Goal: Information Seeking & Learning: Learn about a topic

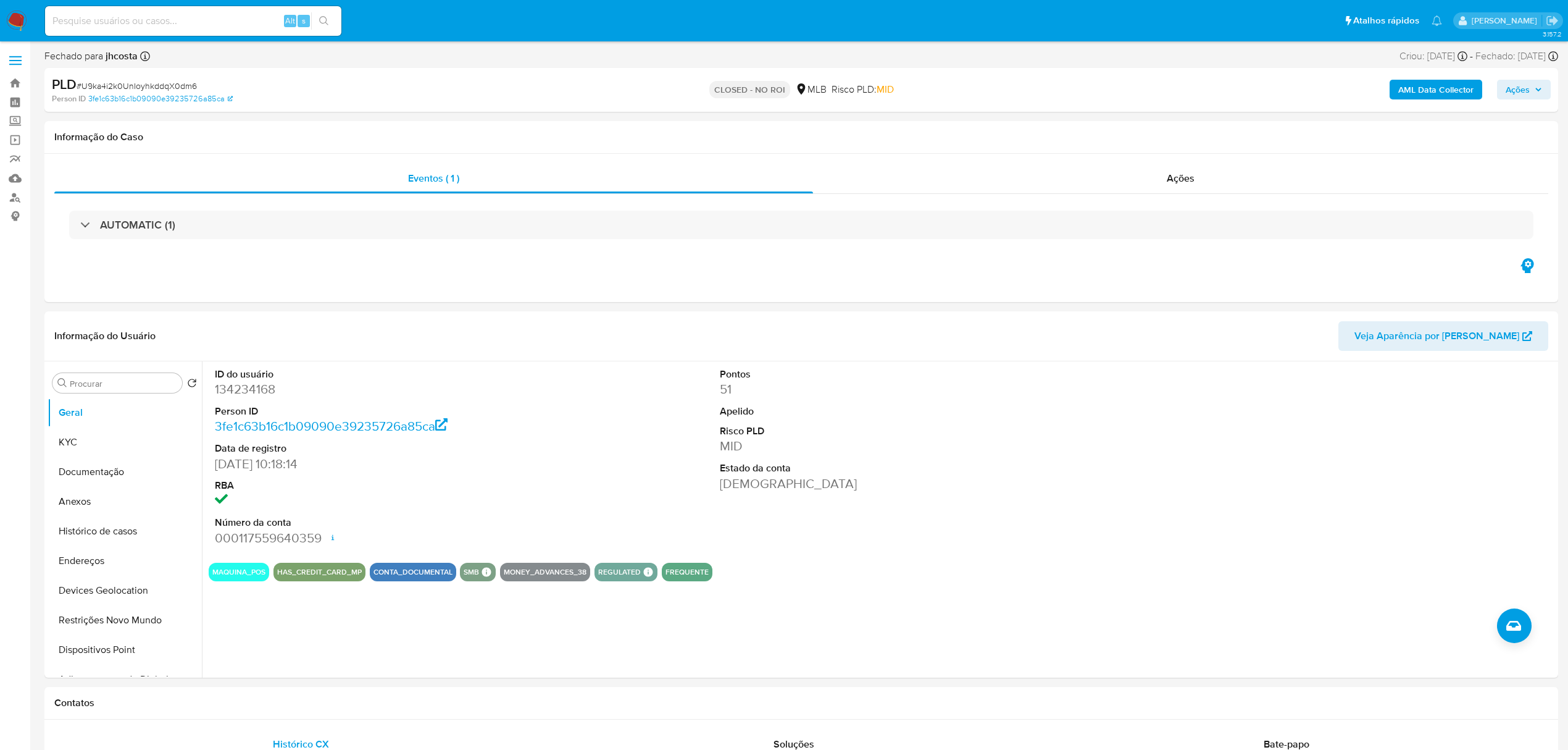
select select "10"
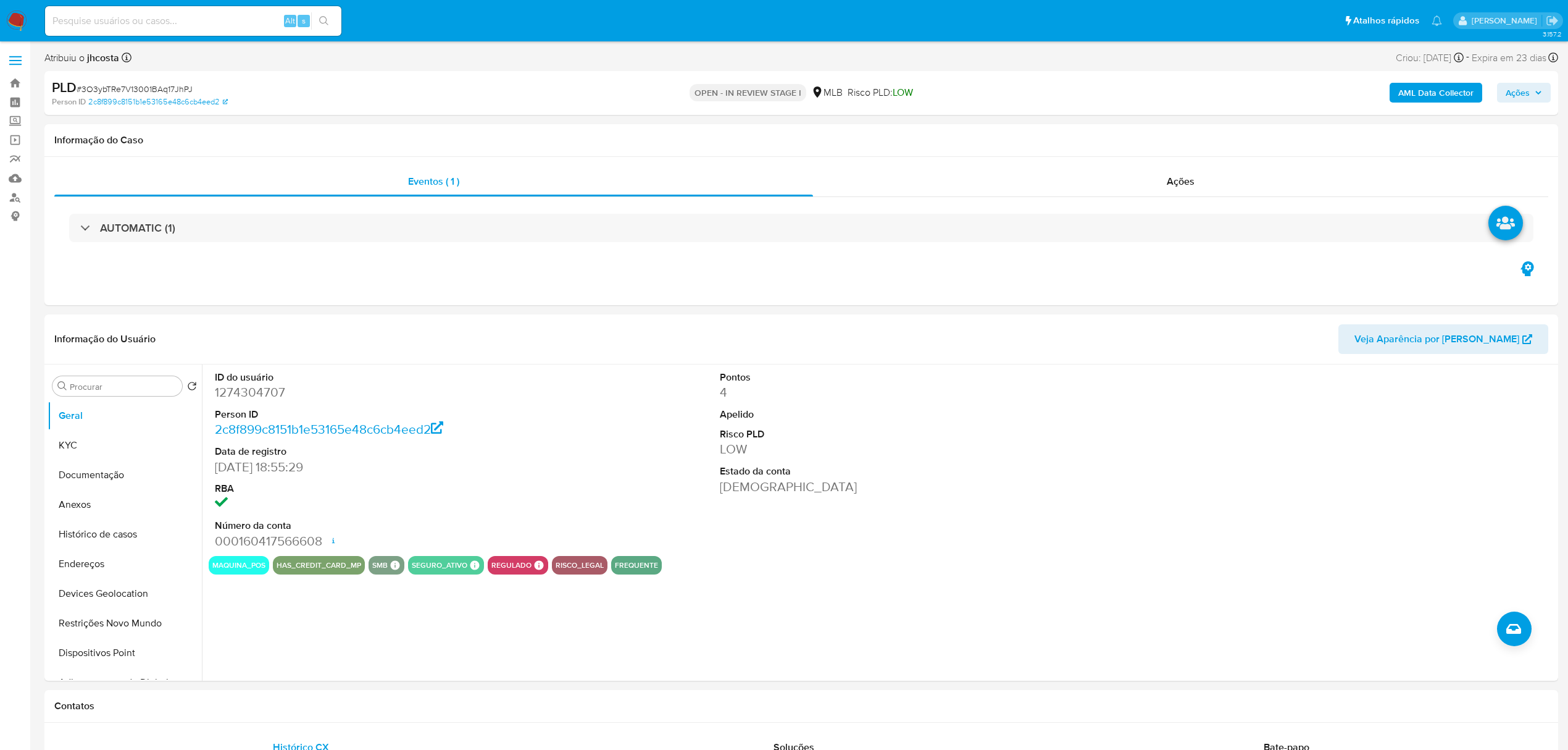
select select "10"
click at [259, 394] on dd "1274304707" at bounding box center [377, 392] width 324 height 17
click at [258, 394] on dd "1274304707" at bounding box center [377, 392] width 324 height 17
copy dd "1274304707"
click at [240, 396] on dd "1274304707" at bounding box center [377, 392] width 324 height 17
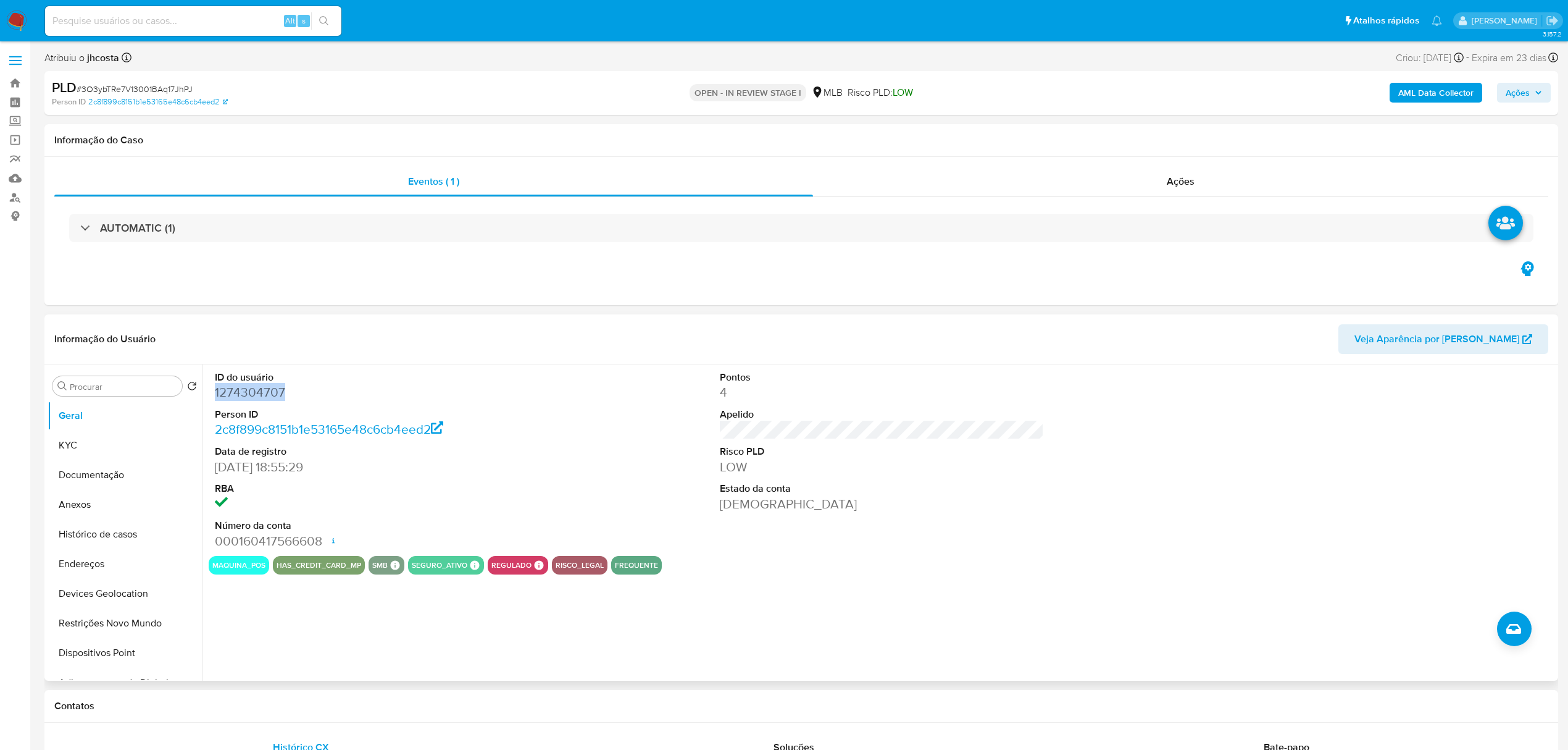
click at [240, 396] on dd "1274304707" at bounding box center [377, 392] width 324 height 17
click at [674, 351] on header "Informação do Usuário Veja Aparência por Pessoa" at bounding box center [801, 339] width 1494 height 30
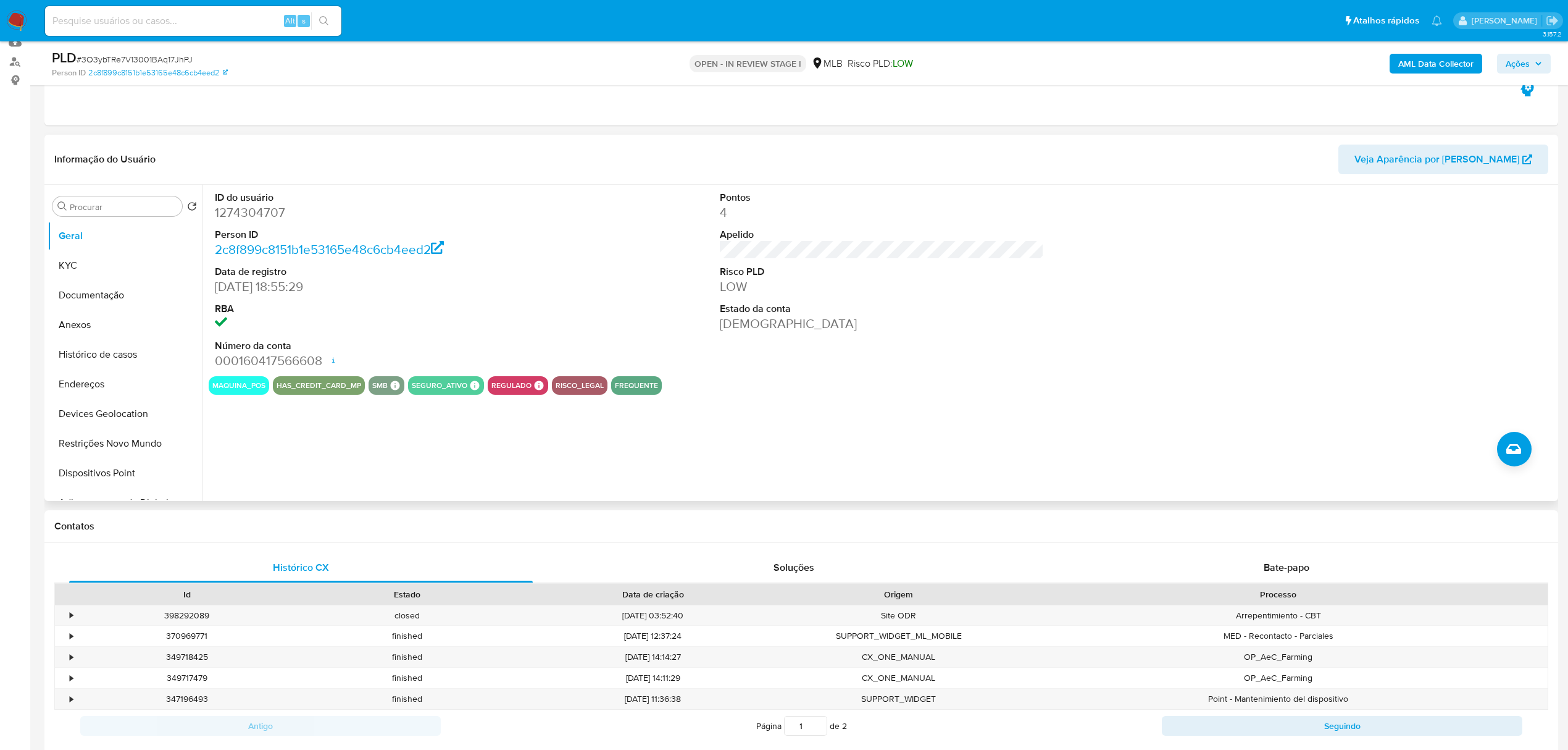
scroll to position [165, 0]
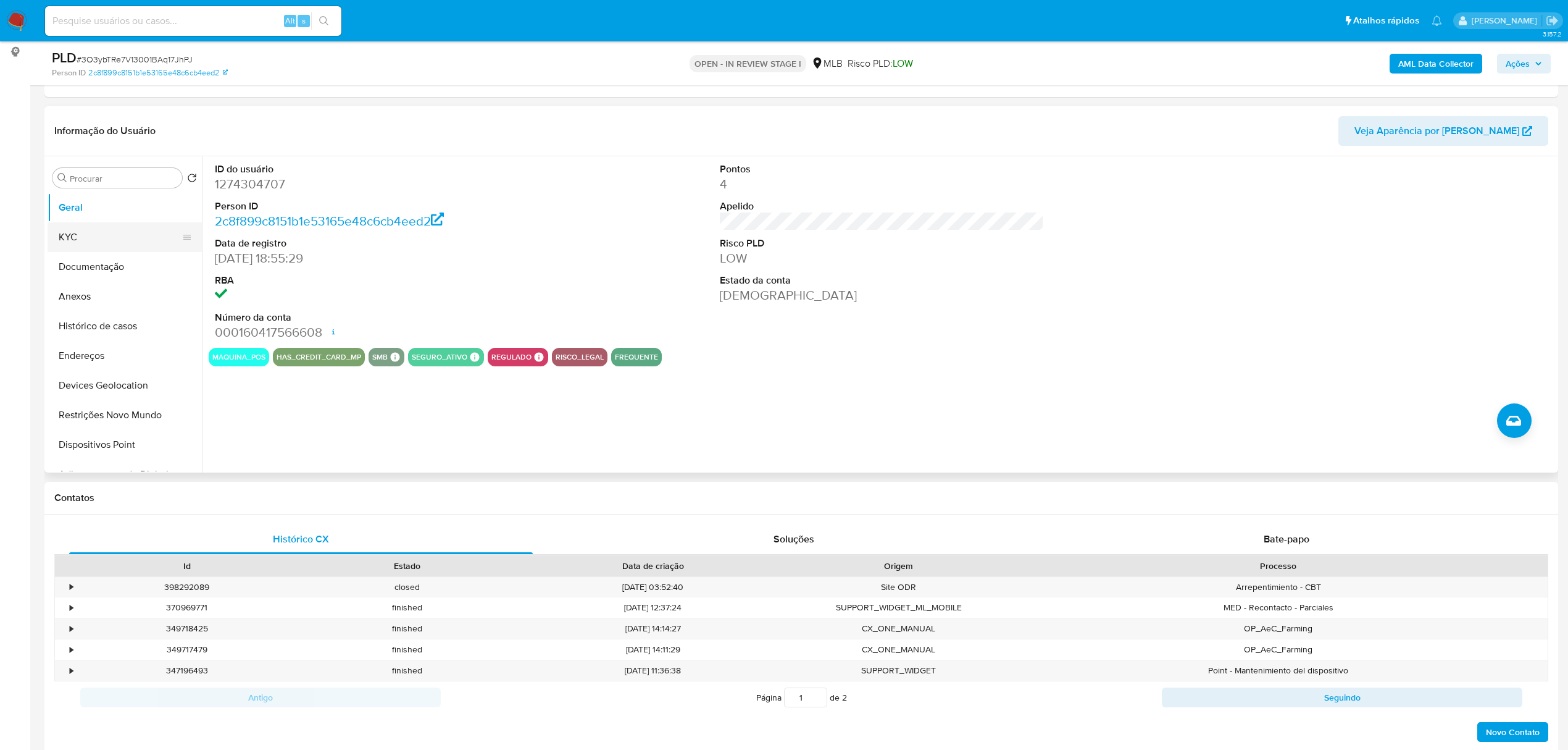
click at [136, 225] on button "KYC" at bounding box center [119, 237] width 144 height 30
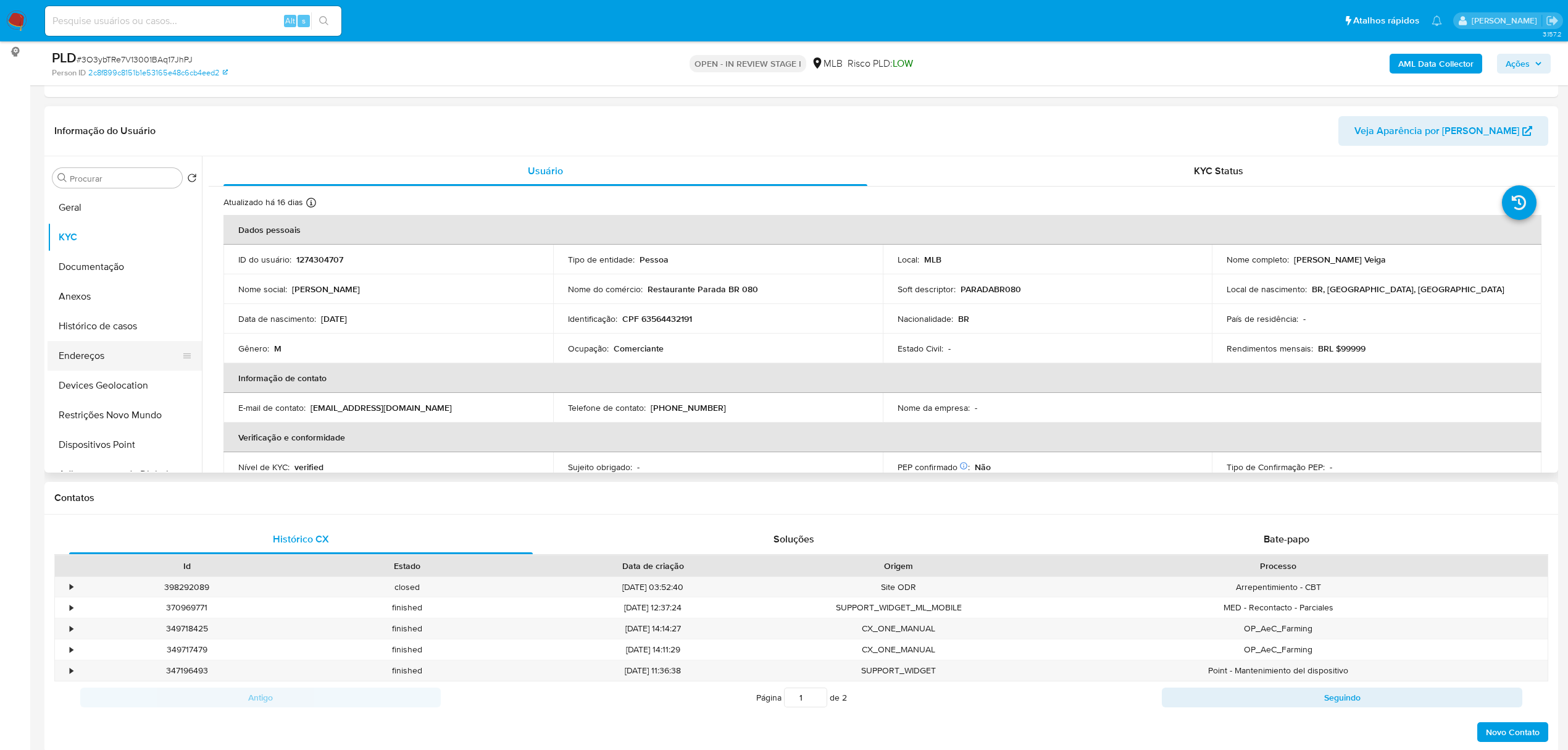
click at [100, 349] on button "Endereços" at bounding box center [119, 356] width 144 height 30
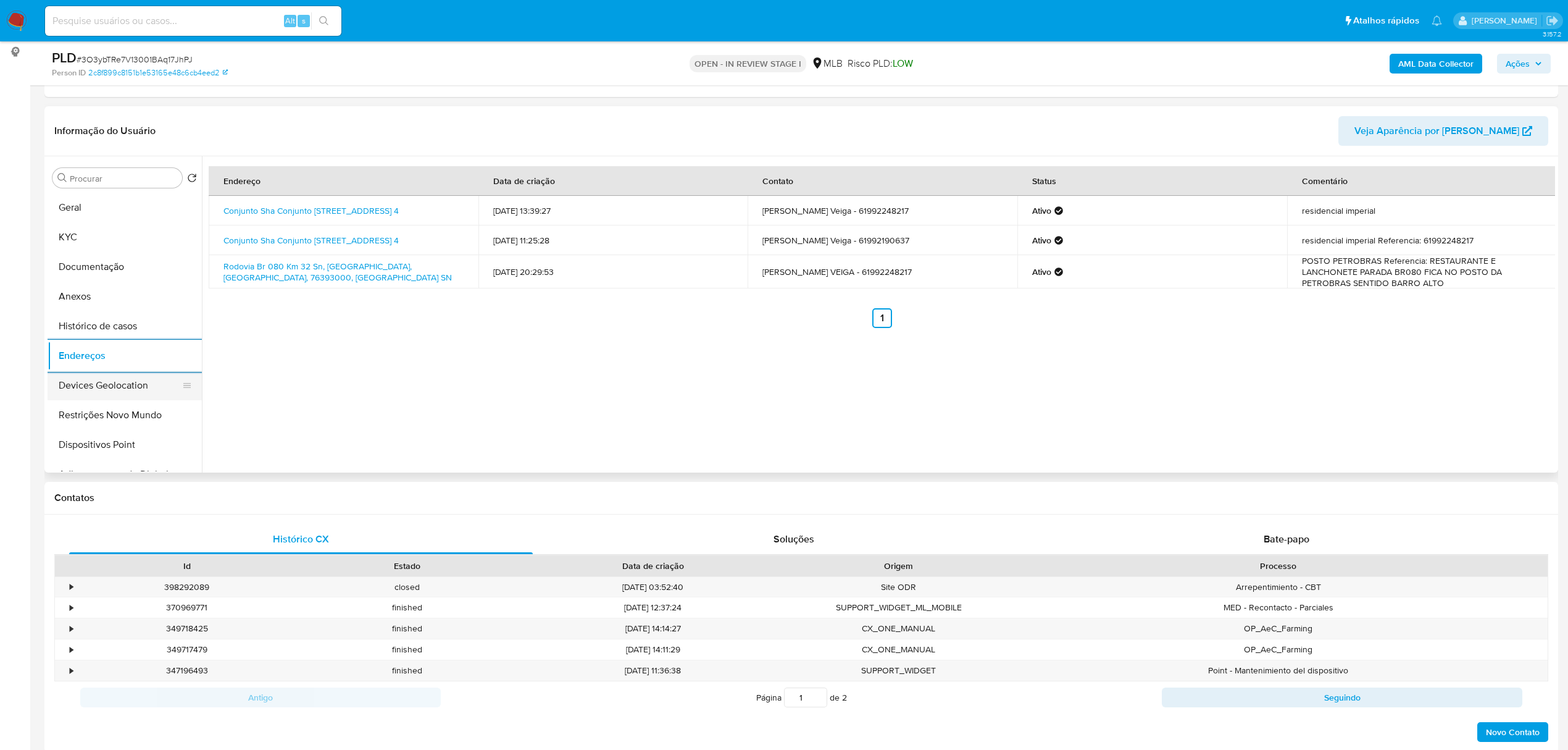
click at [118, 396] on button "Devices Geolocation" at bounding box center [119, 385] width 144 height 30
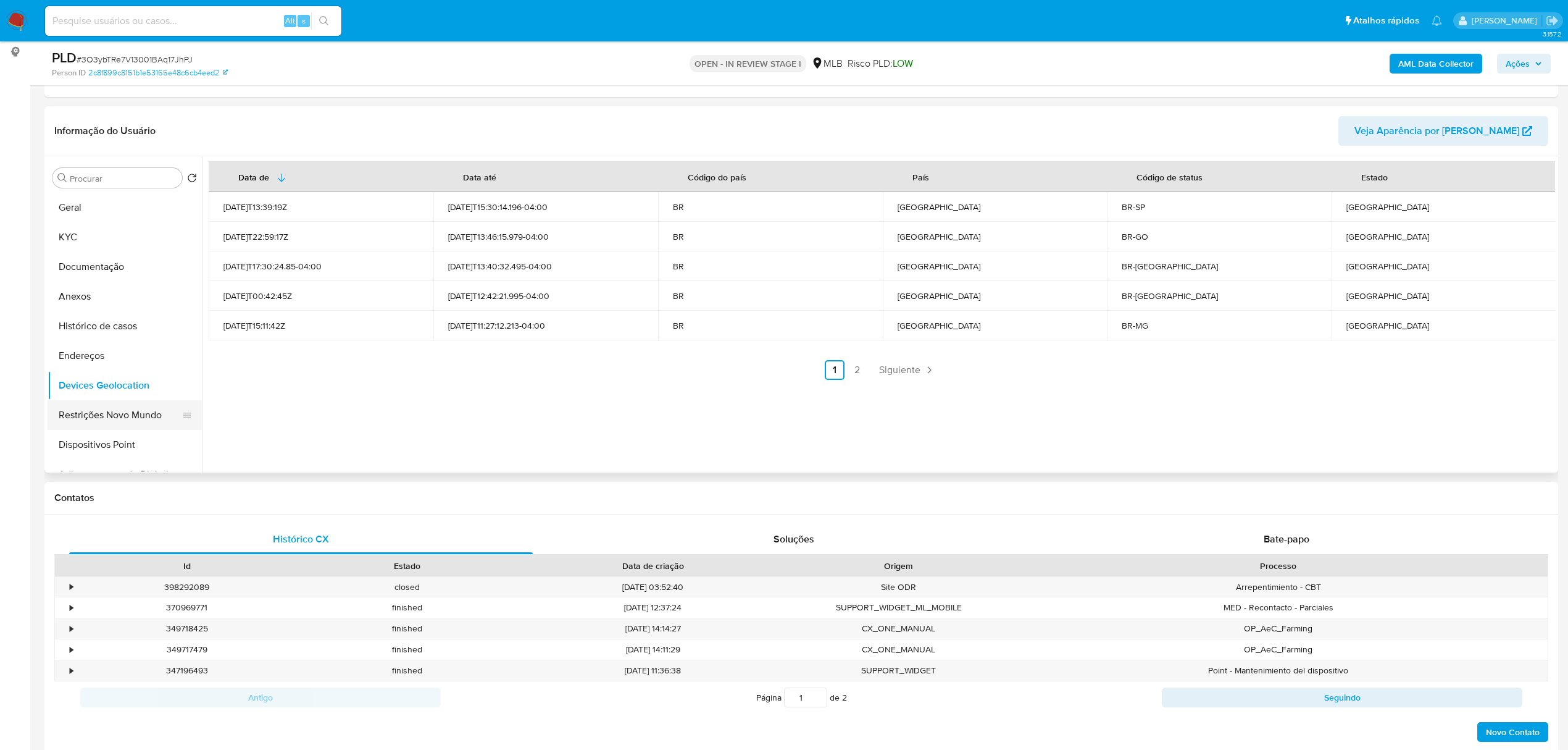
click at [90, 404] on button "Restrições Novo Mundo" at bounding box center [119, 415] width 144 height 30
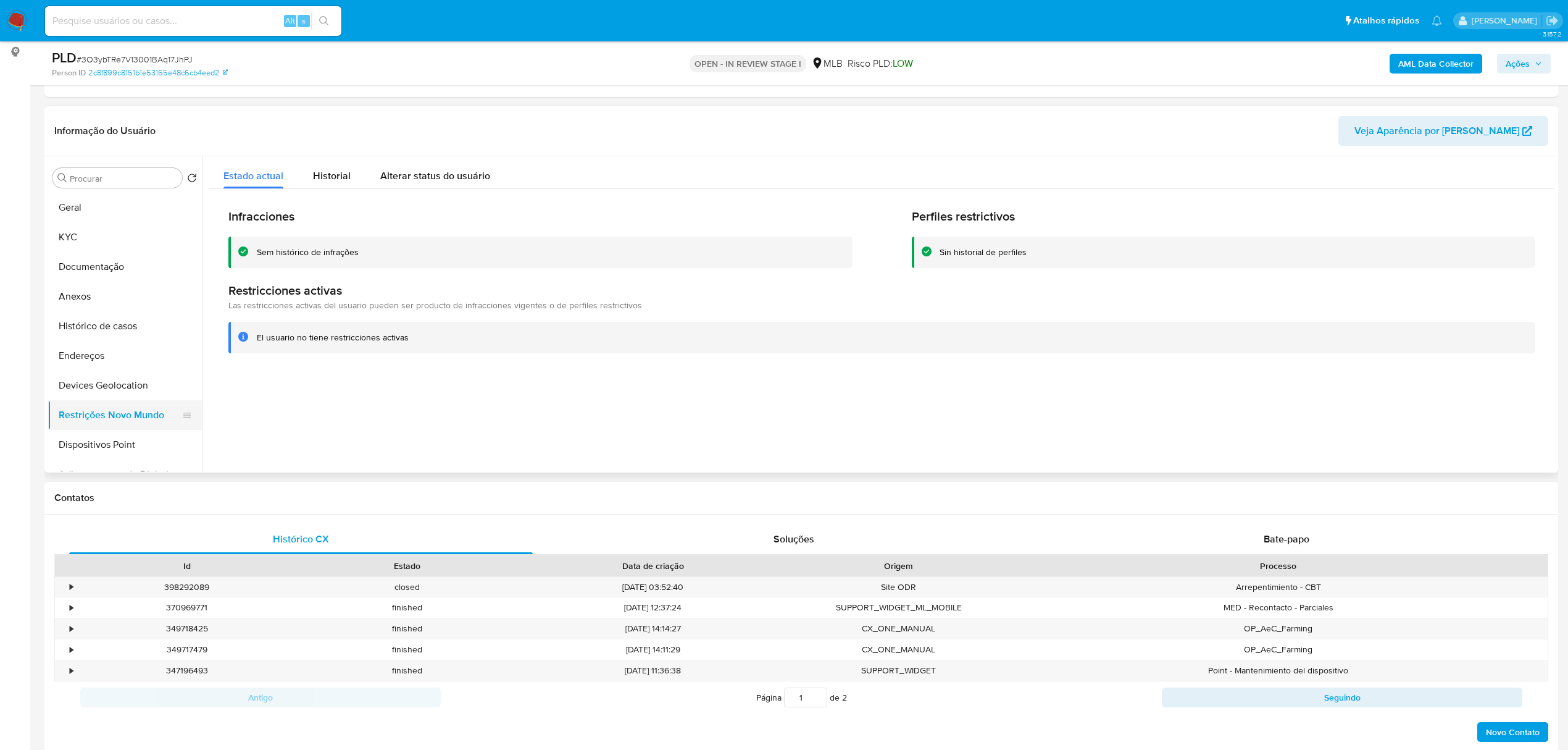
drag, startPoint x: 164, startPoint y: 426, endPoint x: 144, endPoint y: 440, distance: 24.4
click at [163, 428] on button "Restrições Novo Mundo" at bounding box center [124, 415] width 154 height 30
click at [144, 440] on button "Dispositivos Point" at bounding box center [119, 445] width 144 height 30
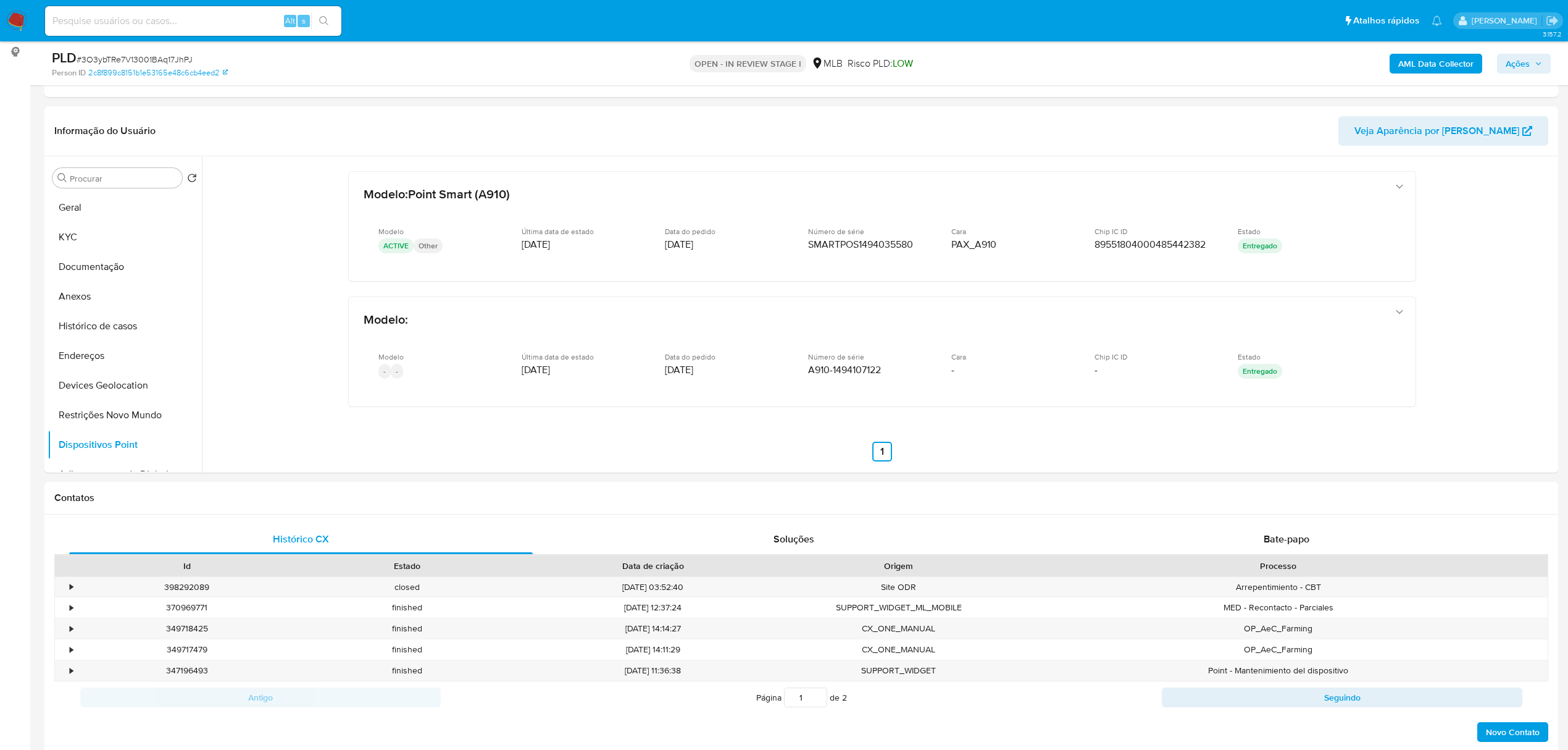
click at [1407, 56] on b "AML Data Collector" at bounding box center [1436, 63] width 75 height 20
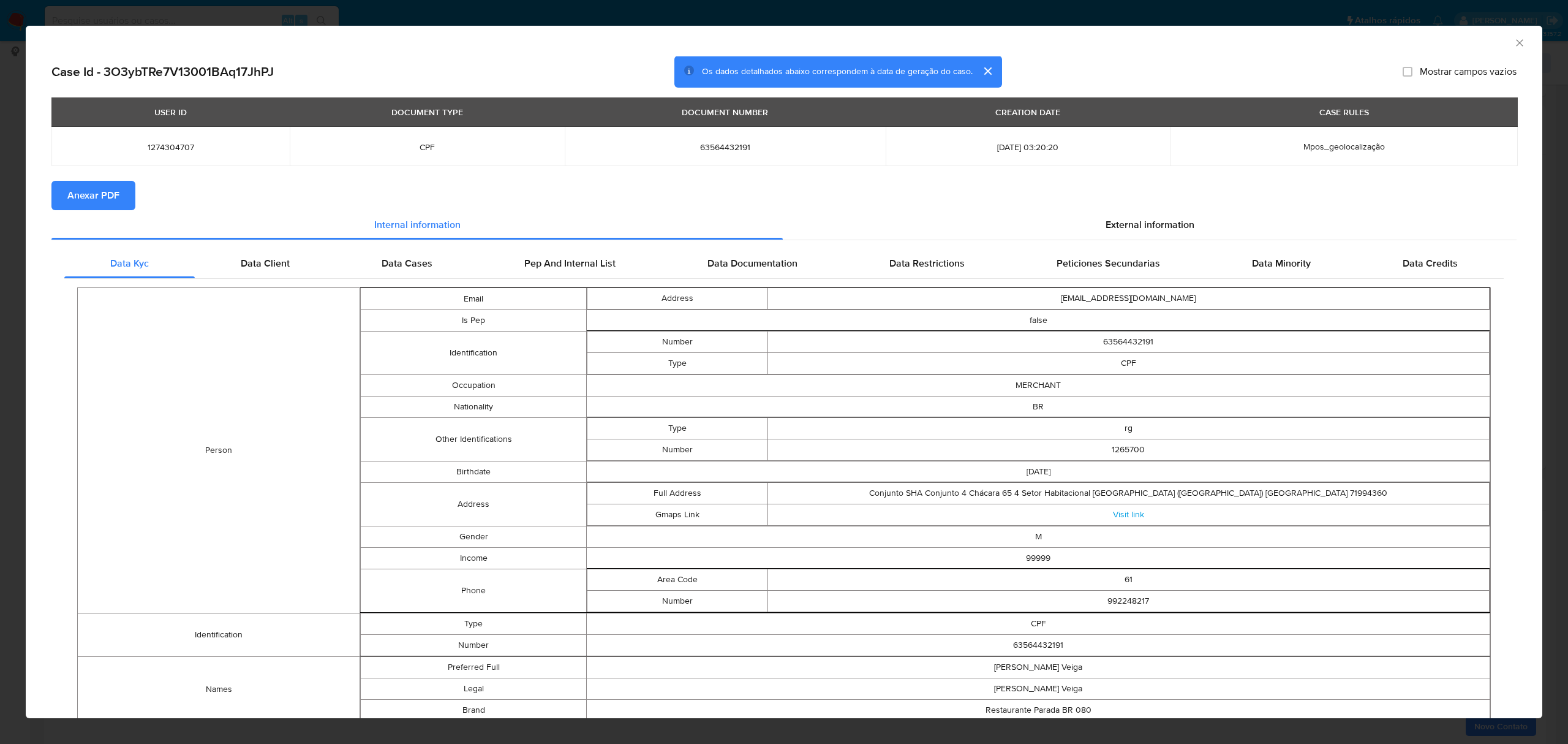
click at [107, 192] on span "Anexar PDF" at bounding box center [93, 195] width 52 height 27
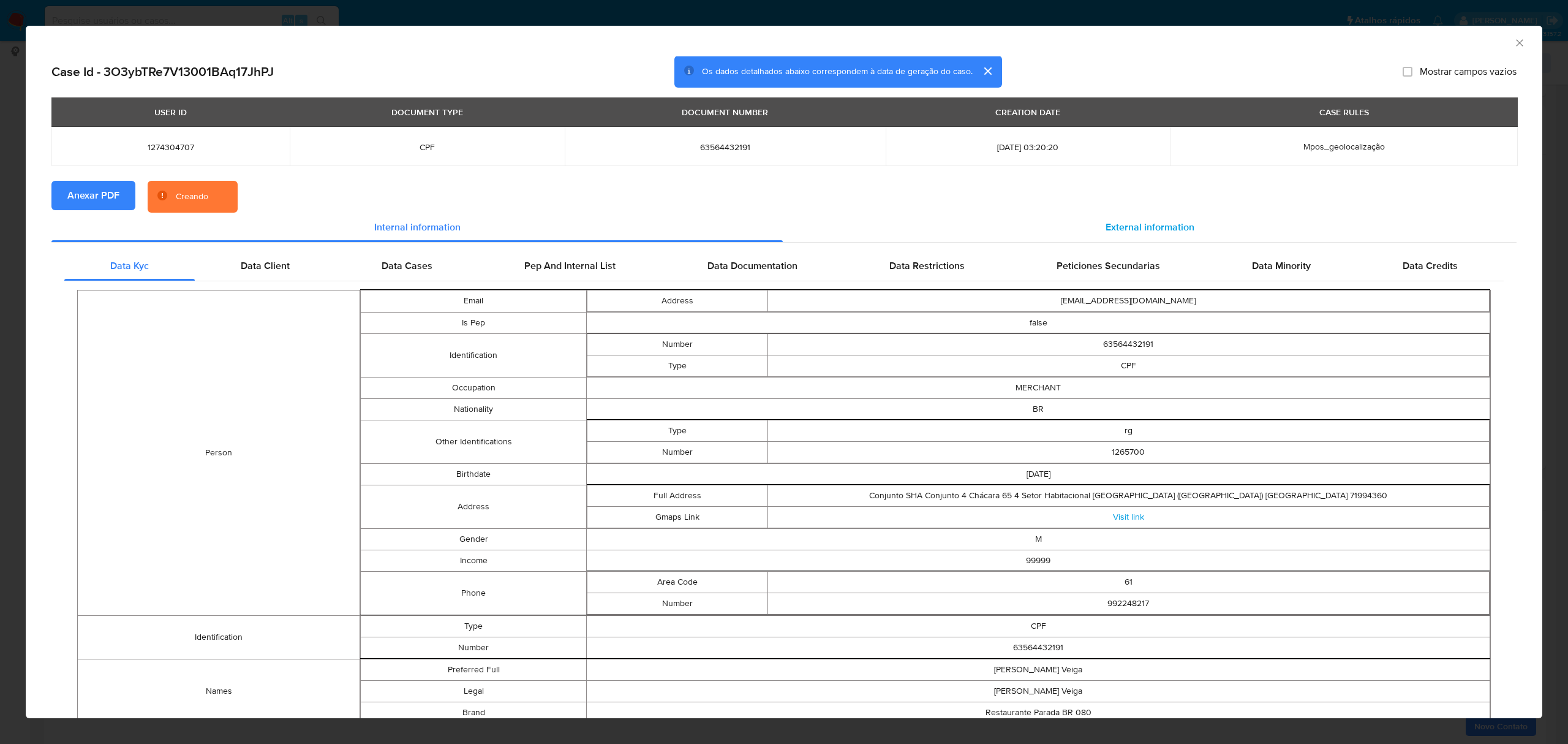
drag, startPoint x: 1128, startPoint y: 206, endPoint x: 1130, endPoint y: 223, distance: 17.1
click at [1129, 206] on section "Anexar PDF Creando" at bounding box center [784, 197] width 1465 height 32
click at [1131, 224] on span "External information" at bounding box center [1150, 227] width 89 height 14
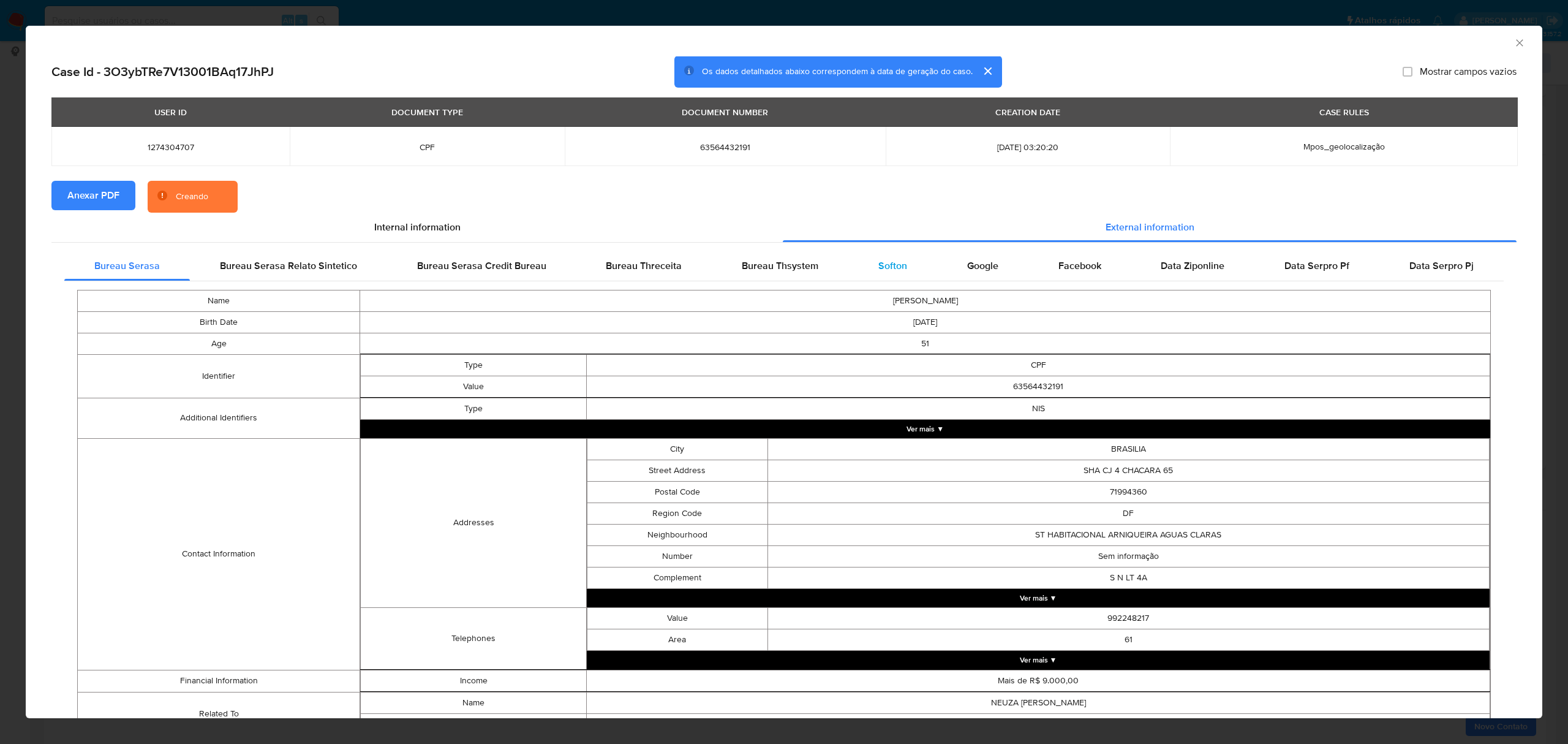
click at [865, 270] on div "Softon" at bounding box center [893, 266] width 89 height 30
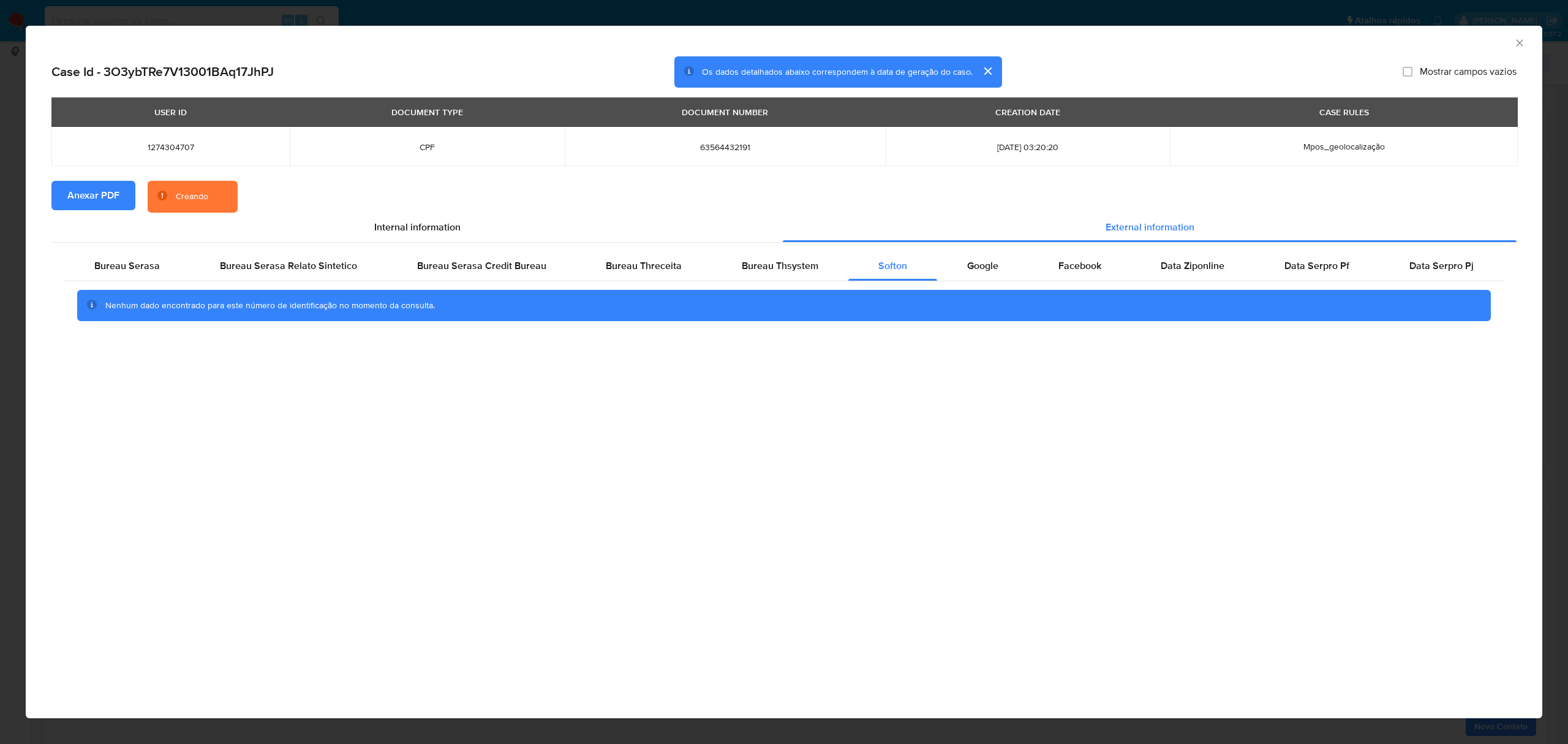
click at [735, 4] on div "AML Data Collector Case Id - 3O3ybTRe7V13001BAq17JhPJ Os dados detalhados abaix…" at bounding box center [784, 372] width 1568 height 744
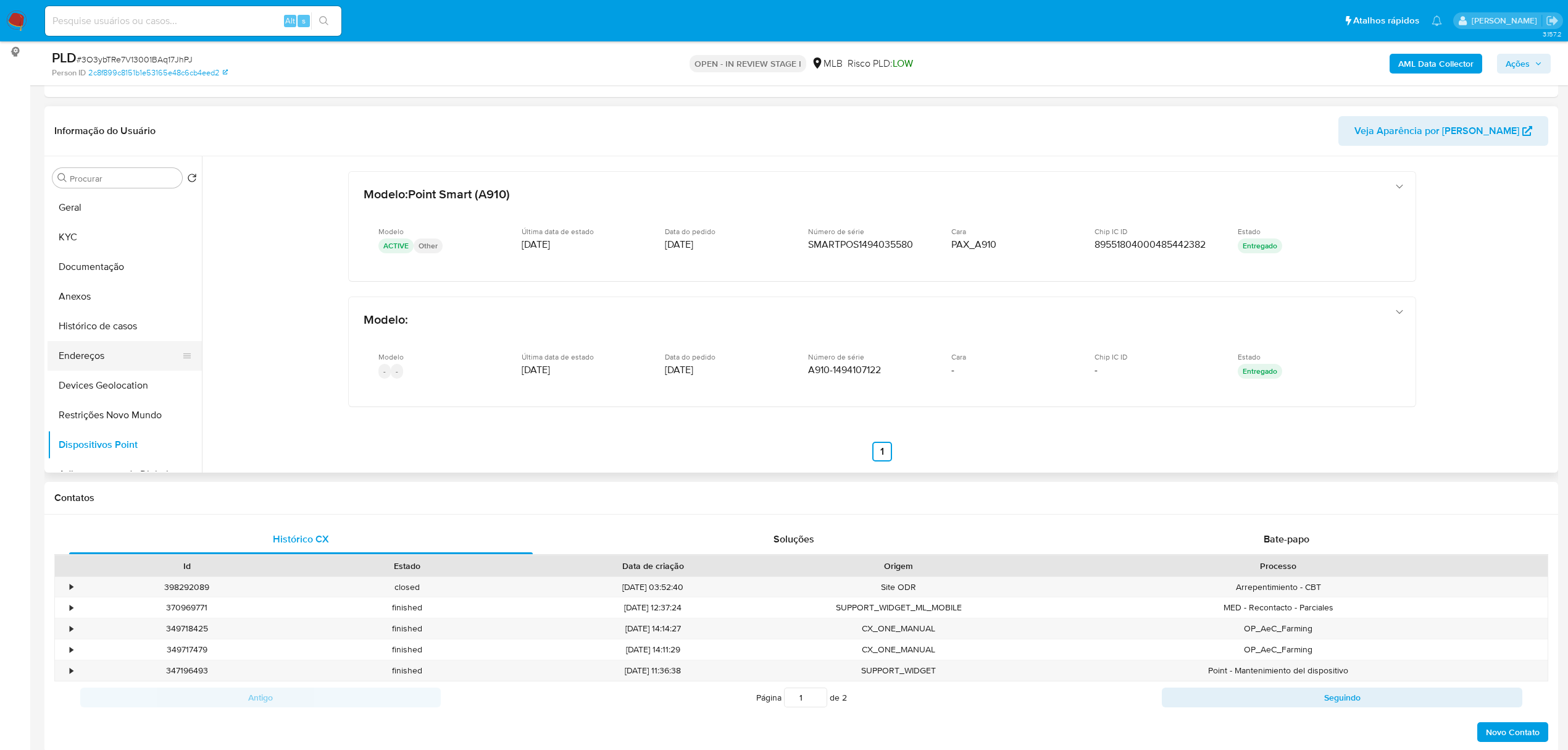
click at [105, 366] on button "Endereços" at bounding box center [119, 356] width 144 height 30
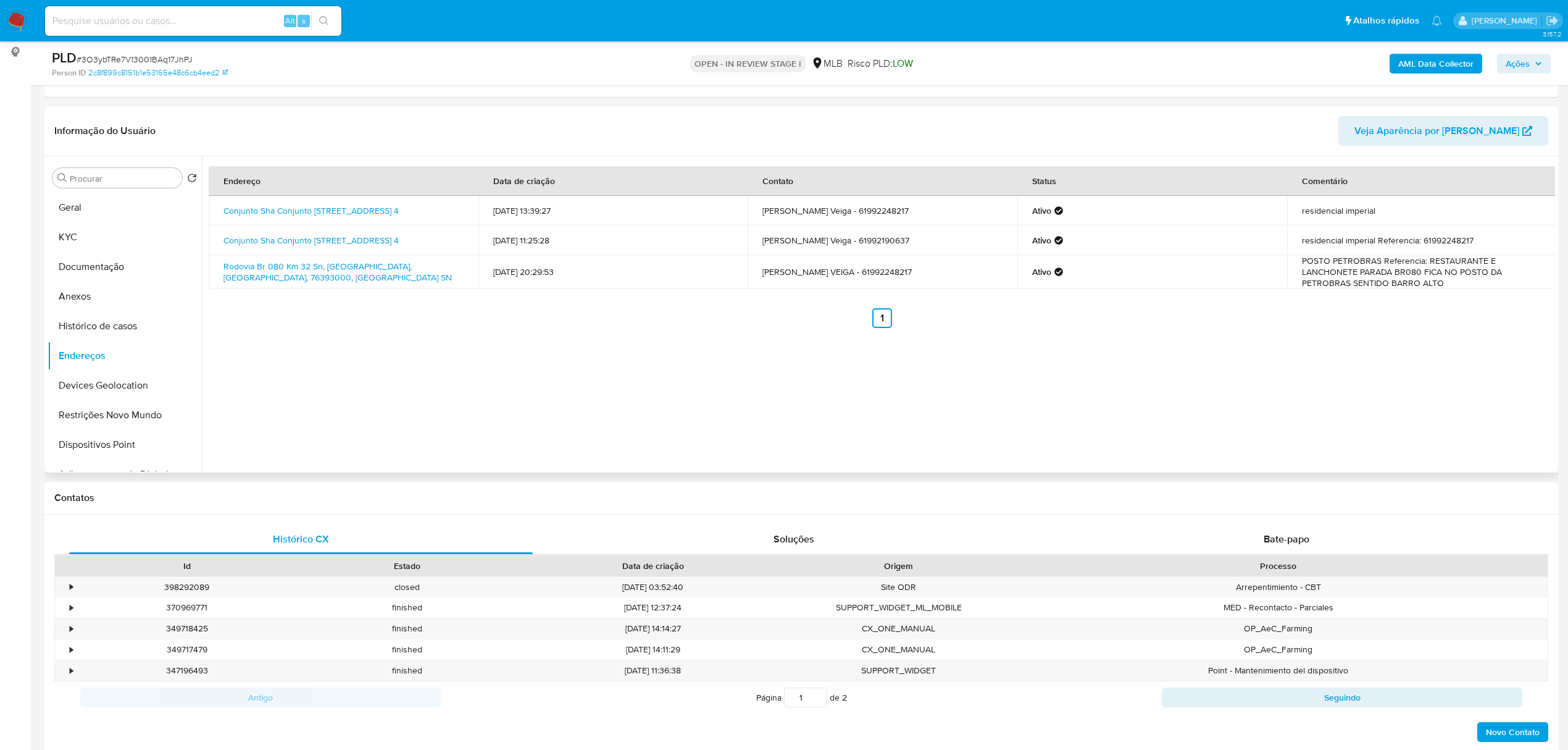
drag, startPoint x: 574, startPoint y: 243, endPoint x: 391, endPoint y: 244, distance: 183.0
click at [391, 244] on tr "Conjunto Sha Conjunto 4 Chácara 65 4, Brasília, Distrito Federal, 71994360, Bra…" at bounding box center [882, 240] width 1347 height 30
drag, startPoint x: 208, startPoint y: 233, endPoint x: 293, endPoint y: 251, distance: 86.9
click at [293, 251] on td "Conjunto Sha Conjunto 4 Chácara 65 4, Brasília, Distrito Federal, 71994360, Bra…" at bounding box center [343, 240] width 270 height 30
copy link "Conjunto Sha Conjunto 4 Chácara 65 4, Brasília, Distrito Federal, 71994360"
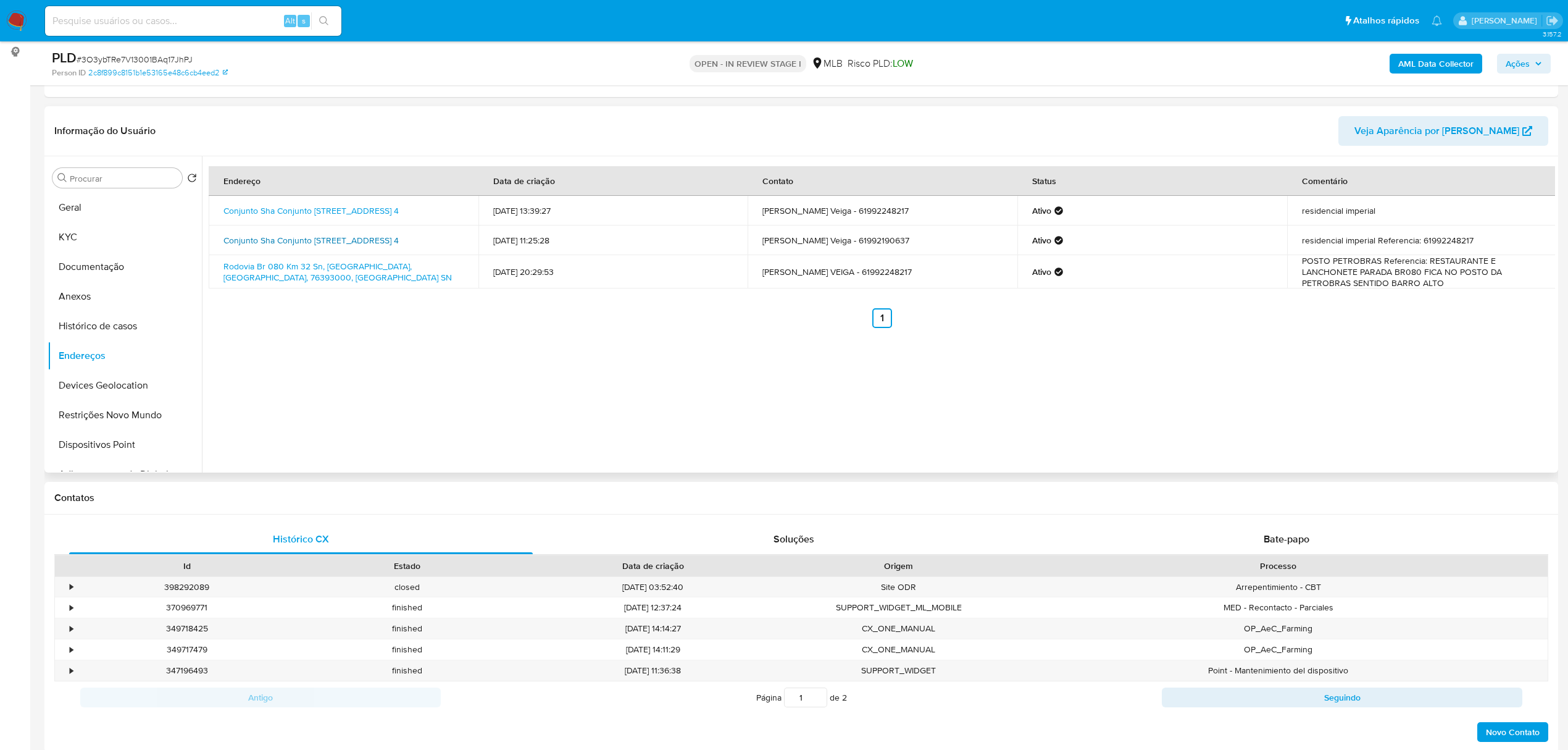
click at [283, 245] on link "Conjunto Sha Conjunto 4 Chácara 65 4, Brasília, Distrito Federal, 71994360, Bra…" at bounding box center [311, 240] width 175 height 12
click at [85, 238] on button "KYC" at bounding box center [119, 237] width 144 height 30
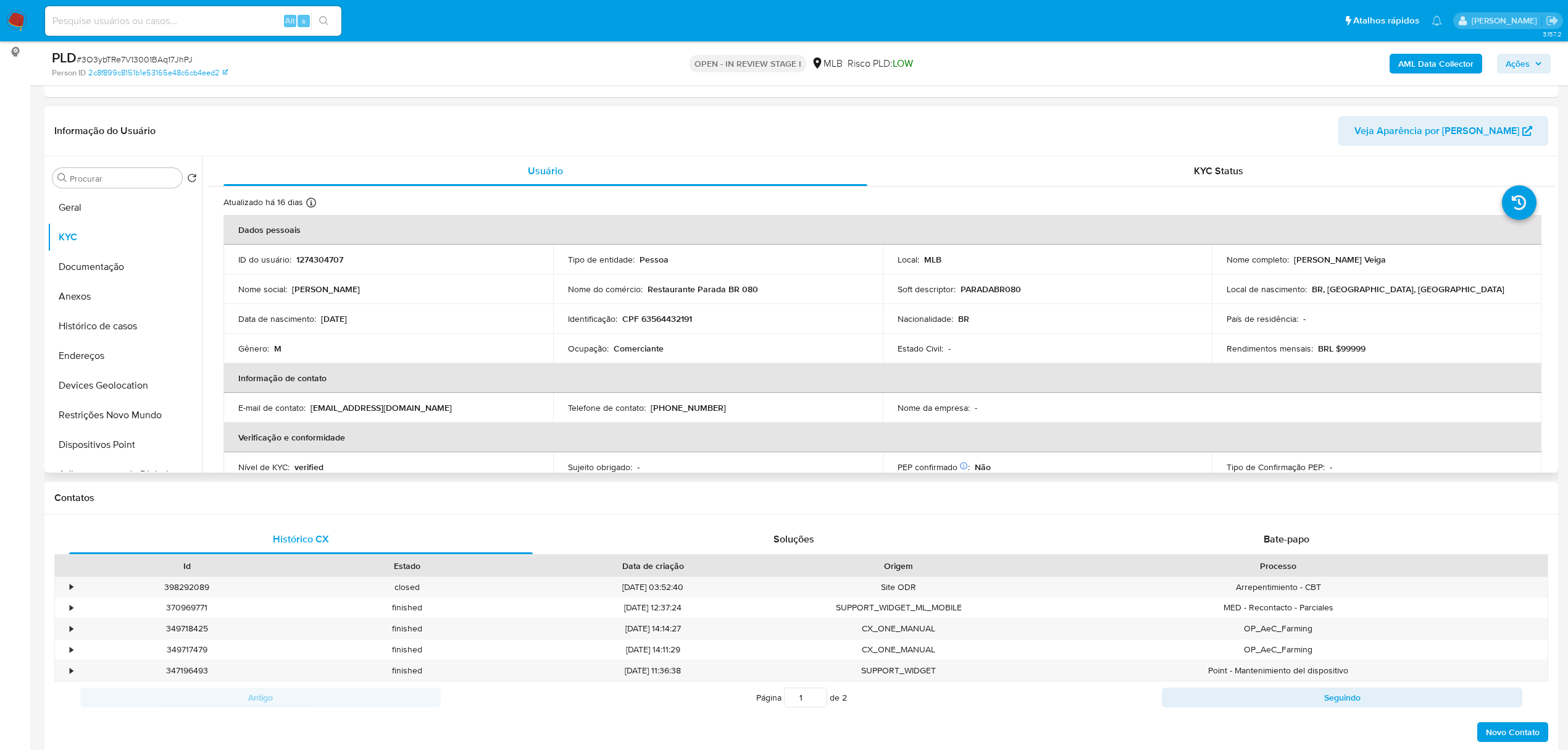
click at [660, 316] on p "CPF 63564432191" at bounding box center [657, 318] width 70 height 11
copy p "63564432191"
click at [655, 320] on p "CPF 63564432191" at bounding box center [657, 318] width 70 height 11
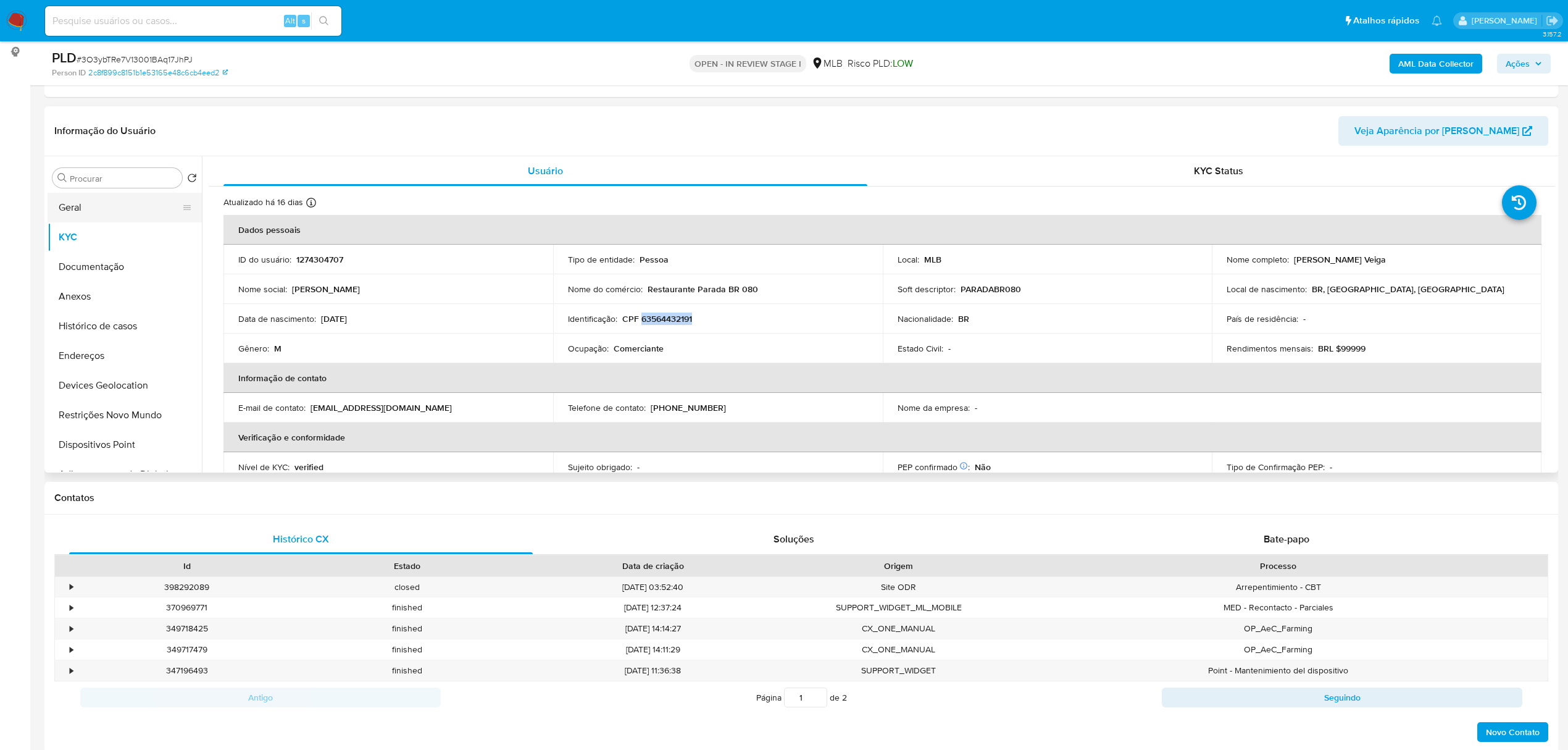
copy p "63564432191"
click at [104, 257] on button "Documentação" at bounding box center [119, 267] width 144 height 30
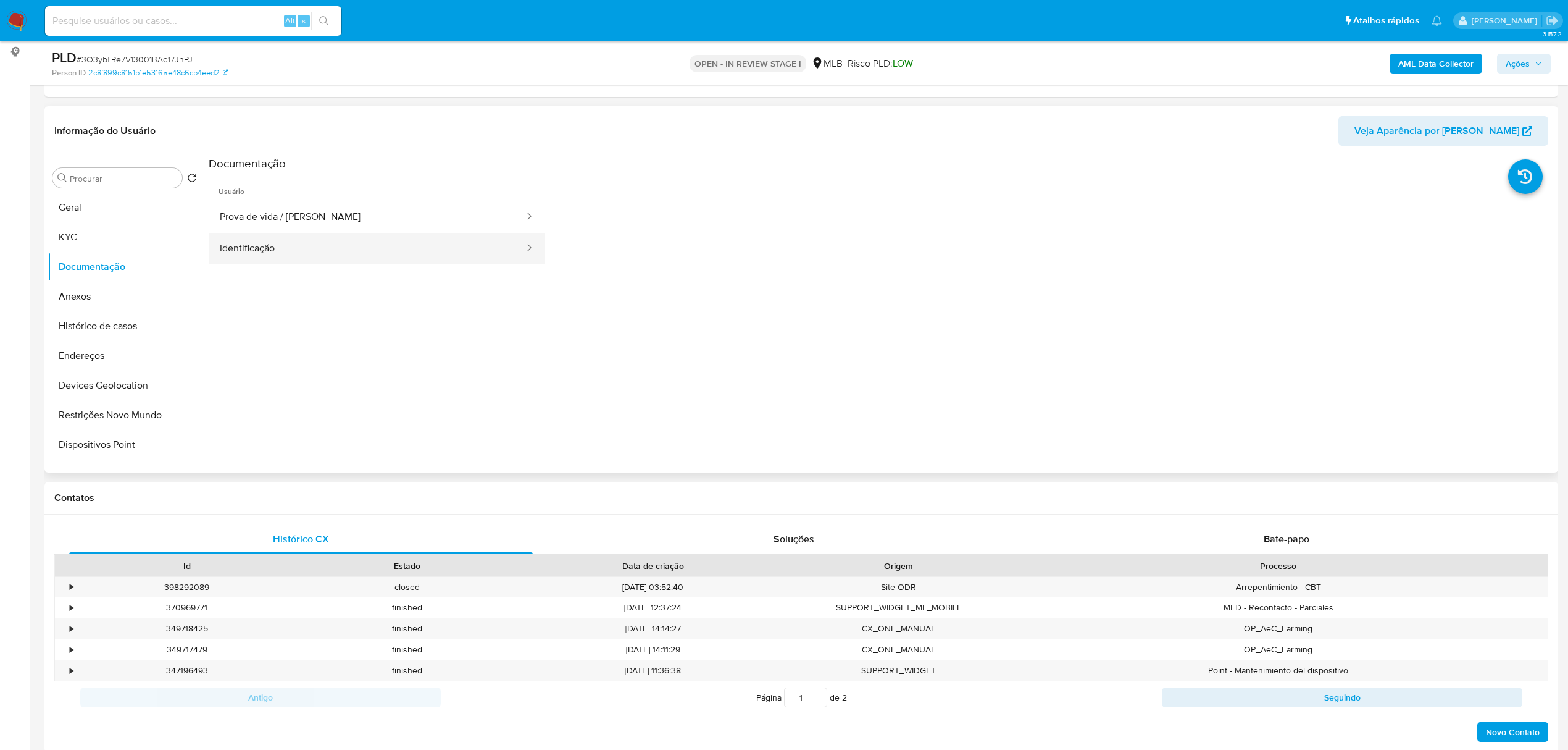
click at [354, 255] on button "Identificação" at bounding box center [366, 248] width 317 height 32
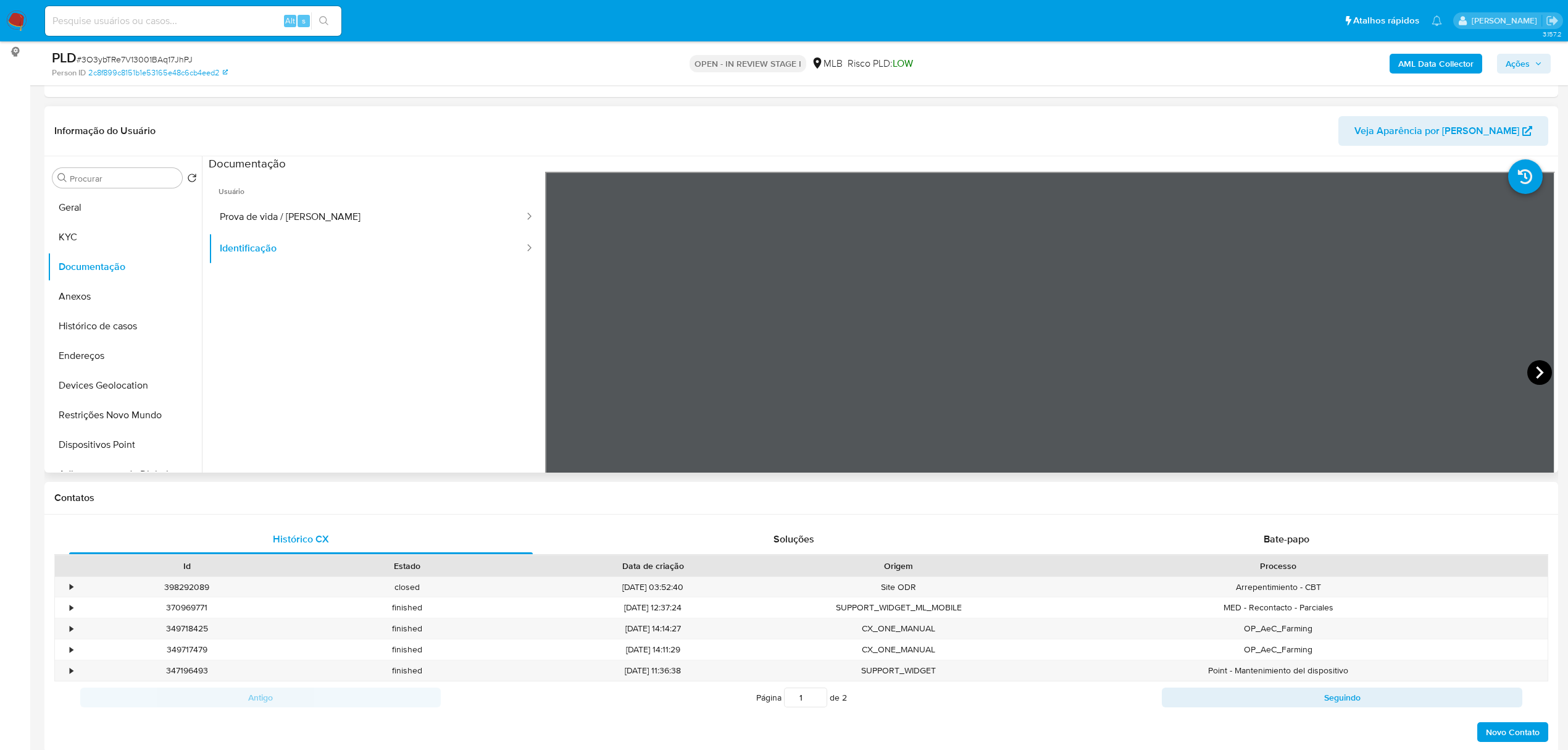
click at [1532, 374] on icon at bounding box center [1540, 372] width 25 height 25
click at [109, 237] on button "KYC" at bounding box center [119, 237] width 144 height 30
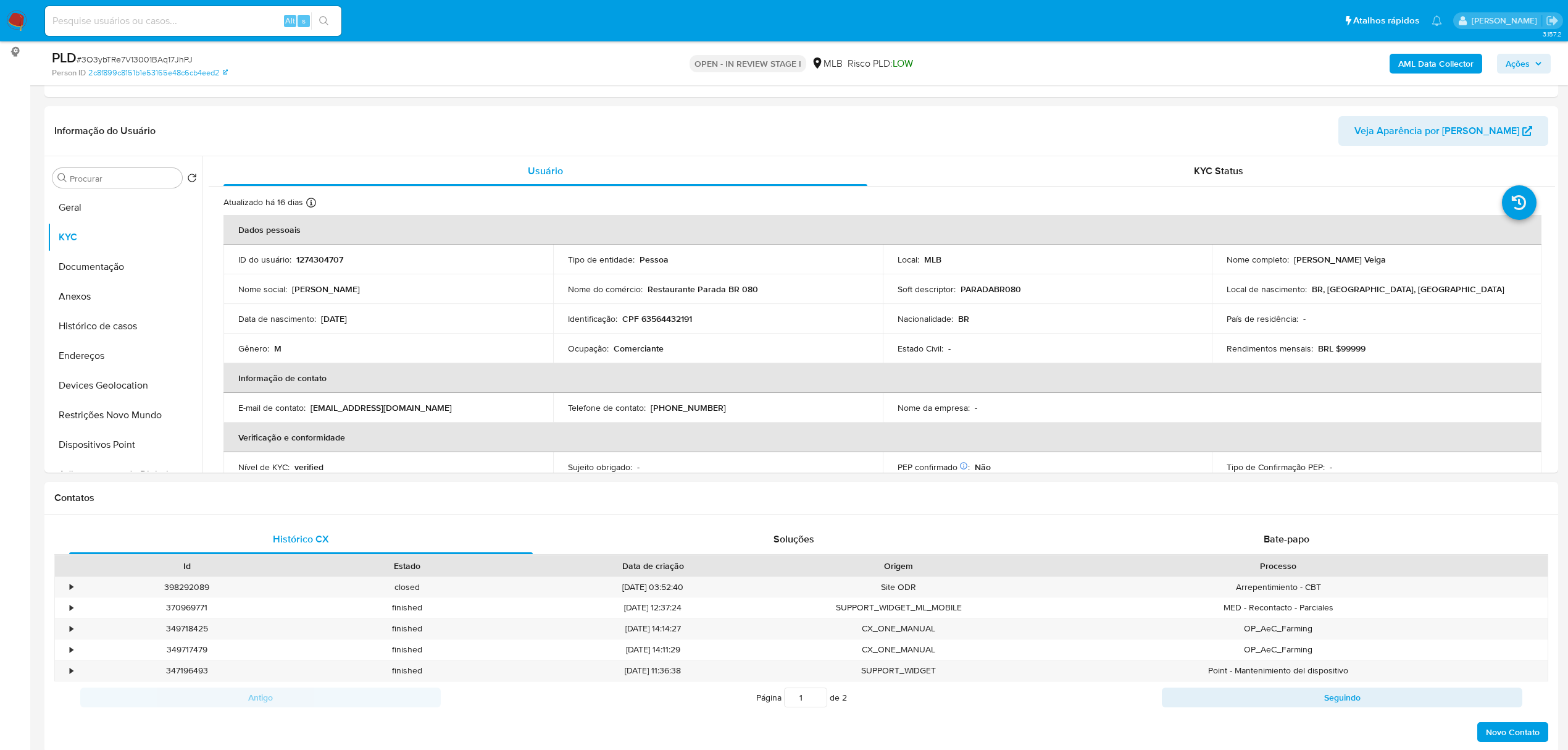
click at [667, 313] on p "CPF 63564432191" at bounding box center [657, 318] width 70 height 11
copy p "63564432191"
drag, startPoint x: 1290, startPoint y: 257, endPoint x: 1433, endPoint y: 257, distance: 143.0
click at [1433, 257] on div "Nome completo : Leonardo Fleury Veiga" at bounding box center [1376, 259] width 300 height 11
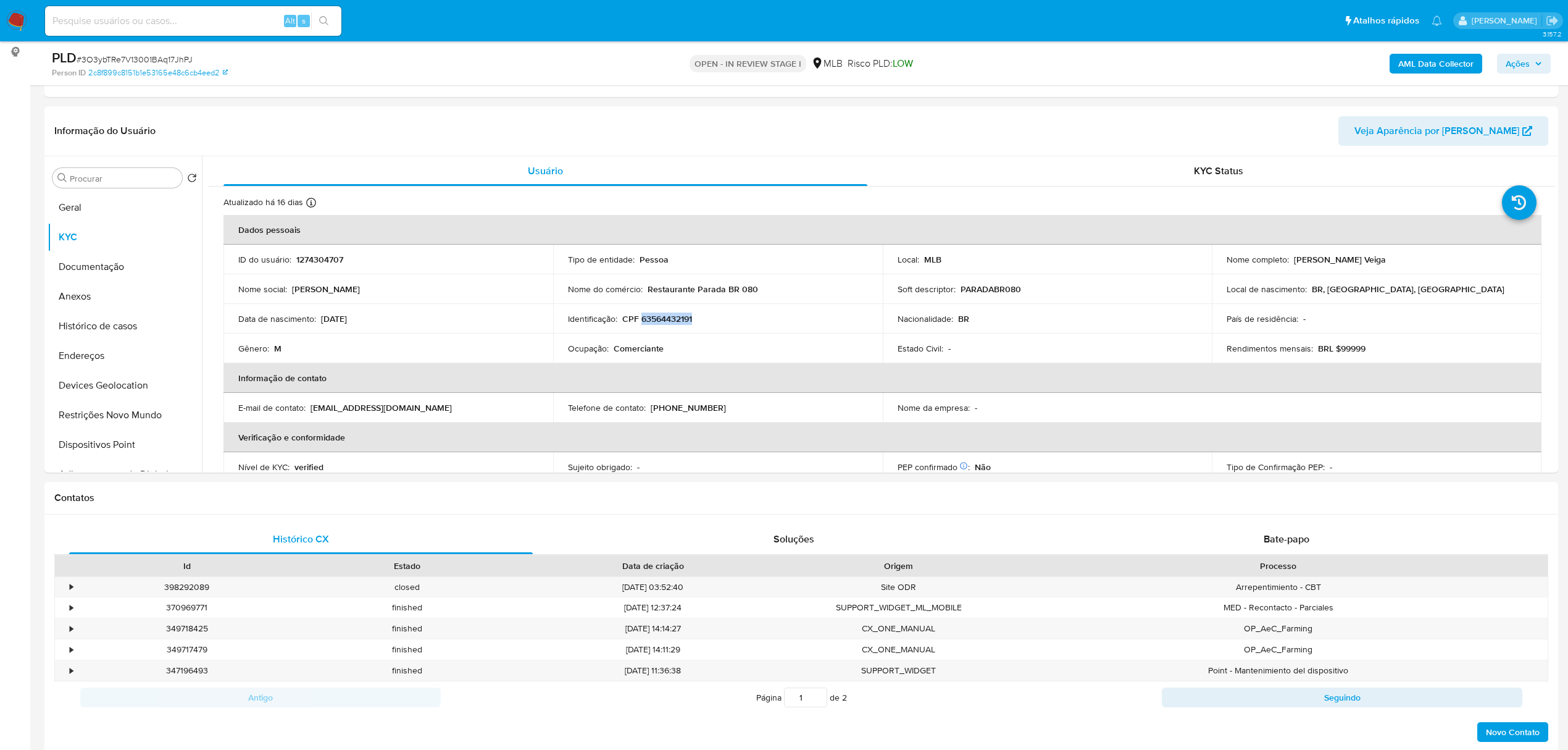
copy p "Leonardo Fleury Veiga"
click at [116, 258] on button "Documentação" at bounding box center [119, 267] width 144 height 30
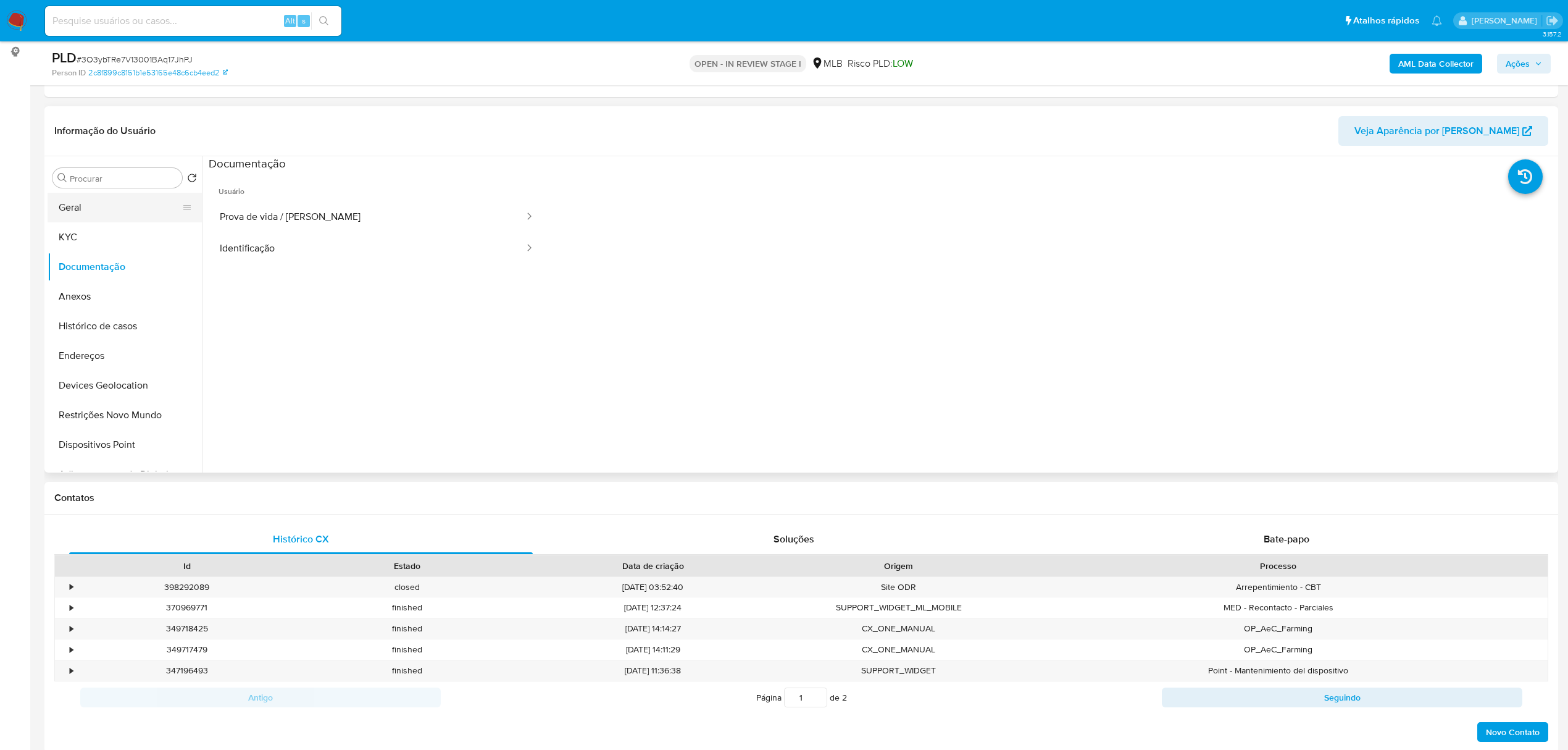
click at [101, 196] on button "Geral" at bounding box center [119, 207] width 144 height 30
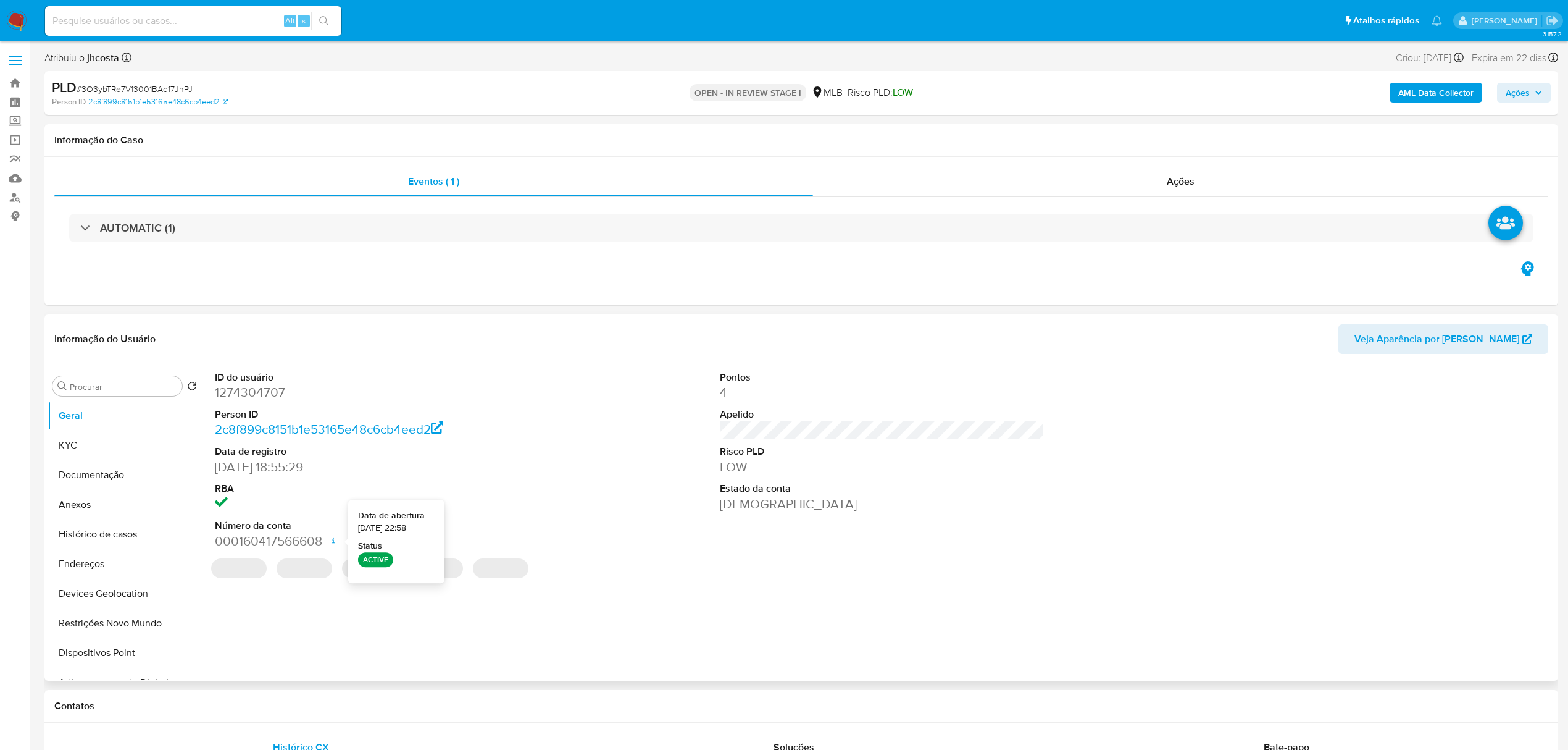
select select "10"
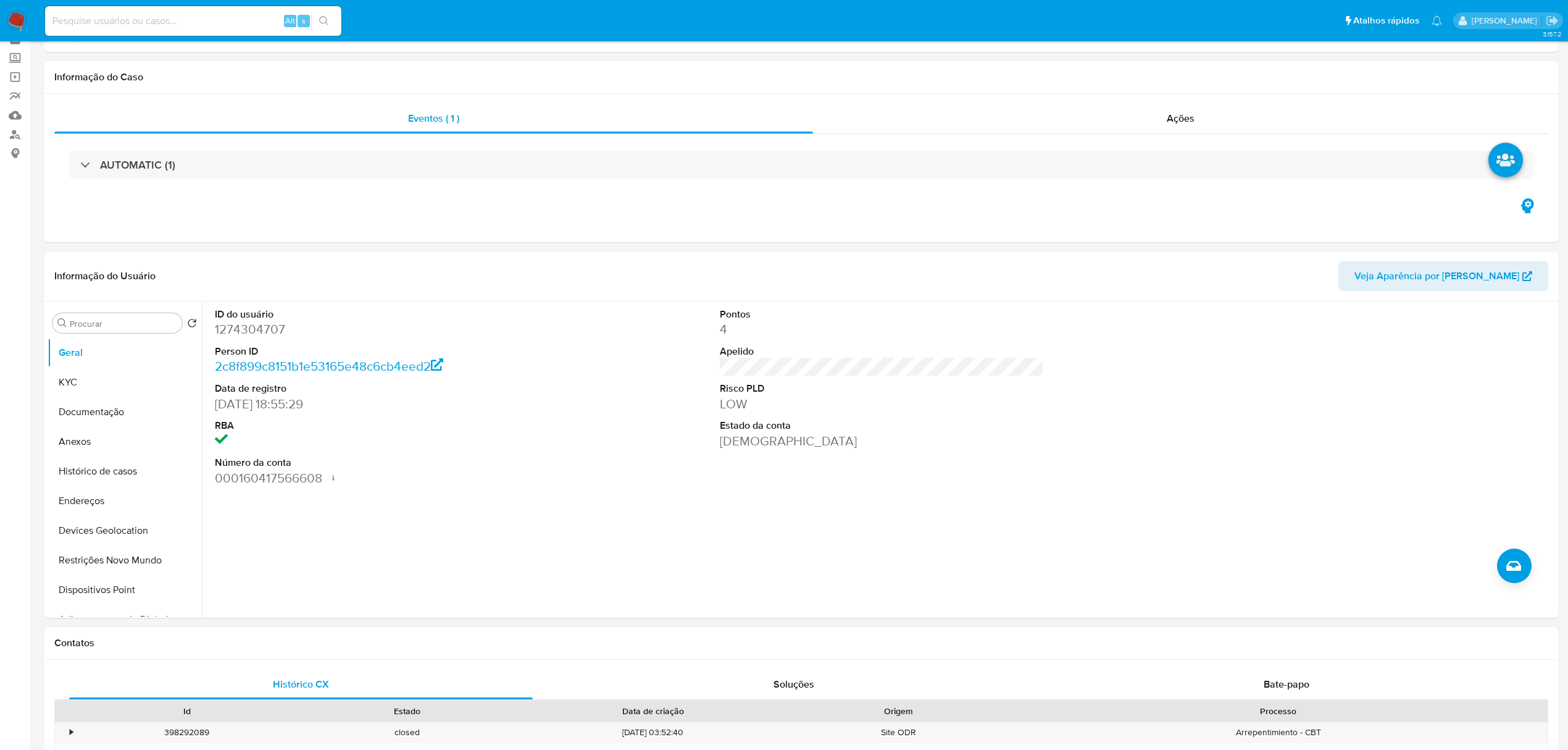
scroll to position [82, 0]
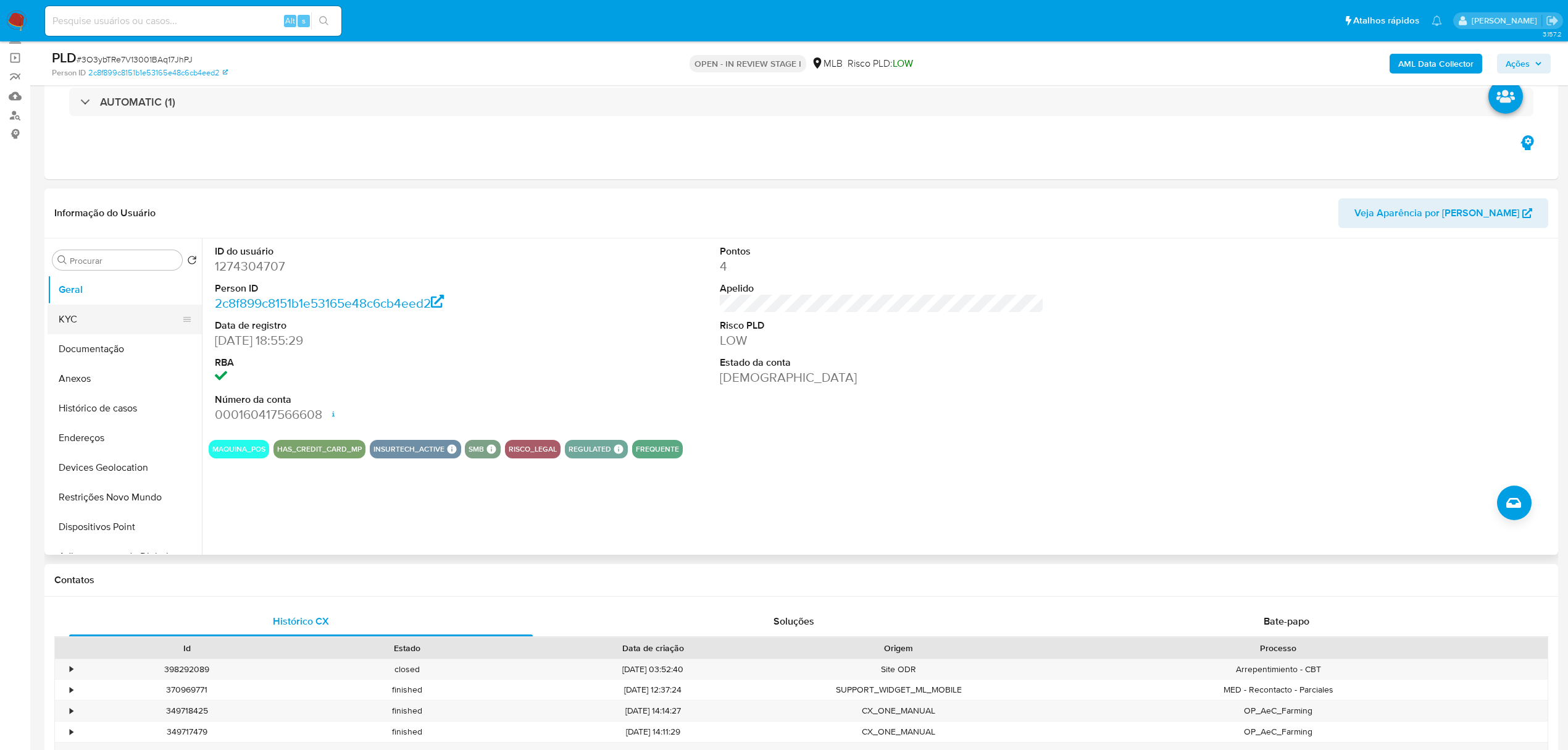
click at [80, 313] on button "KYC" at bounding box center [119, 319] width 144 height 30
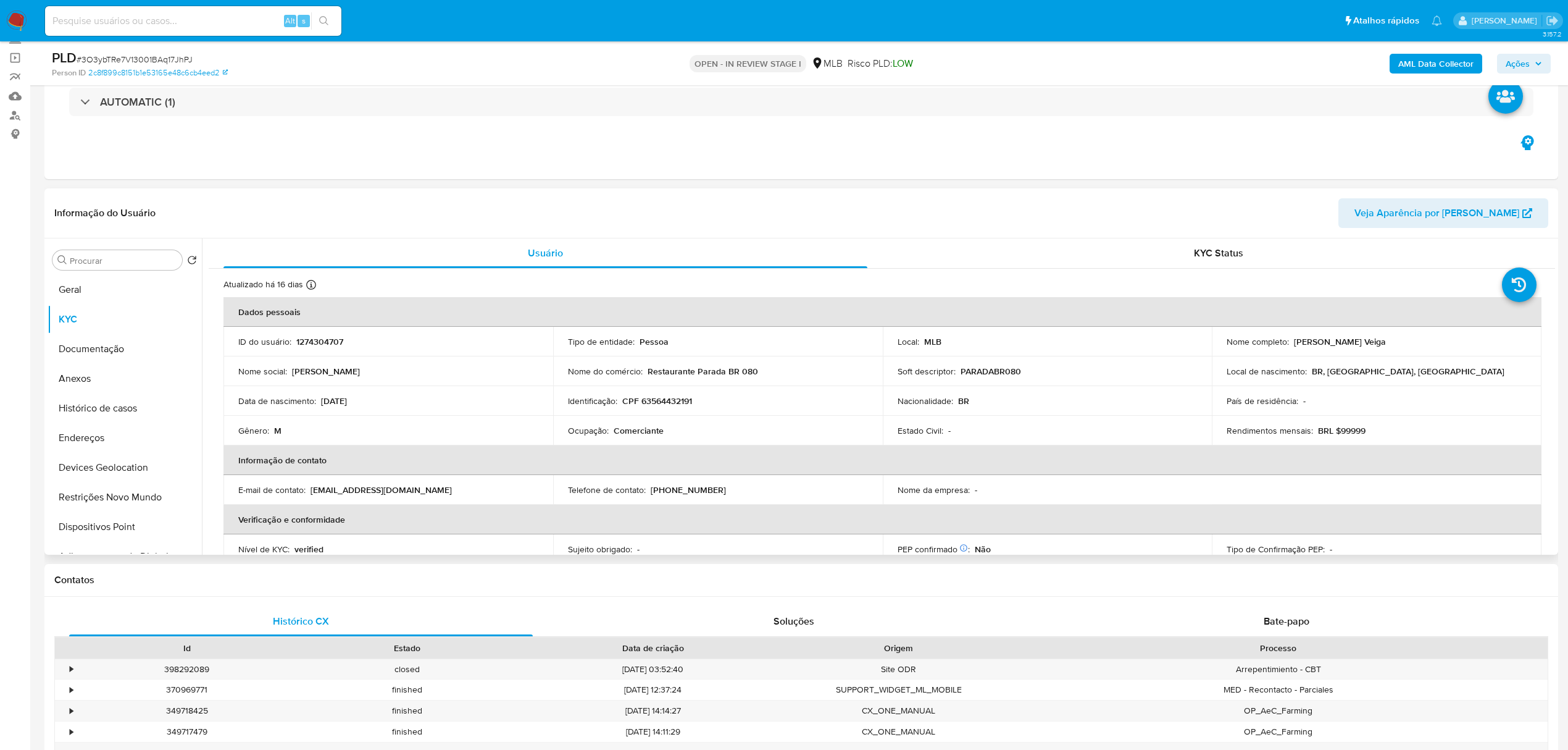
click at [627, 433] on p "Comerciante" at bounding box center [638, 430] width 50 height 11
copy p "Comerciante"
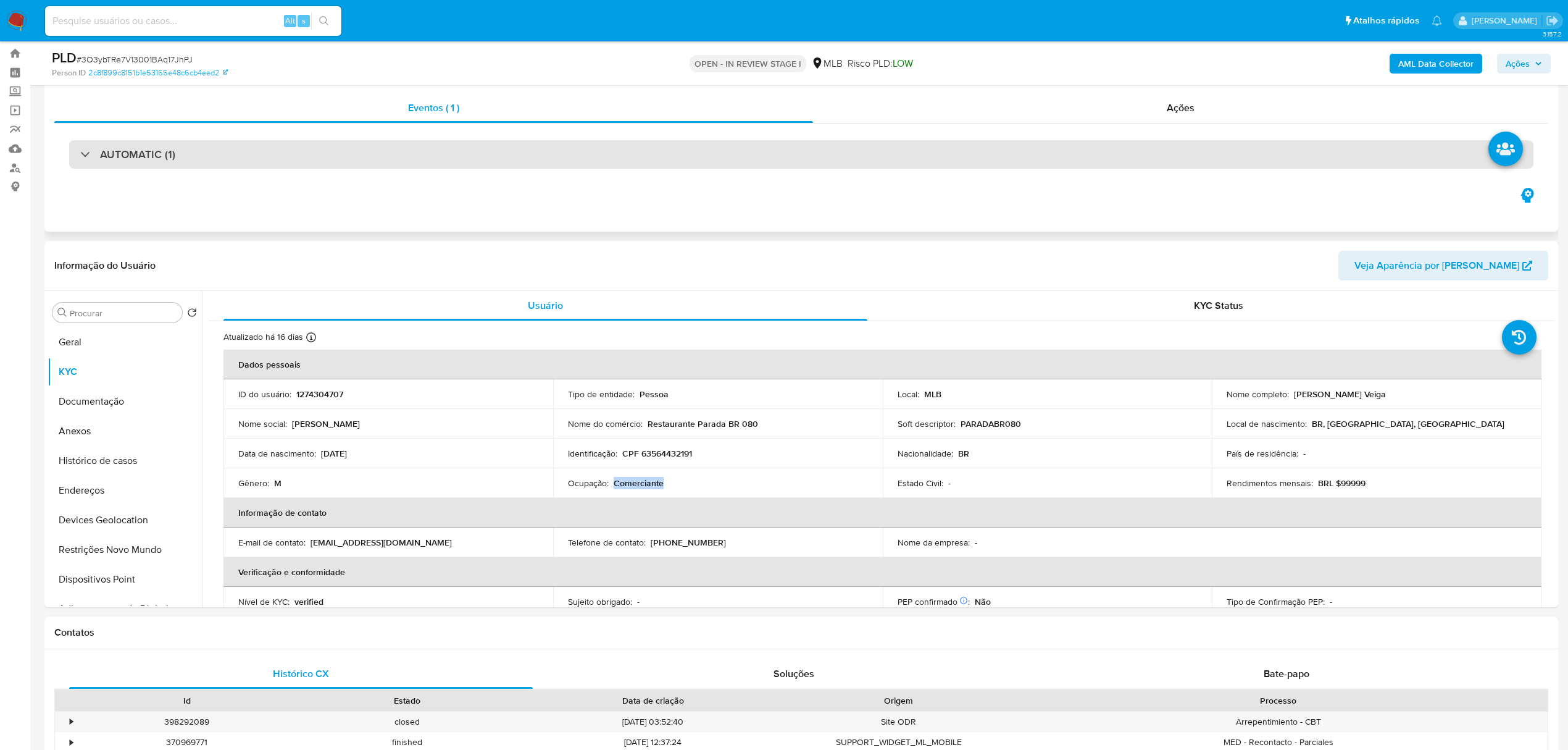
scroll to position [0, 0]
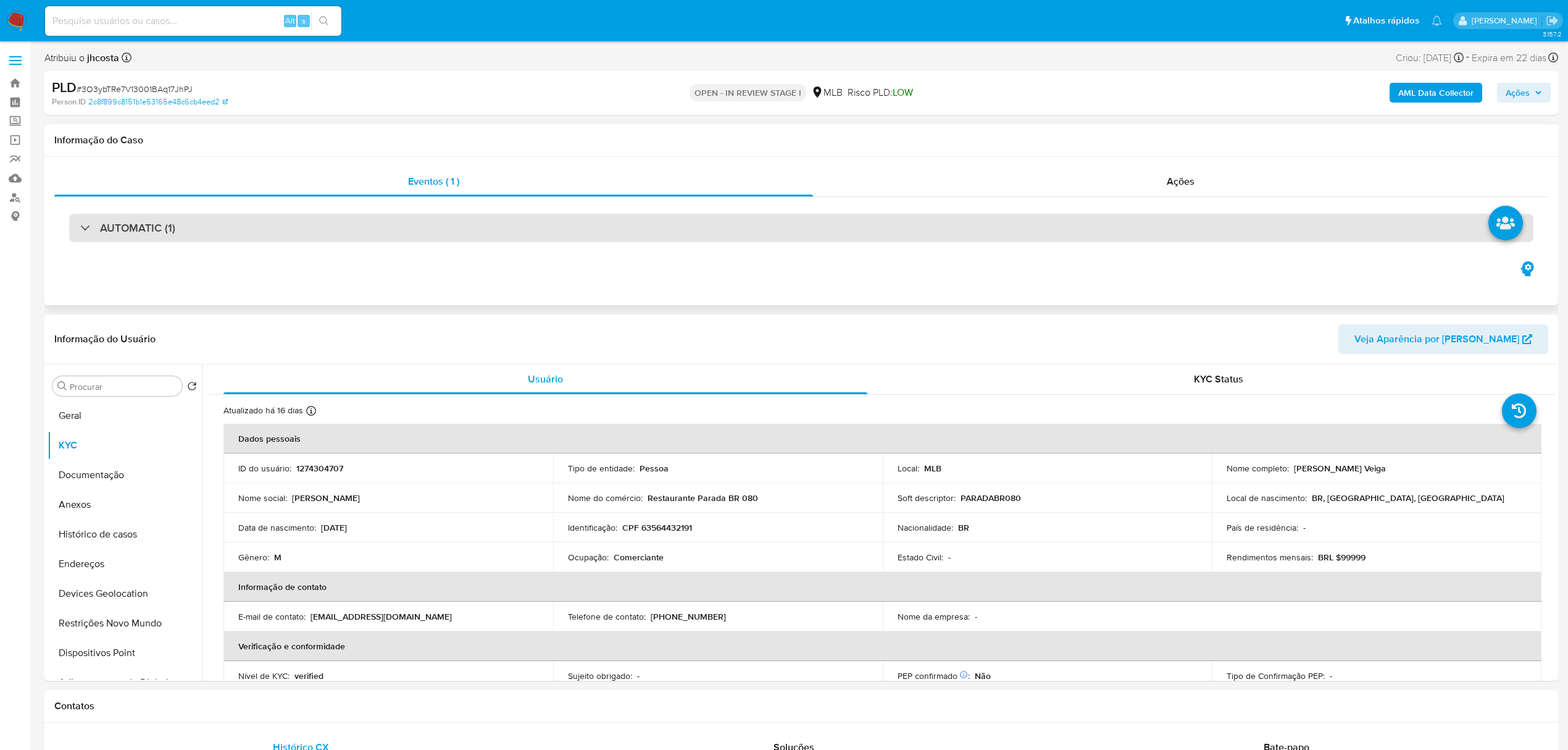
click at [265, 220] on div "AUTOMATIC (1)" at bounding box center [801, 228] width 1464 height 28
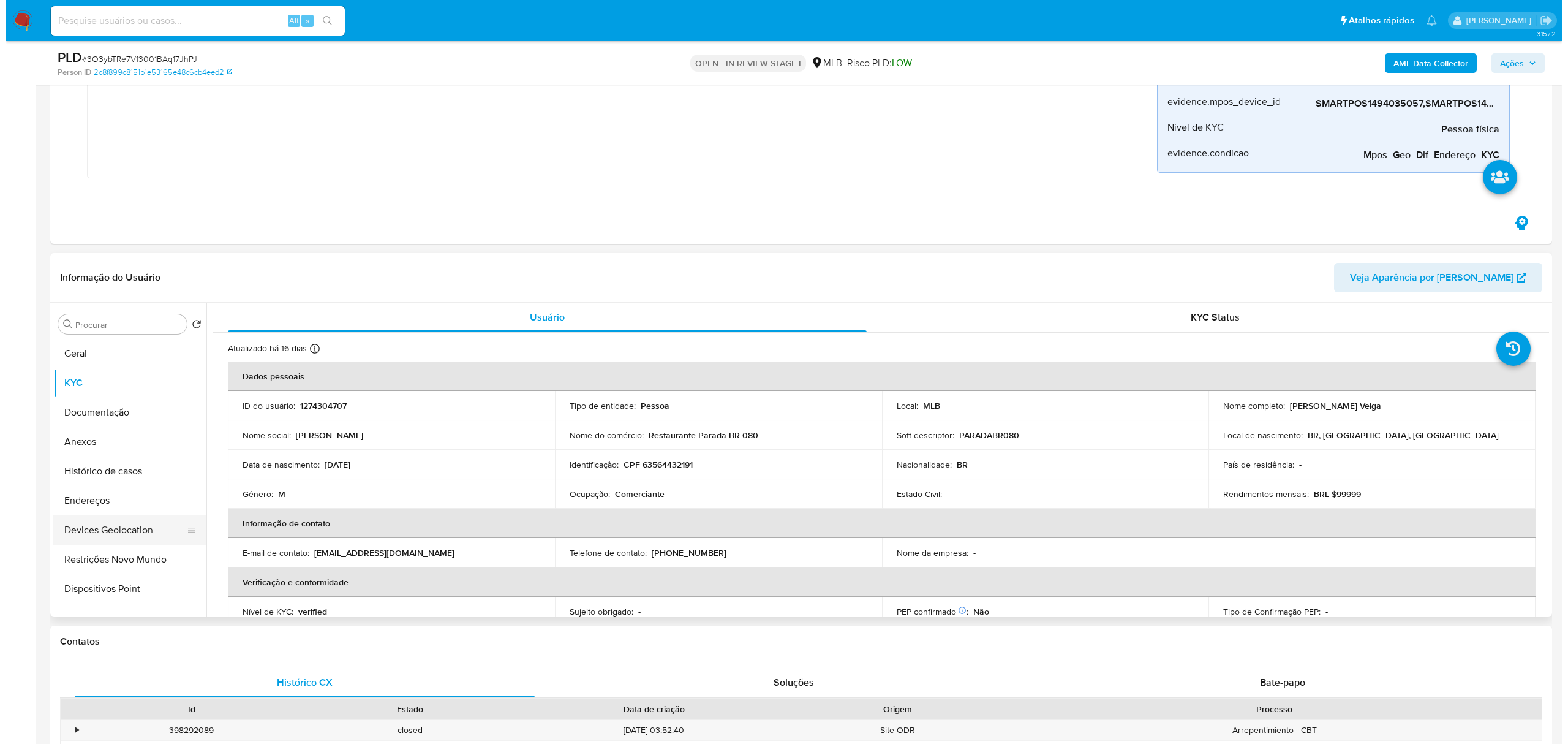
scroll to position [653, 0]
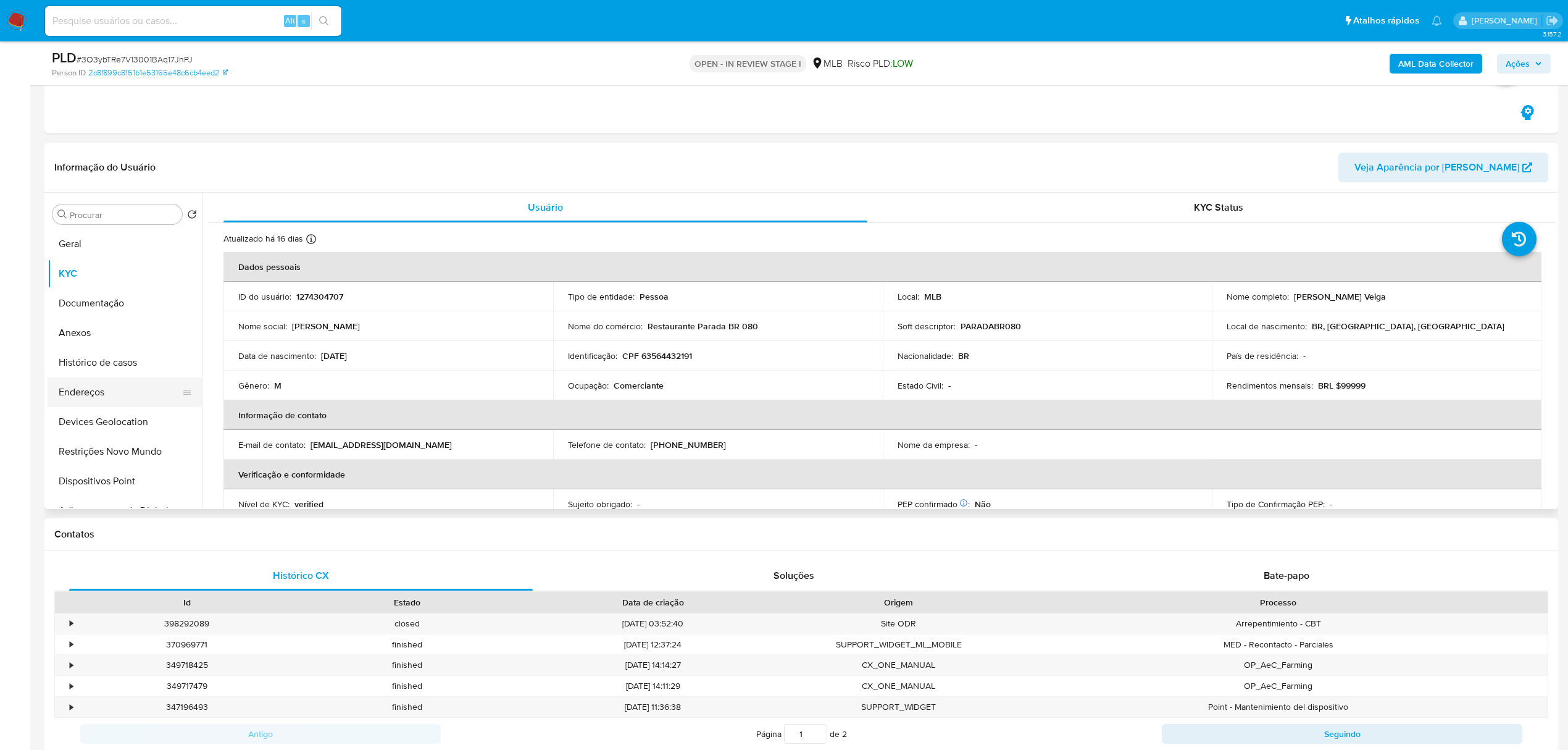
click at [118, 391] on button "Endereços" at bounding box center [119, 392] width 144 height 30
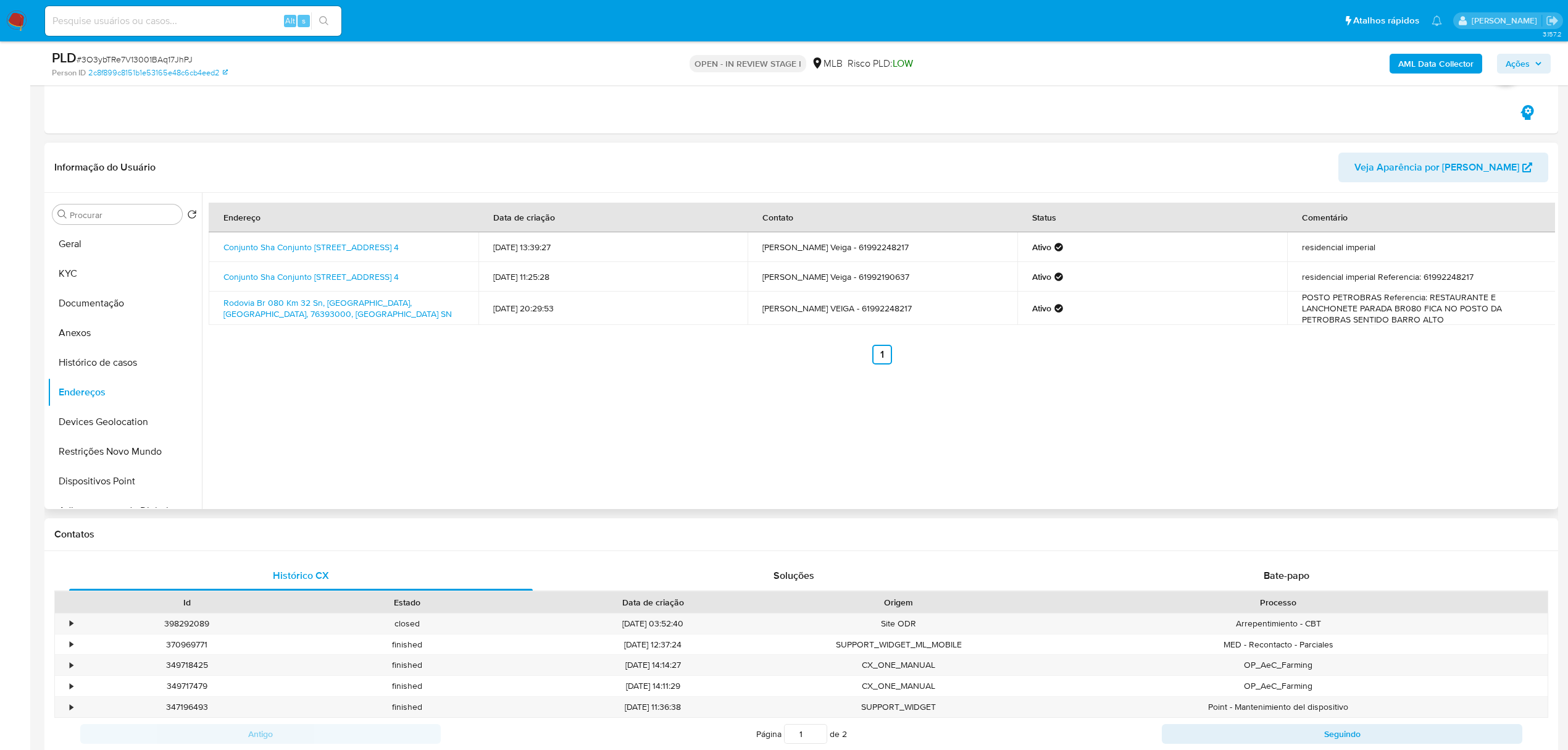
click at [537, 345] on ul "Anterior 1 Siguiente" at bounding box center [882, 354] width 1347 height 20
click at [1516, 65] on span "Ações" at bounding box center [1517, 63] width 24 height 20
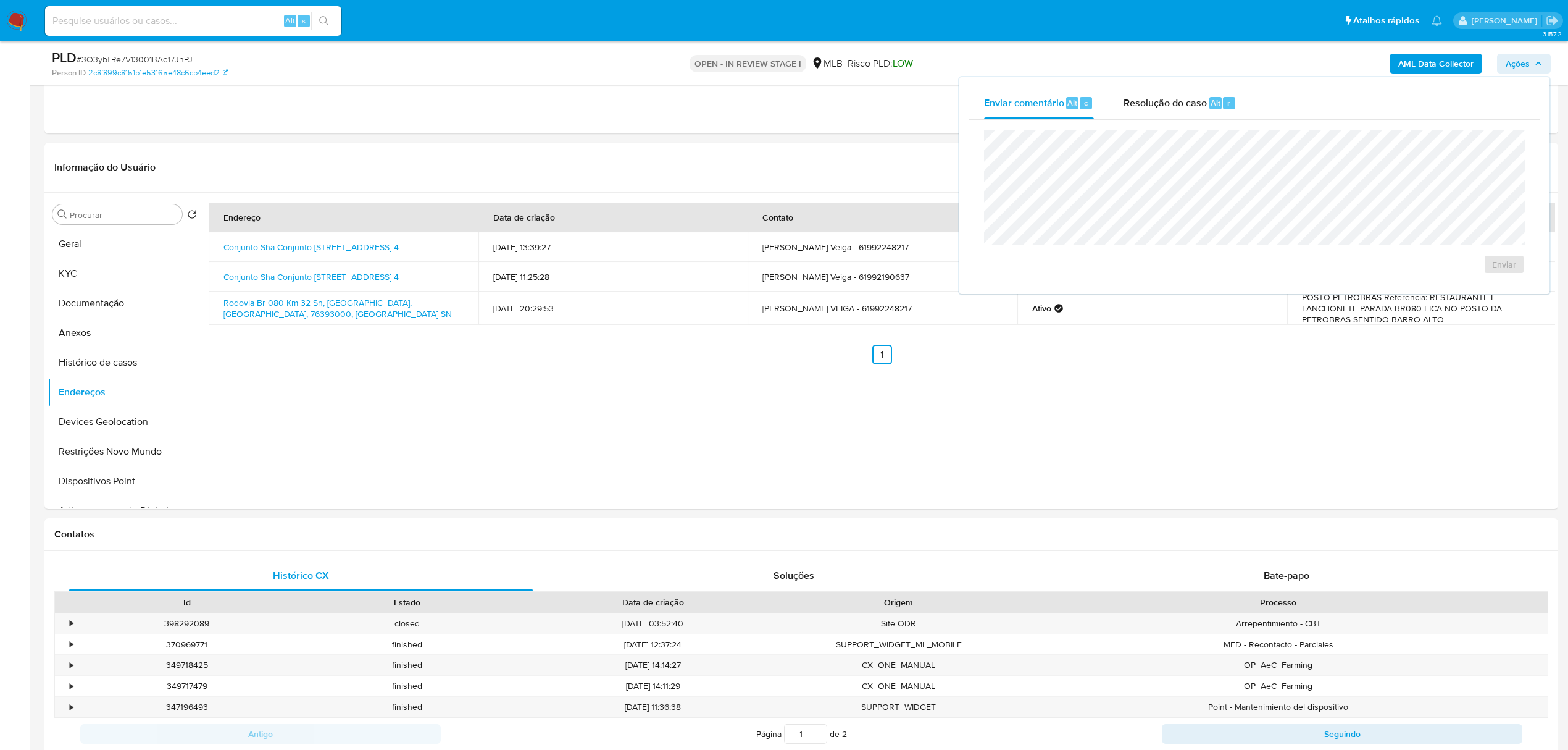
drag, startPoint x: 1136, startPoint y: 106, endPoint x: 1139, endPoint y: 127, distance: 21.2
click at [1141, 109] on div "Resolução do caso Alt r" at bounding box center [1180, 103] width 113 height 32
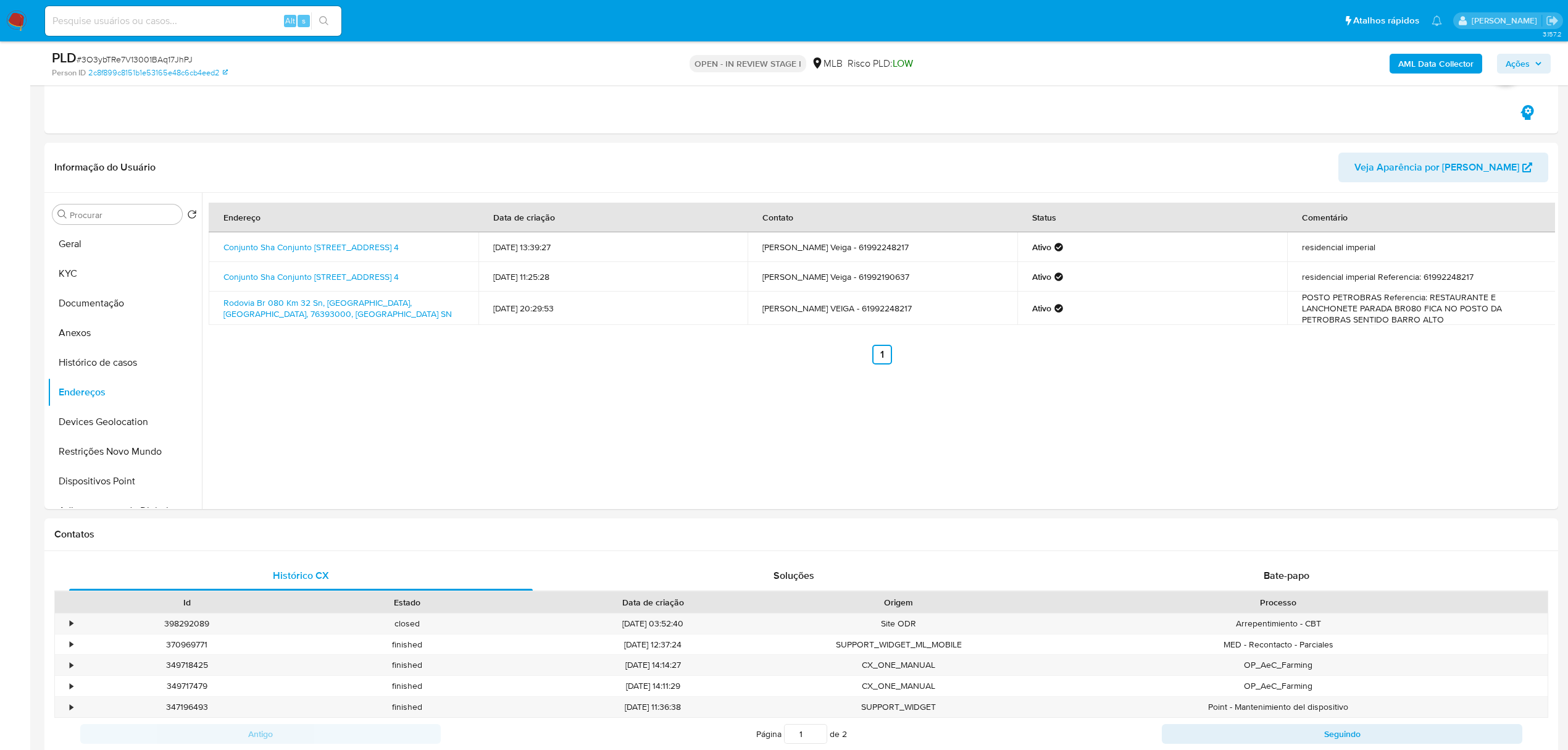
click at [1526, 73] on span "Ações" at bounding box center [1517, 63] width 24 height 20
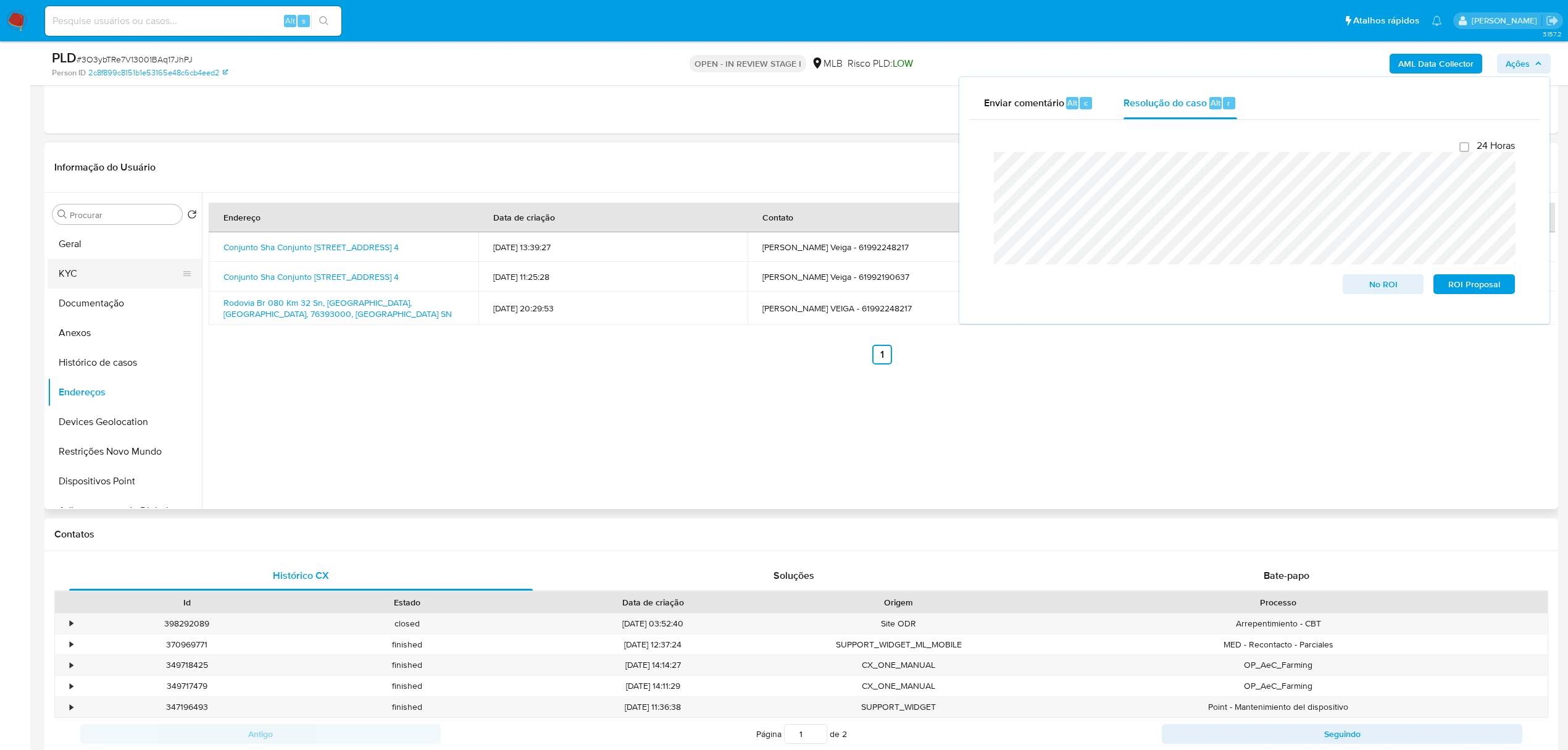
click at [109, 282] on button "KYC" at bounding box center [119, 274] width 144 height 30
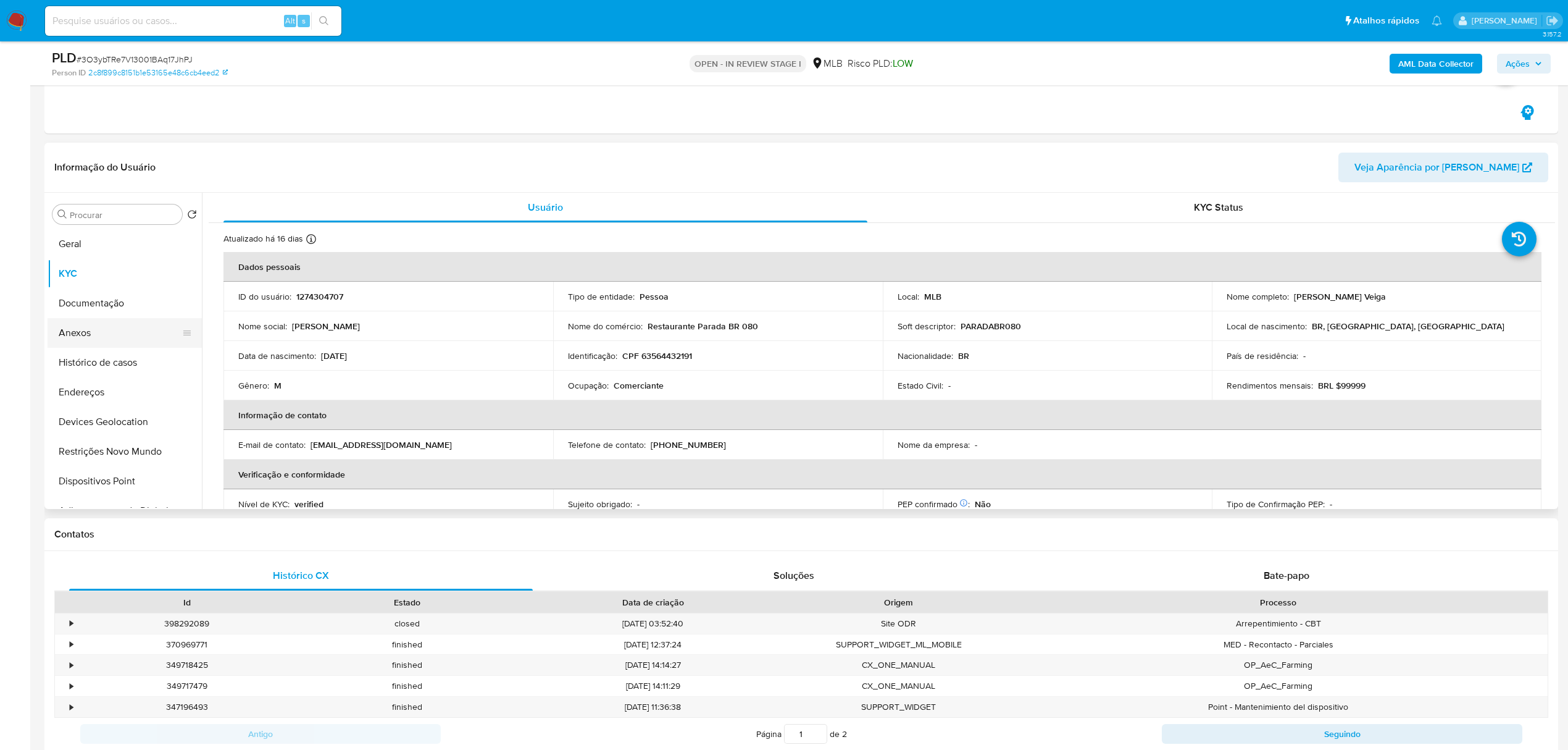
click at [129, 341] on button "Anexos" at bounding box center [119, 333] width 144 height 30
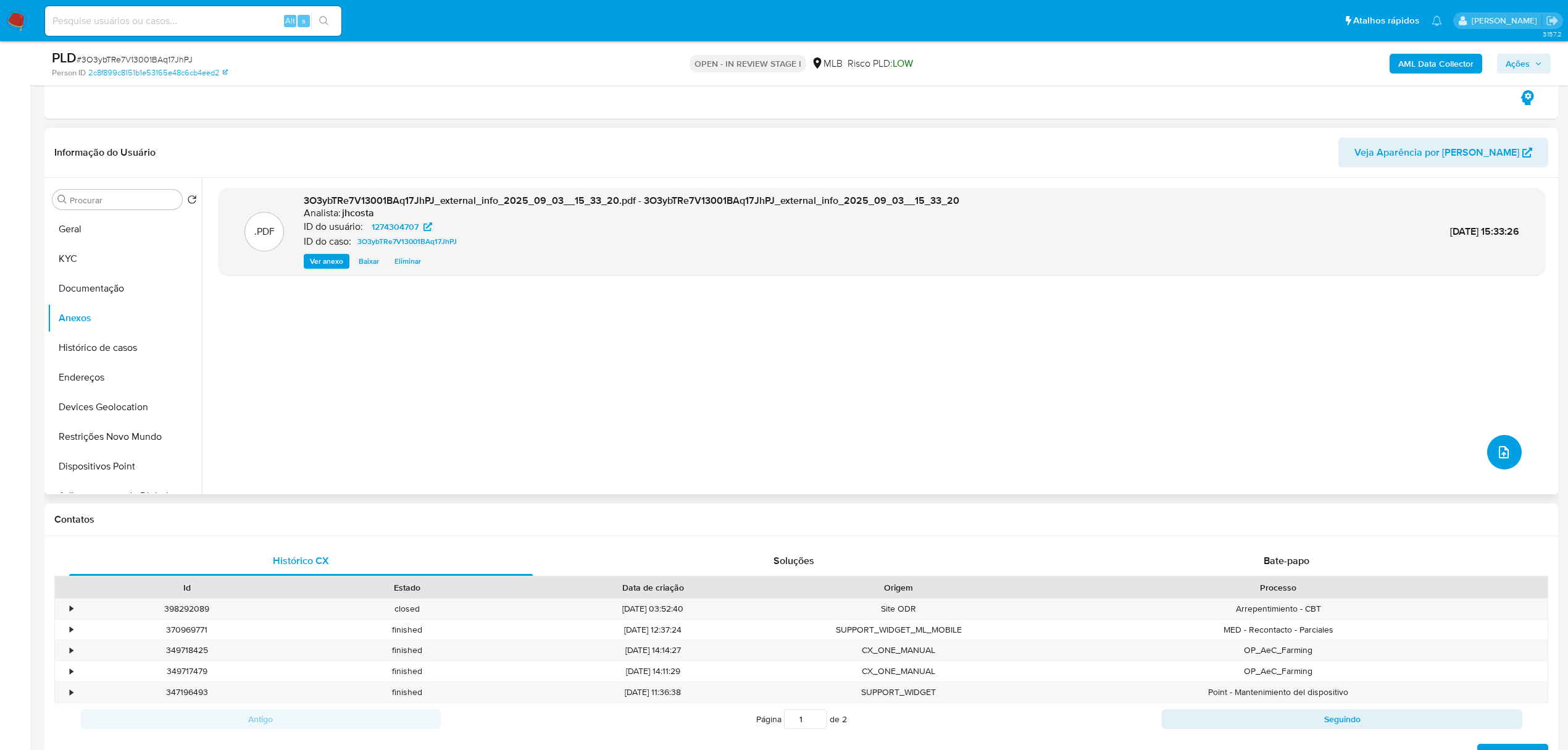
click at [1497, 455] on icon "upload-file" at bounding box center [1503, 451] width 15 height 15
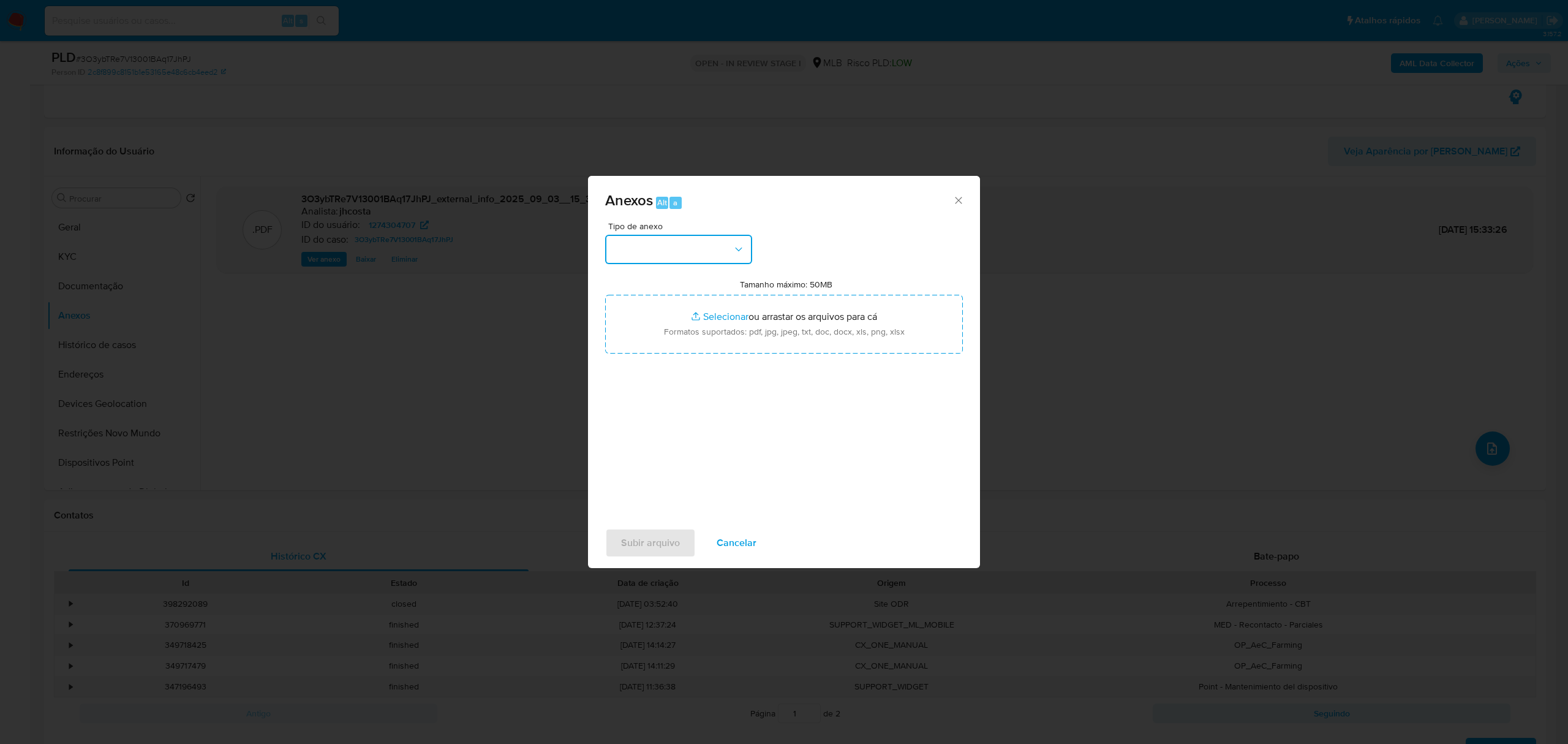
click at [744, 255] on button "button" at bounding box center [678, 249] width 147 height 30
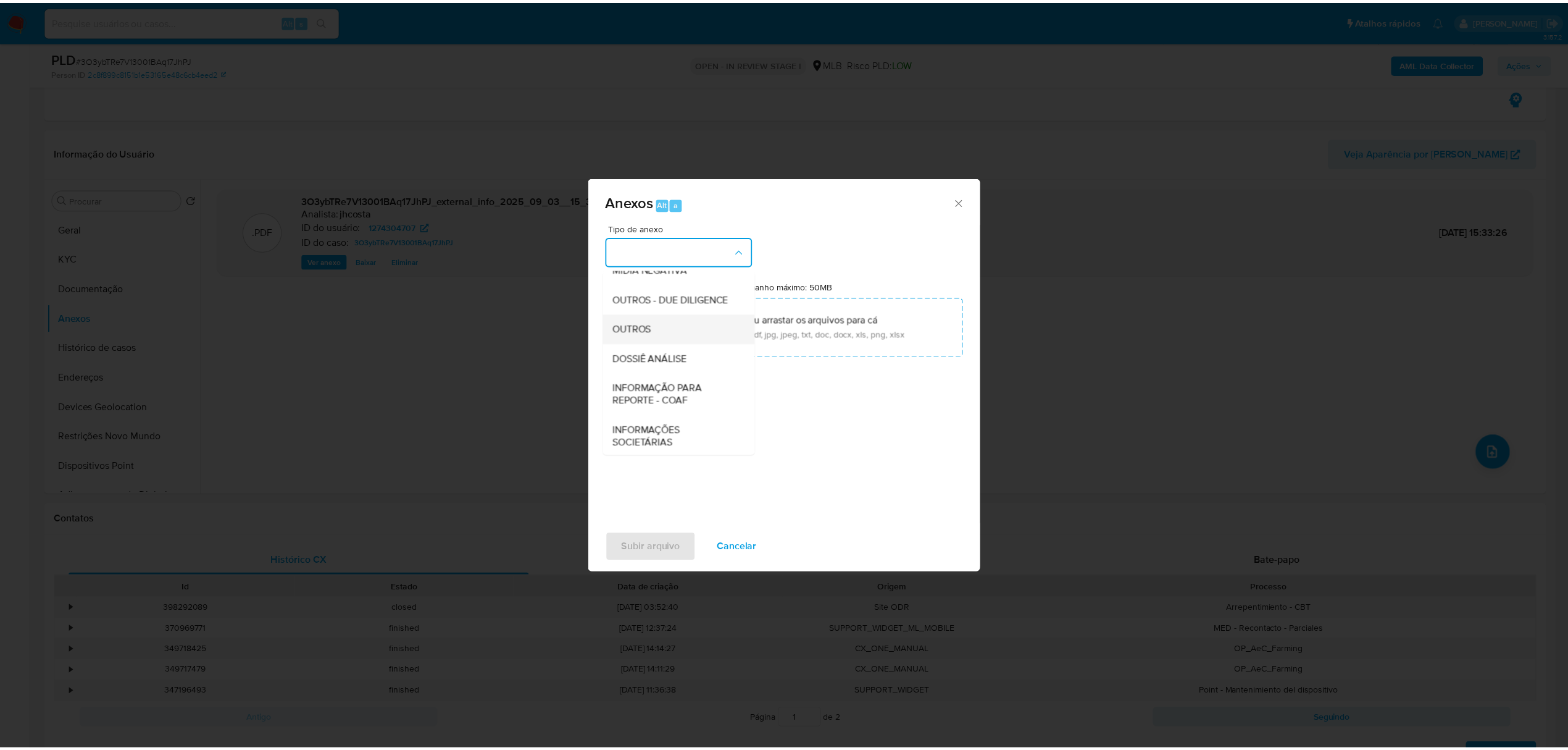
scroll to position [165, 0]
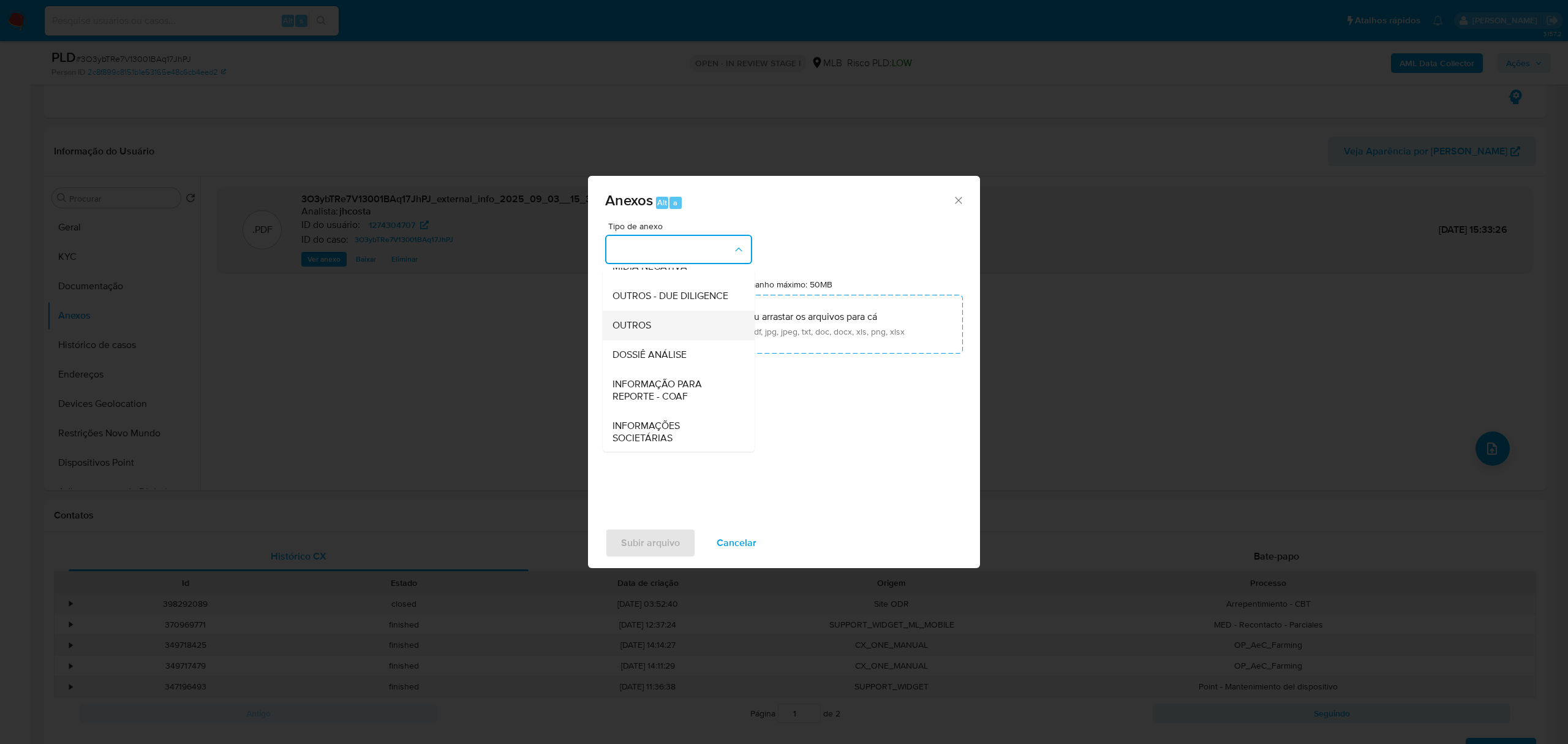
click at [665, 340] on div "OUTROS" at bounding box center [674, 325] width 125 height 30
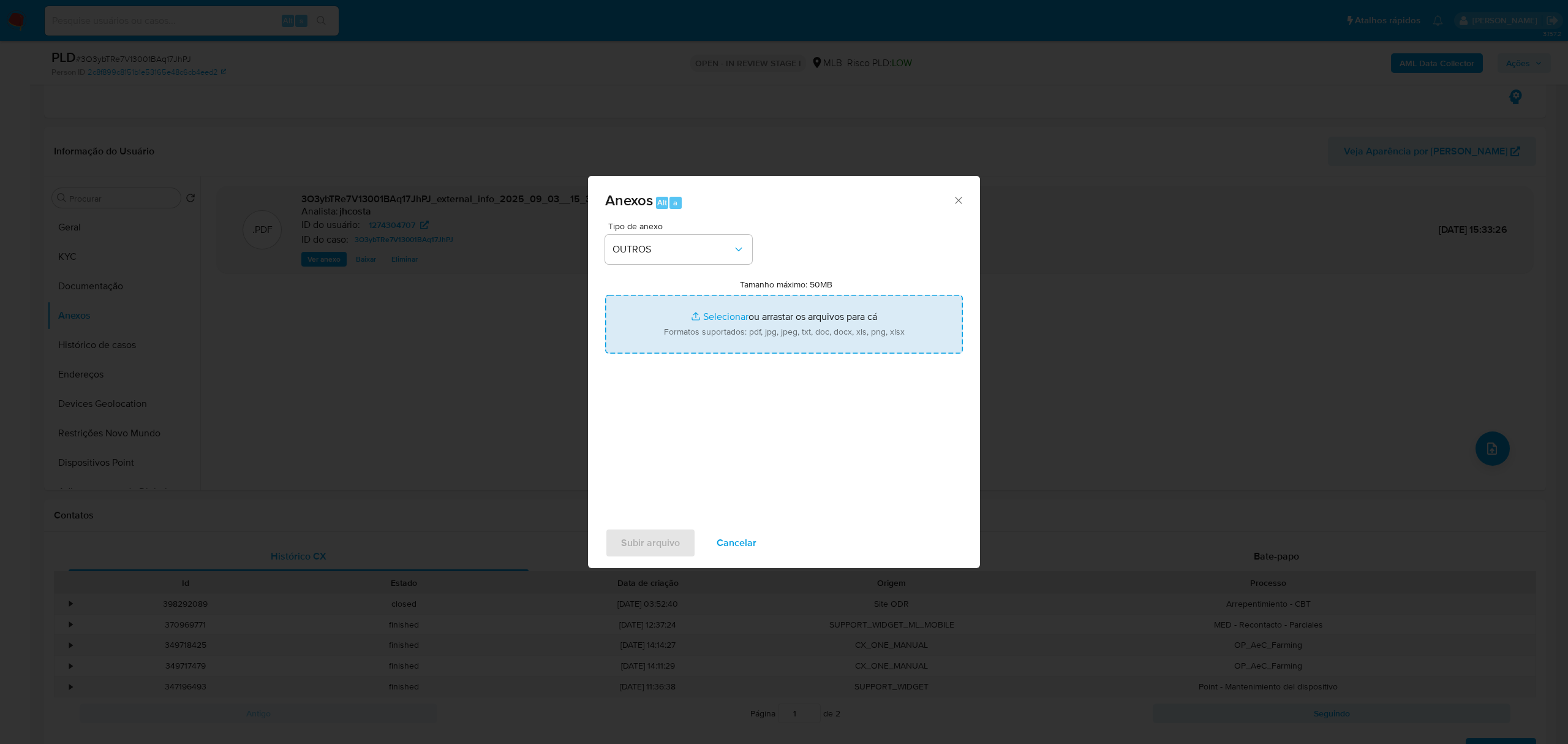
click at [795, 332] on input "Tamanho máximo: 50MB Selecionar arquivos" at bounding box center [784, 324] width 358 height 59
type input "C:\fakepath\Mulan 1274304707_2025_09_01_11_26_08.xlsx"
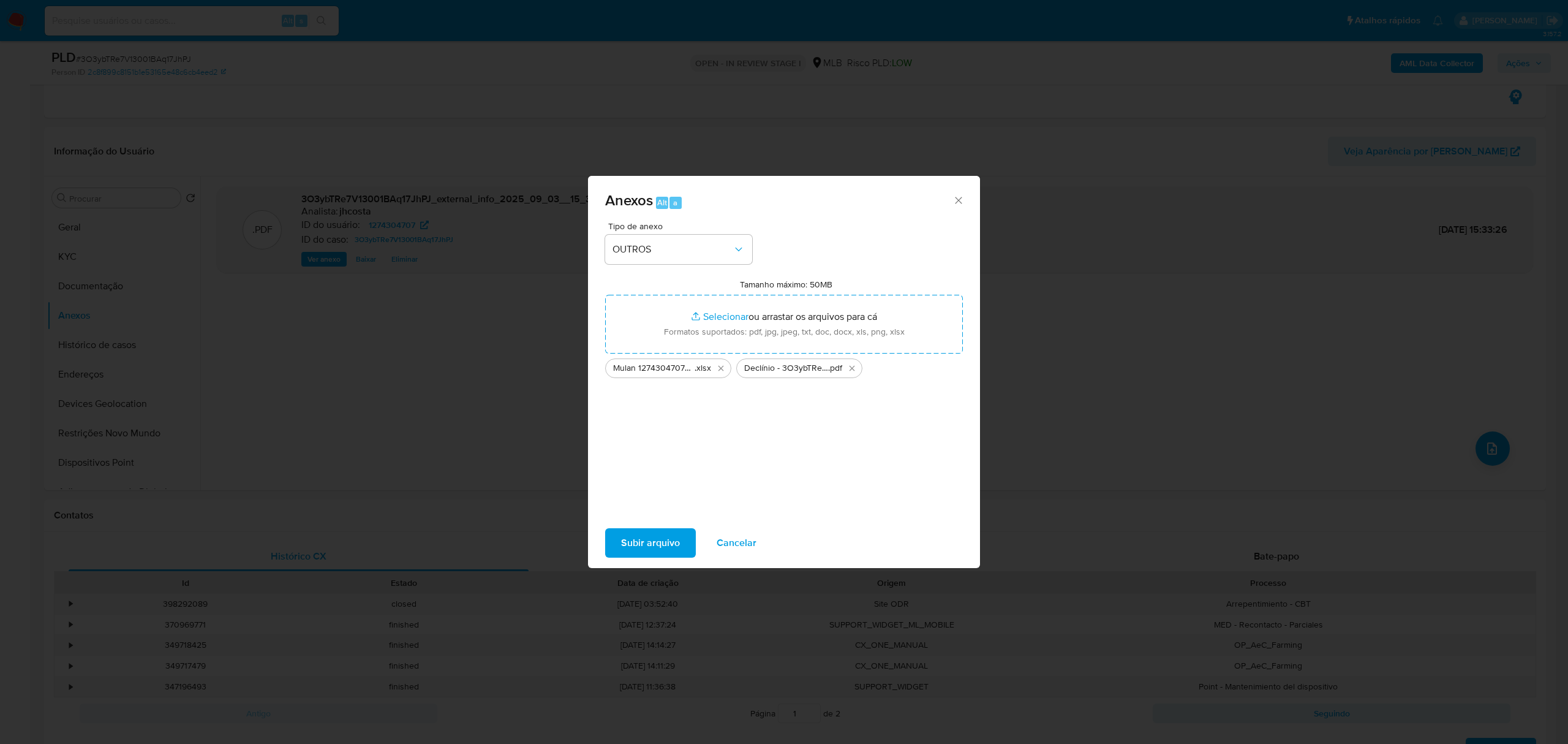
click at [654, 536] on span "Subir arquivo" at bounding box center [651, 543] width 59 height 27
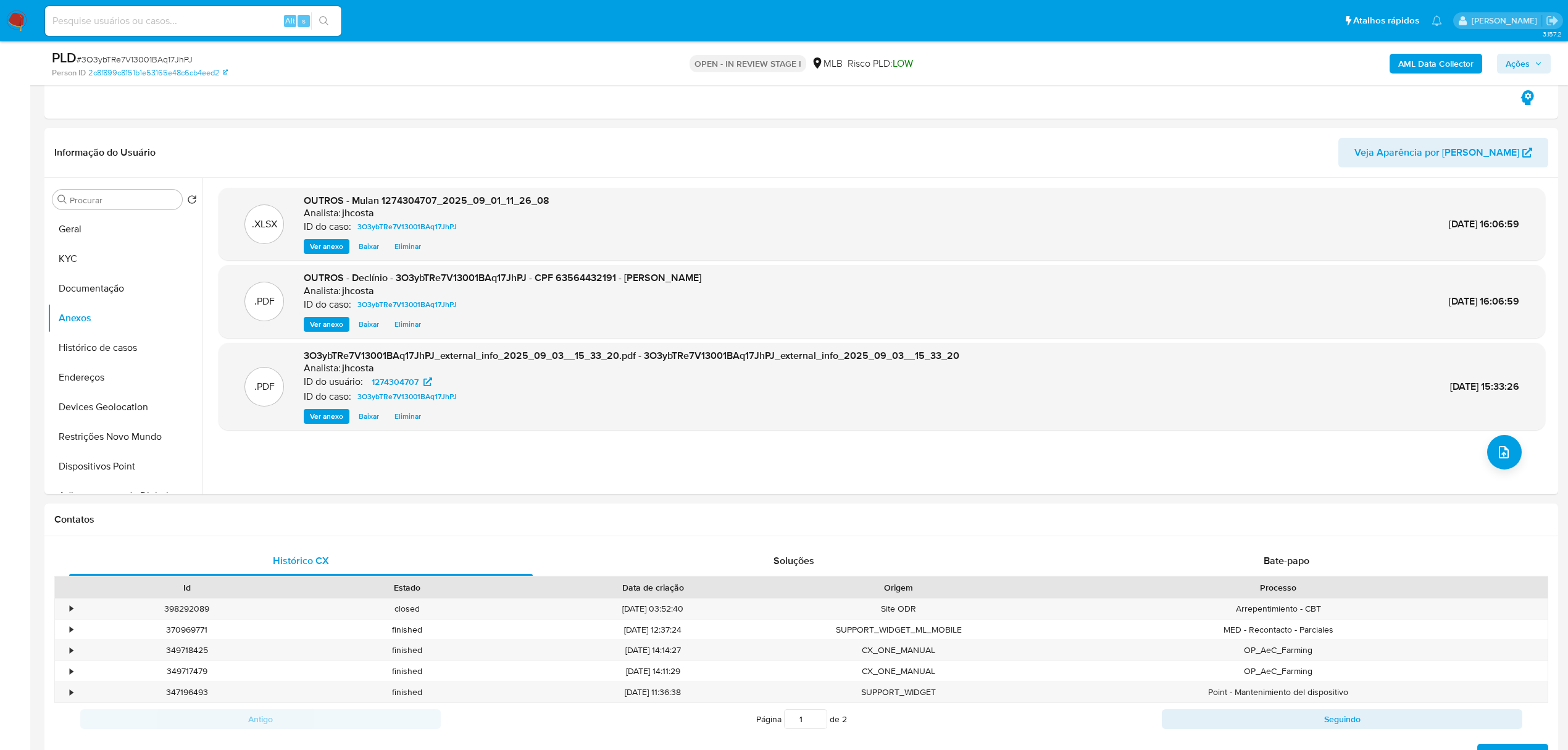
click at [1518, 67] on span "Ações" at bounding box center [1517, 63] width 24 height 20
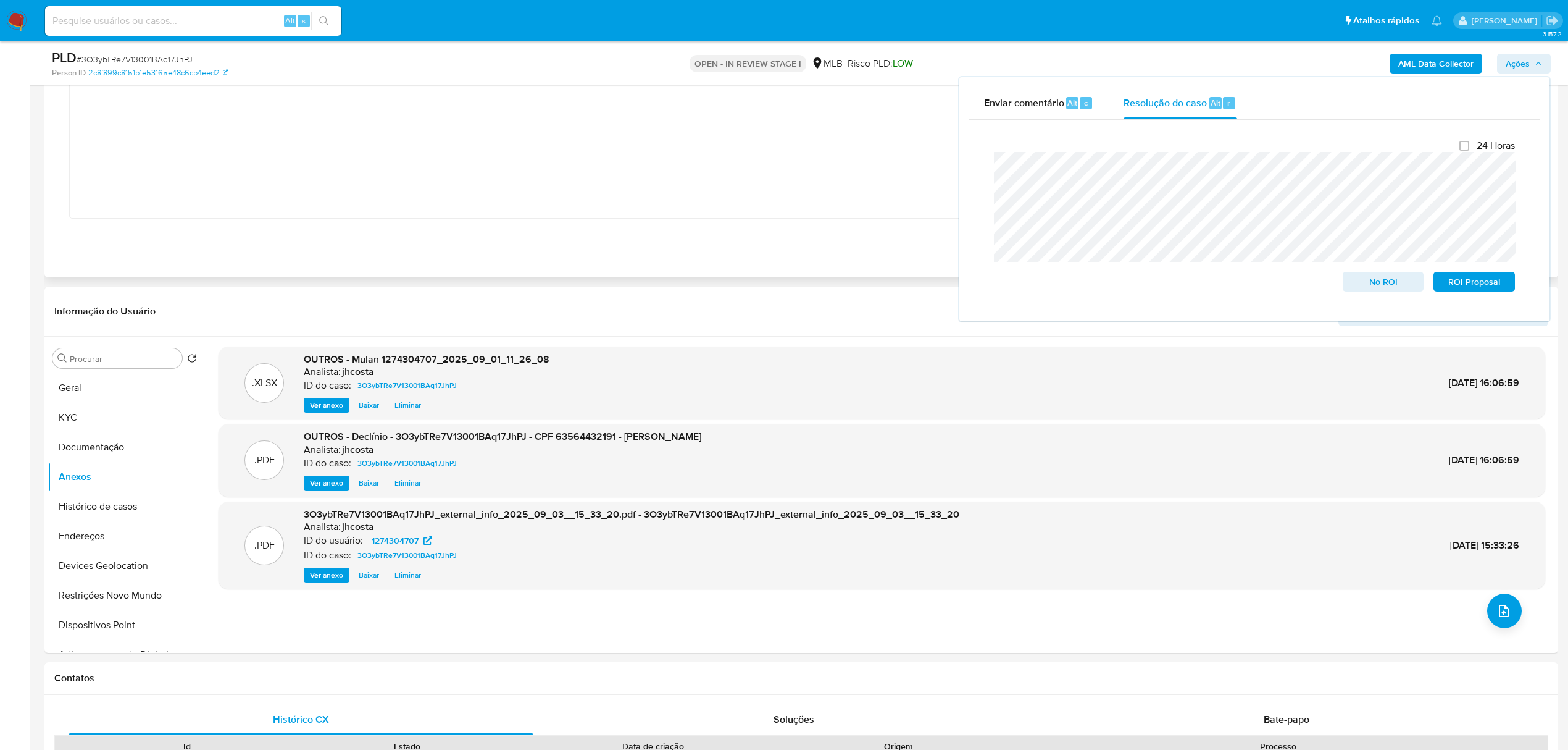
scroll to position [576, 0]
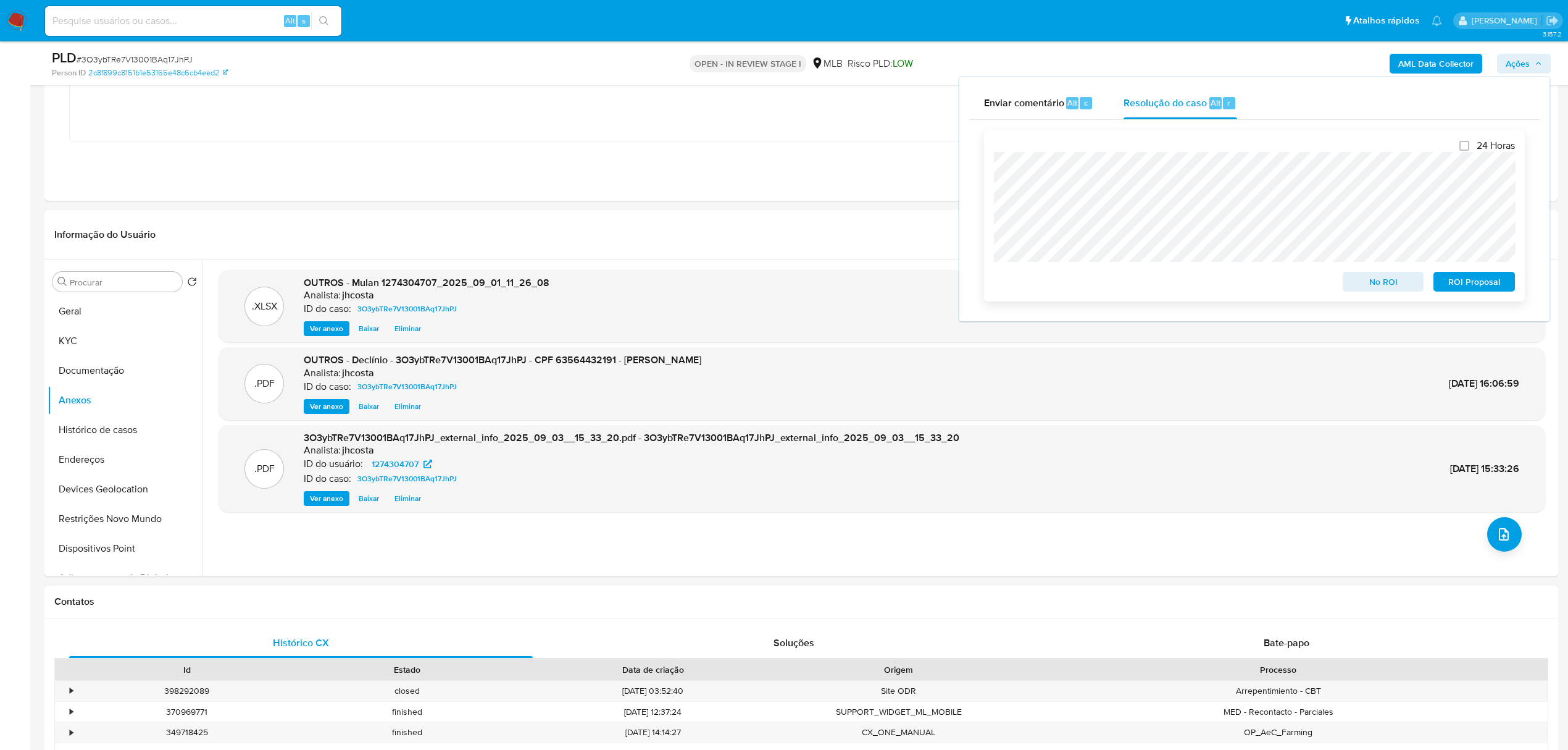
click at [1369, 280] on span "No ROI" at bounding box center [1383, 281] width 64 height 17
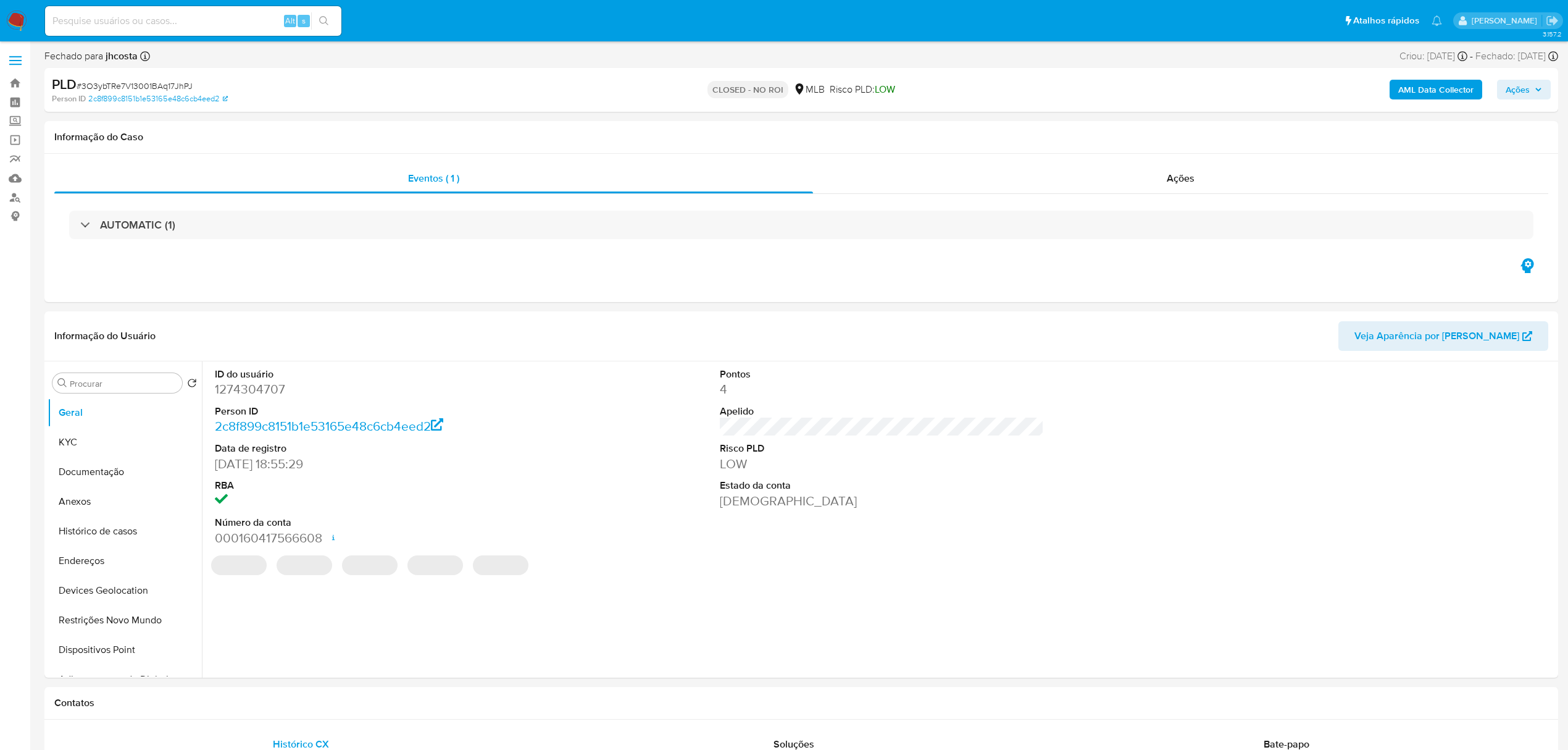
select select "10"
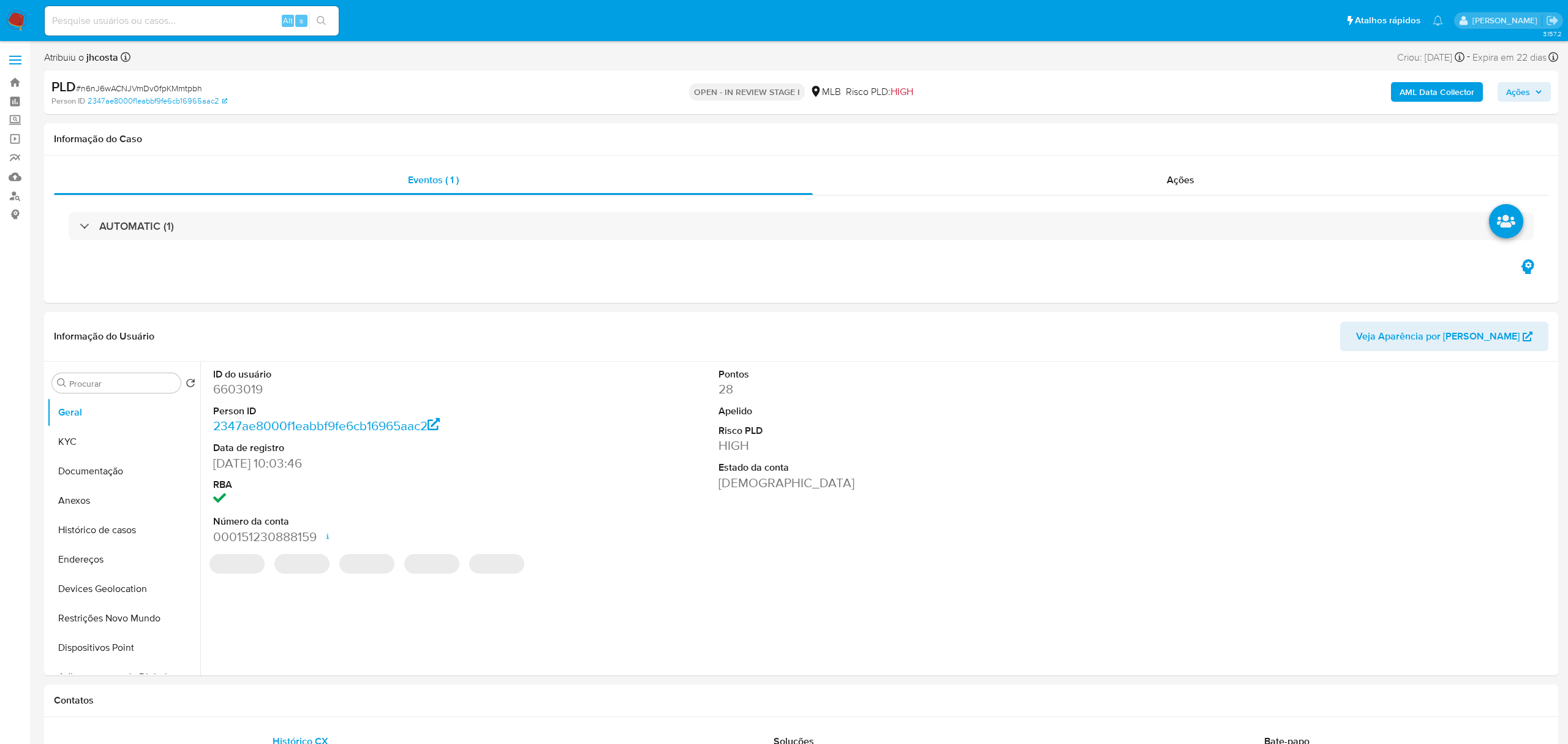
select select "10"
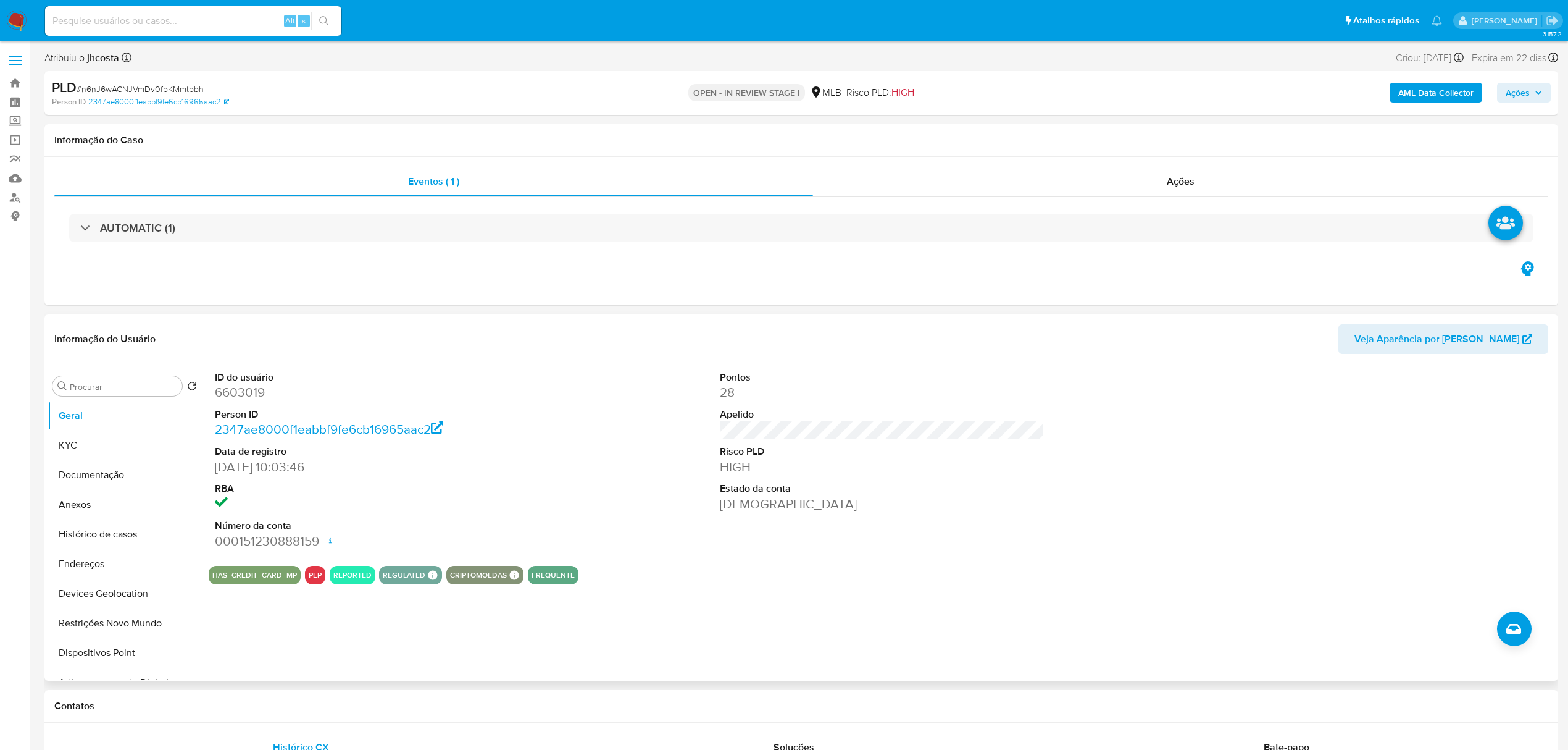
click at [240, 396] on dd "6603019" at bounding box center [377, 392] width 324 height 17
copy dd "6603019"
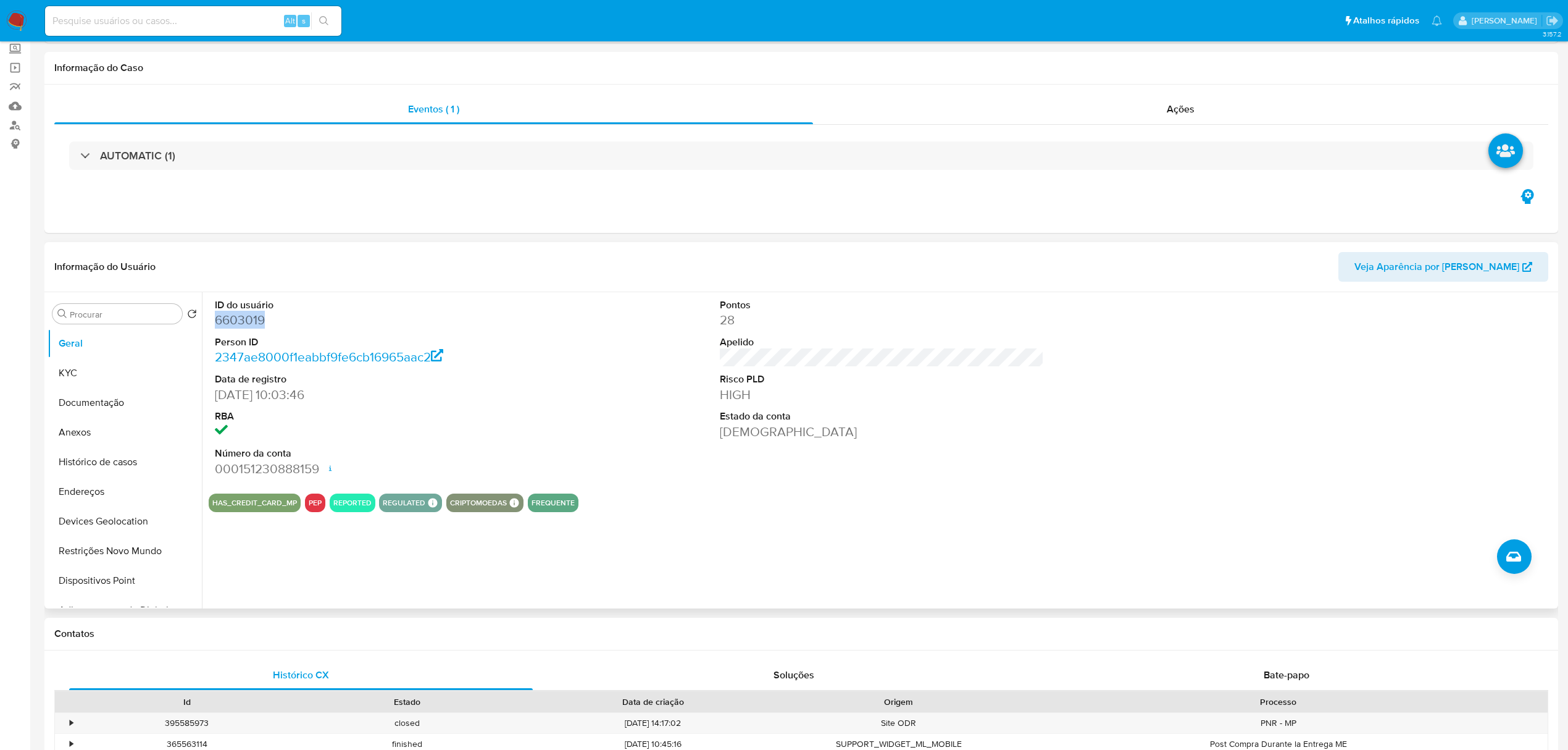
scroll to position [82, 0]
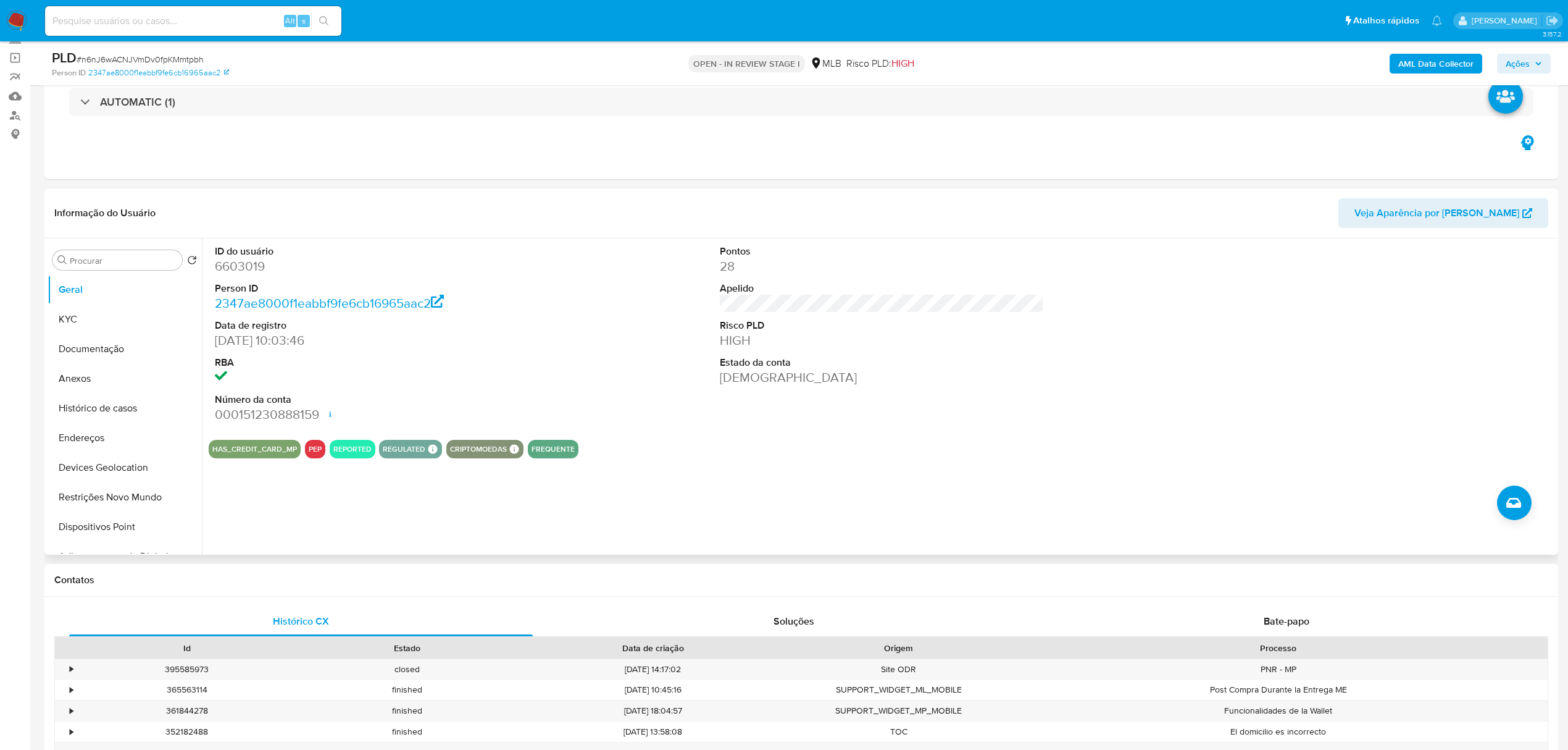
click at [594, 305] on div "ID do usuário 6603019 Person ID 2347ae8000f1eabbf9fe6cb16965aac2 Data de regist…" at bounding box center [882, 334] width 1347 height 192
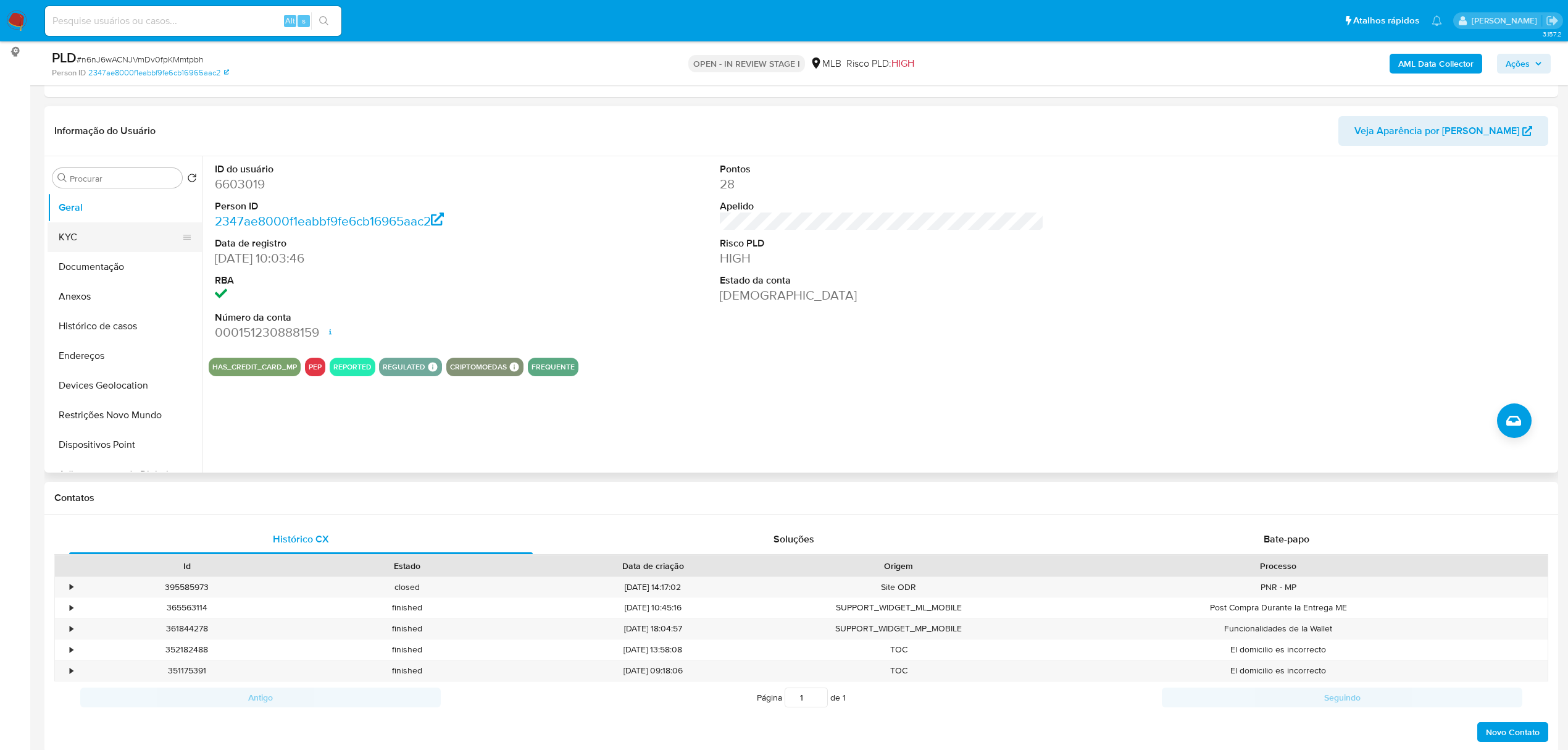
click at [84, 243] on button "KYC" at bounding box center [119, 237] width 144 height 30
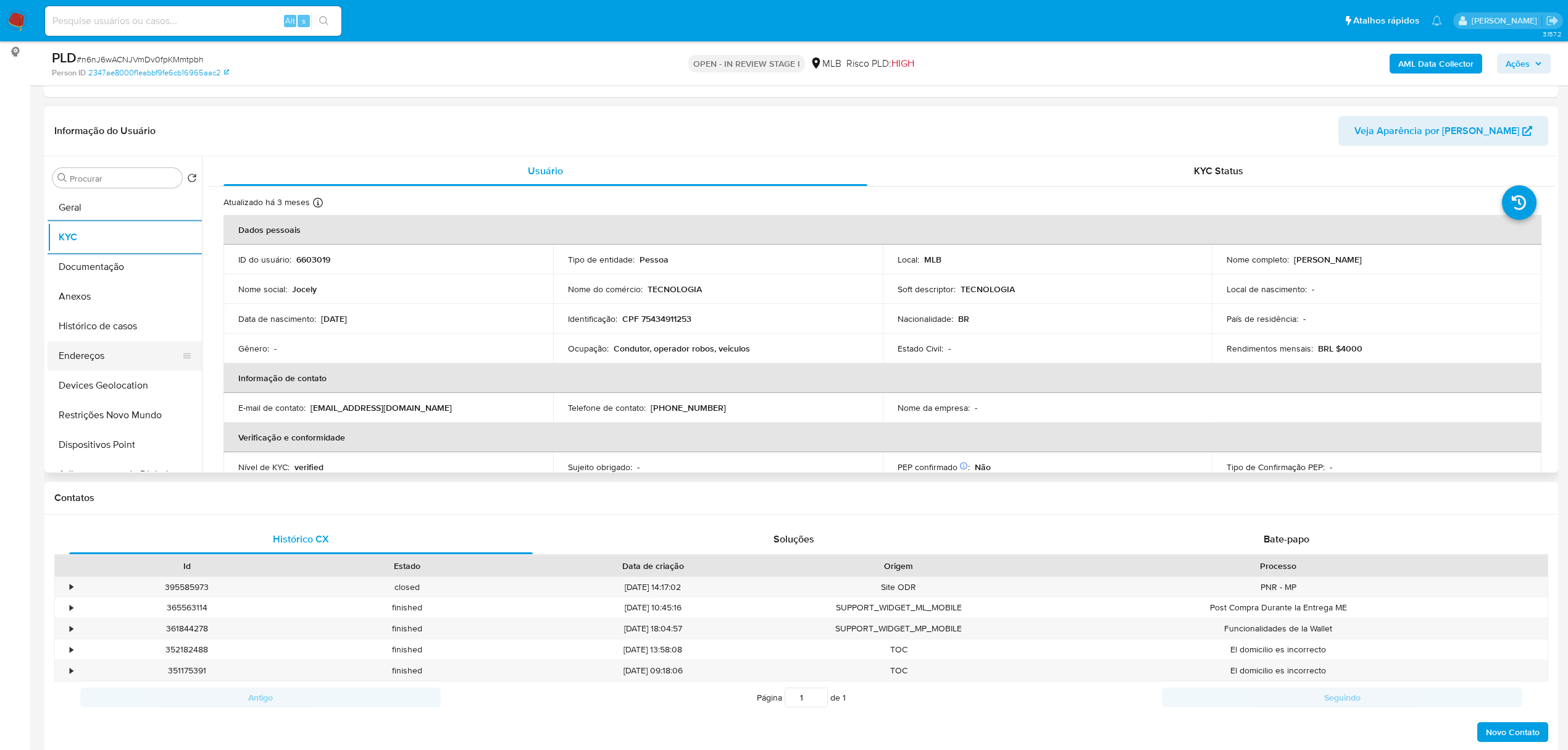
click at [132, 356] on button "Endereços" at bounding box center [119, 356] width 144 height 30
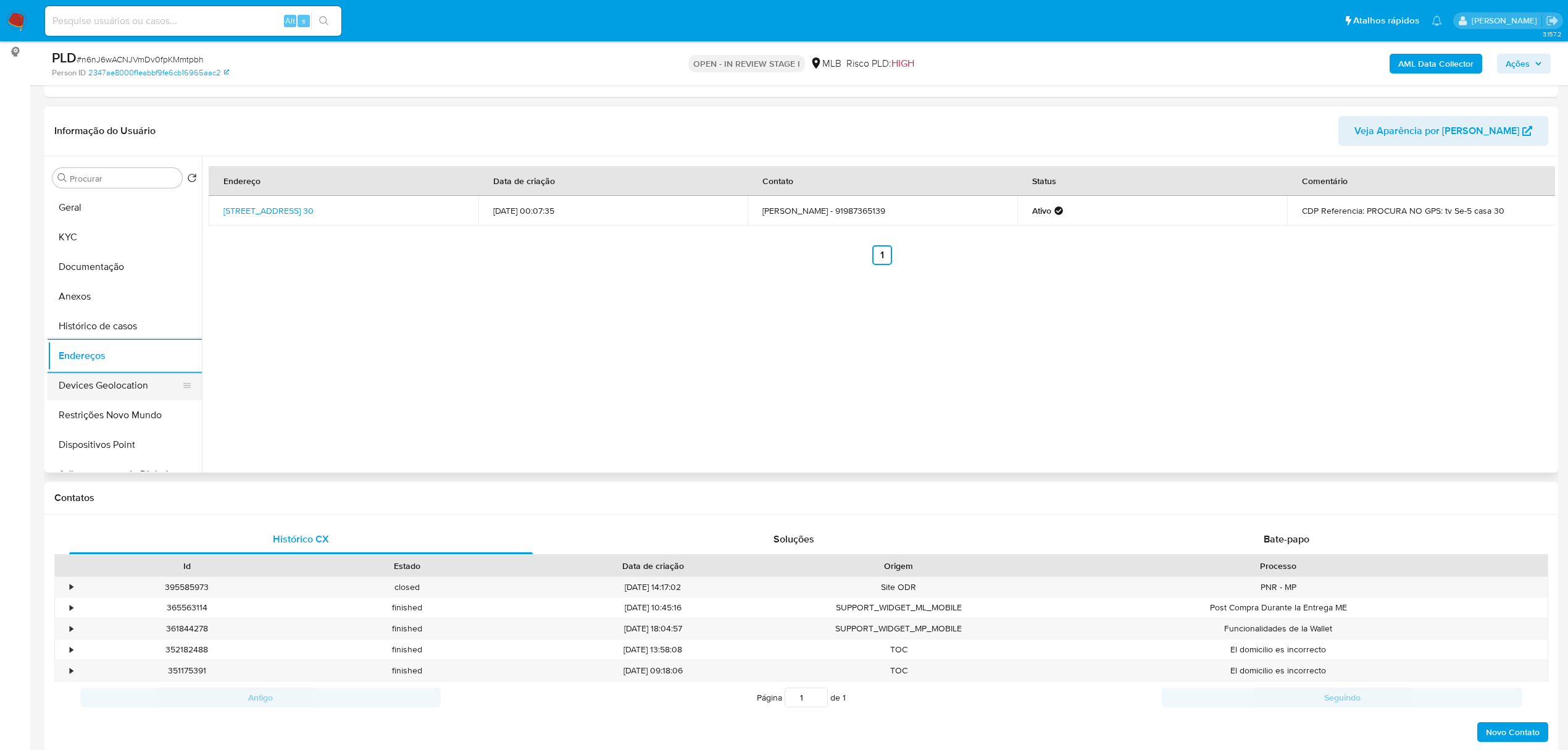
click at [137, 383] on button "Devices Geolocation" at bounding box center [119, 385] width 144 height 30
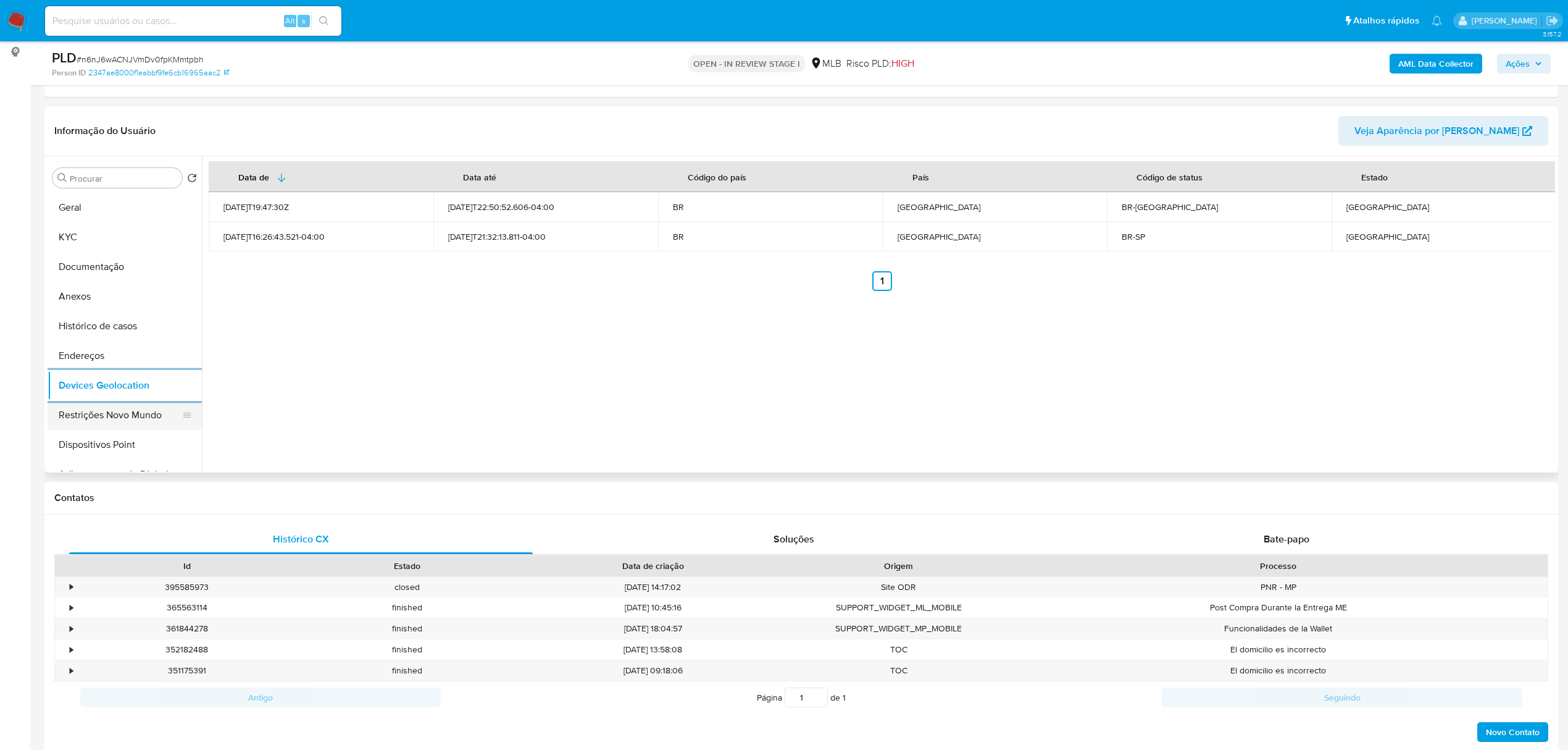
click at [113, 418] on button "Restrições Novo Mundo" at bounding box center [119, 415] width 144 height 30
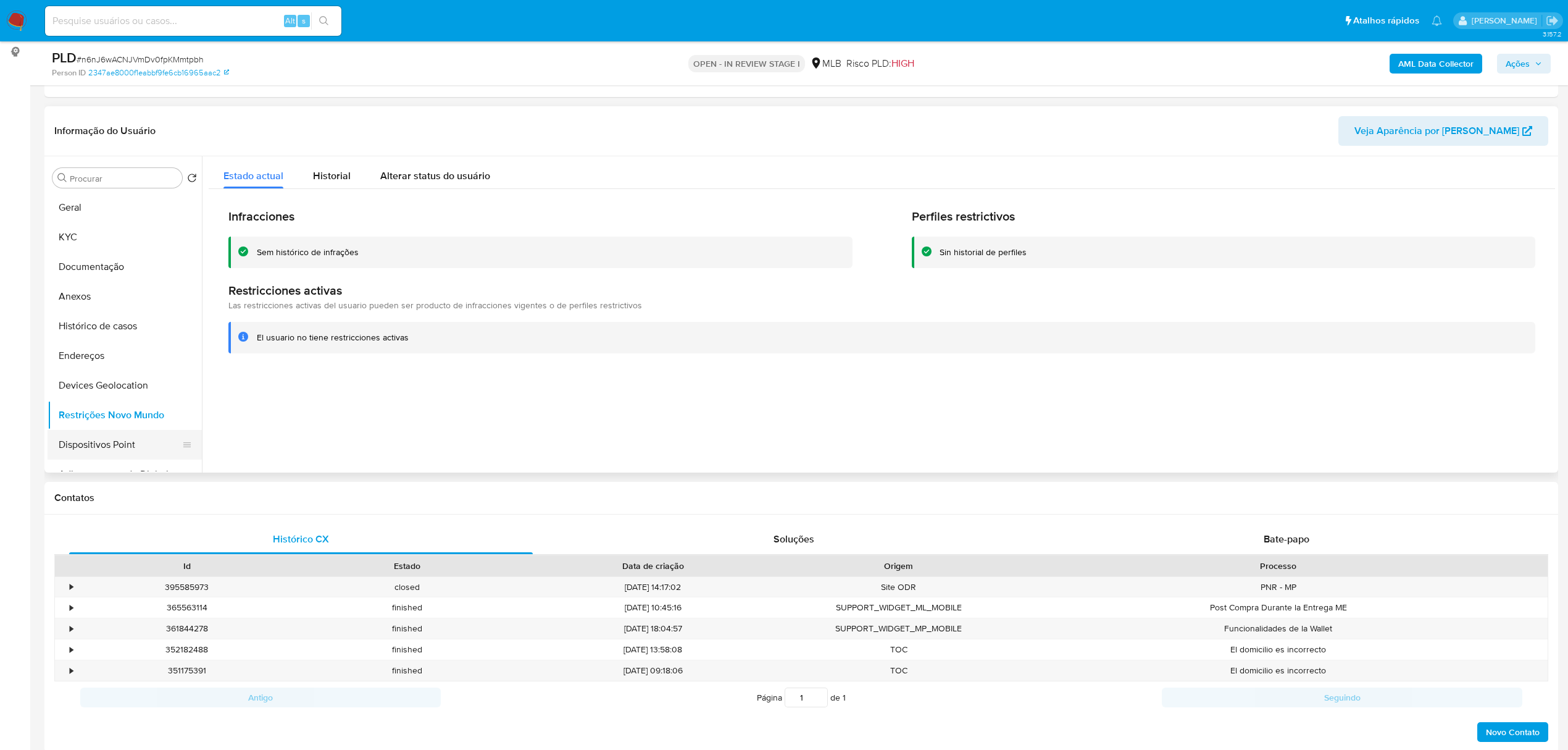
click at [132, 436] on button "Dispositivos Point" at bounding box center [119, 445] width 144 height 30
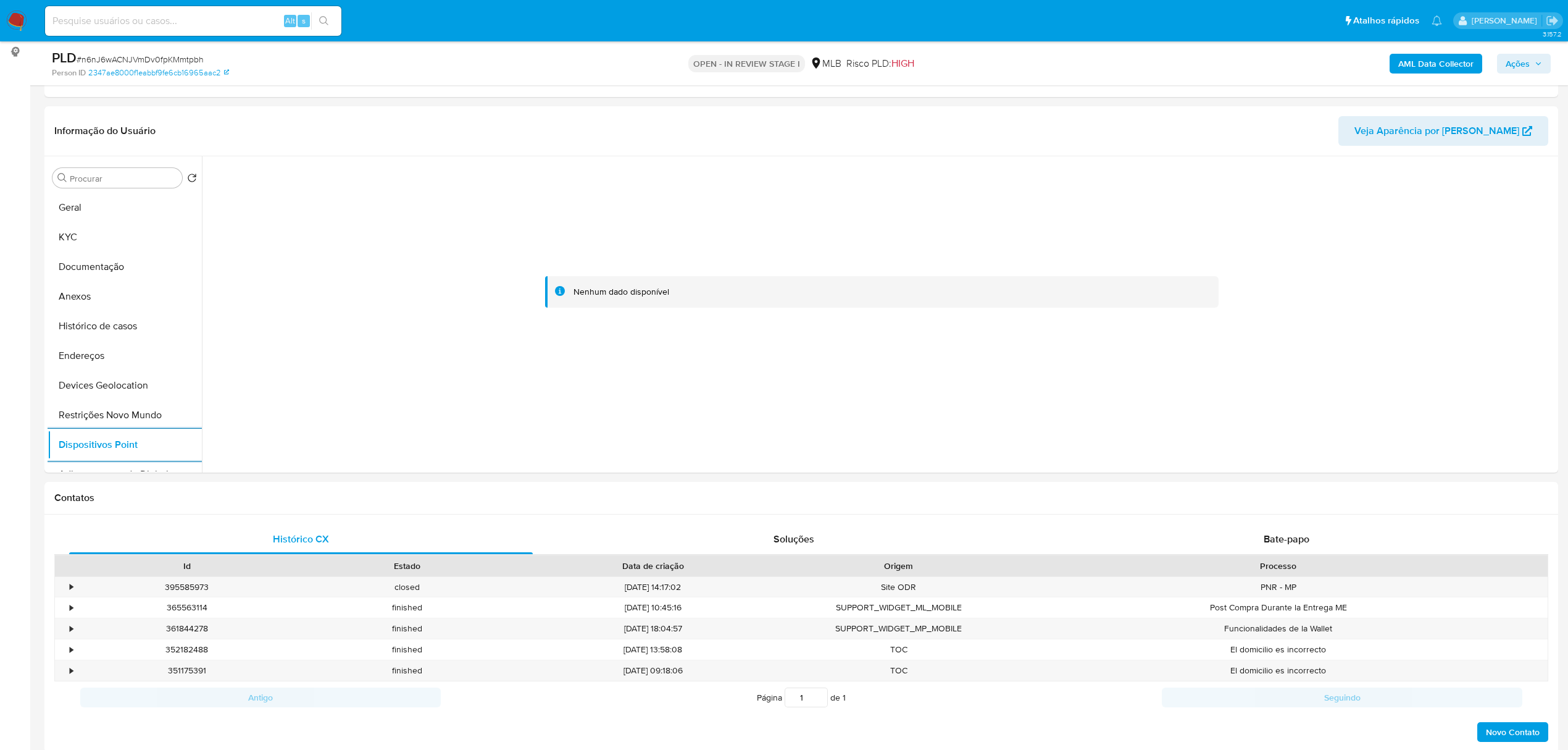
click at [1430, 60] on b "AML Data Collector" at bounding box center [1436, 63] width 75 height 20
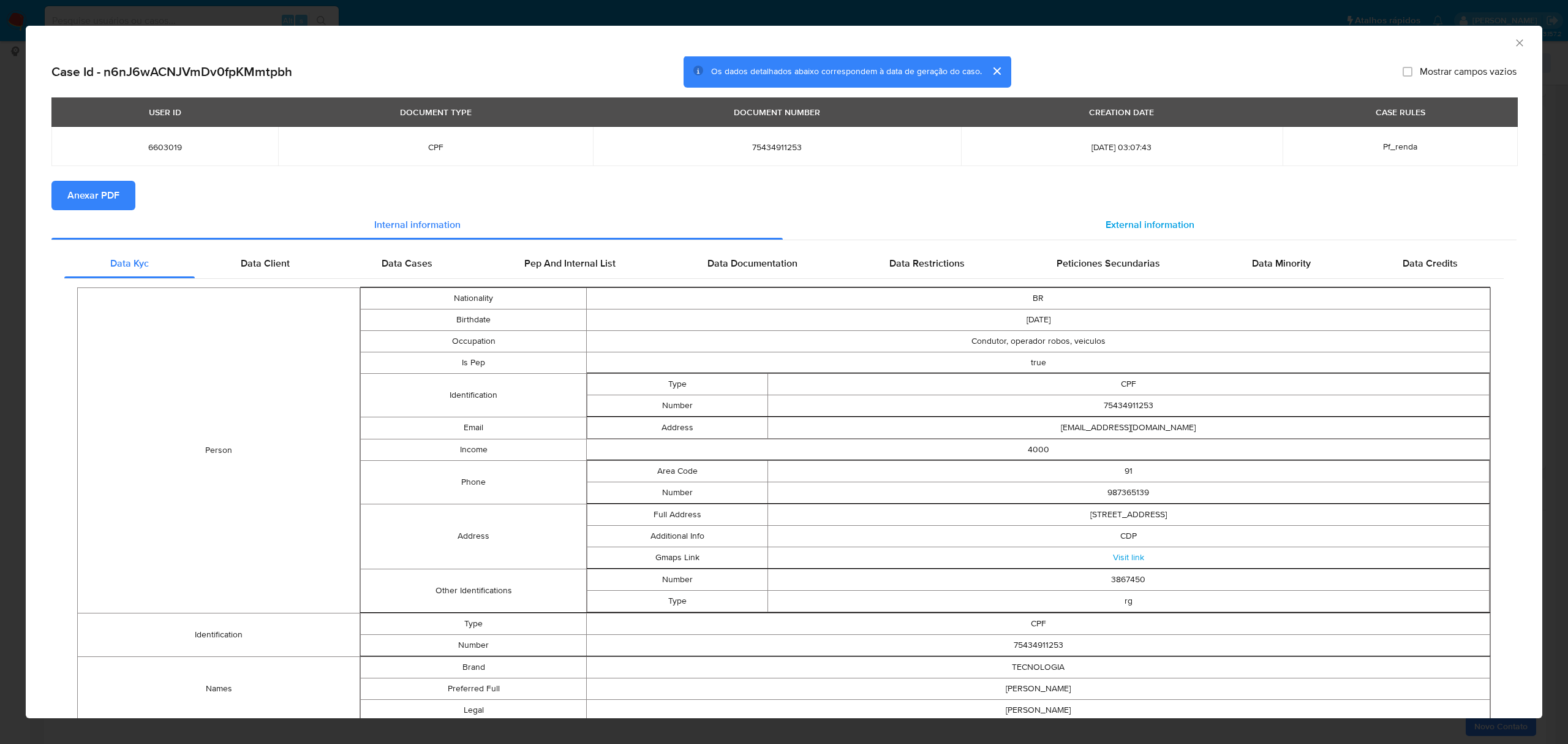
click at [1115, 231] on span "External information" at bounding box center [1150, 224] width 89 height 14
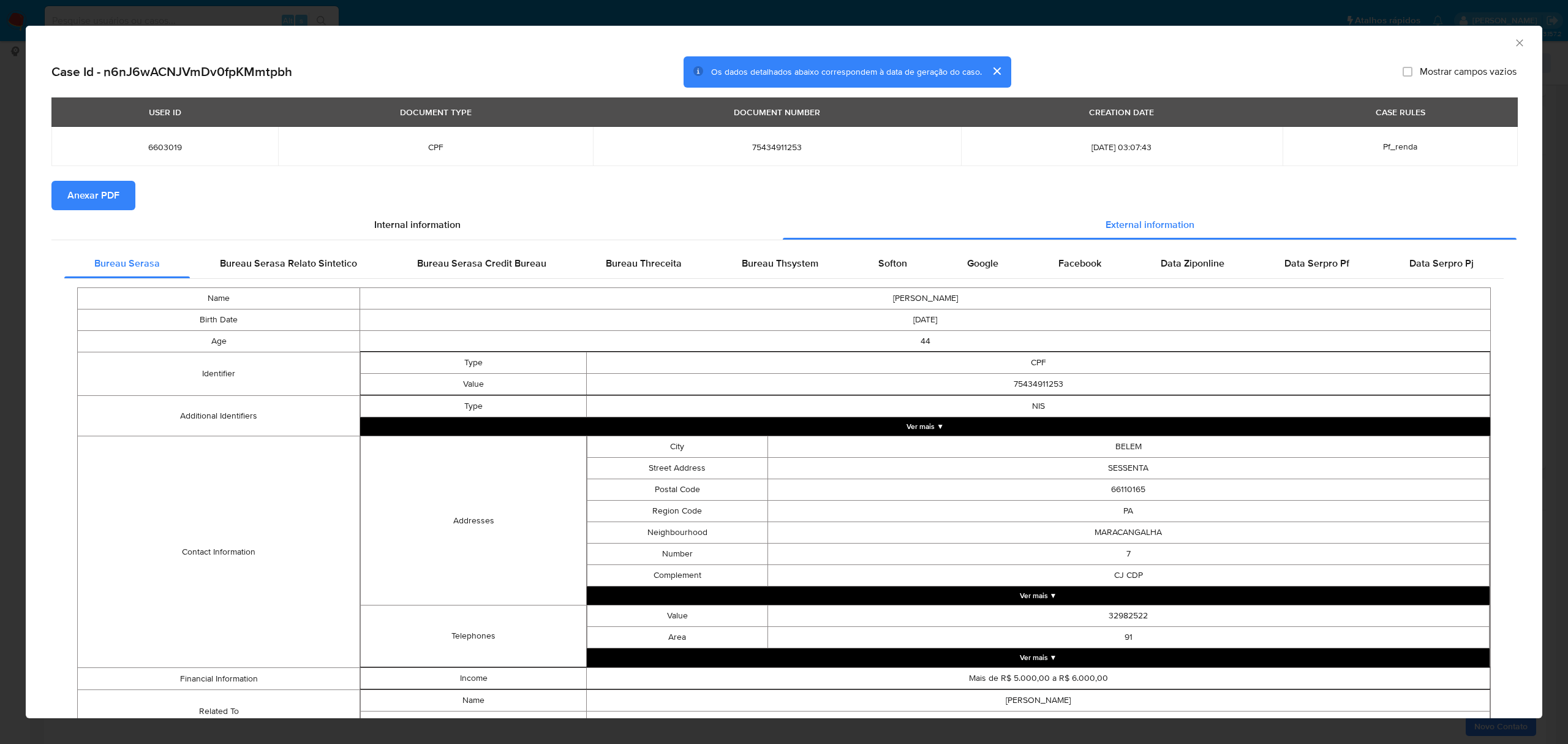
click at [100, 197] on span "Anexar PDF" at bounding box center [93, 195] width 52 height 27
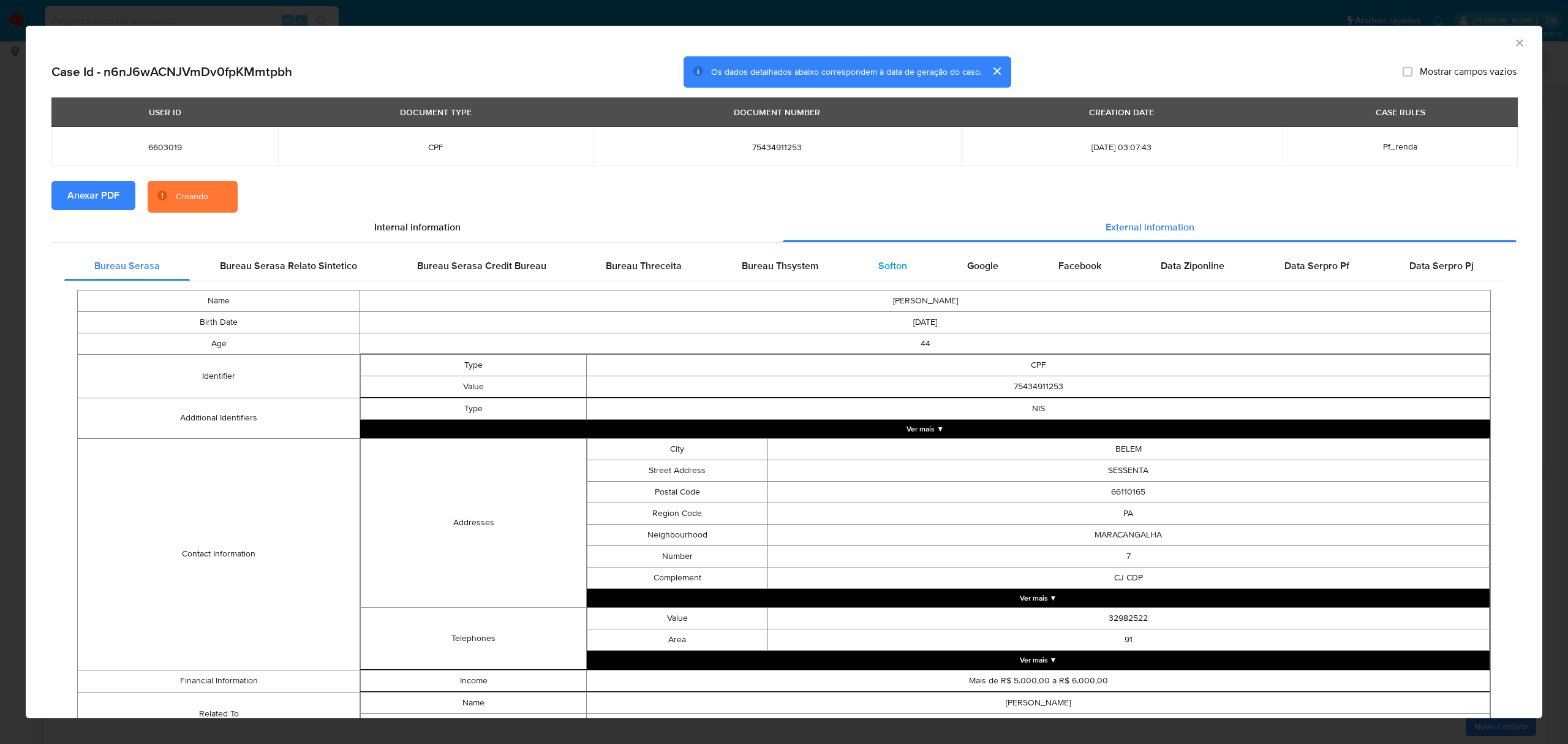
click at [863, 256] on div "Softon" at bounding box center [893, 266] width 89 height 30
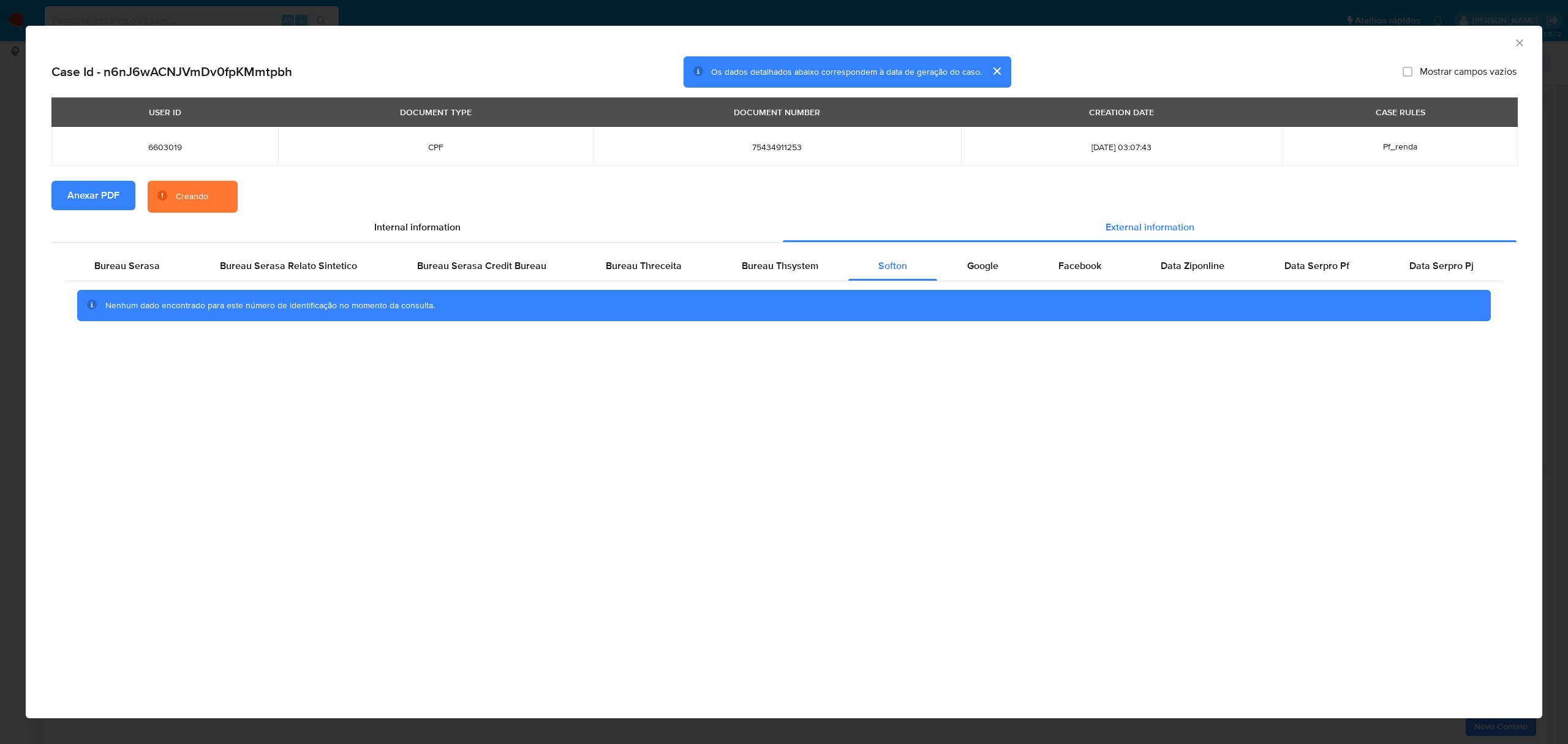
click at [1166, 15] on div "AML Data Collector Case Id - n6nJ6wACNJVmDv0fpKMmtpbh Os dados detalhados abaix…" at bounding box center [784, 372] width 1568 height 744
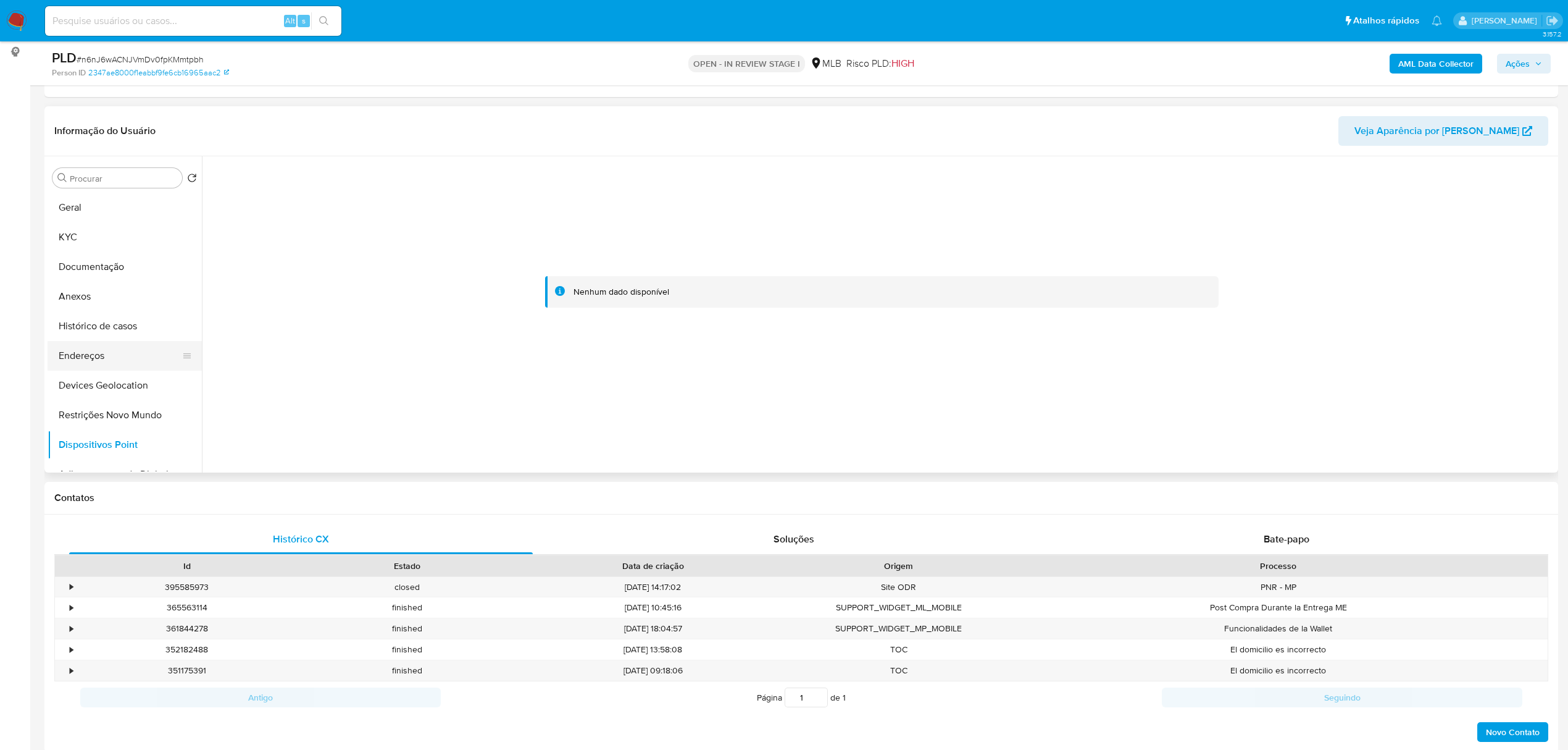
click at [87, 363] on button "Endereços" at bounding box center [119, 356] width 144 height 30
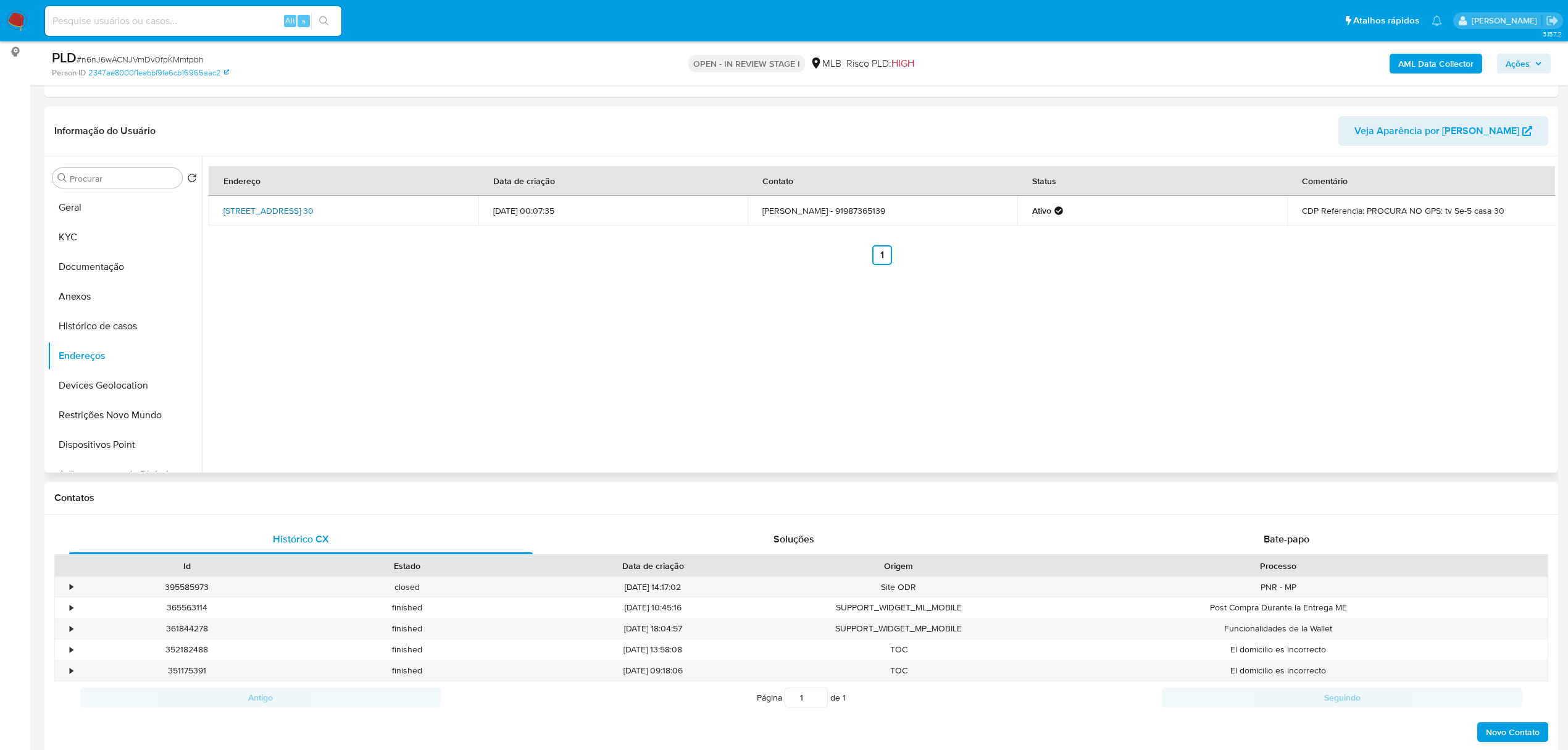
drag, startPoint x: 216, startPoint y: 210, endPoint x: 409, endPoint y: 214, distance: 193.0
click at [409, 214] on td "Quadra Sessenta E Um 30, Belém, Pará, 66110166, Brasil 30" at bounding box center [343, 210] width 270 height 30
copy link "Quadra Sessenta E Um 30, Belém, Pará, 66110166"
click at [313, 209] on link "Quadra Sessenta E Um 30, Belém, Pará, 66110166, Brasil 30" at bounding box center [268, 210] width 90 height 12
click at [91, 233] on button "KYC" at bounding box center [119, 237] width 144 height 30
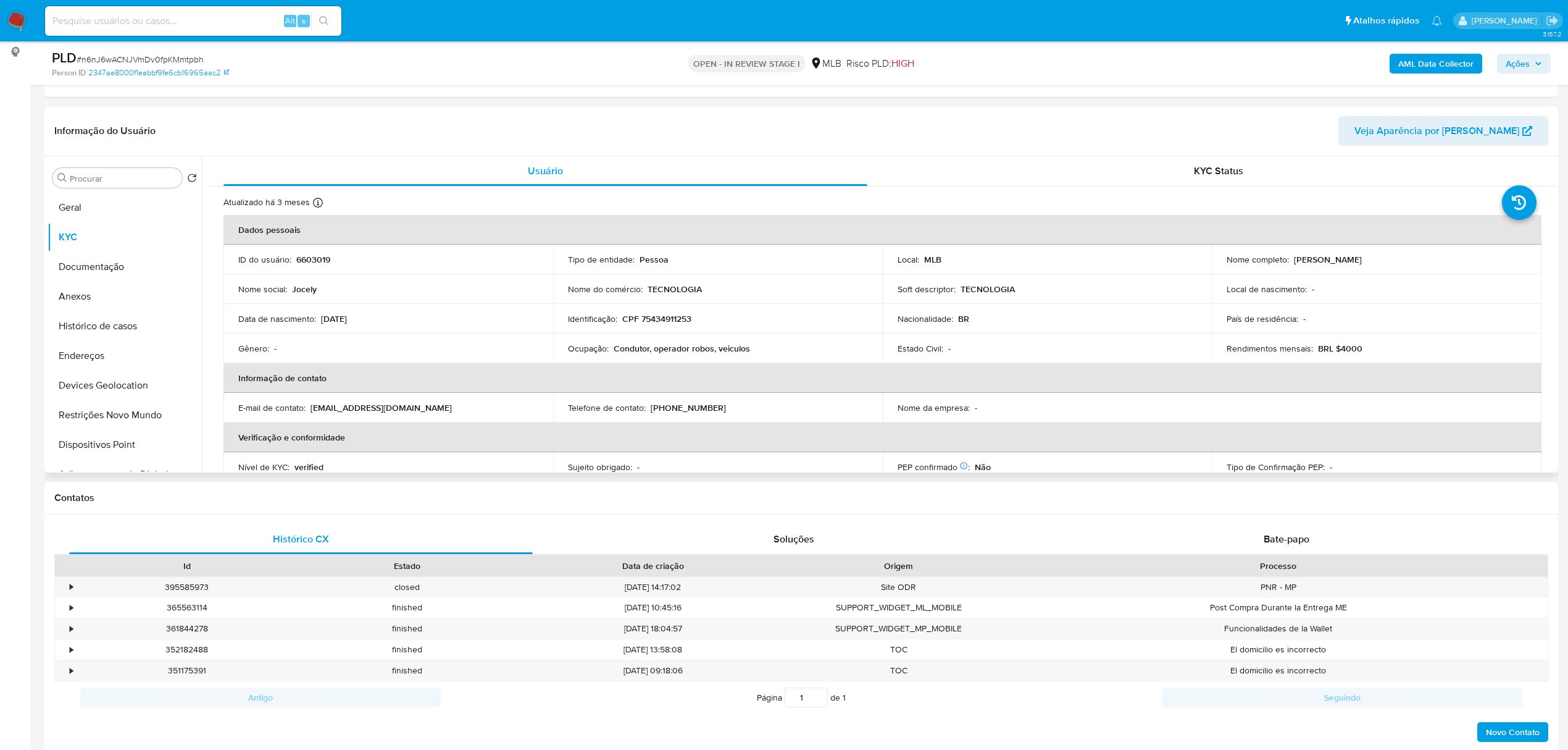
click at [670, 316] on p "CPF 75434911253" at bounding box center [656, 318] width 69 height 11
copy p "75434911253"
click at [664, 324] on p "CPF 75434911253" at bounding box center [656, 318] width 69 height 11
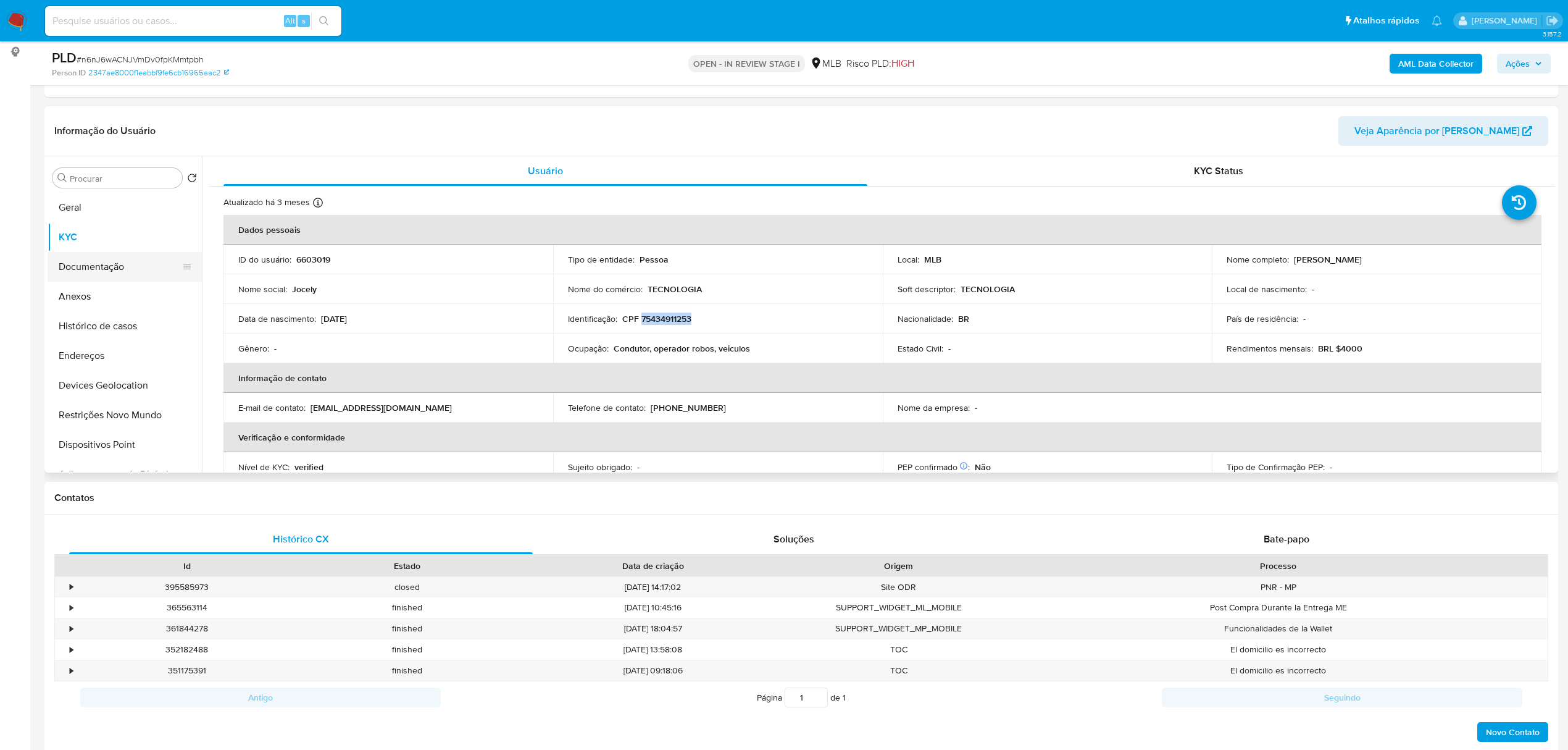
click at [105, 271] on button "Documentação" at bounding box center [119, 267] width 144 height 30
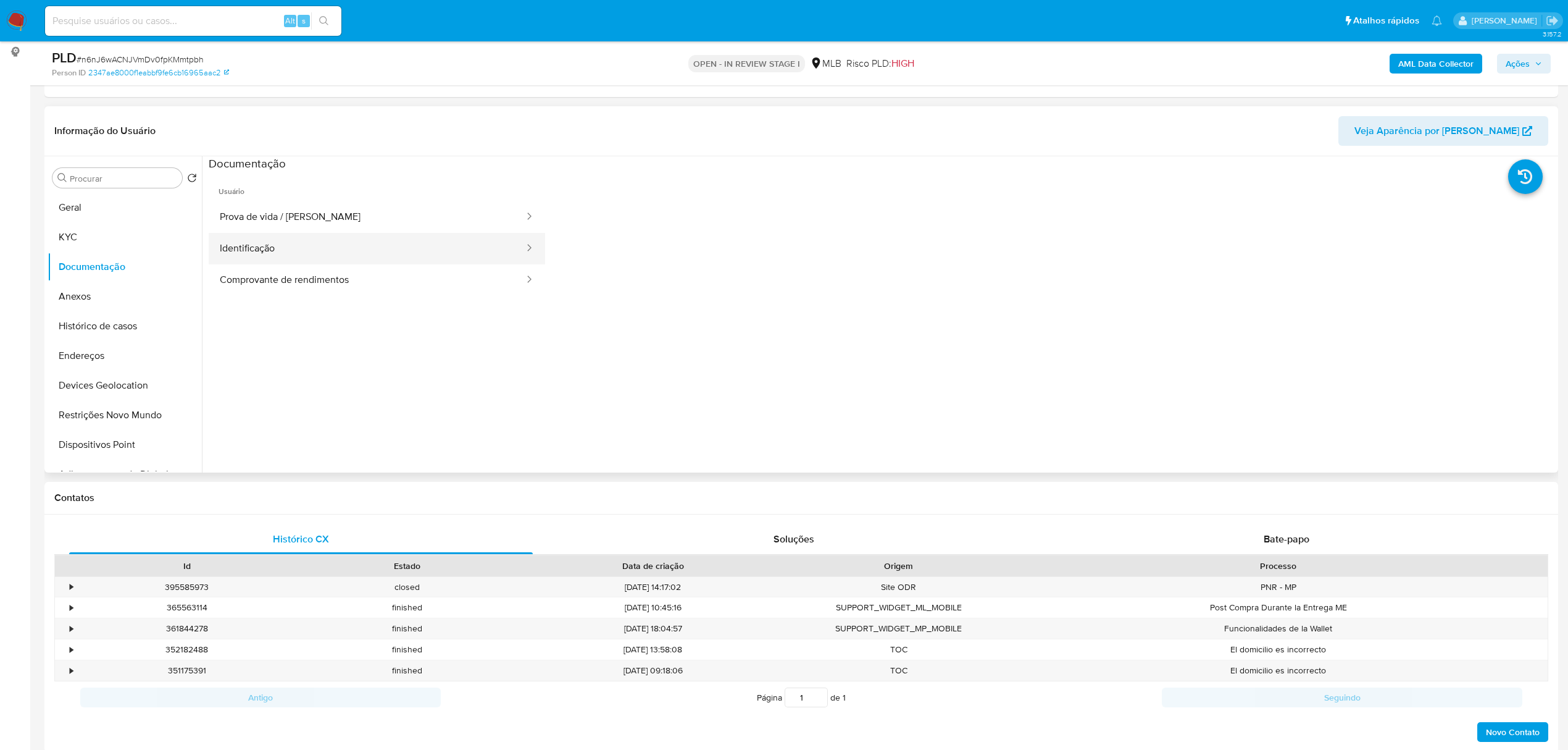
click at [361, 249] on button "Identificação" at bounding box center [366, 248] width 317 height 32
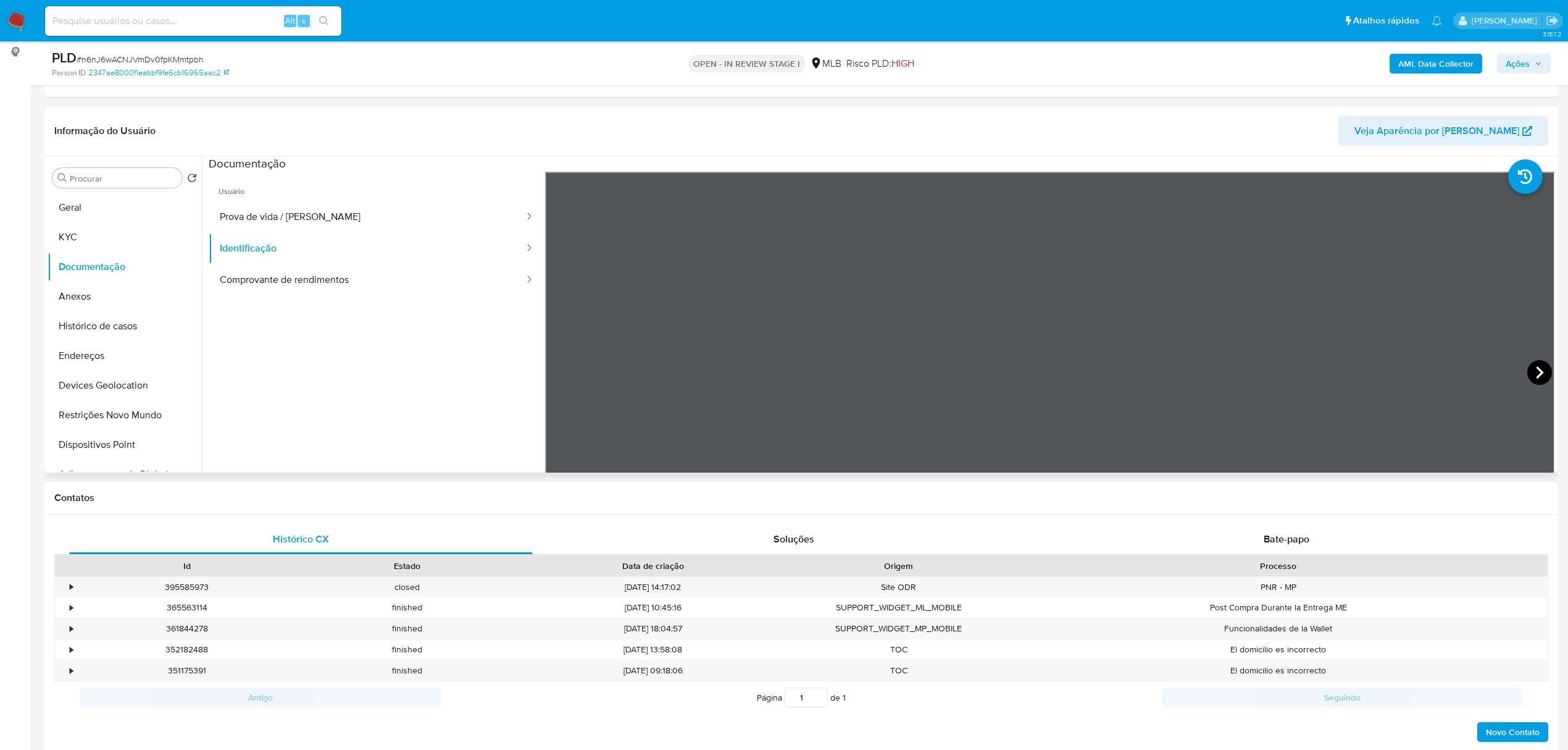
click at [1532, 372] on icon at bounding box center [1540, 372] width 25 height 25
click at [105, 230] on button "KYC" at bounding box center [119, 237] width 144 height 30
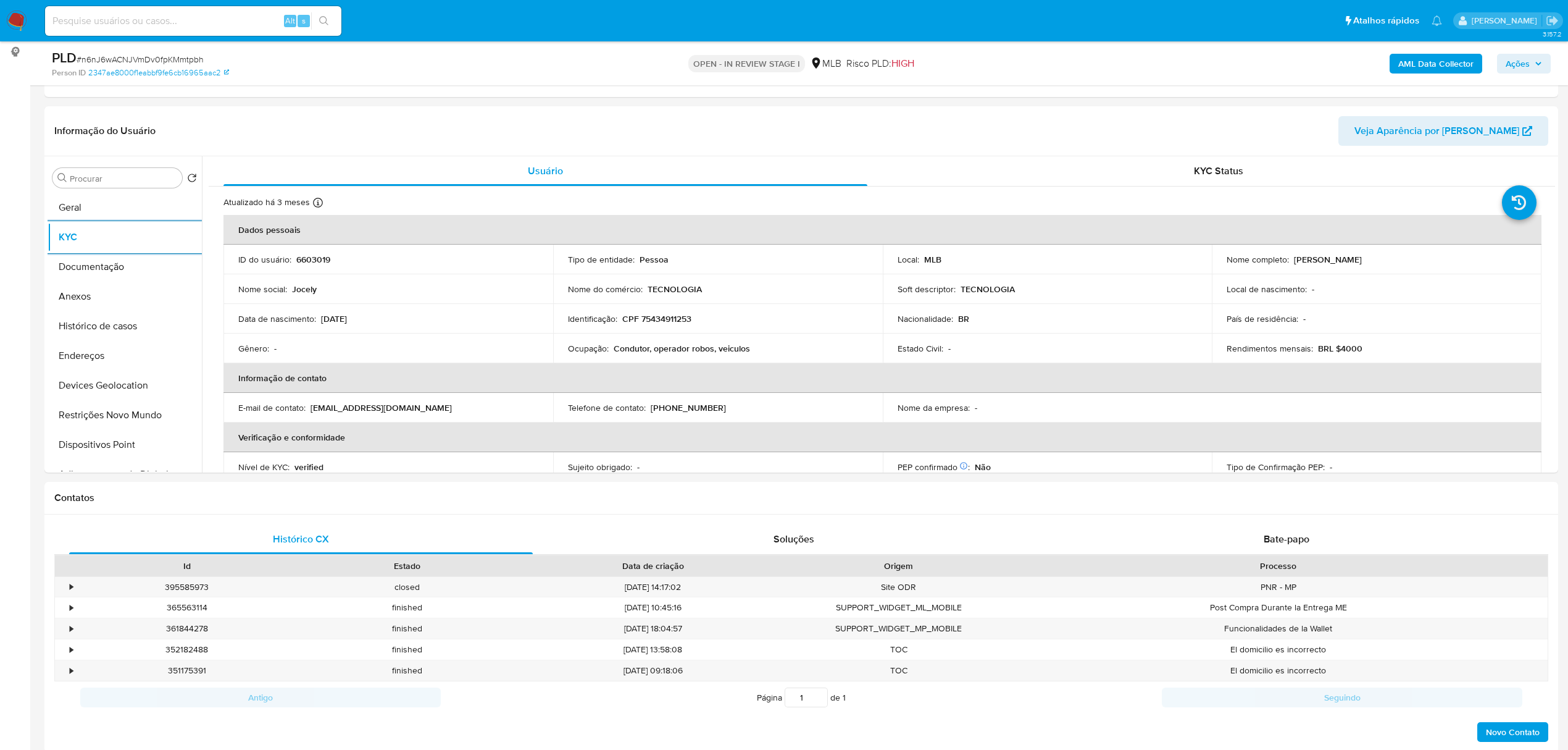
click at [672, 317] on p "CPF 75434911253" at bounding box center [656, 318] width 69 height 11
click at [672, 317] on p "CPF 75434911253" at bounding box center [656, 318] width 69 height 11
copy p "75434911253"
drag, startPoint x: 1292, startPoint y: 259, endPoint x: 1432, endPoint y: 259, distance: 140.0
click at [1432, 259] on div "Nome completo : Jocely Bezerra da Silva" at bounding box center [1376, 259] width 300 height 11
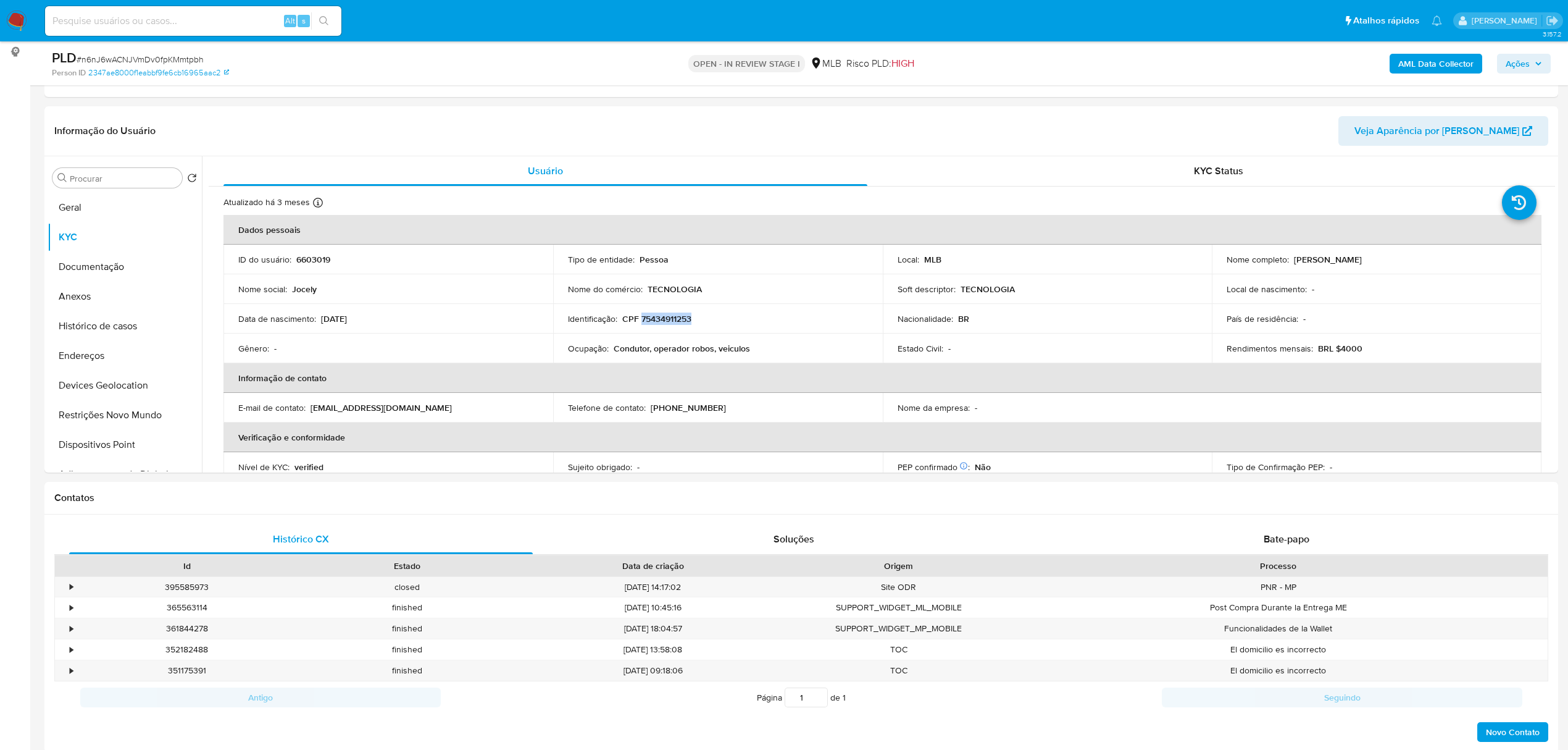
copy p "Jocely Bezerra da Silva"
click at [116, 262] on button "Documentação" at bounding box center [119, 267] width 144 height 30
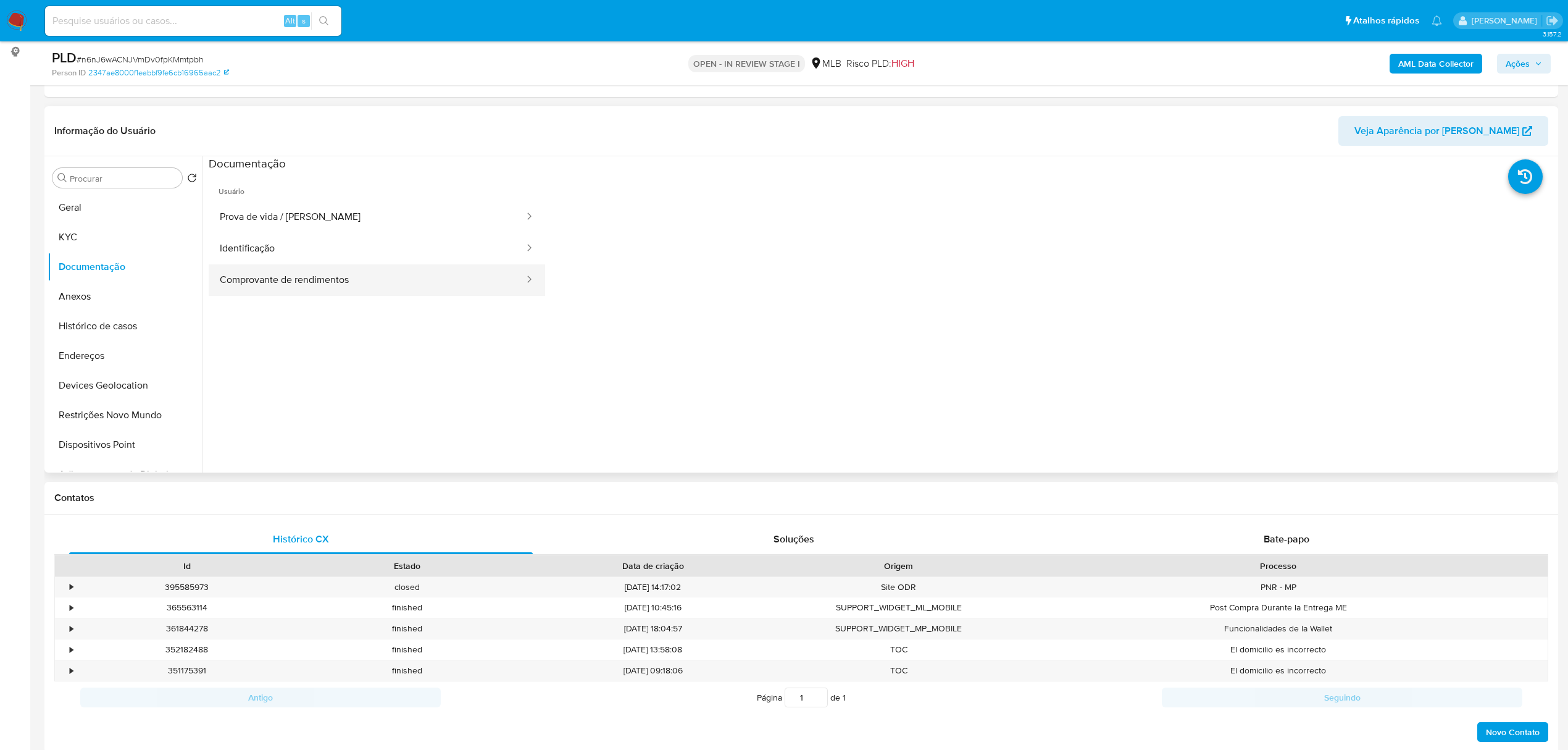
click at [297, 291] on button "Comprovante de rendimentos" at bounding box center [366, 280] width 317 height 32
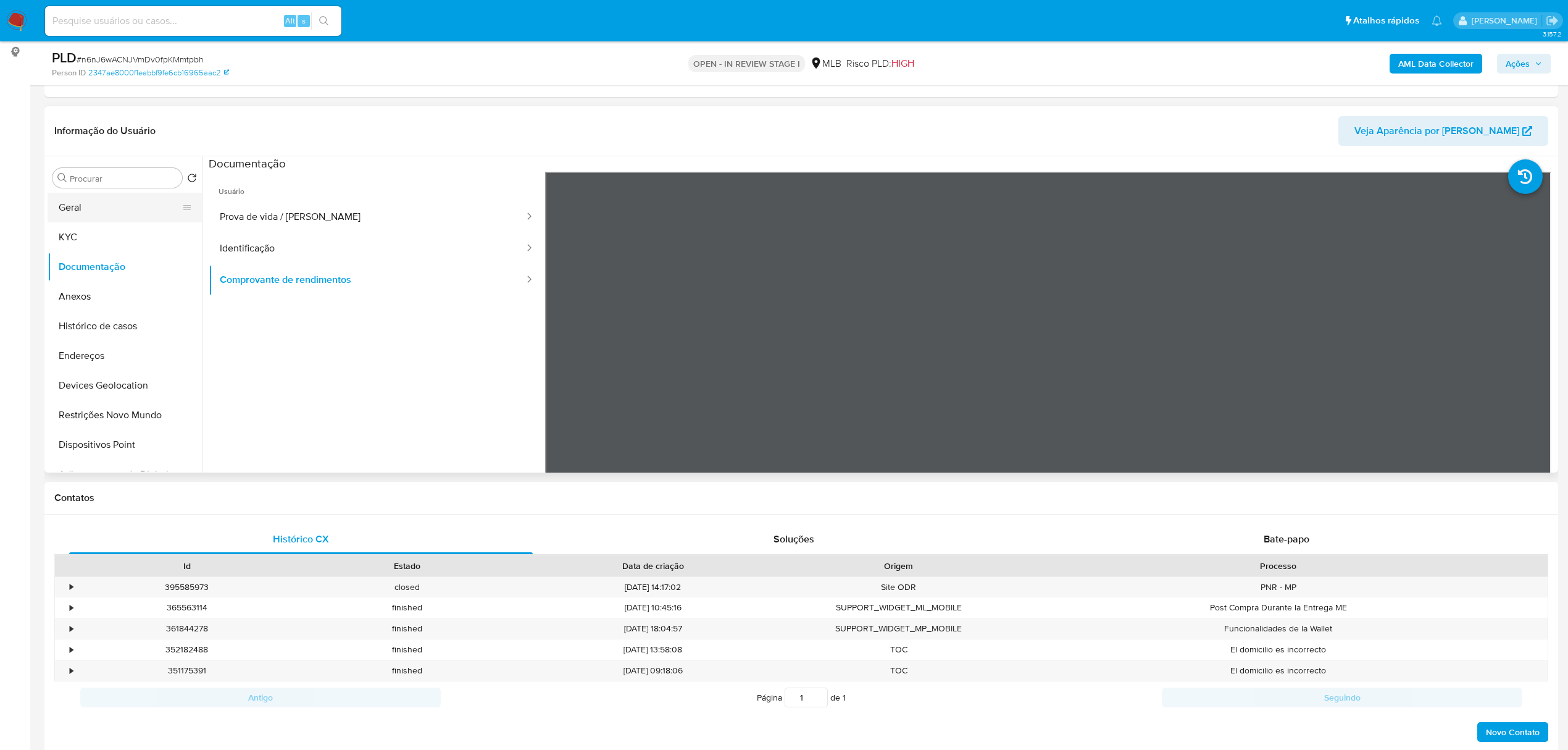
click at [82, 196] on button "Geral" at bounding box center [119, 207] width 144 height 30
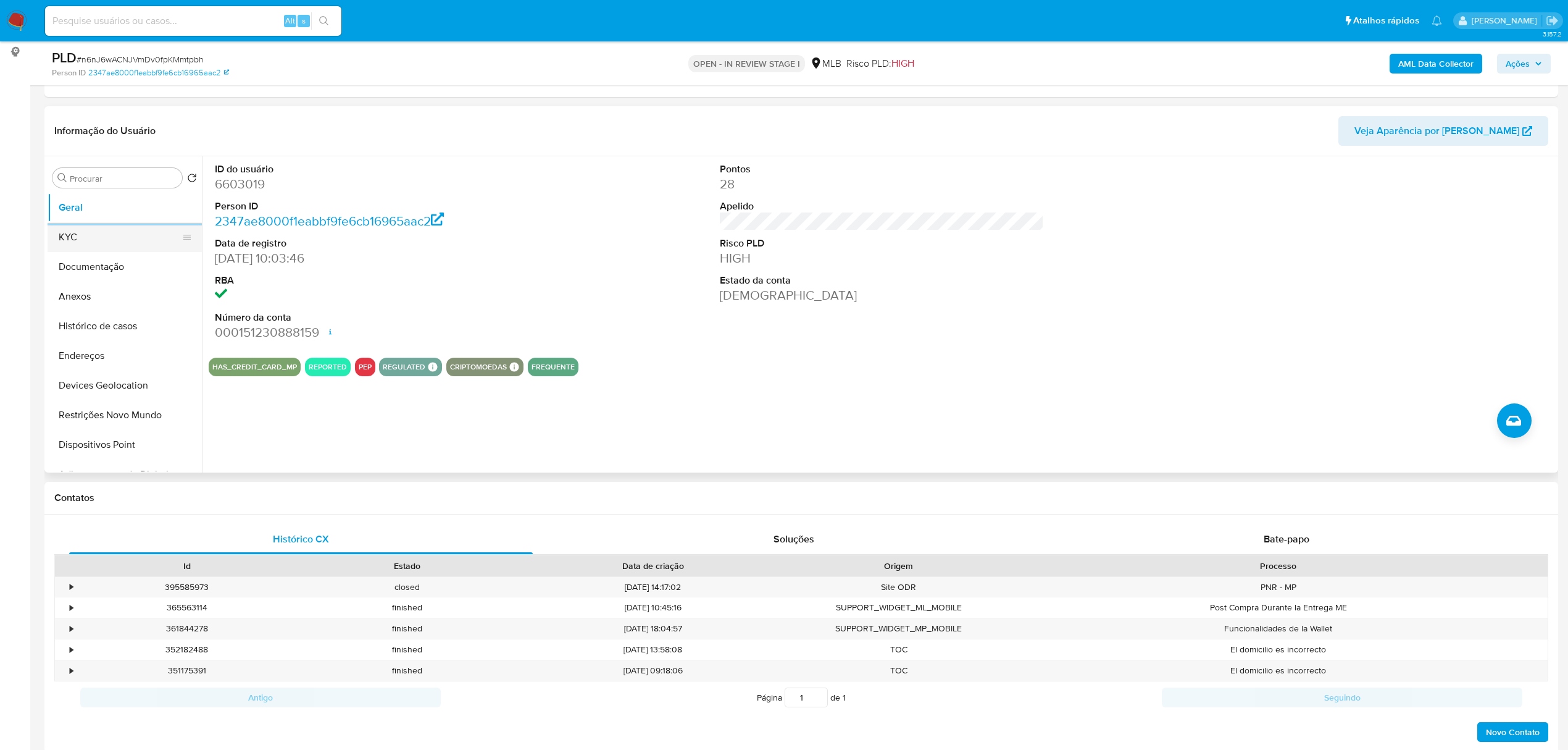
click at [99, 244] on button "KYC" at bounding box center [119, 237] width 144 height 30
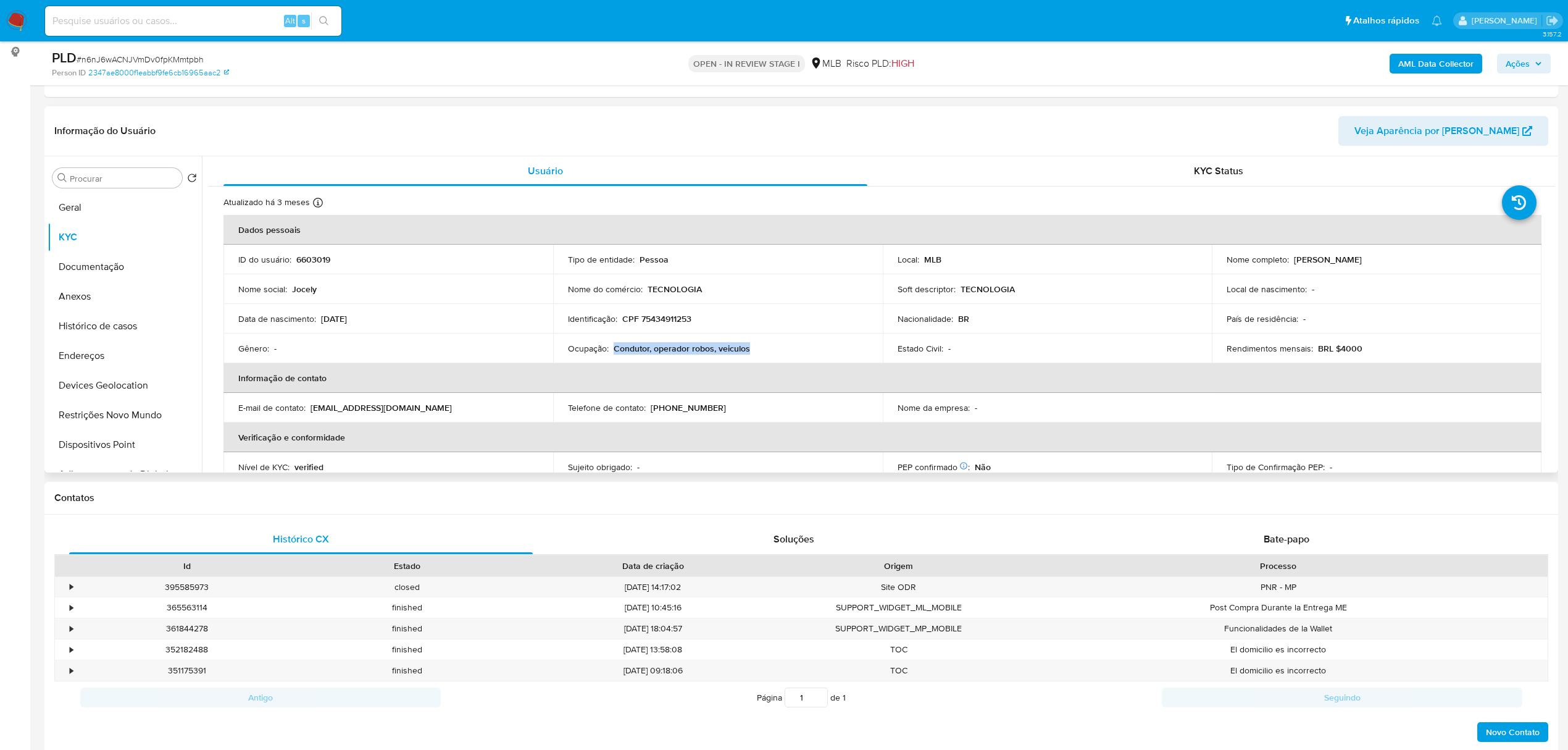
drag, startPoint x: 614, startPoint y: 348, endPoint x: 823, endPoint y: 348, distance: 209.0
click at [823, 348] on div "Ocupação : Condutor, operador robos, veiculos" at bounding box center [717, 348] width 300 height 11
copy p "Condutor, operador robos, veiculos"
click at [148, 262] on button "Documentação" at bounding box center [119, 267] width 144 height 30
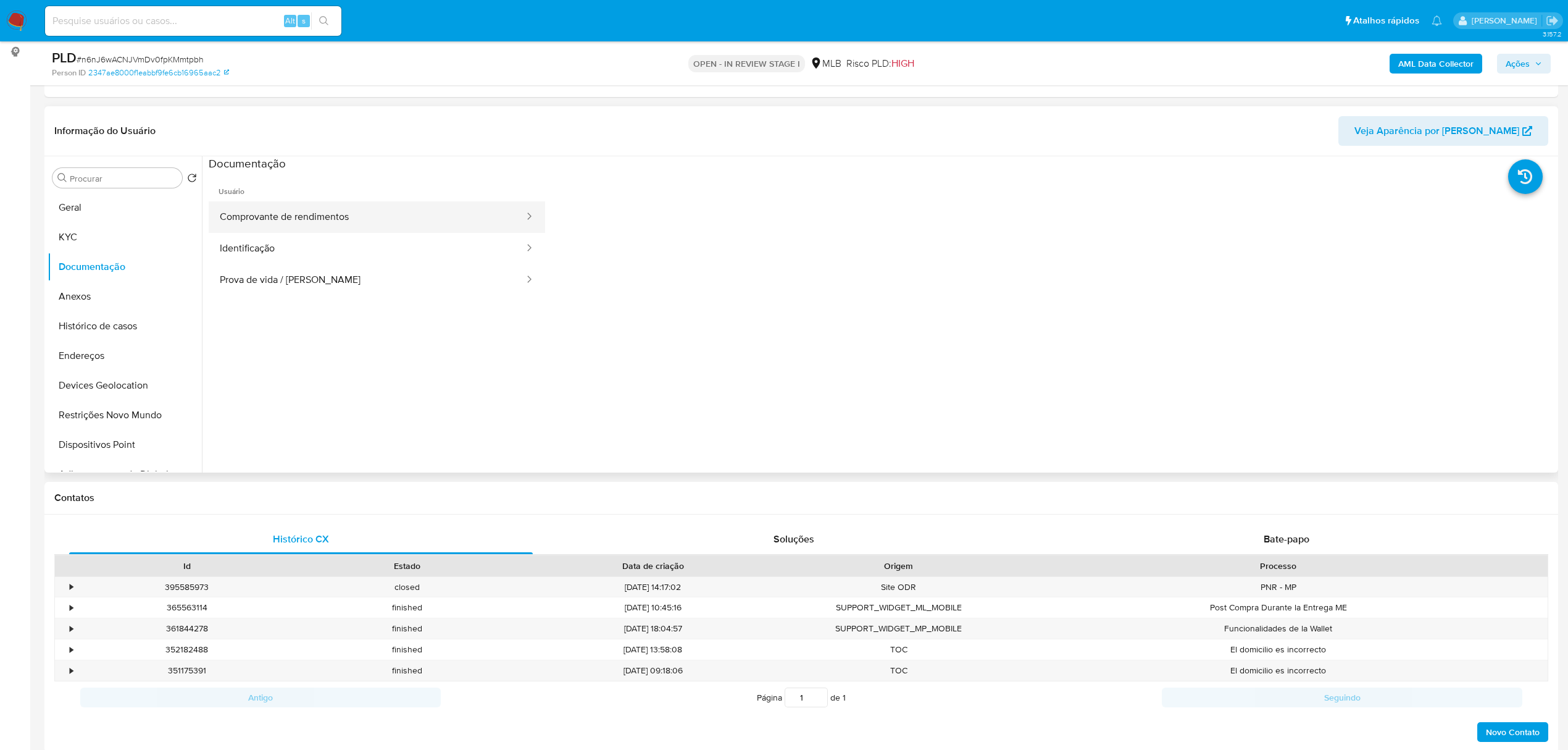
click at [362, 221] on button "Comprovante de rendimentos" at bounding box center [366, 217] width 317 height 32
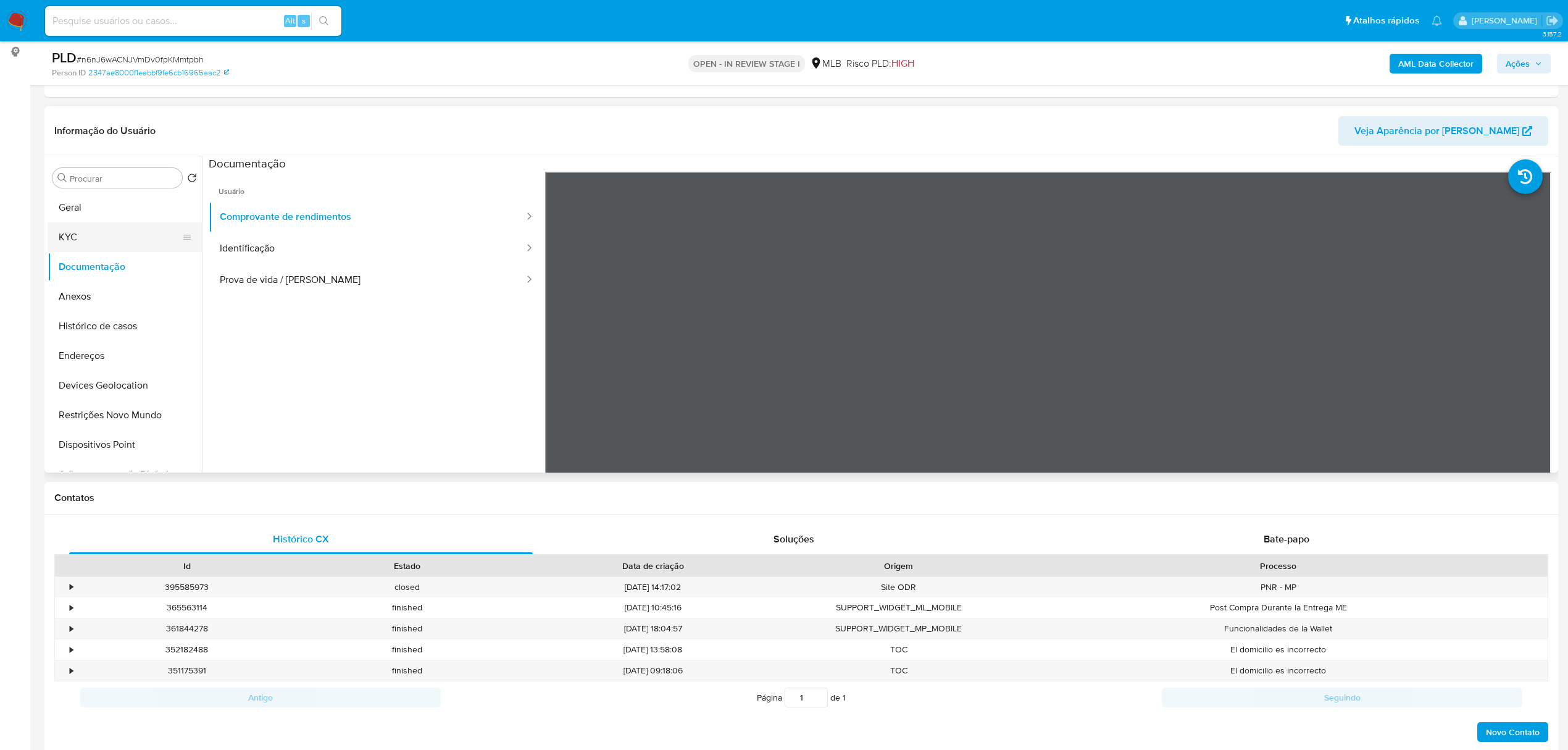
click at [72, 233] on button "KYC" at bounding box center [119, 237] width 144 height 30
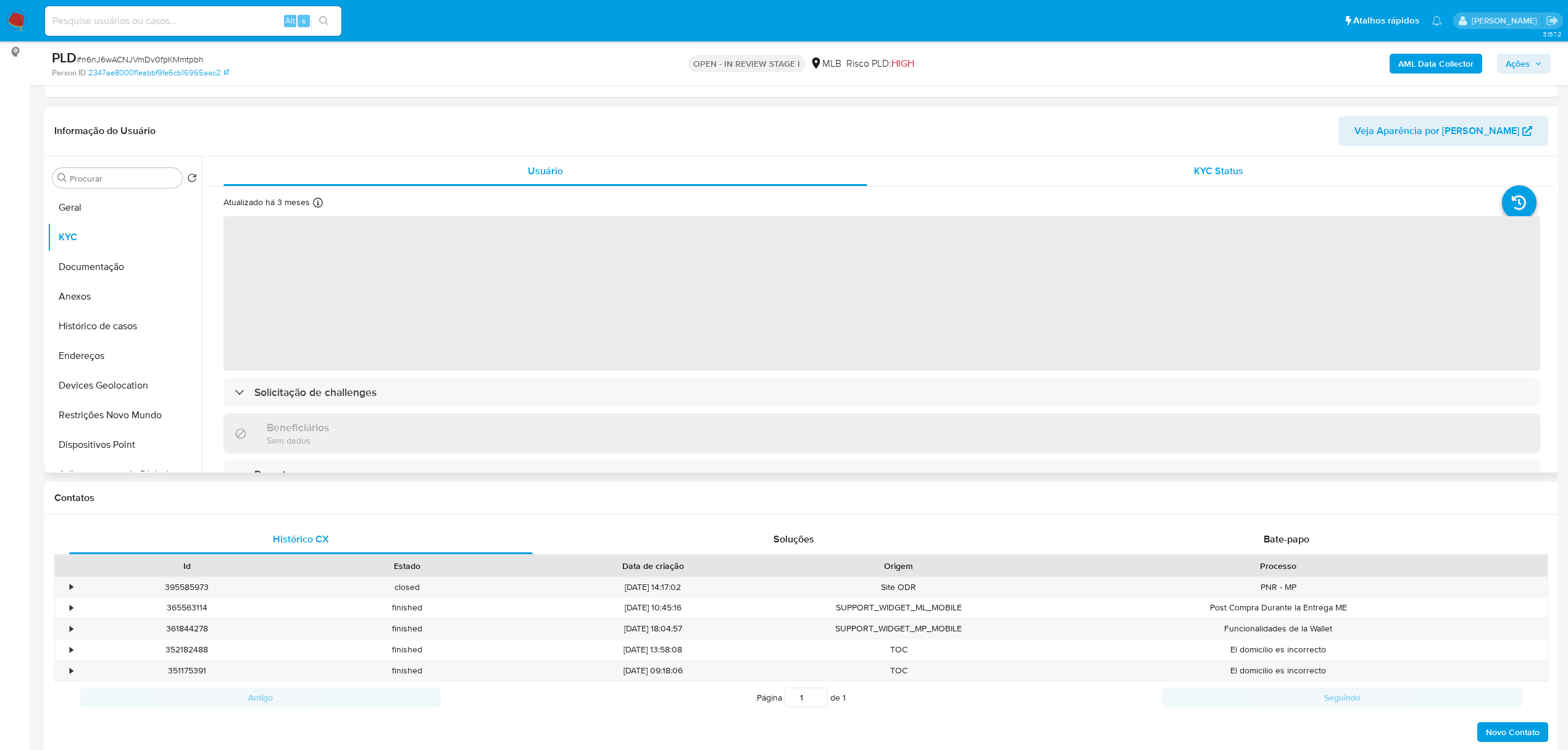
click at [1175, 174] on div "KYC Status" at bounding box center [1218, 171] width 644 height 30
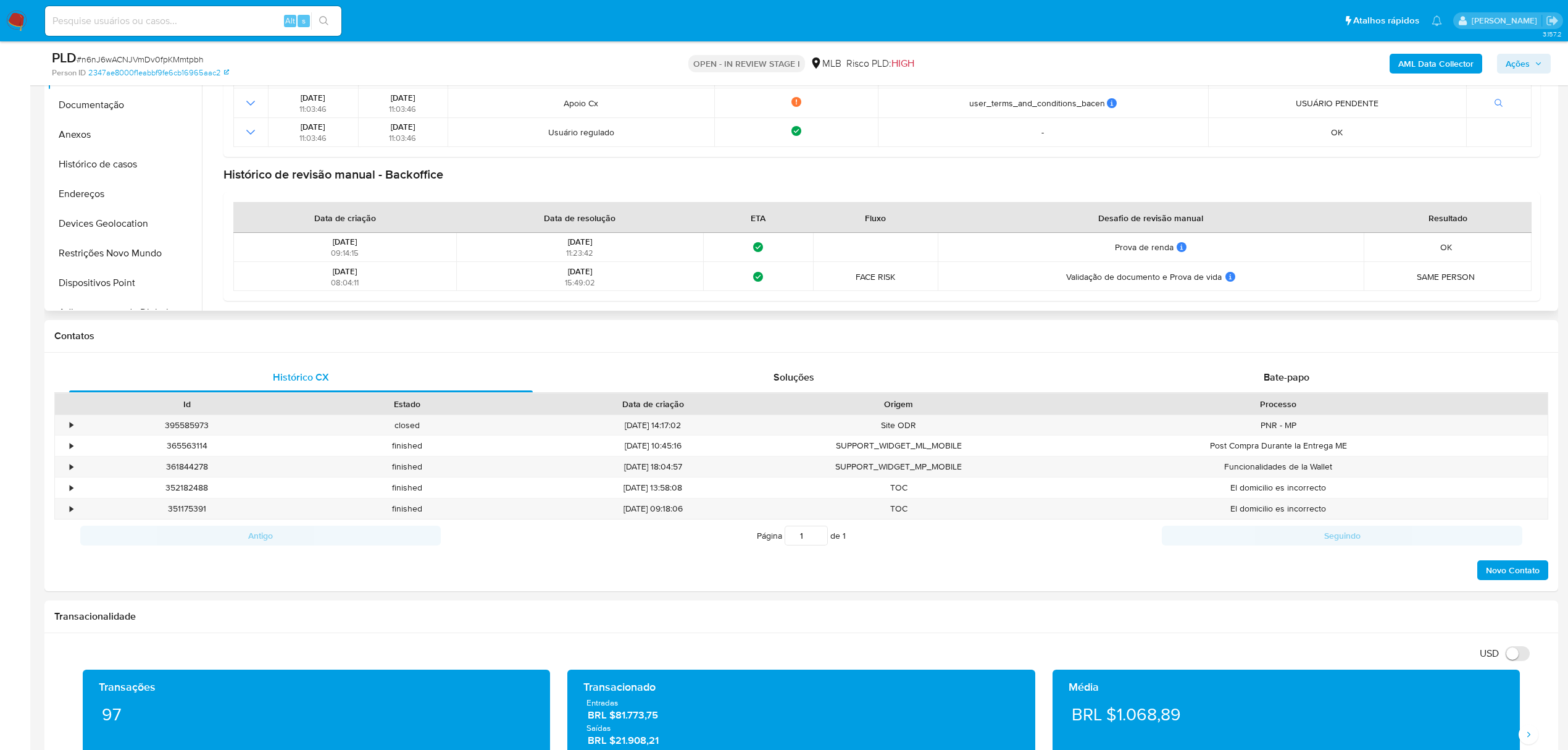
scroll to position [247, 0]
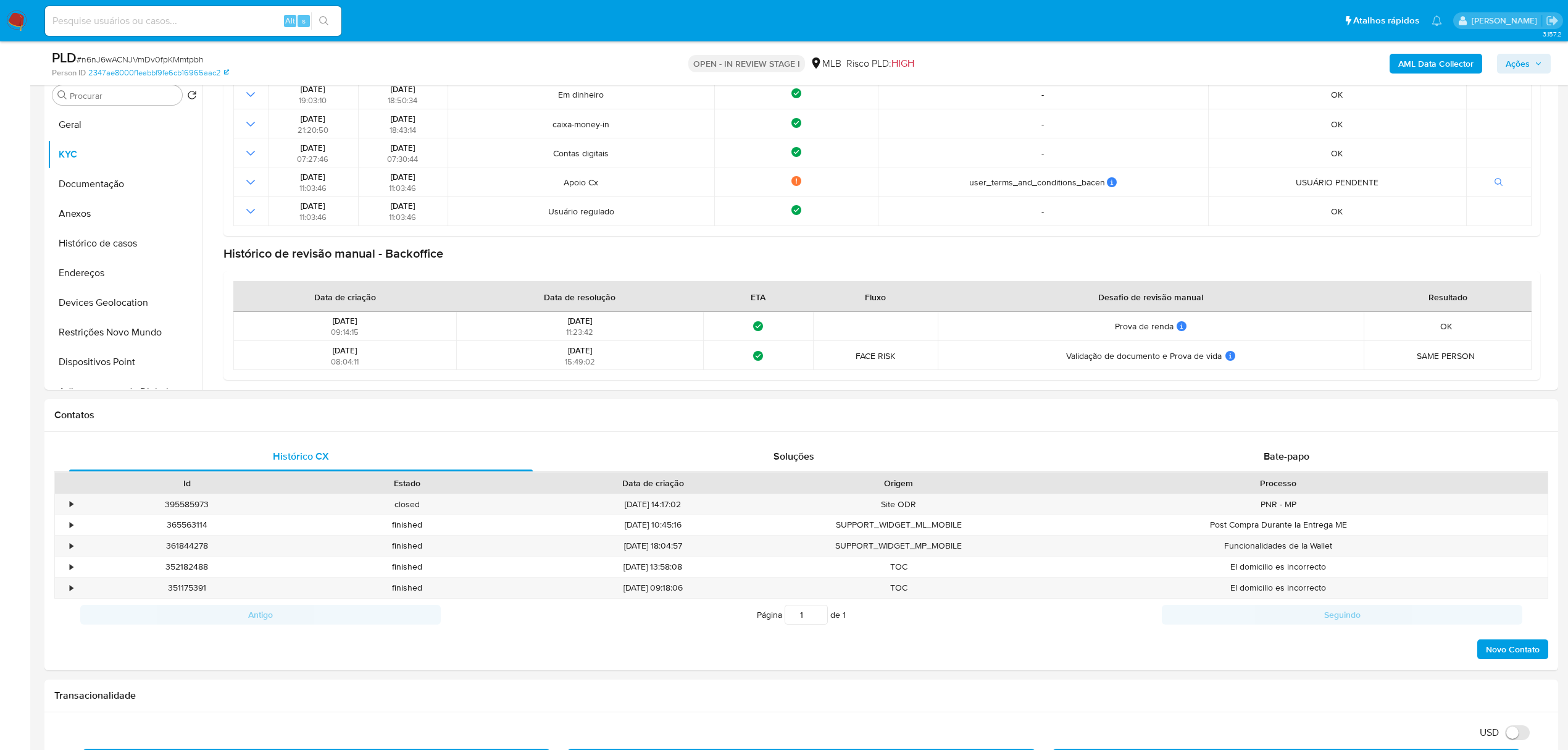
click at [1541, 70] on span "Ações" at bounding box center [1523, 63] width 36 height 17
click at [1136, 93] on div "Resolução do caso Alt r" at bounding box center [1180, 103] width 113 height 32
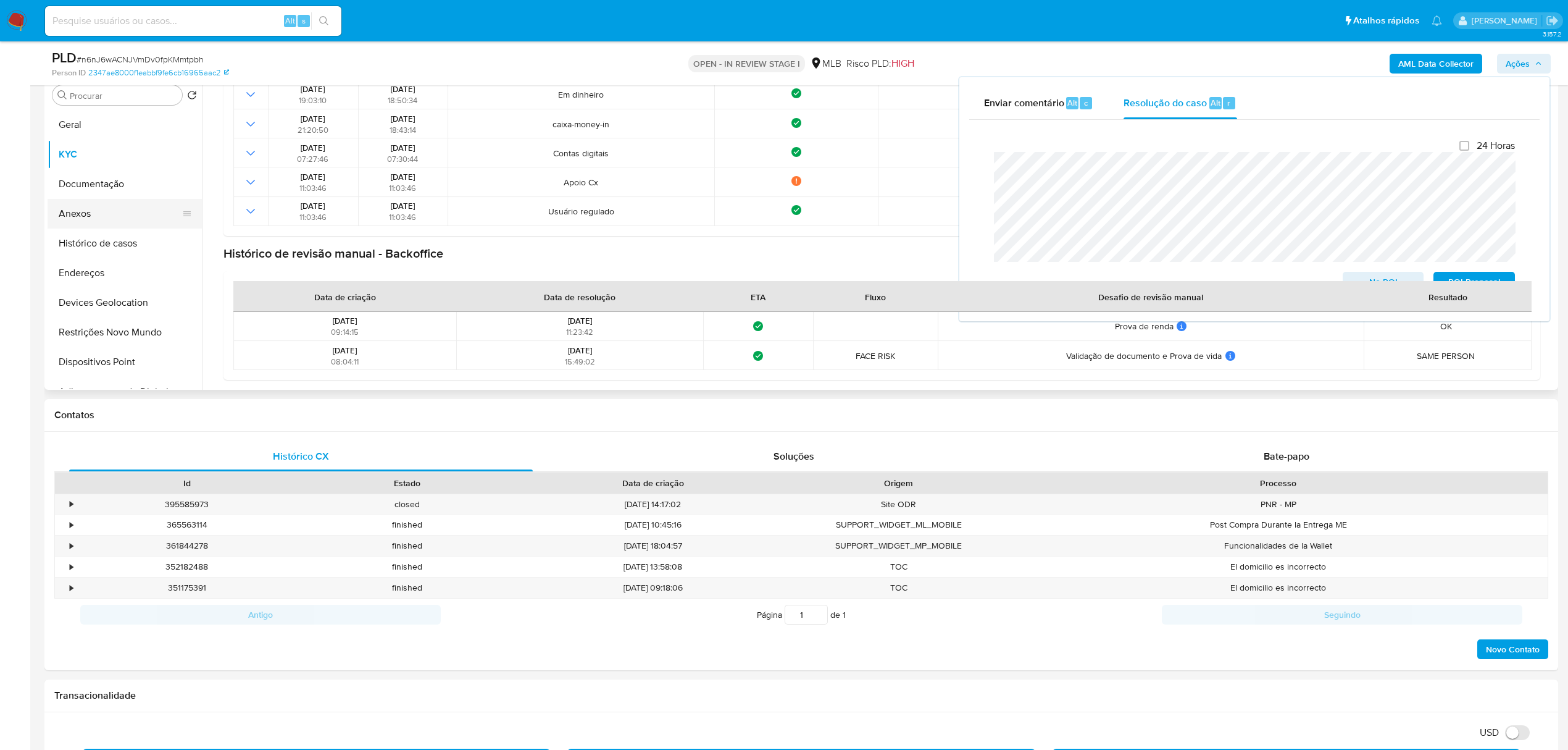
click at [71, 220] on button "Anexos" at bounding box center [119, 214] width 144 height 30
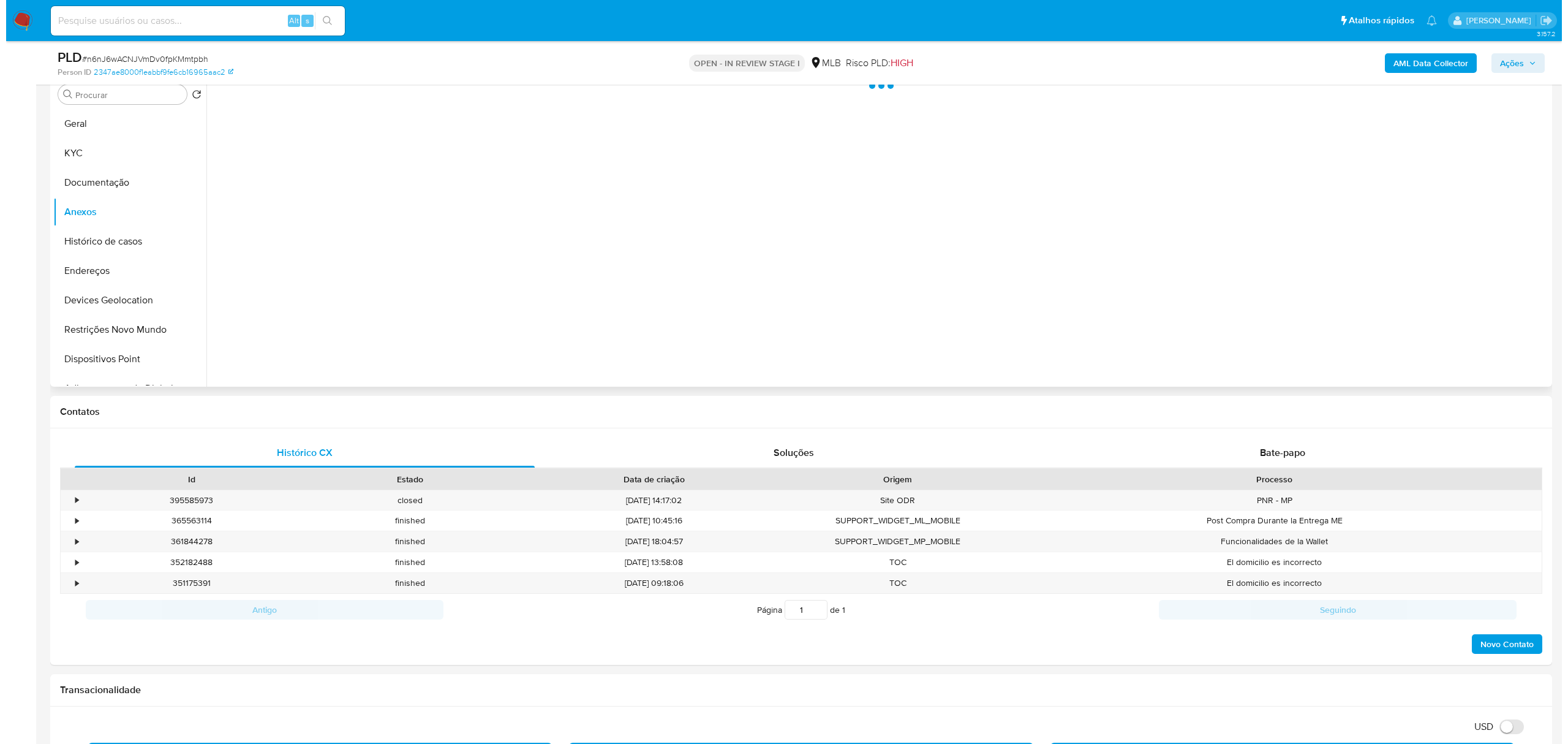
scroll to position [0, 0]
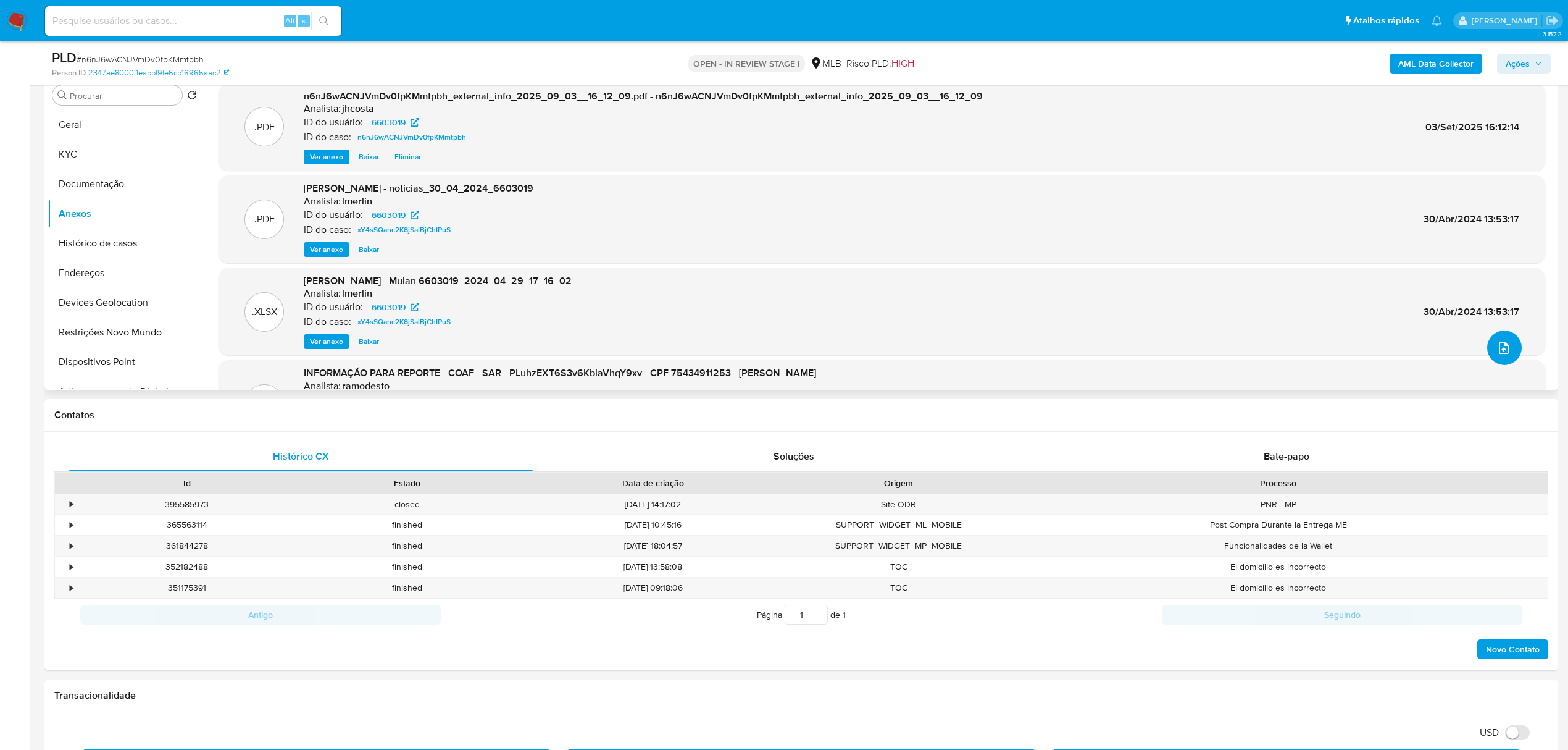
click at [1496, 347] on icon "upload-file" at bounding box center [1503, 347] width 15 height 15
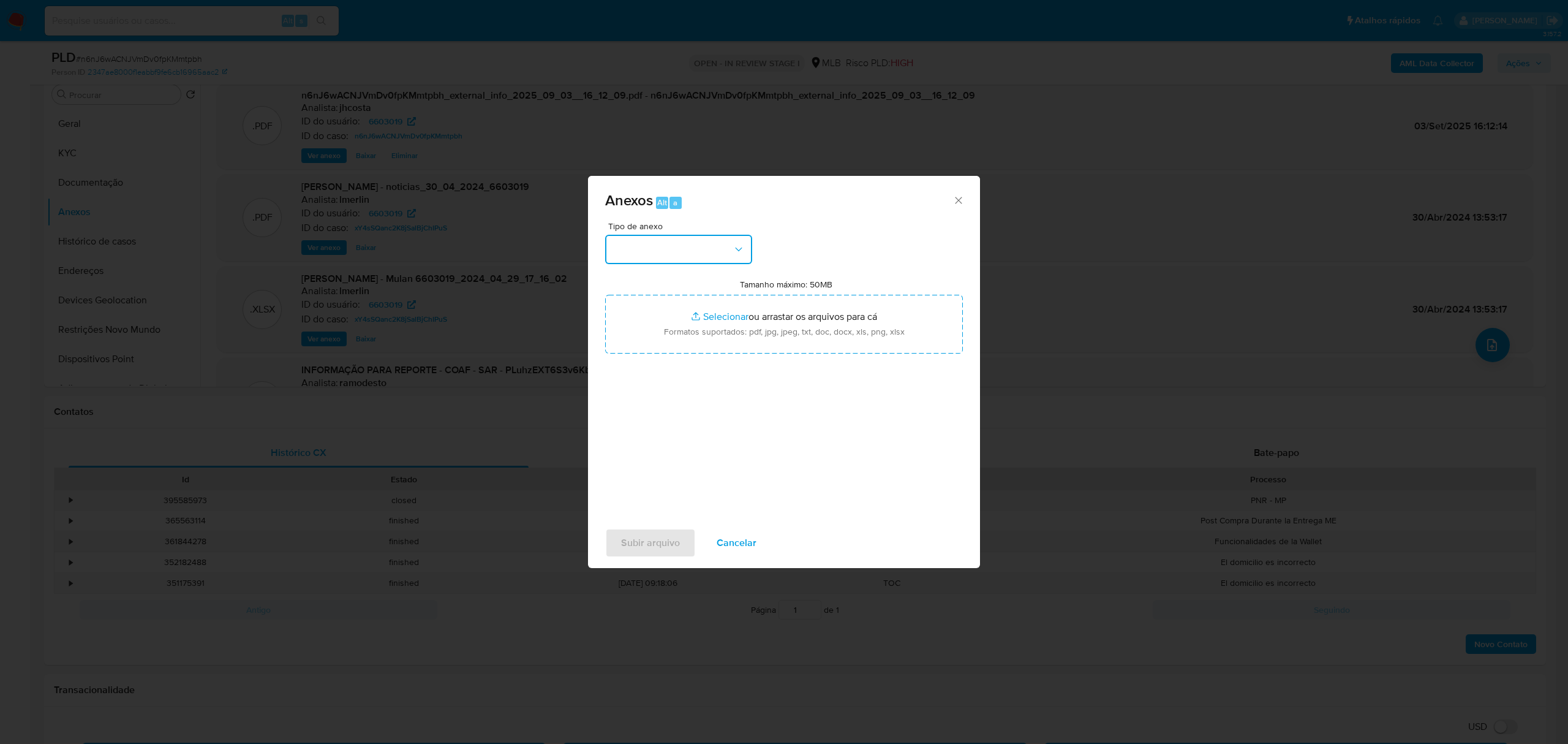
click at [736, 251] on icon "button" at bounding box center [738, 249] width 12 height 12
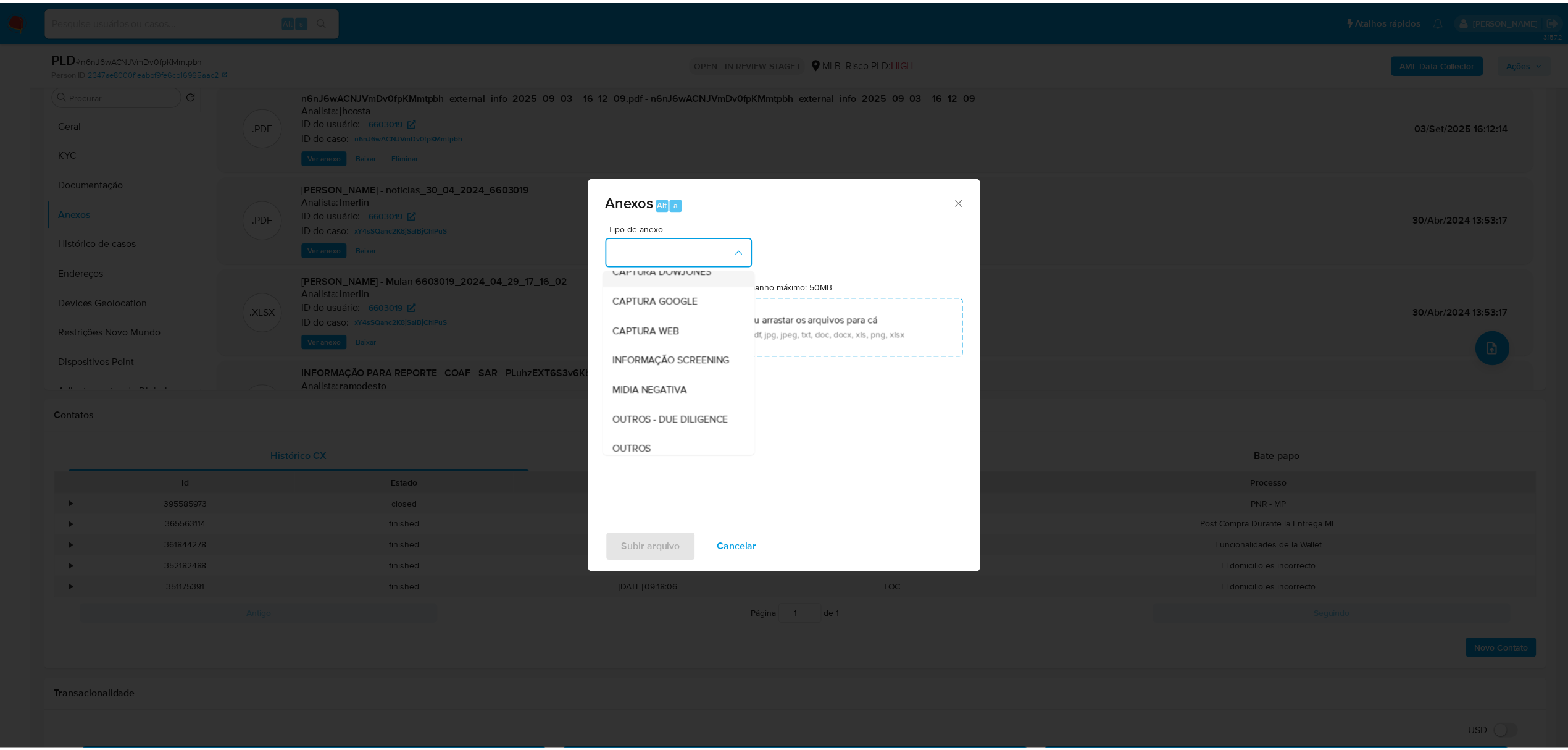
scroll to position [82, 0]
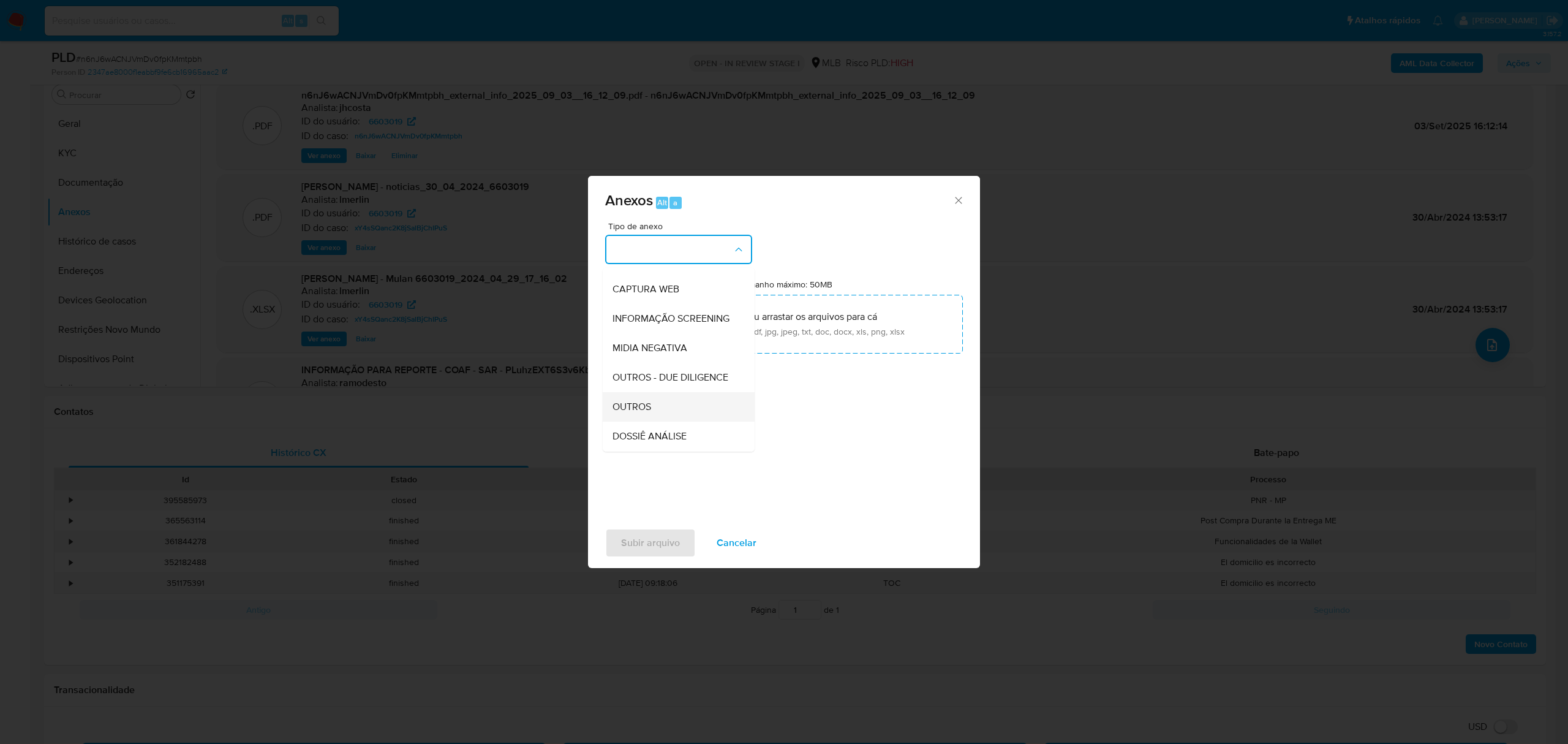
click at [660, 421] on div "OUTROS" at bounding box center [674, 407] width 125 height 30
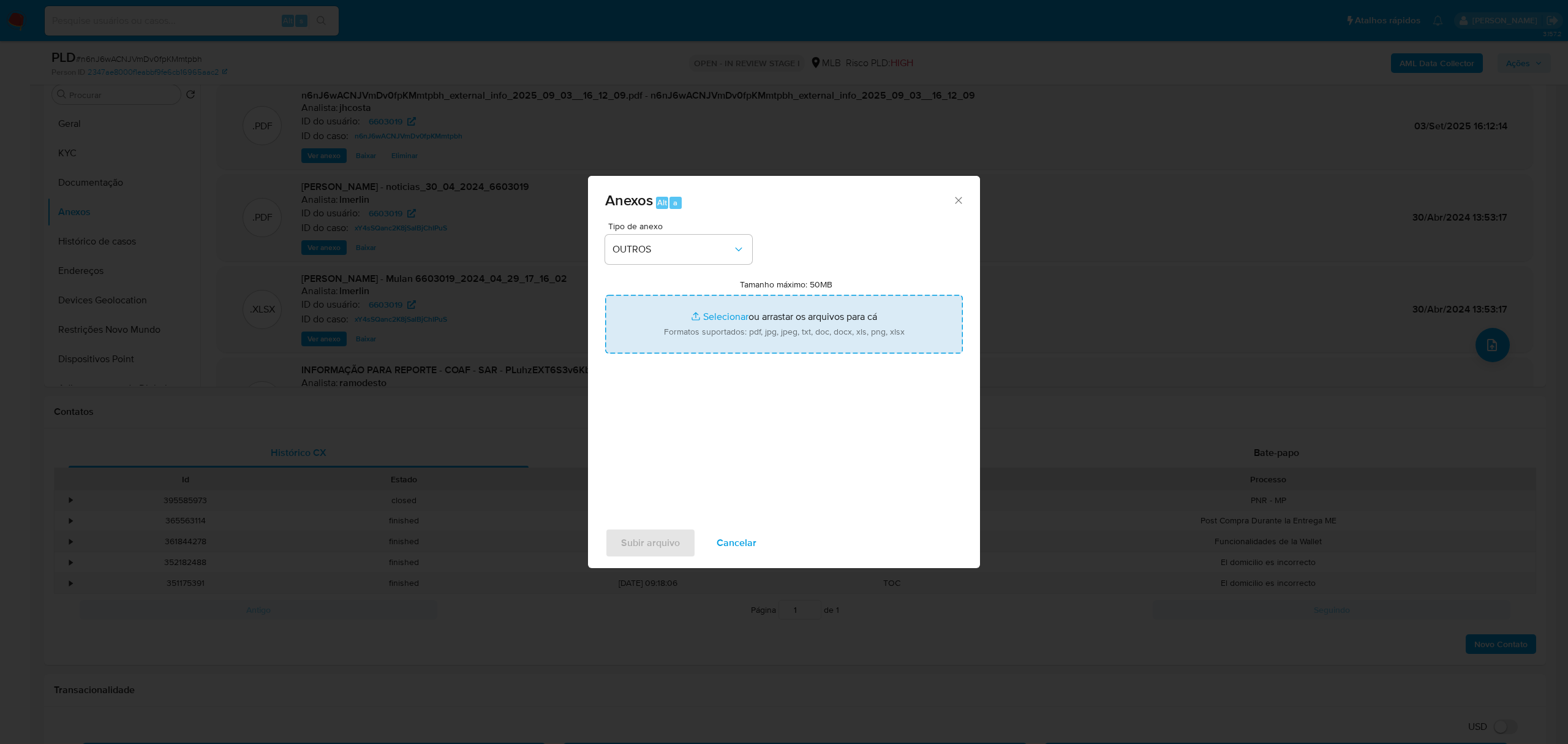
click at [733, 335] on input "Tamanho máximo: 50MB Selecionar arquivos" at bounding box center [784, 324] width 358 height 59
type input "C:\fakepath\Mulan 6603019_2025_09_03_08_40_42.xlsx"
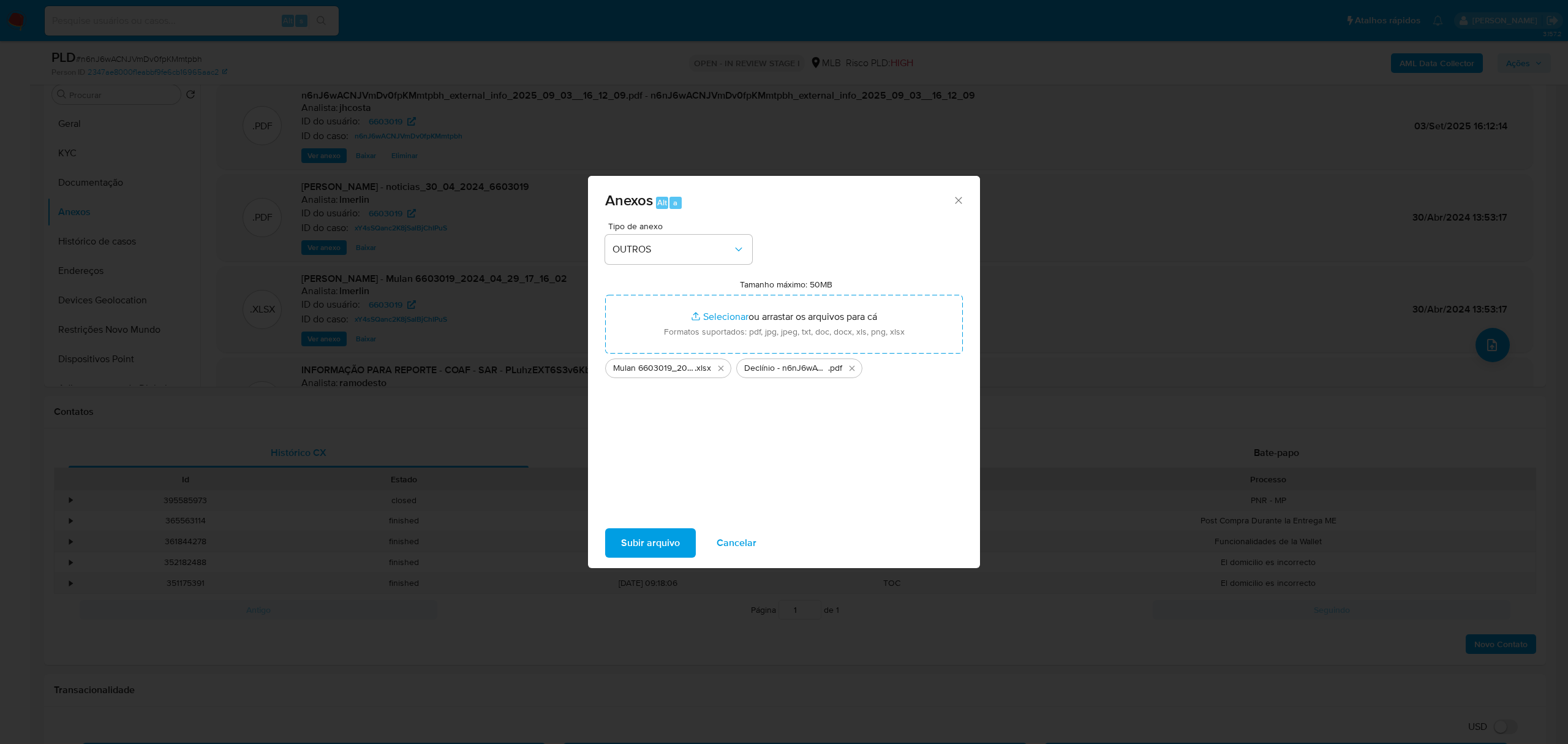
click at [666, 536] on span "Subir arquivo" at bounding box center [651, 543] width 59 height 27
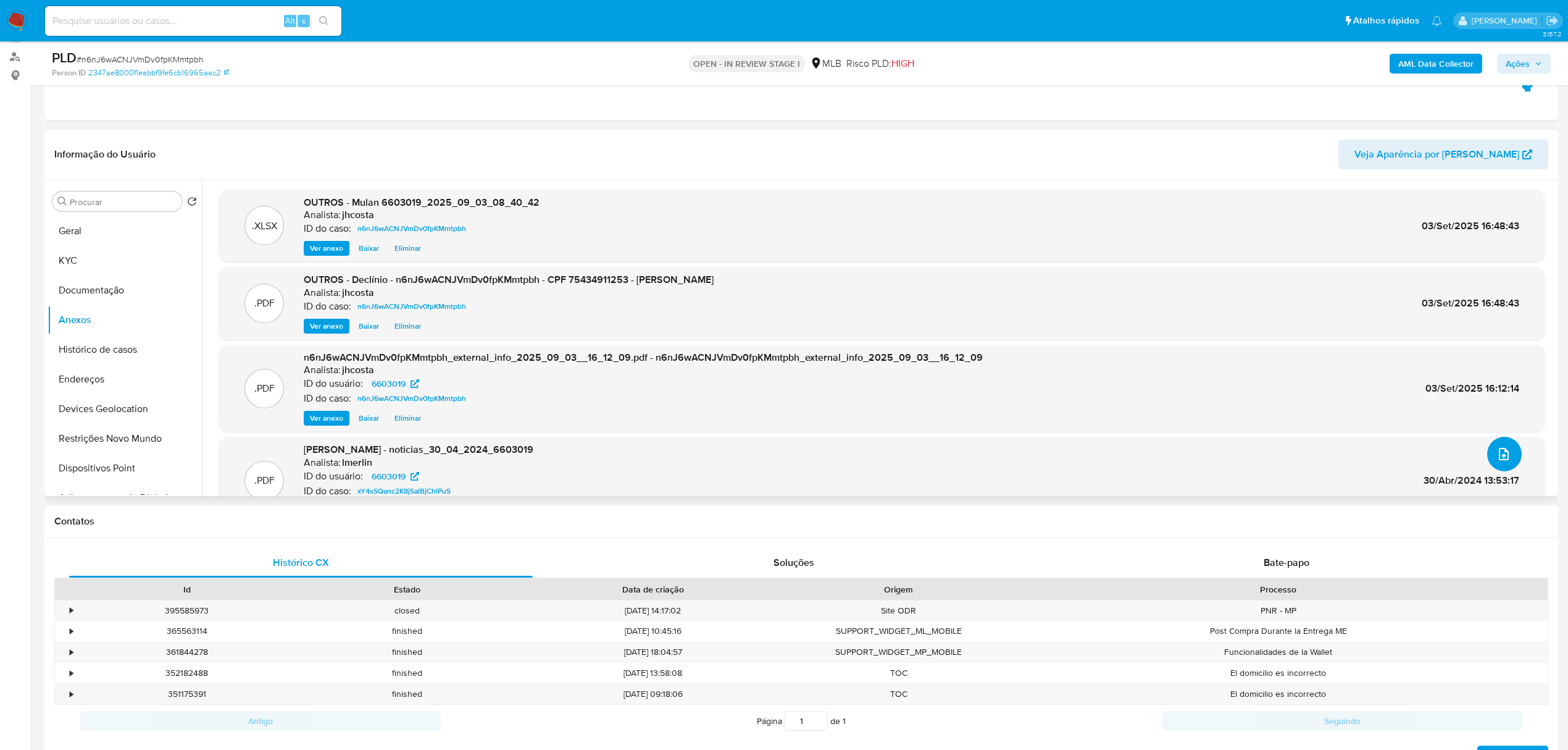
scroll to position [0, 0]
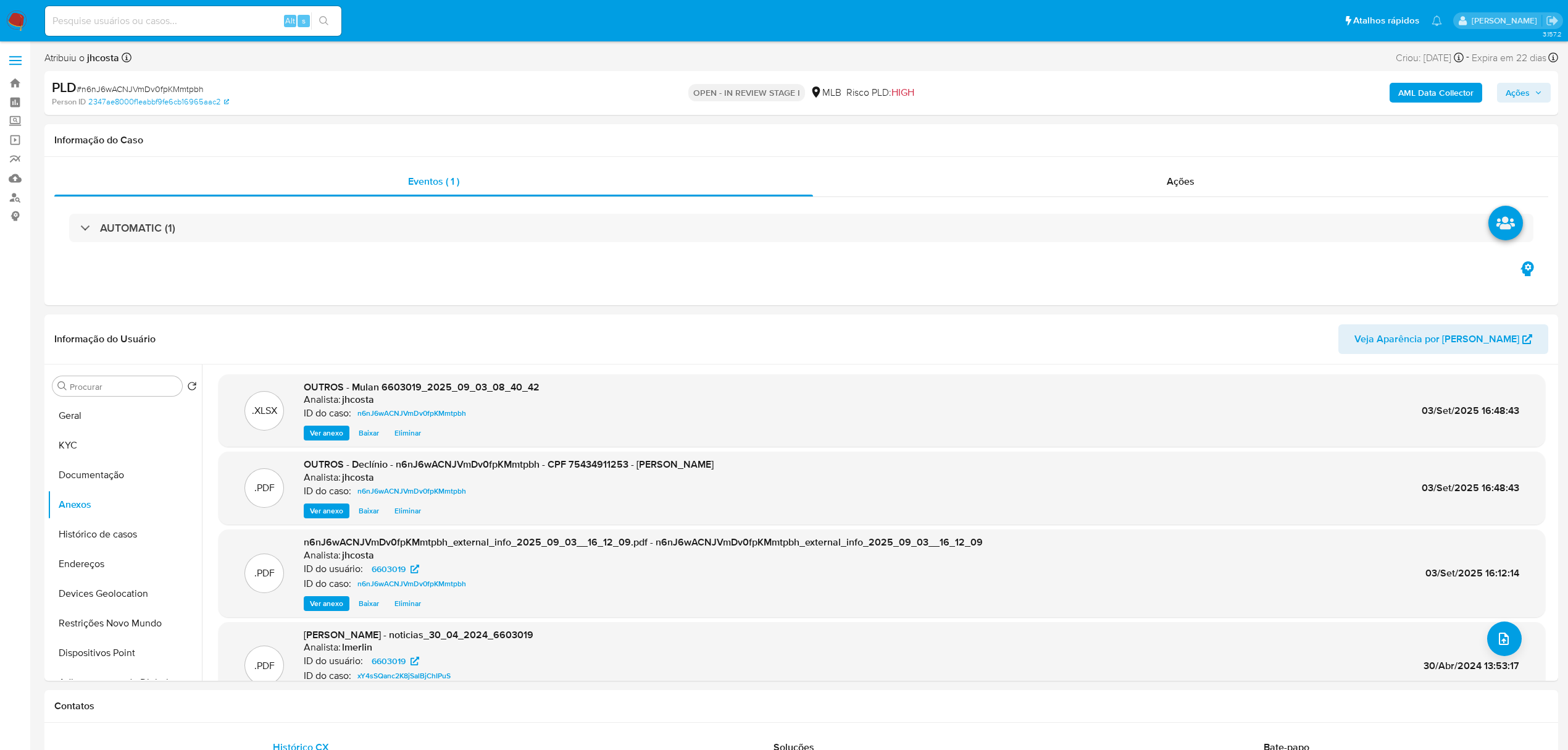
click at [1521, 97] on span "Ações" at bounding box center [1517, 93] width 24 height 20
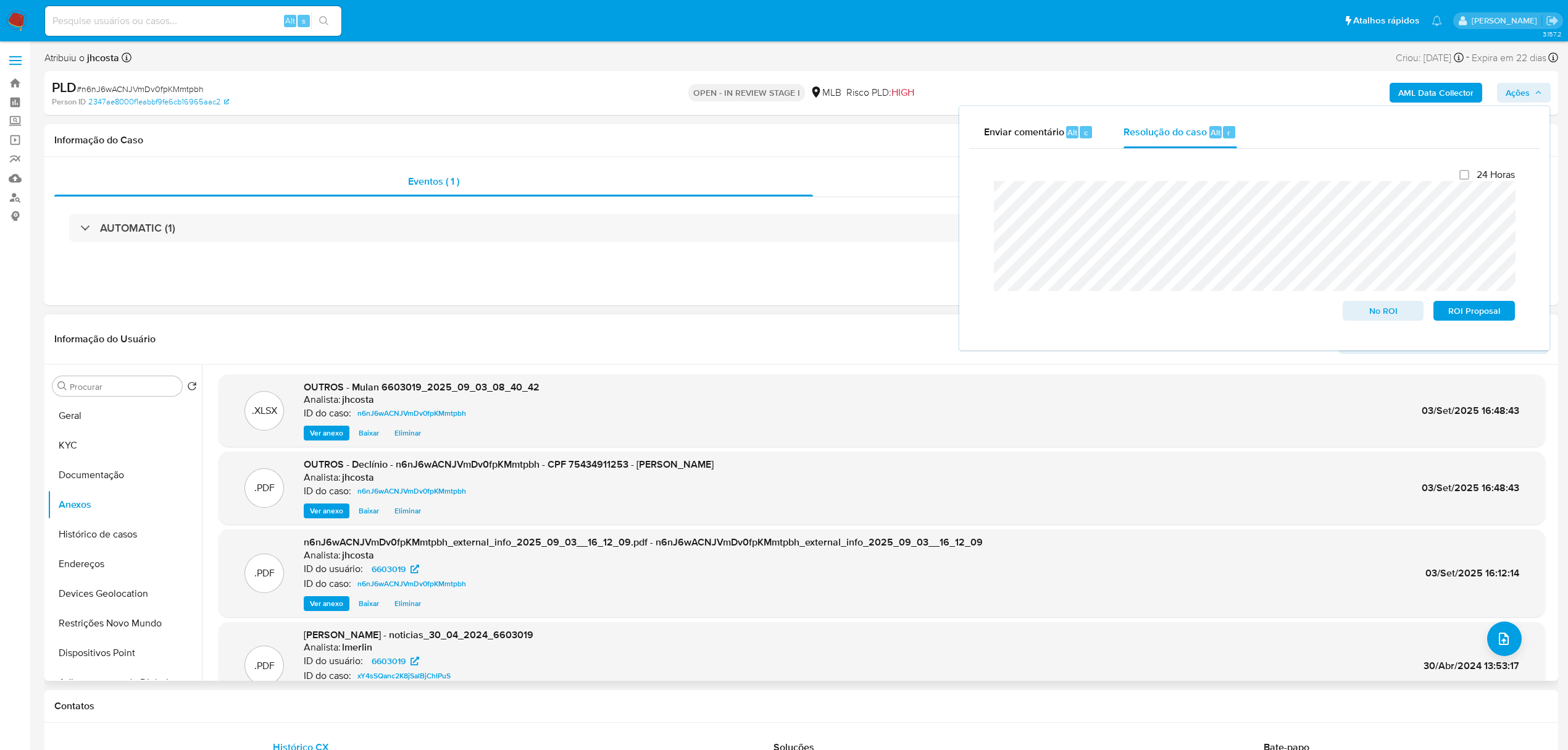
scroll to position [74, 0]
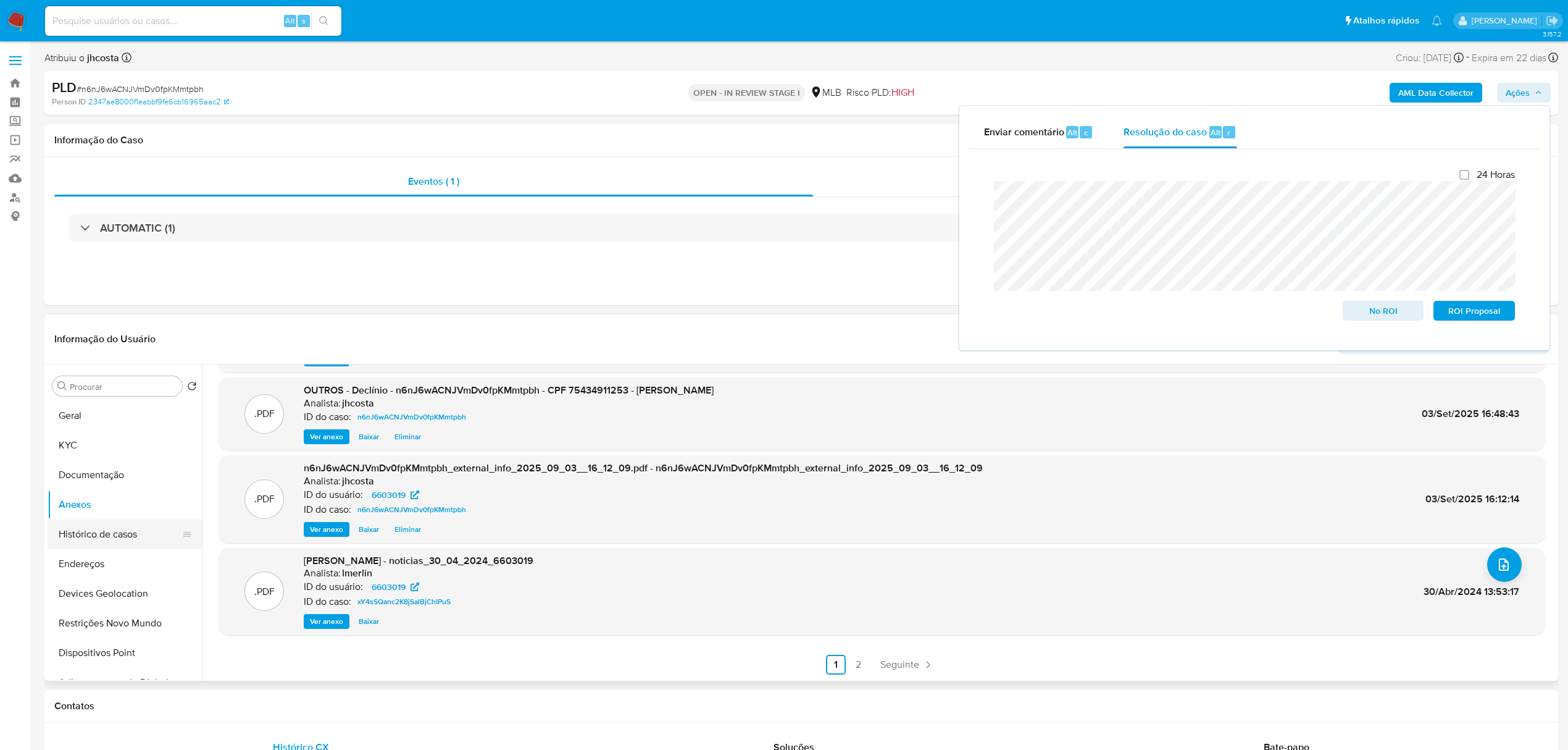
click at [113, 532] on button "Histórico de casos" at bounding box center [119, 534] width 144 height 30
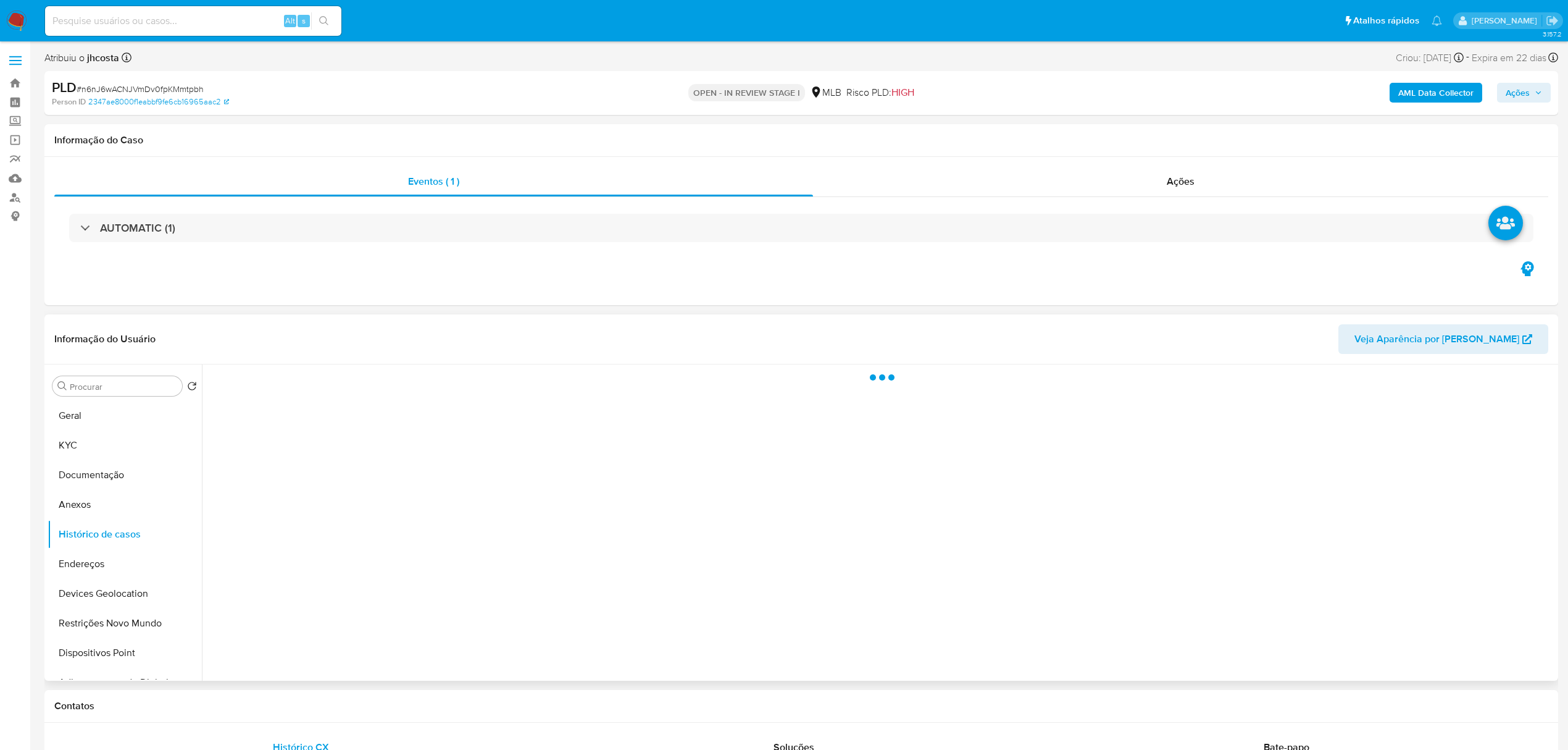
scroll to position [0, 0]
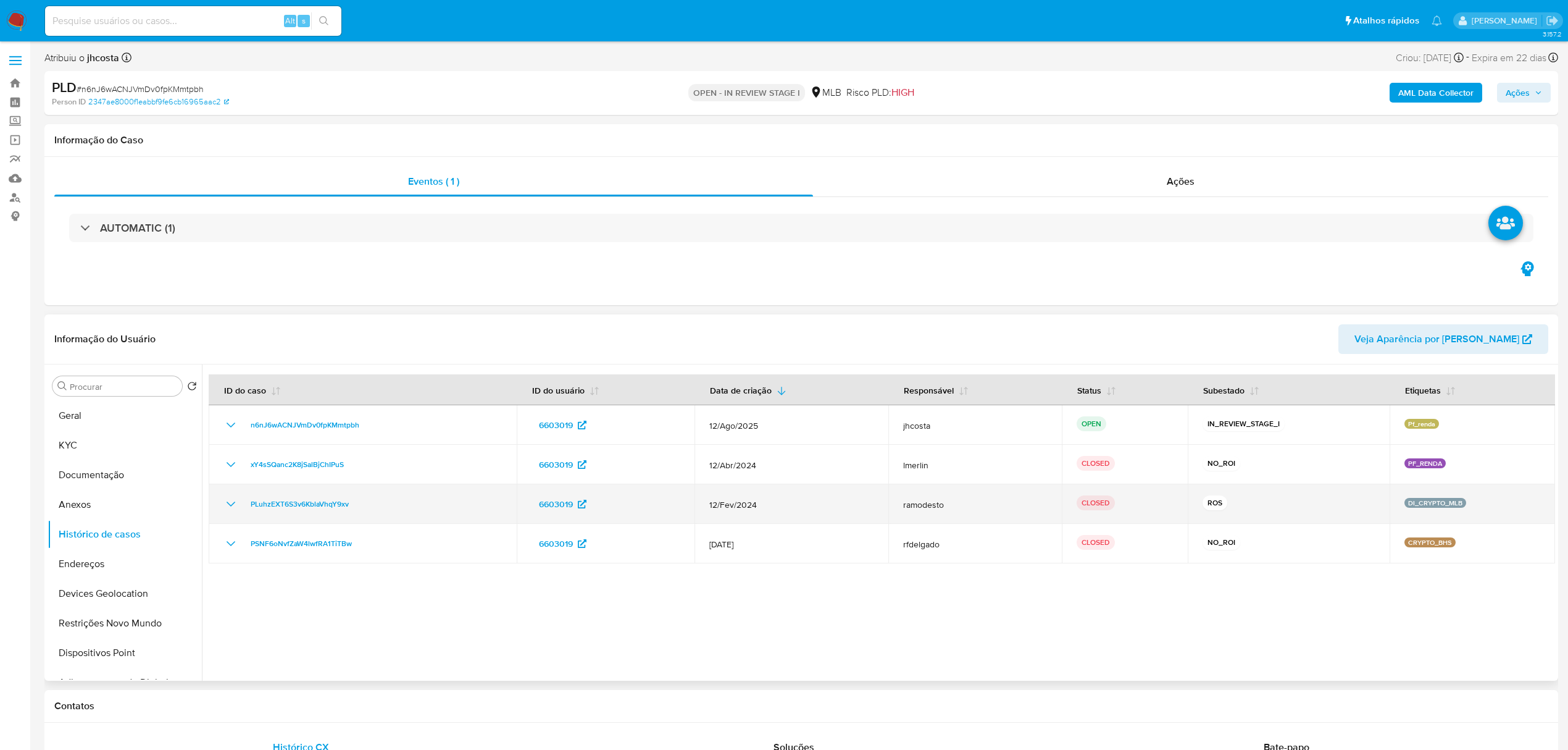
click at [223, 501] on icon "Mostrar/Ocultar" at bounding box center [230, 504] width 15 height 15
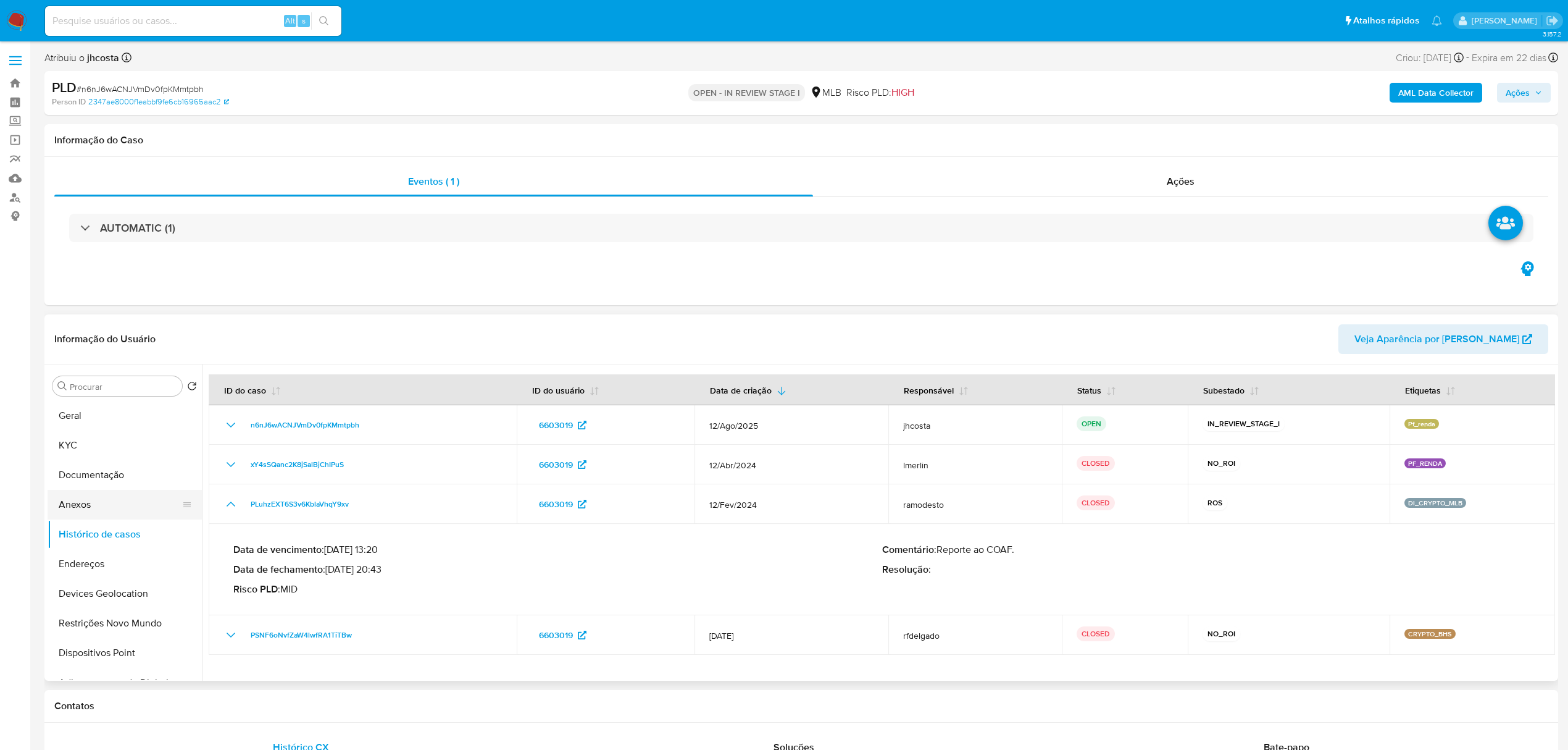
click at [112, 506] on button "Anexos" at bounding box center [119, 505] width 144 height 30
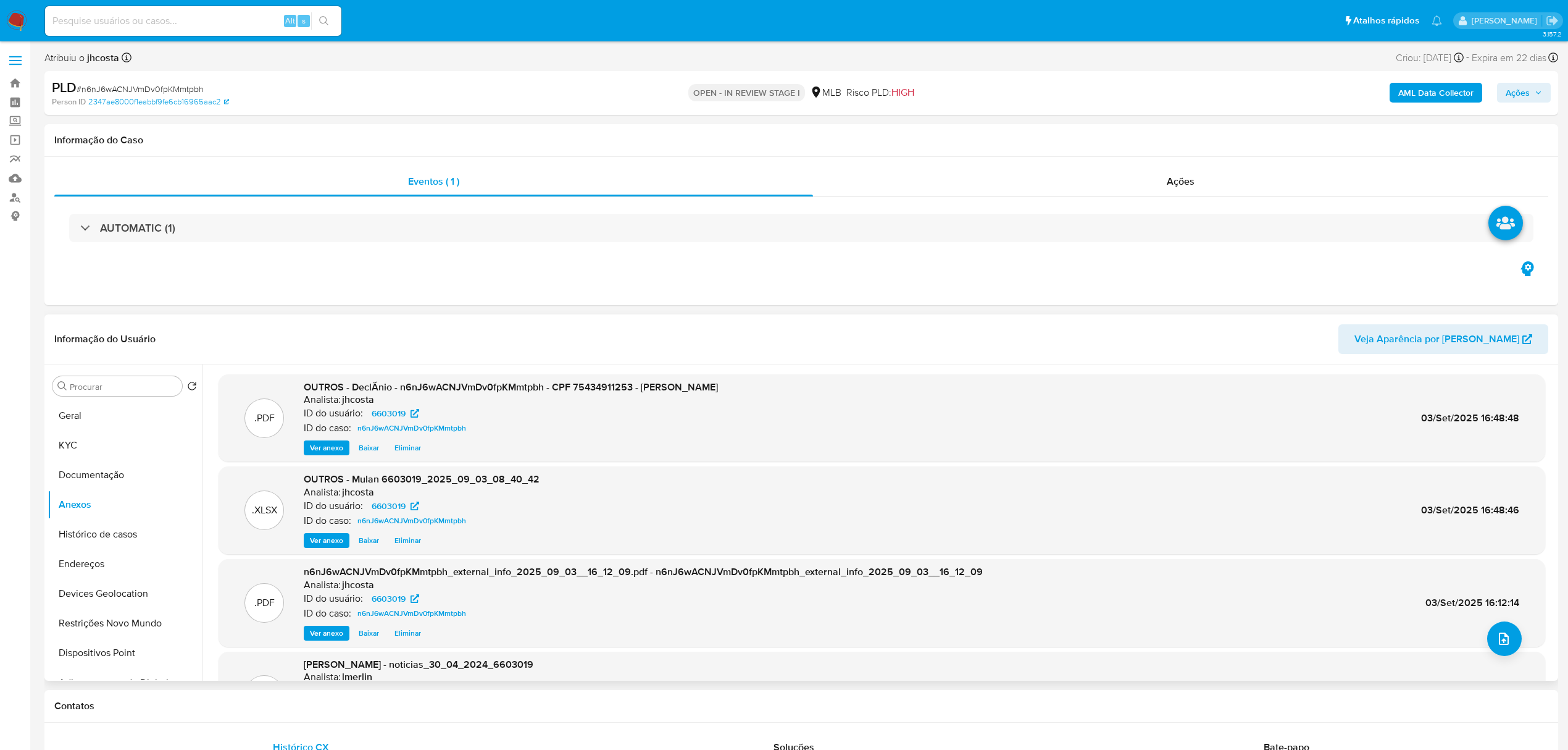
click at [415, 453] on span "Eliminar" at bounding box center [407, 448] width 27 height 12
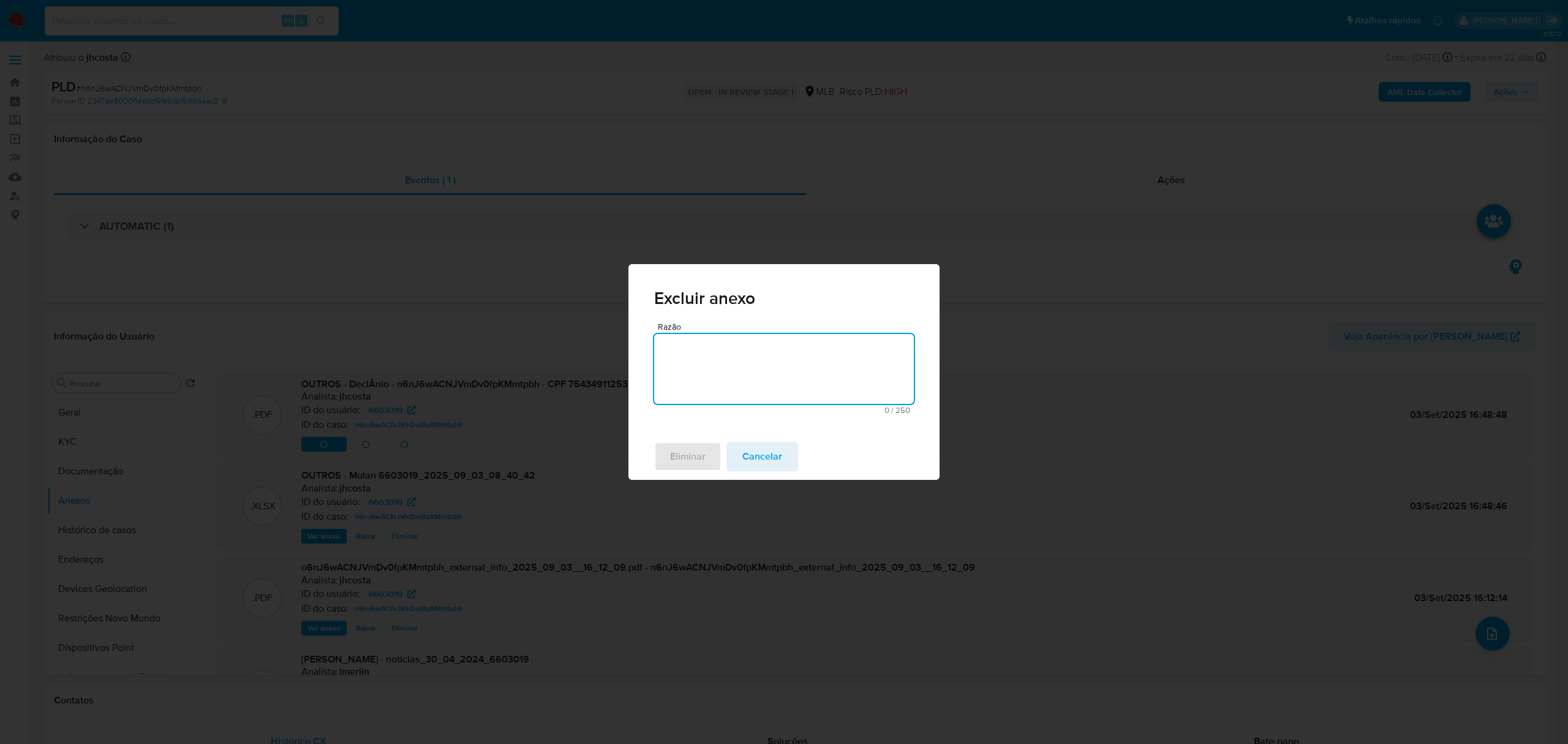
click at [711, 395] on textarea "Razão" at bounding box center [784, 369] width 260 height 70
type textarea "."
click at [701, 454] on span "Eliminar" at bounding box center [687, 456] width 35 height 27
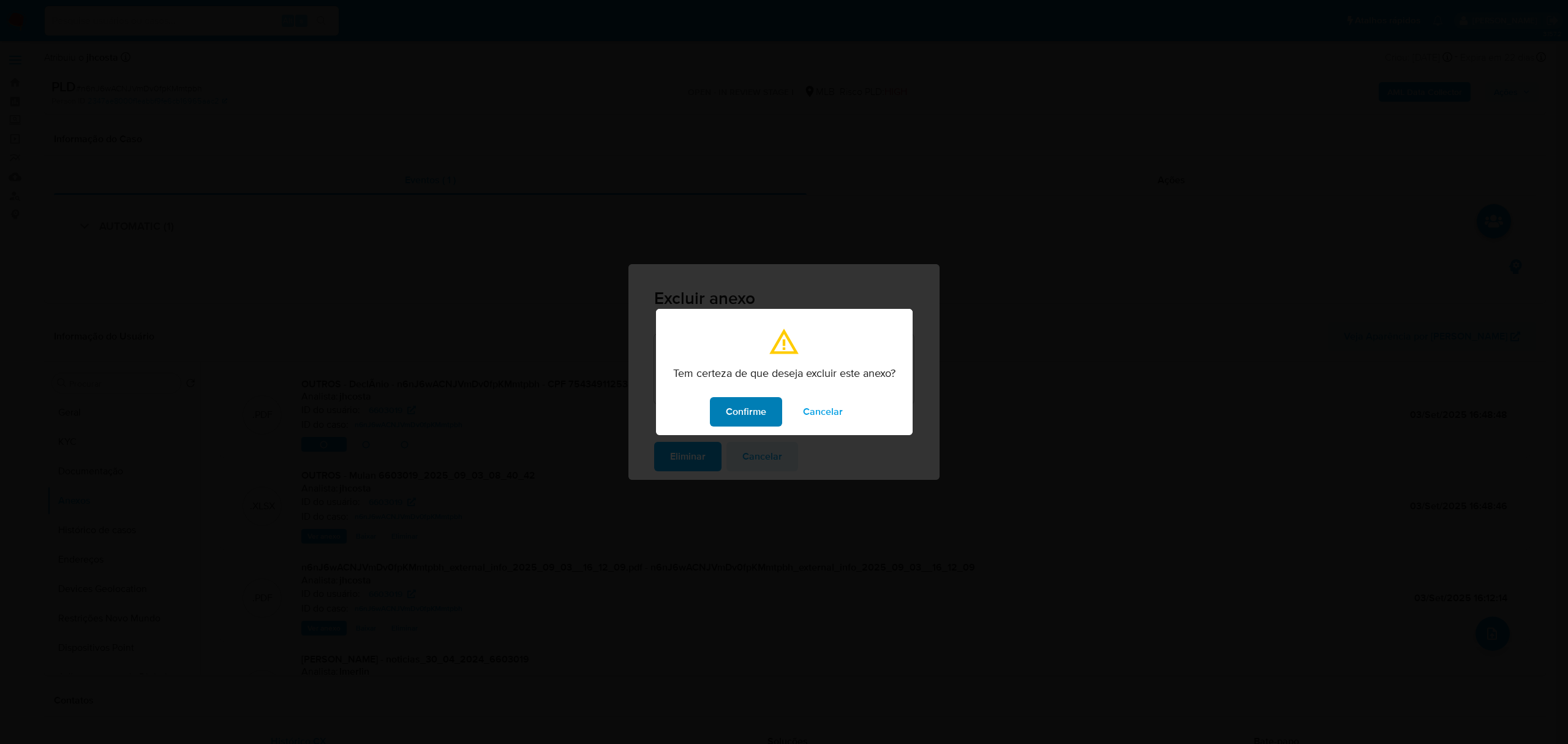
click at [748, 418] on span "Confirme" at bounding box center [746, 412] width 40 height 27
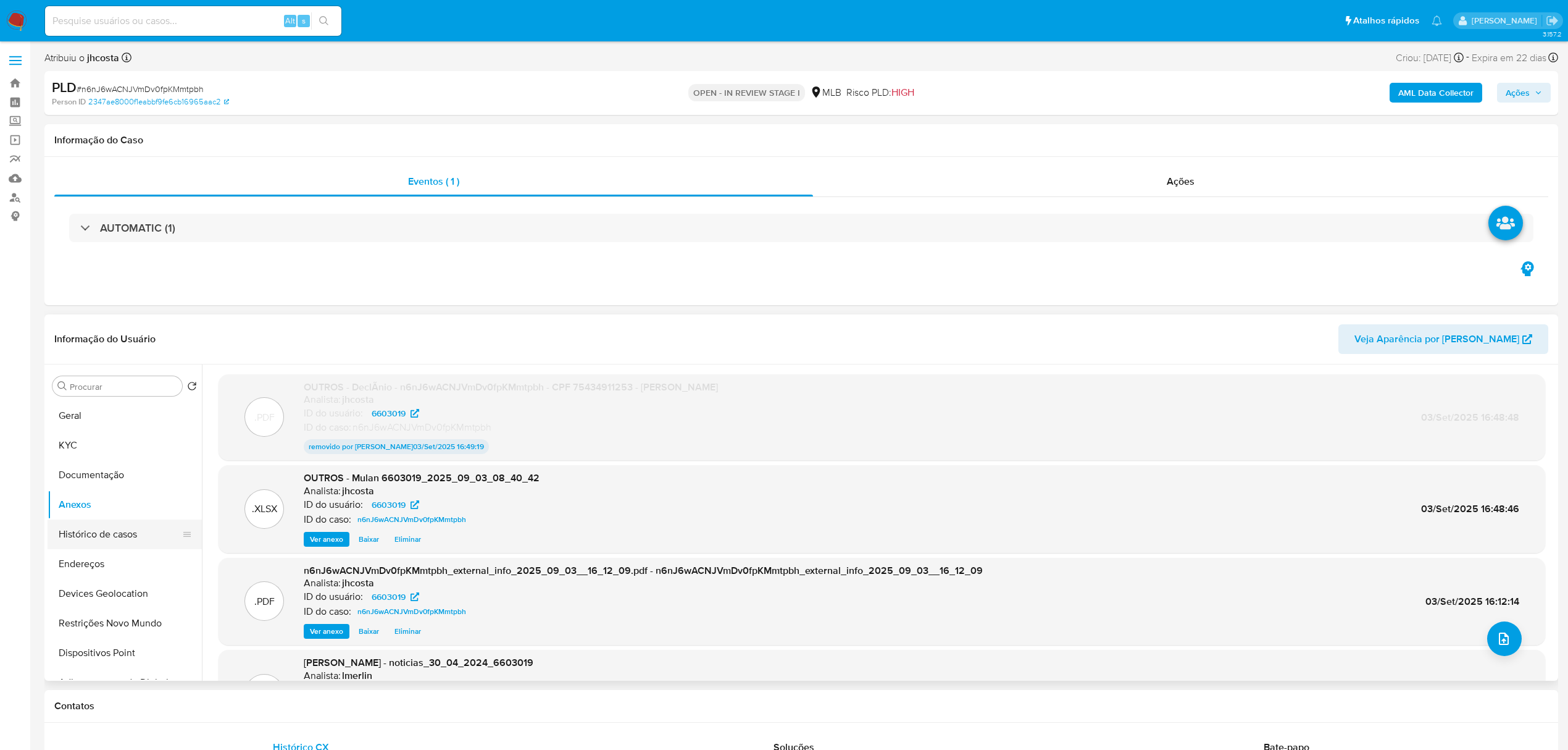
click at [95, 532] on button "Histórico de casos" at bounding box center [119, 534] width 144 height 30
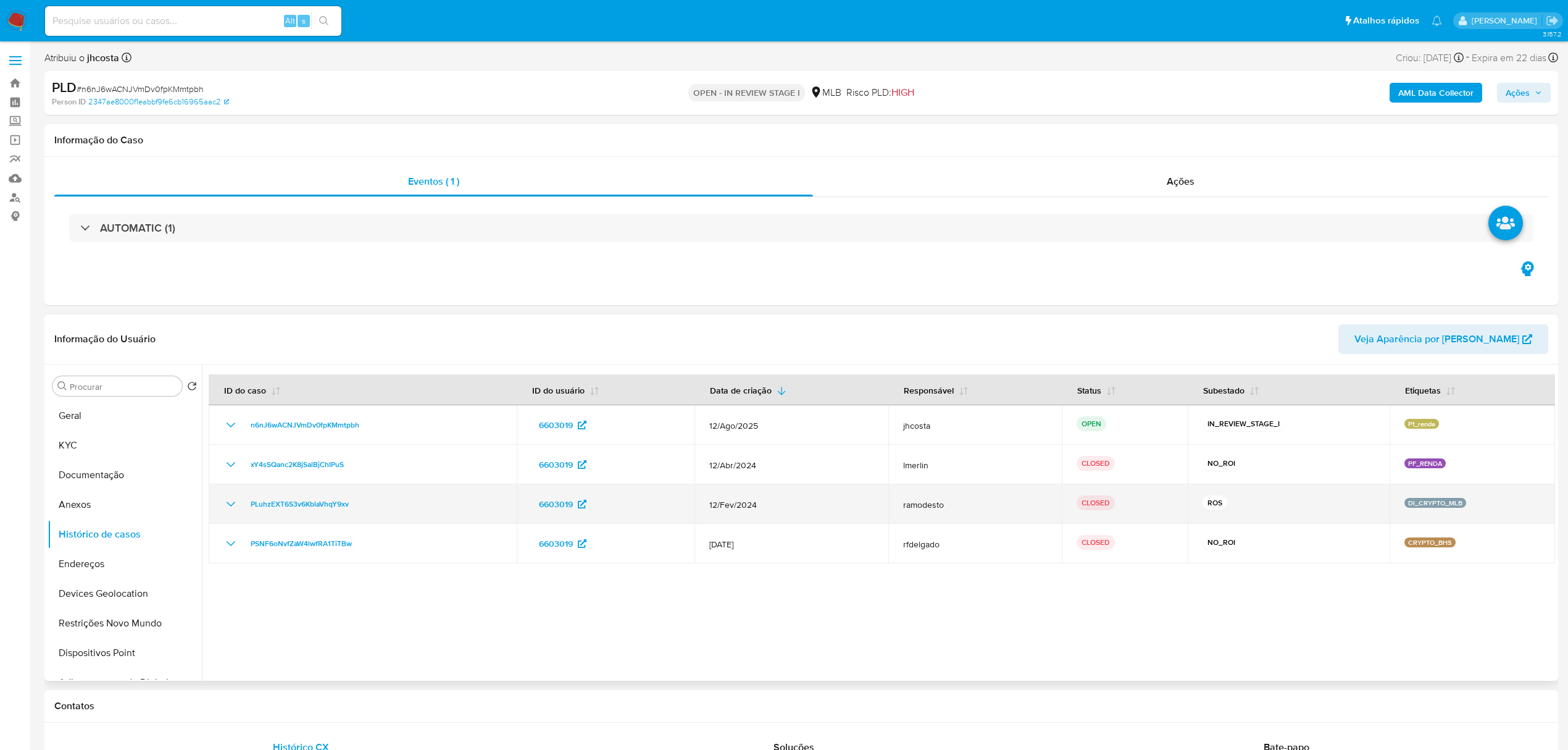
click at [234, 501] on icon "Mostrar/Ocultar" at bounding box center [230, 504] width 15 height 15
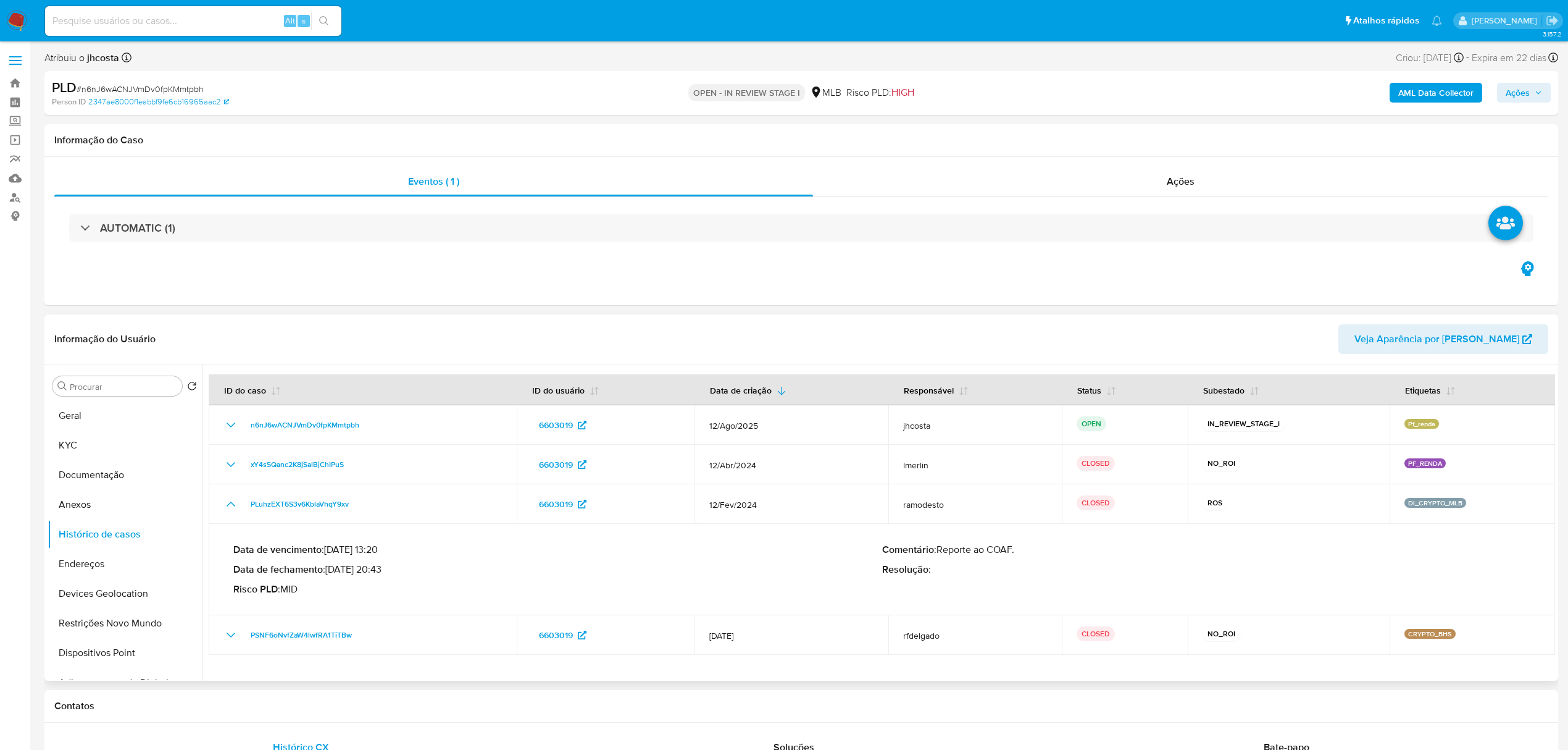
drag, startPoint x: 331, startPoint y: 569, endPoint x: 379, endPoint y: 567, distance: 48.0
click at [379, 567] on p "Data de fechamento : 18/03/2024 20:43" at bounding box center [557, 569] width 649 height 12
click at [1551, 93] on div "PLD # n6nJ6wACNJVmDv0fpKMmtpbh Person ID 2347ae8000f1eabbf9fe6cb16965aac2 OPEN …" at bounding box center [801, 93] width 1514 height 44
click at [1519, 99] on span "Ações" at bounding box center [1517, 93] width 24 height 20
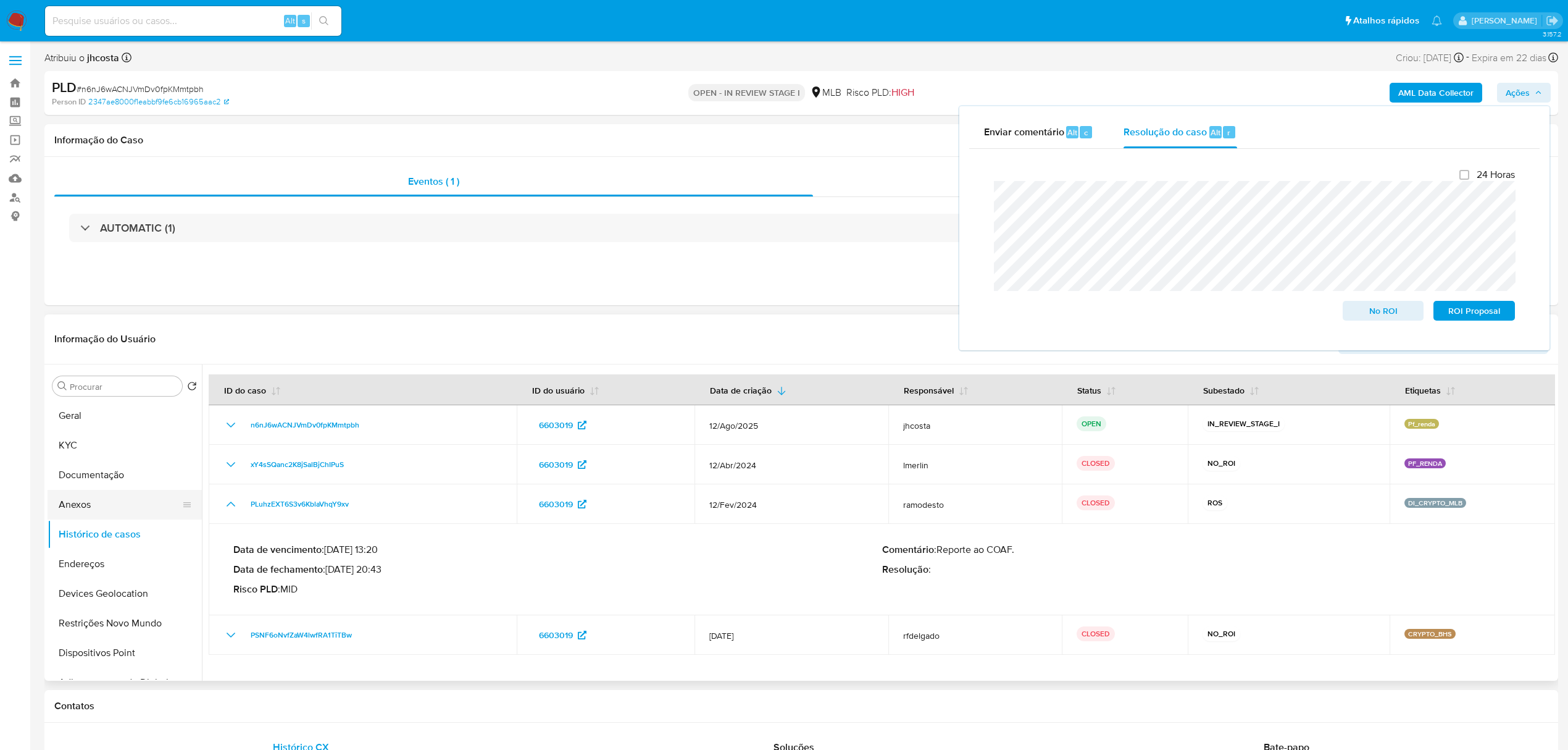
click at [90, 499] on button "Anexos" at bounding box center [119, 505] width 144 height 30
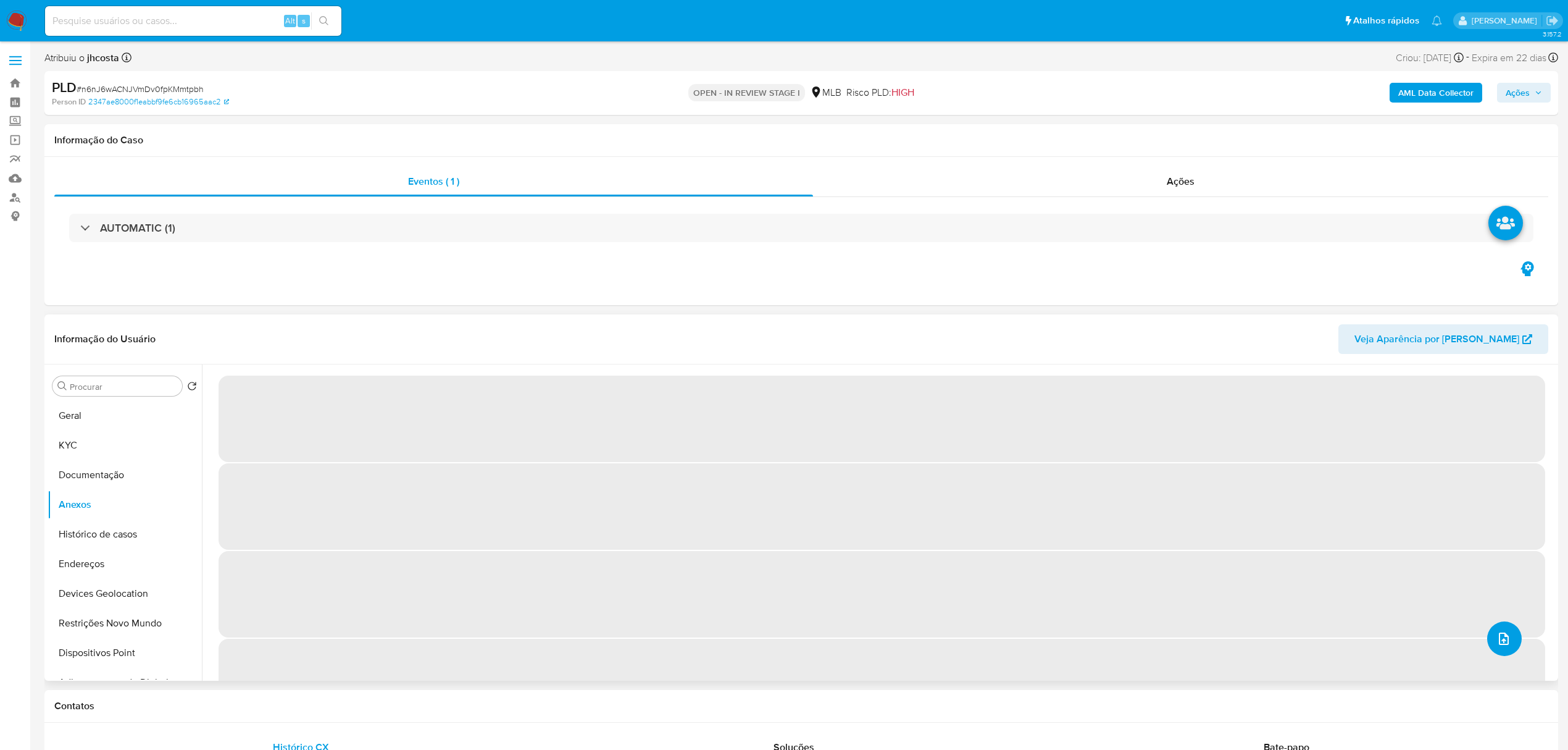
click at [1508, 640] on button "upload-file" at bounding box center [1504, 638] width 34 height 34
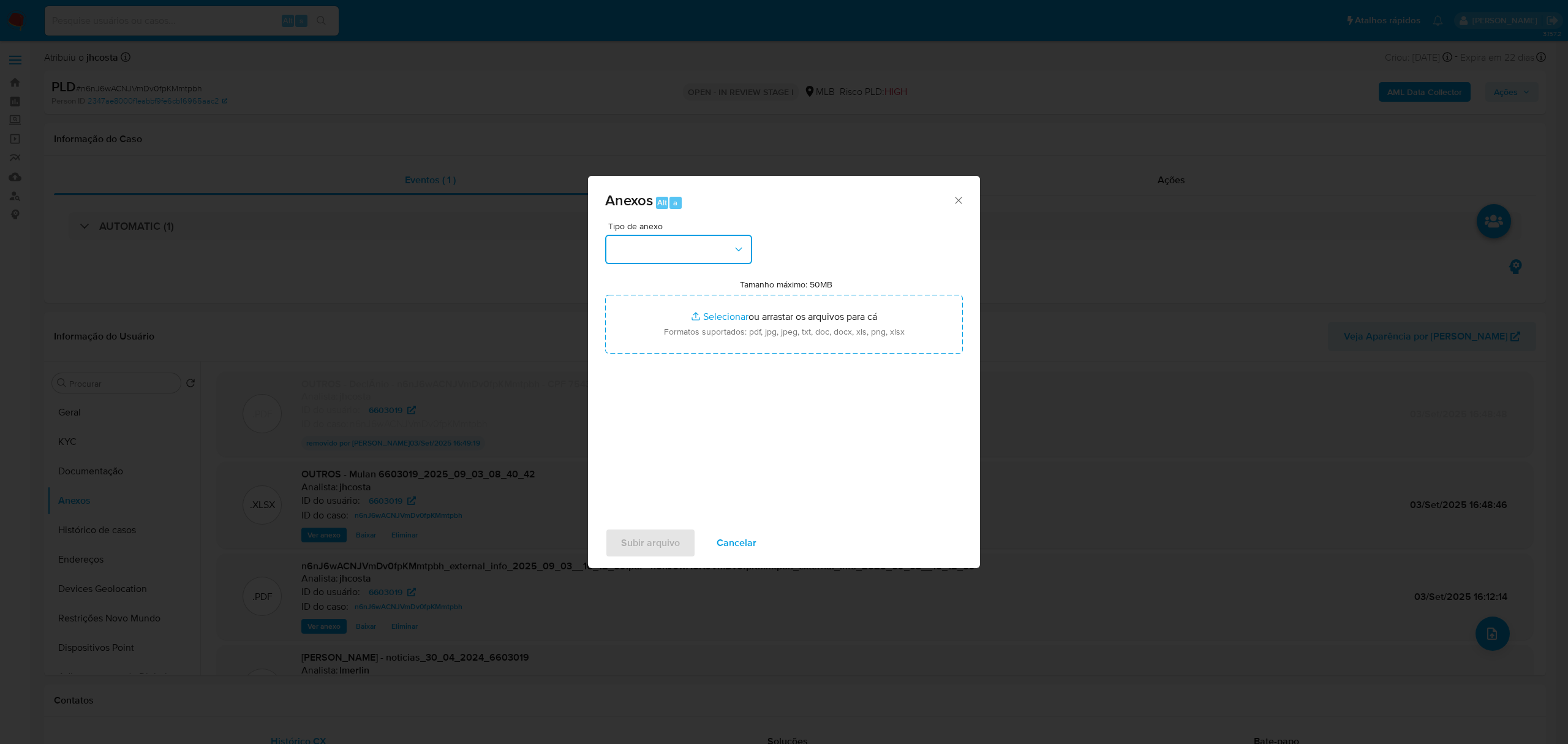
drag, startPoint x: 655, startPoint y: 240, endPoint x: 655, endPoint y: 261, distance: 21.0
click at [656, 239] on button "button" at bounding box center [678, 249] width 147 height 30
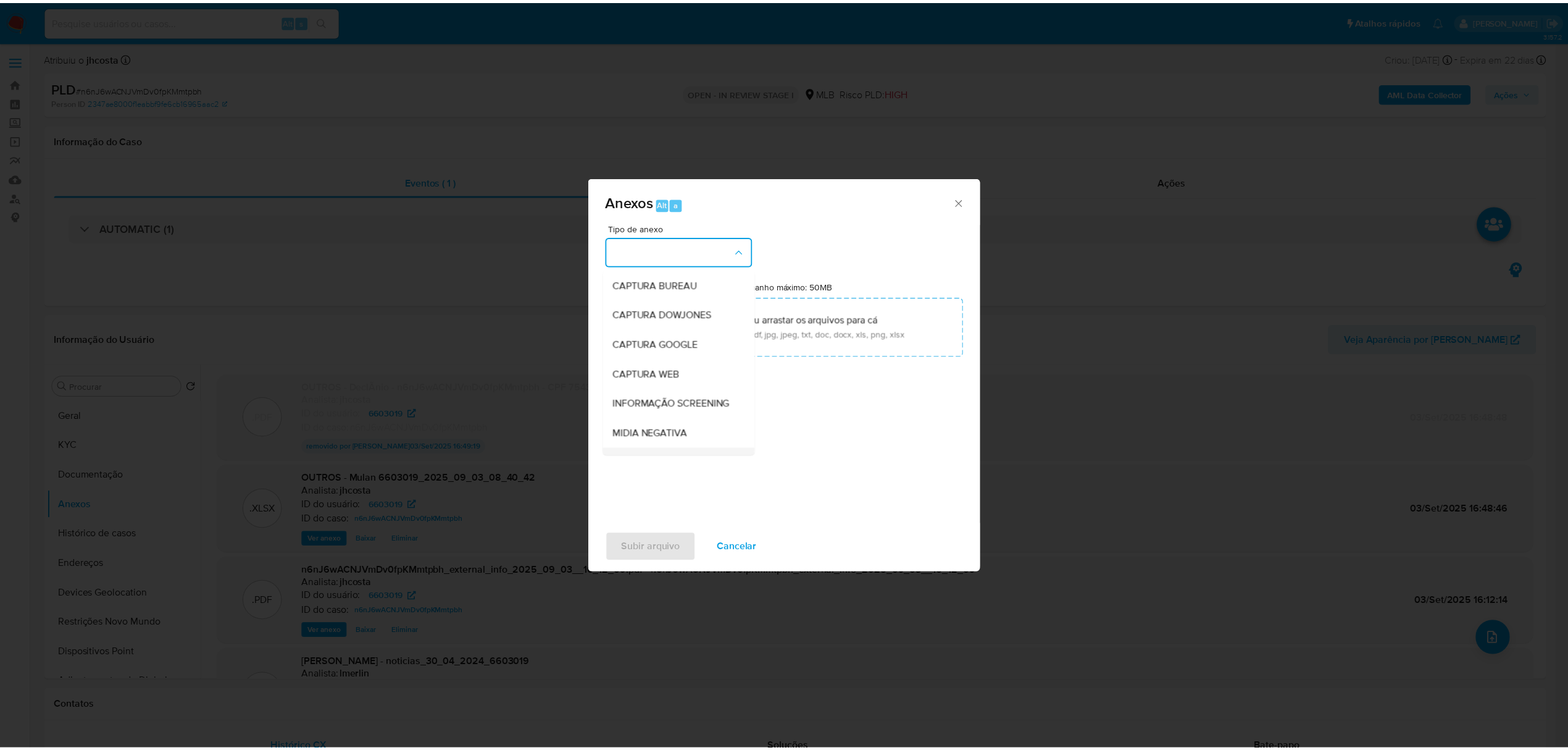
scroll to position [82, 0]
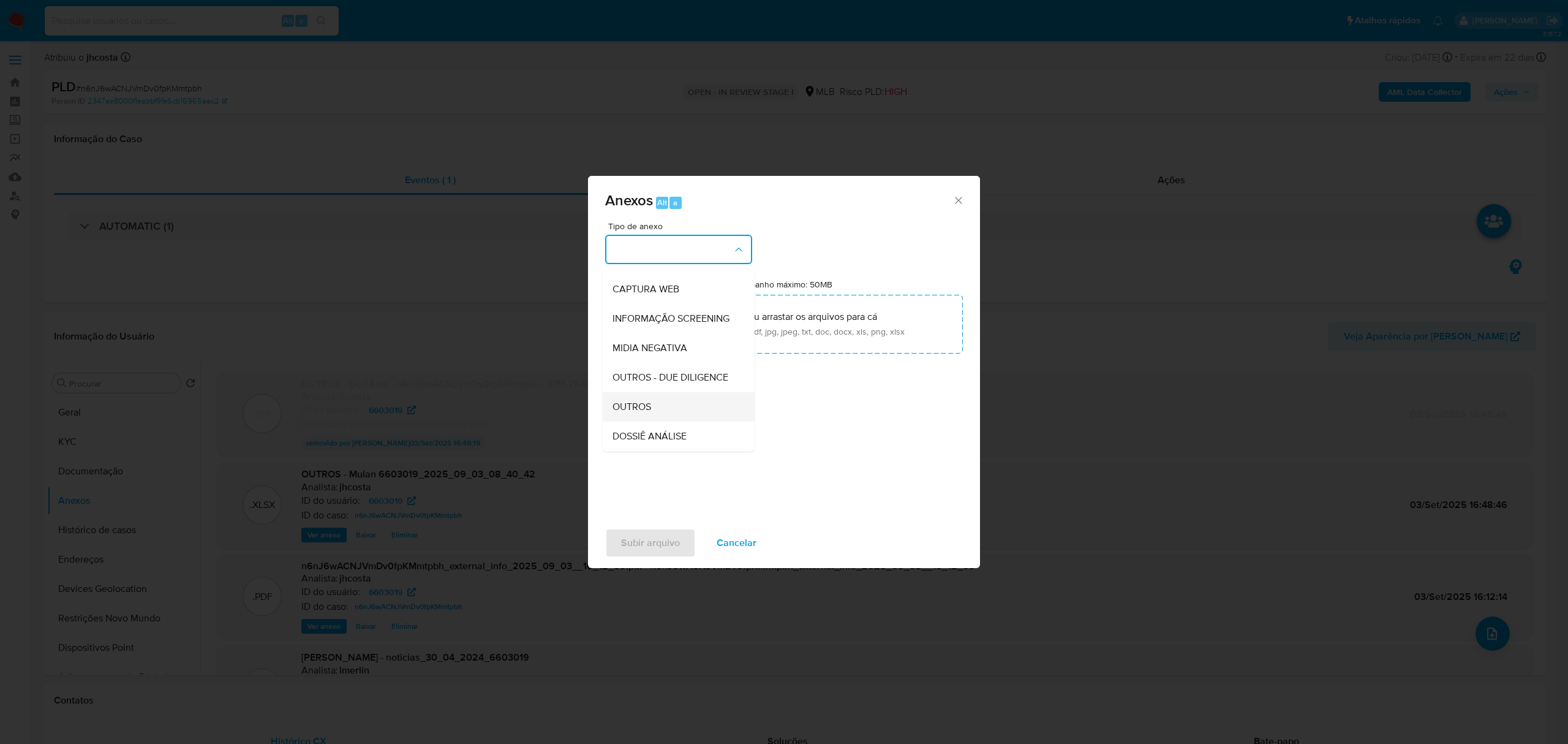
click at [659, 421] on div "OUTROS" at bounding box center [674, 407] width 125 height 30
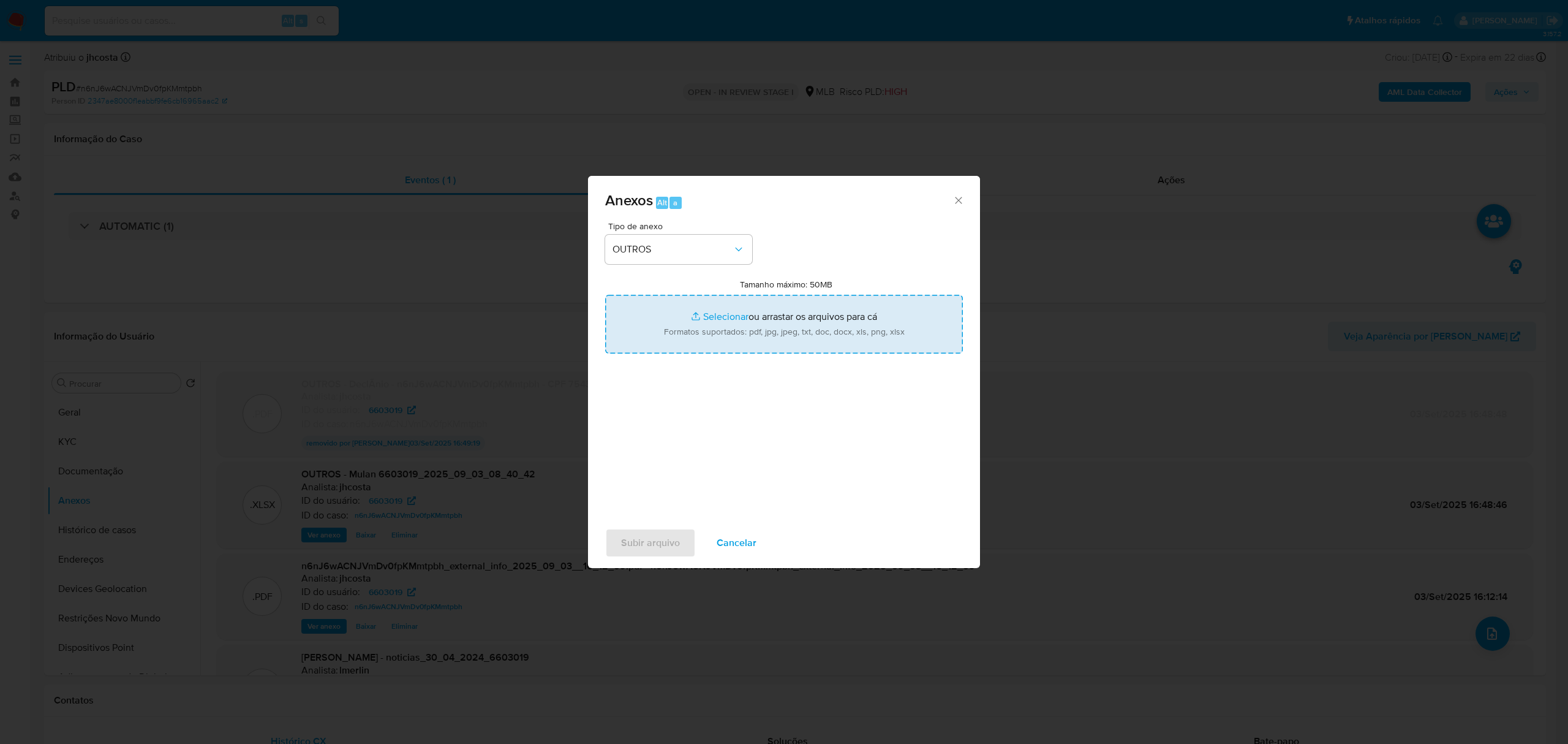
click at [744, 335] on input "Tamanho máximo: 50MB Selecionar arquivos" at bounding box center [784, 324] width 358 height 59
type input "C:\fakepath\Declínio - n6nJ6wACNJVmDv0fpKMmtpbh - CPF 75434911253 - JOCELY BEZE…"
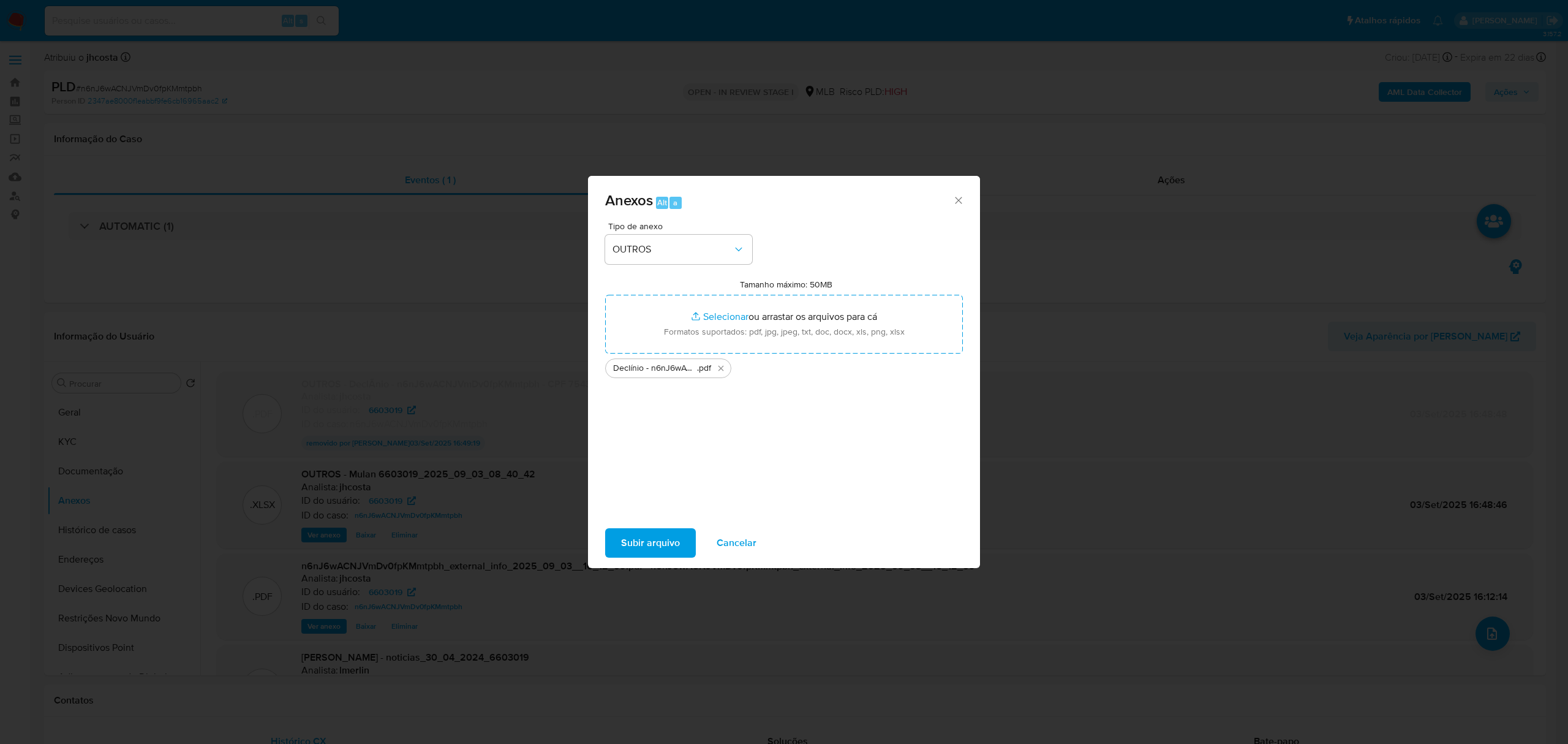
click at [651, 529] on span "Subir arquivo" at bounding box center [651, 543] width 59 height 27
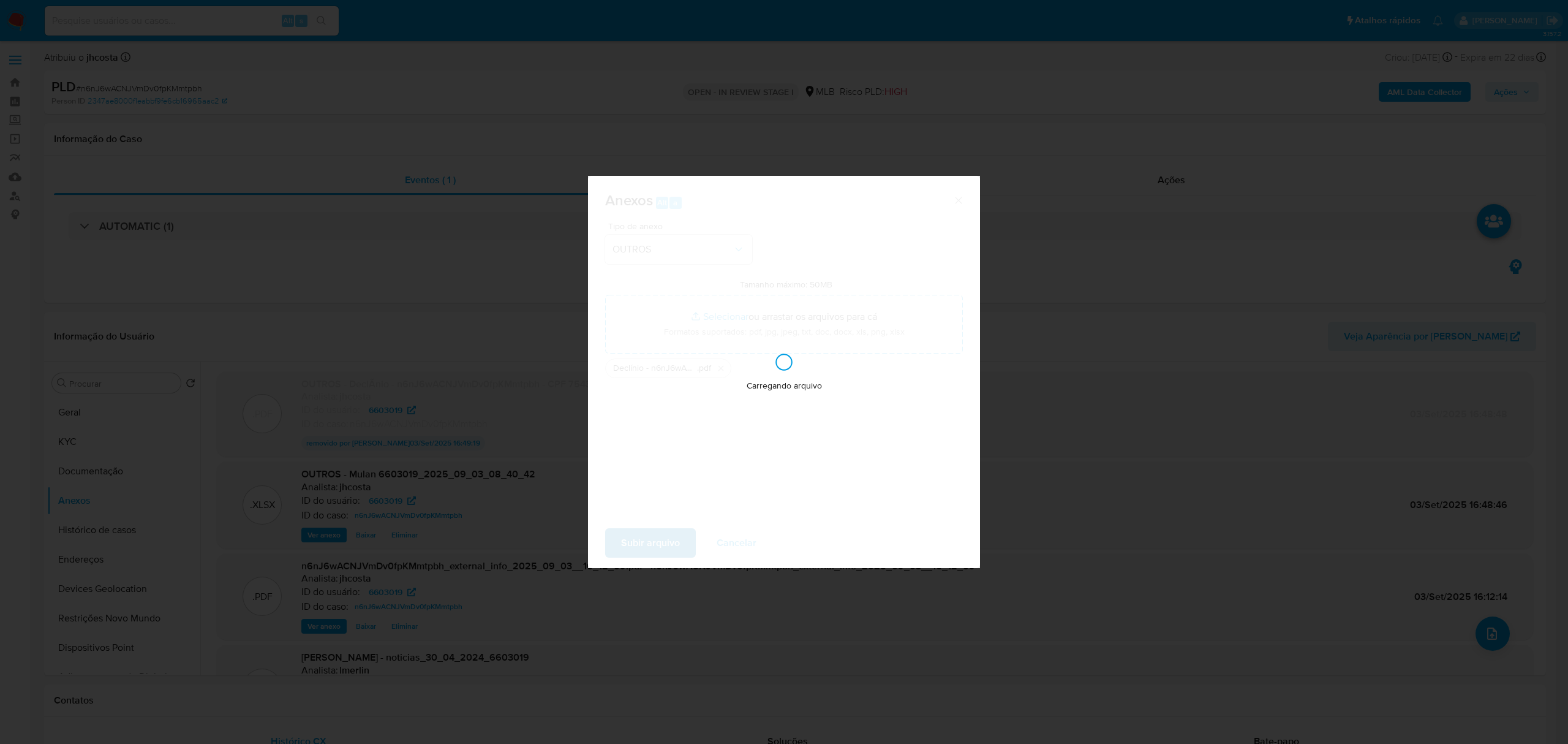
click at [649, 545] on div "Carregando arquivo" at bounding box center [784, 372] width 392 height 392
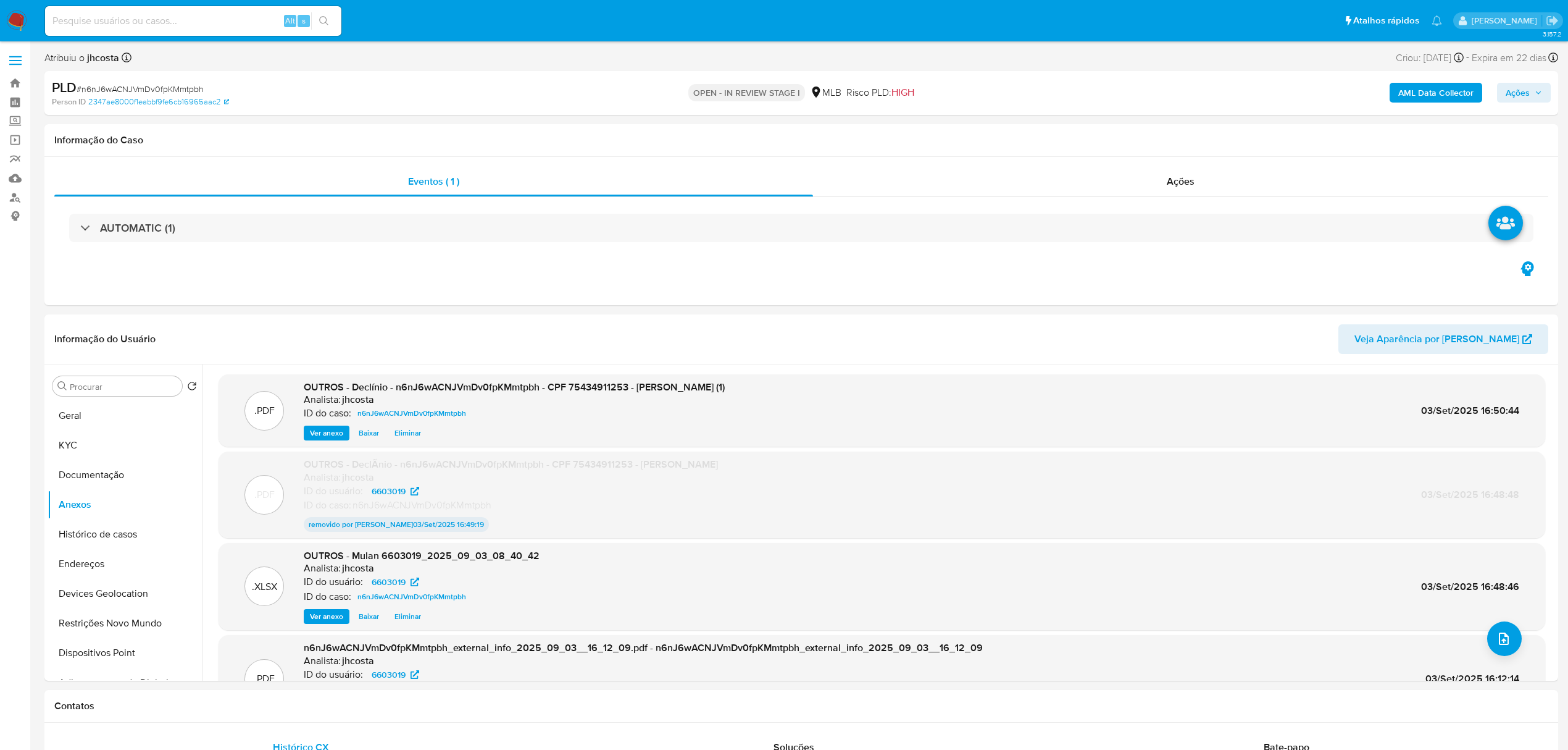
click at [1522, 95] on span "Ações" at bounding box center [1517, 93] width 24 height 20
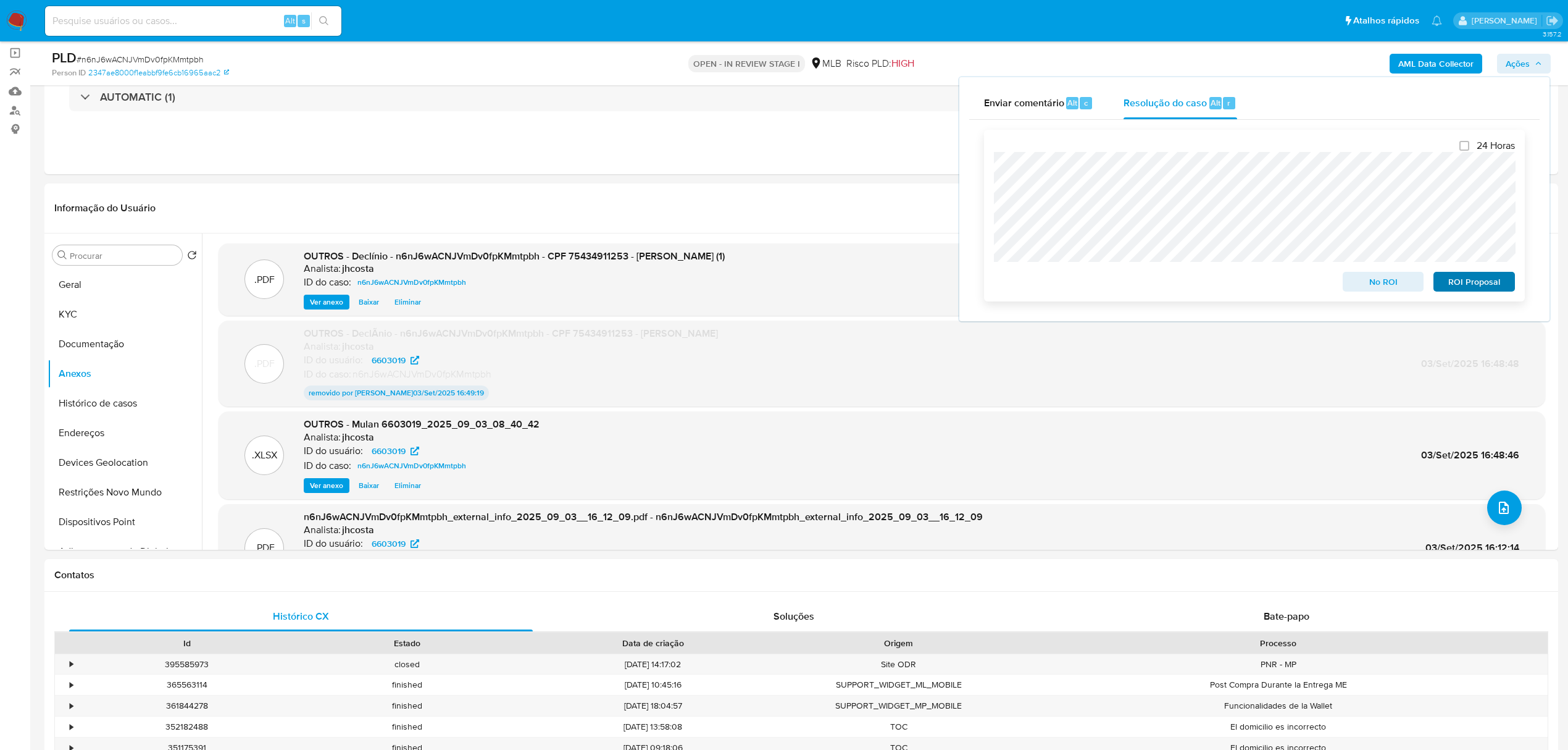
scroll to position [165, 0]
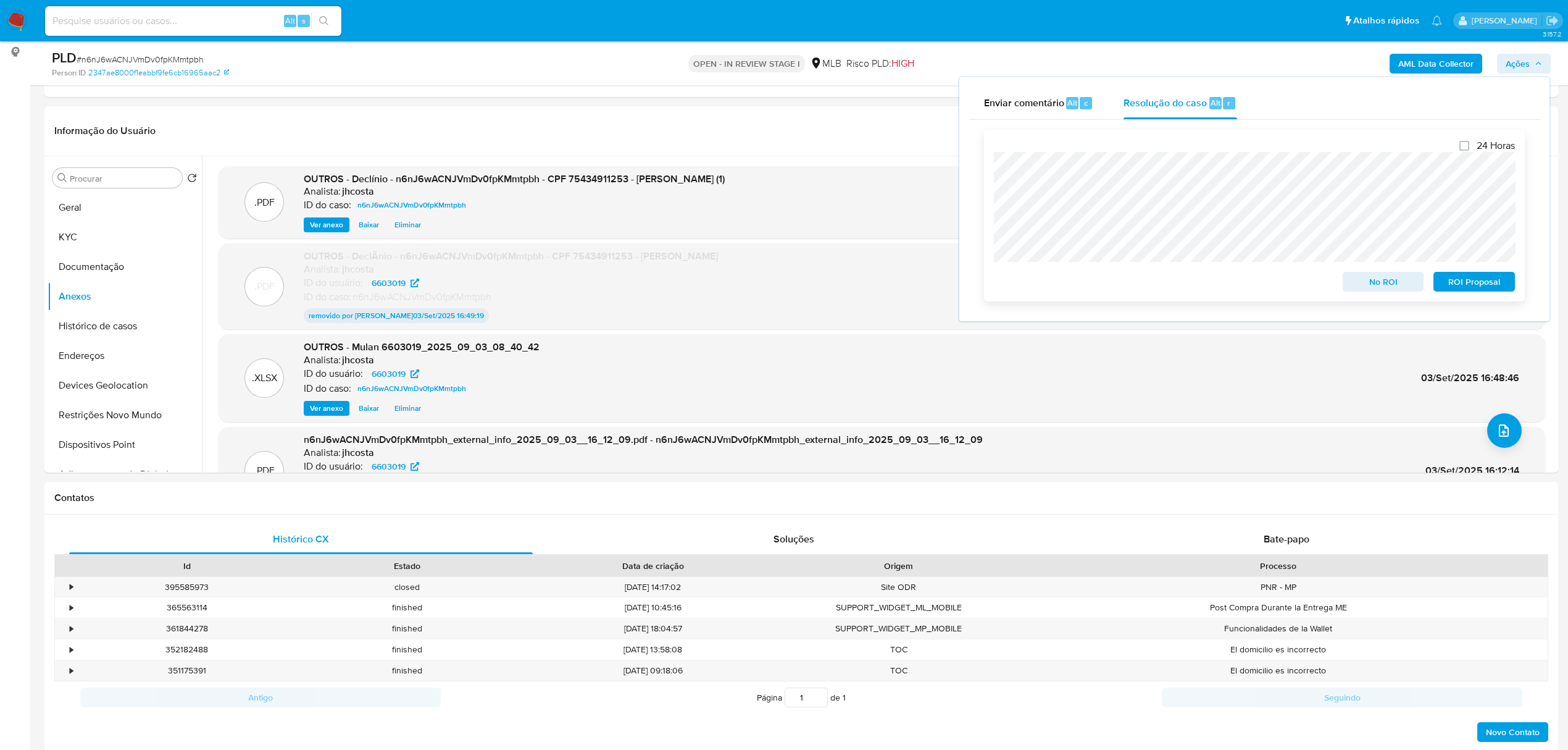
click at [1373, 287] on span "No ROI" at bounding box center [1383, 281] width 64 height 17
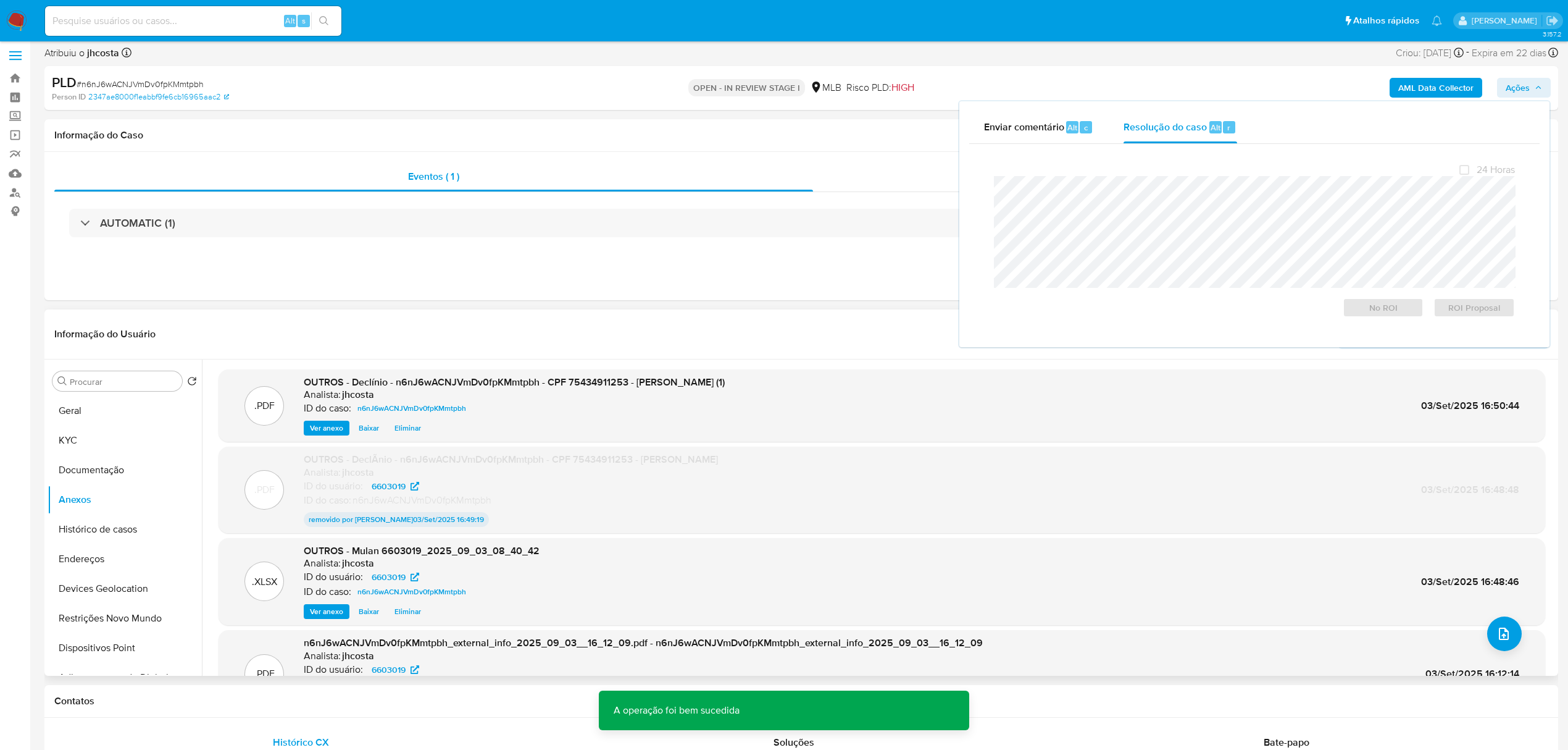
scroll to position [0, 0]
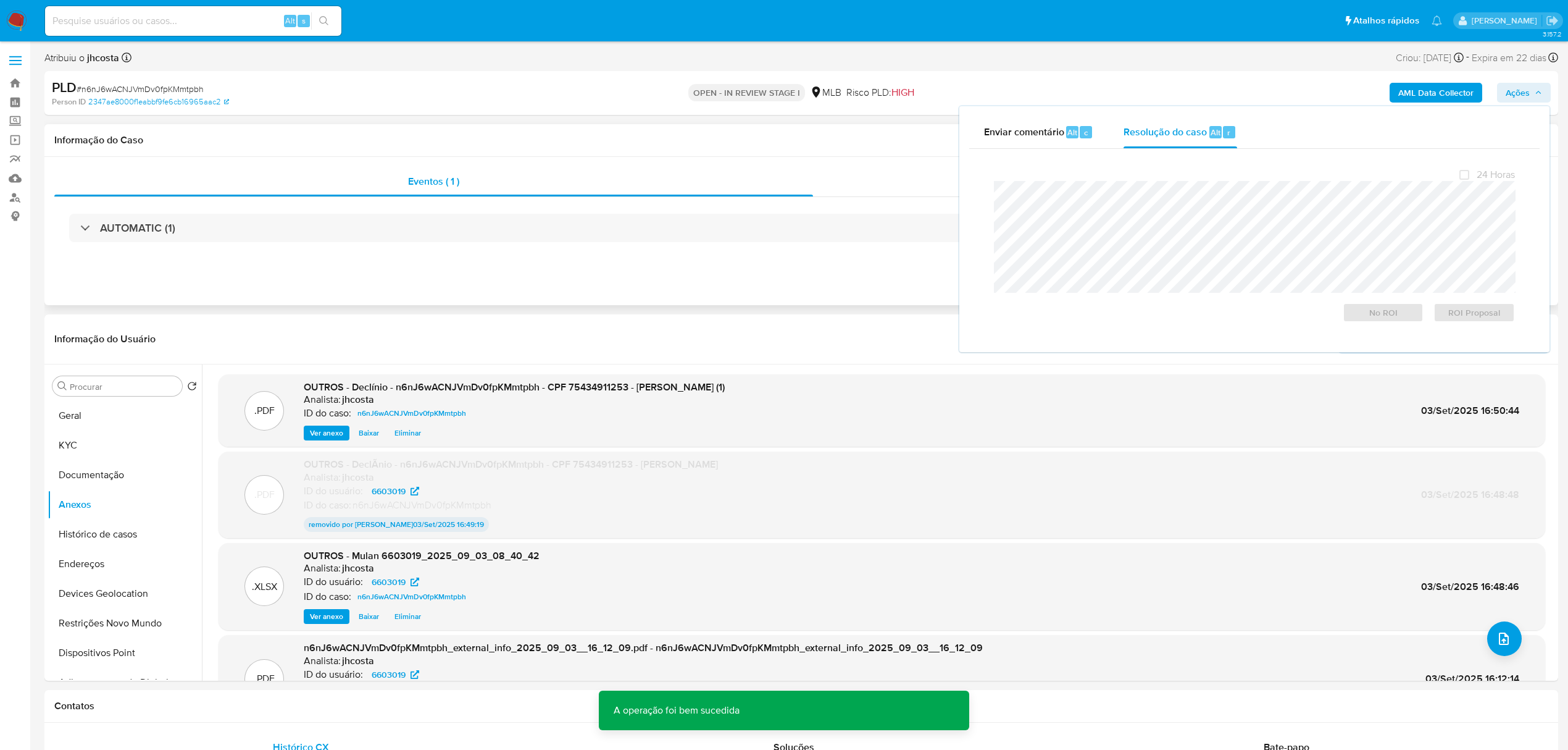
click at [875, 189] on div "Ações" at bounding box center [1181, 181] width 735 height 30
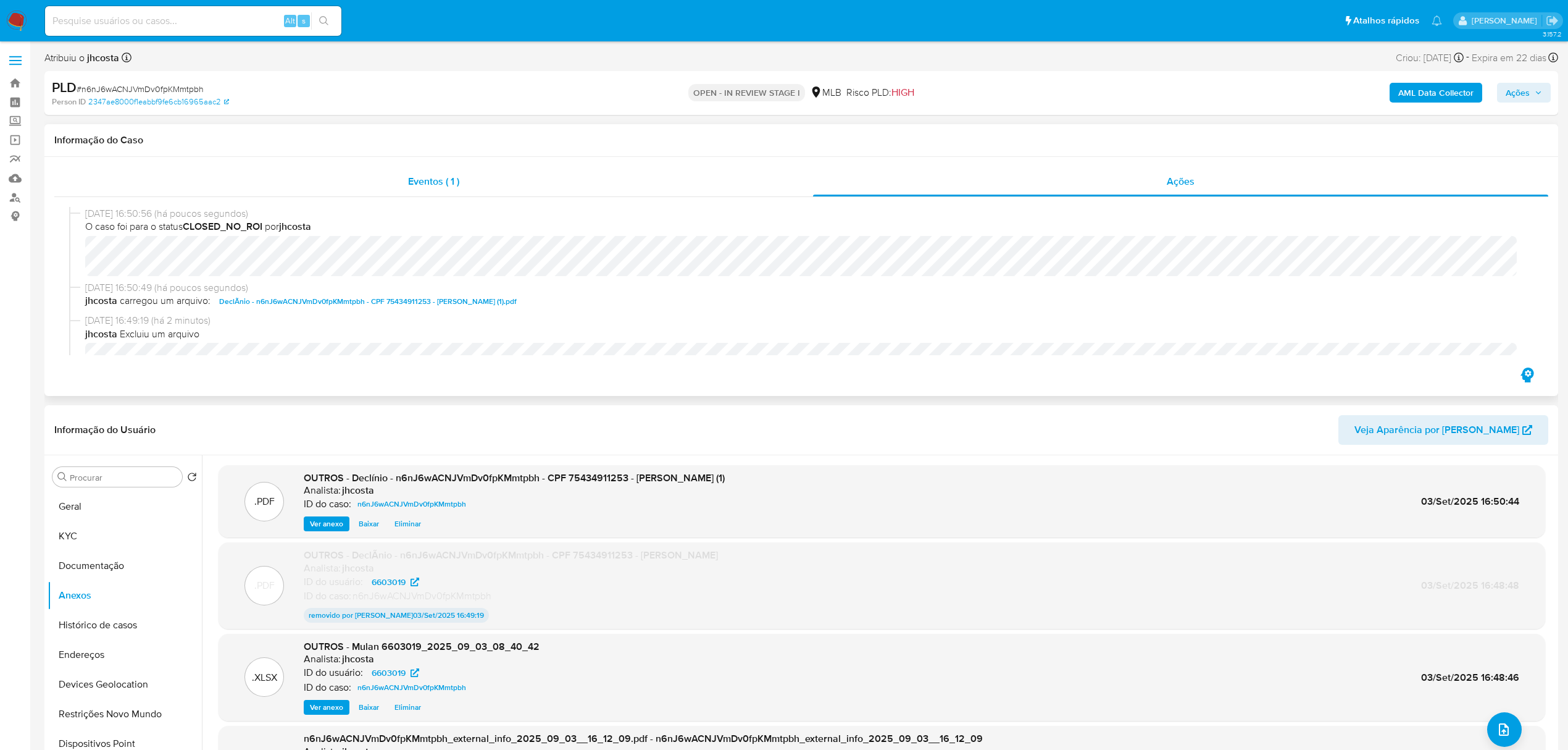
click at [519, 168] on div "Eventos ( 1 )" at bounding box center [434, 181] width 759 height 30
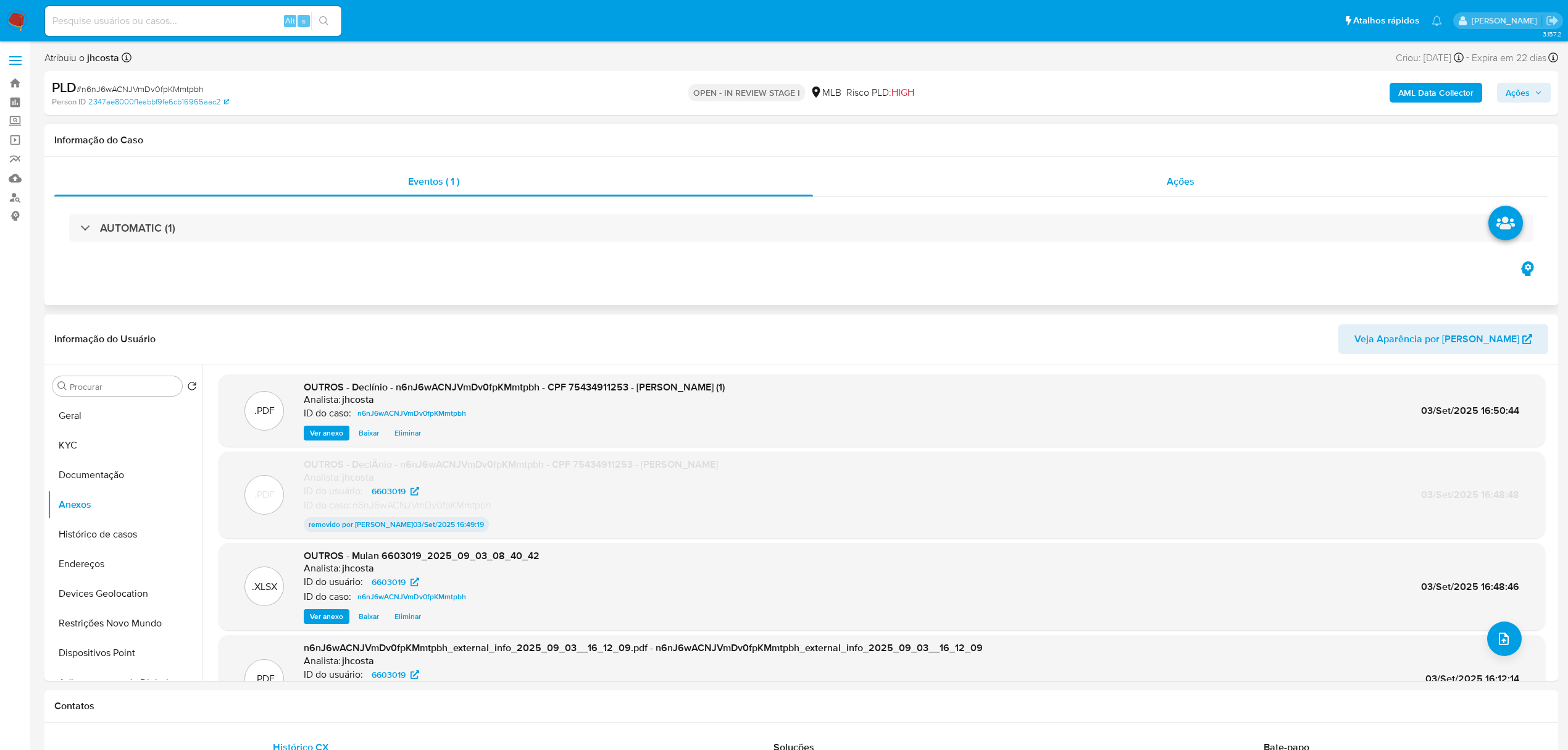
click at [1145, 179] on div "Ações" at bounding box center [1181, 181] width 735 height 30
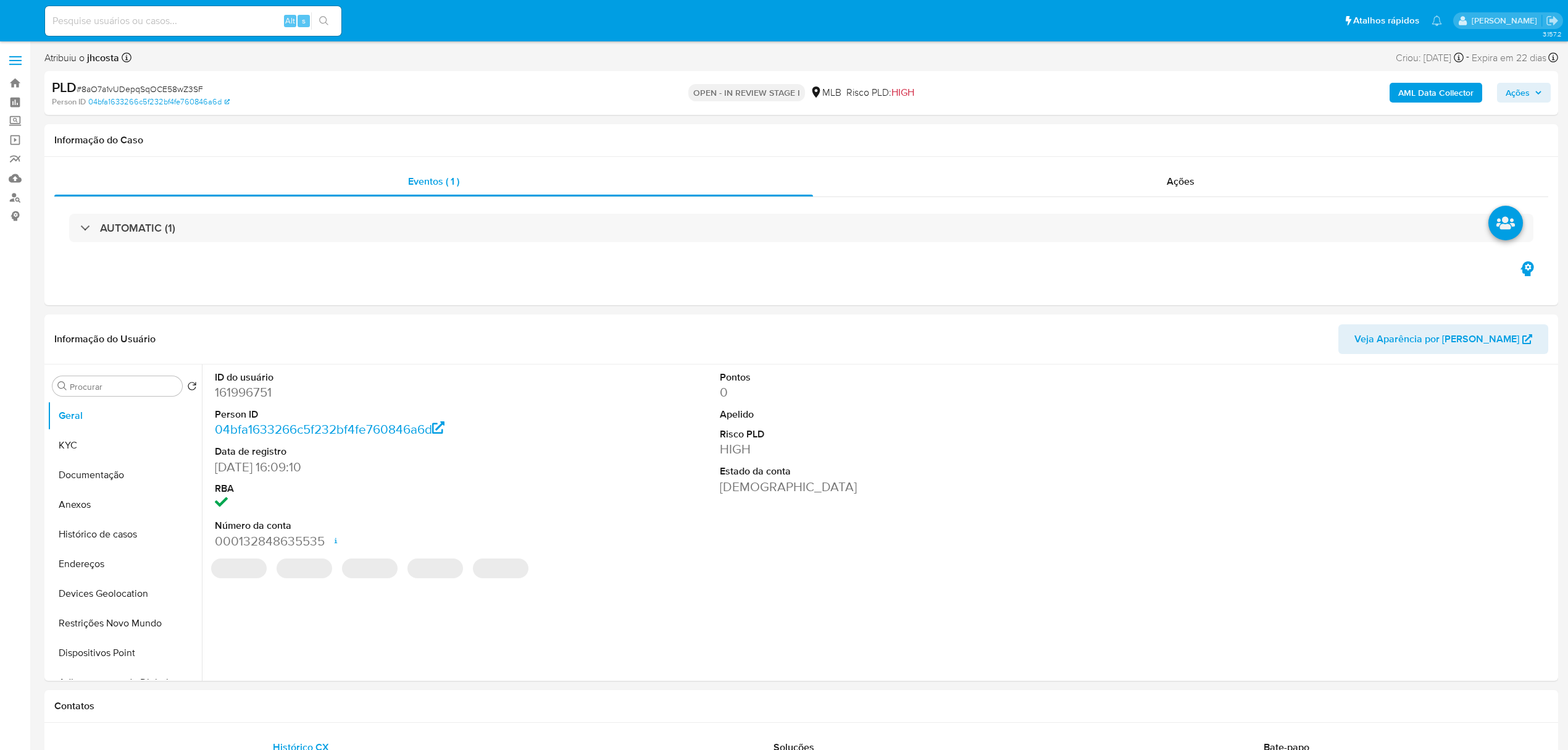
select select "10"
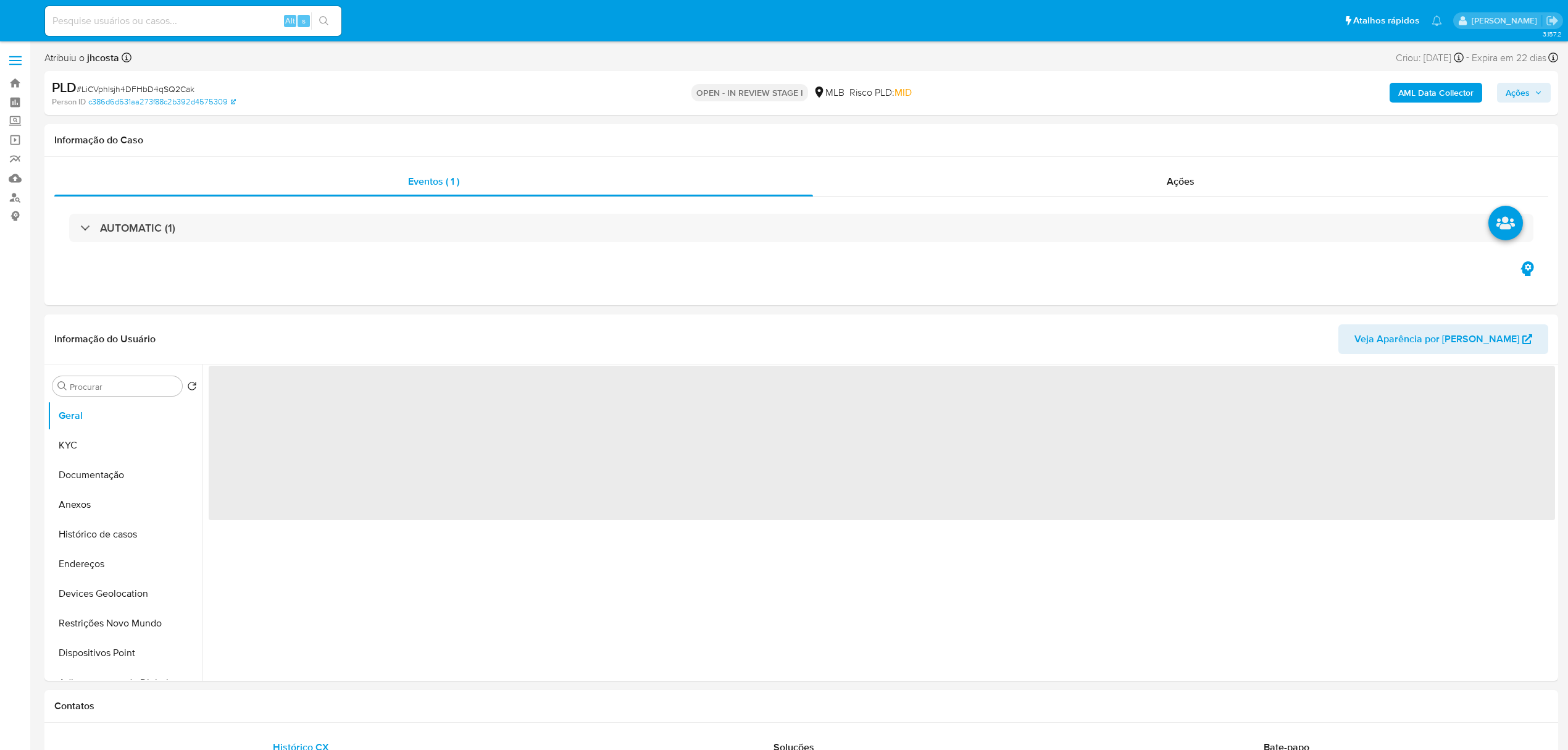
select select "10"
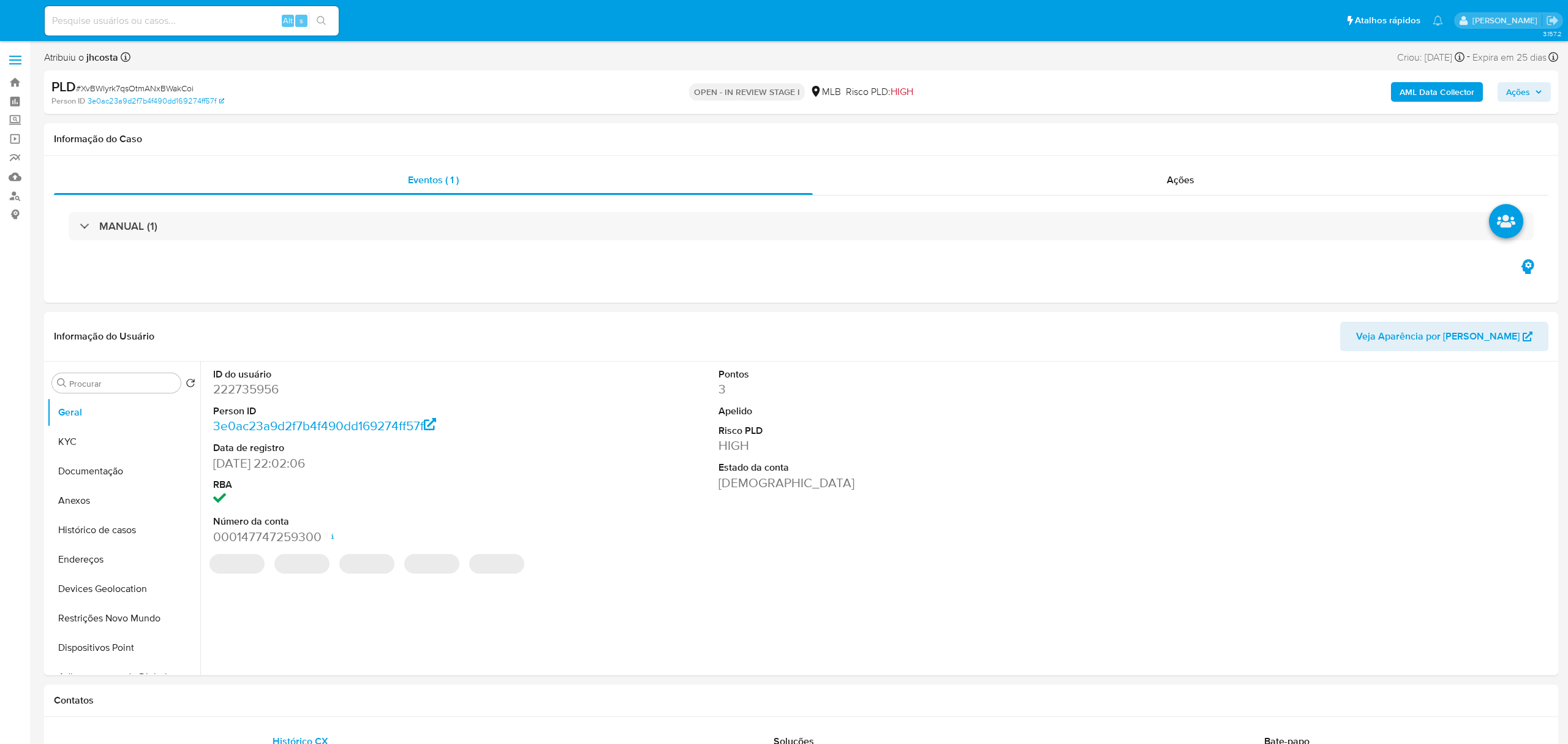
select select "10"
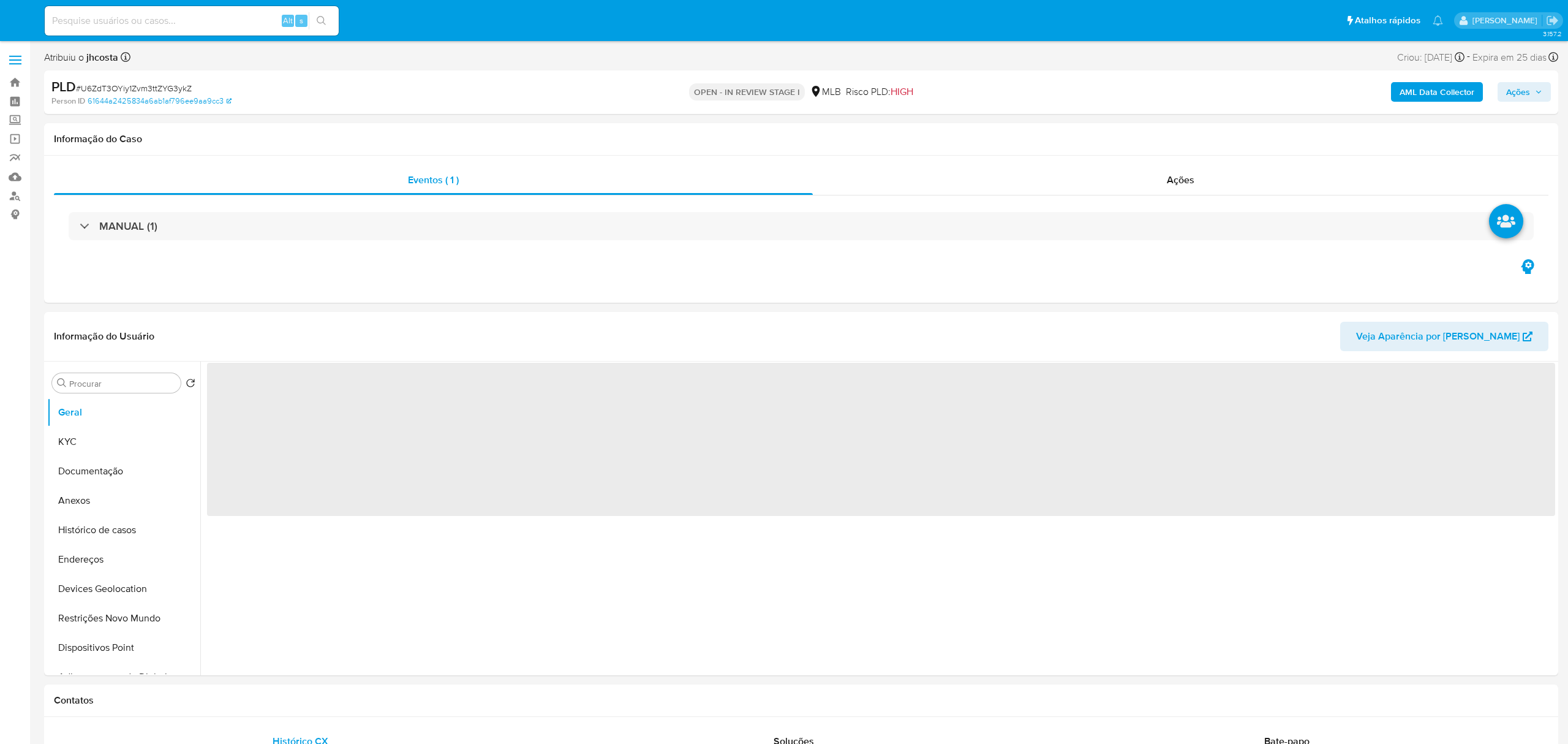
select select "10"
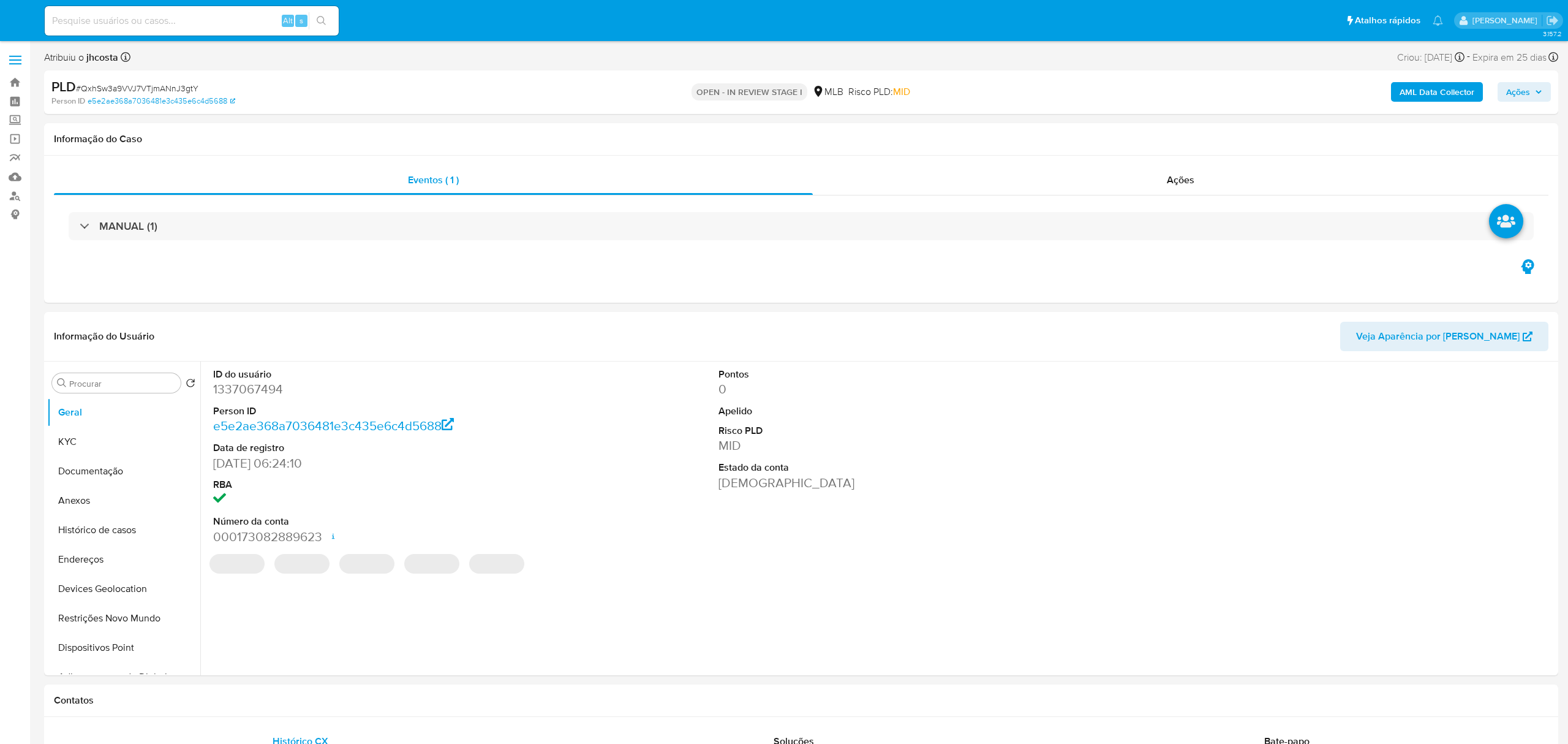
select select "10"
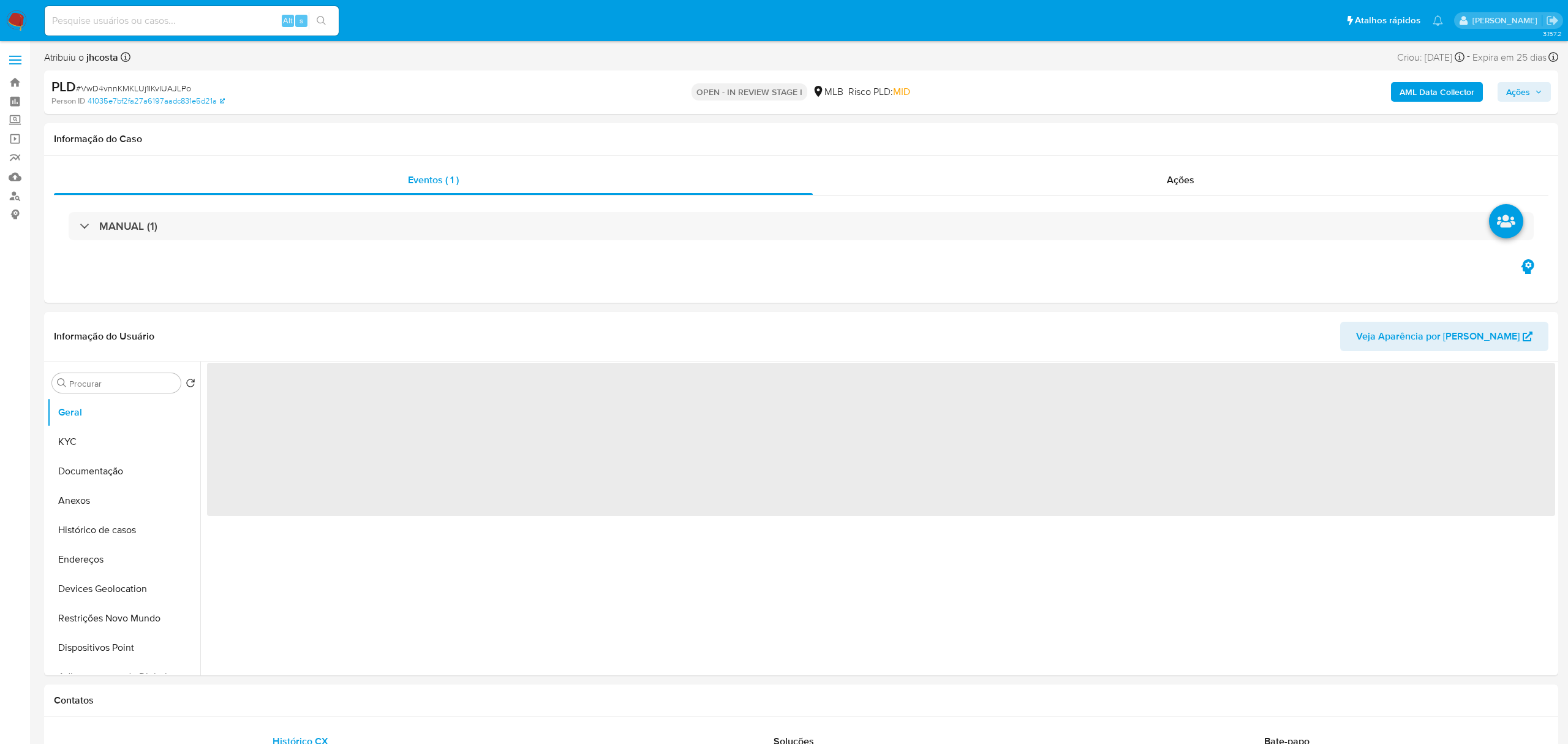
select select "10"
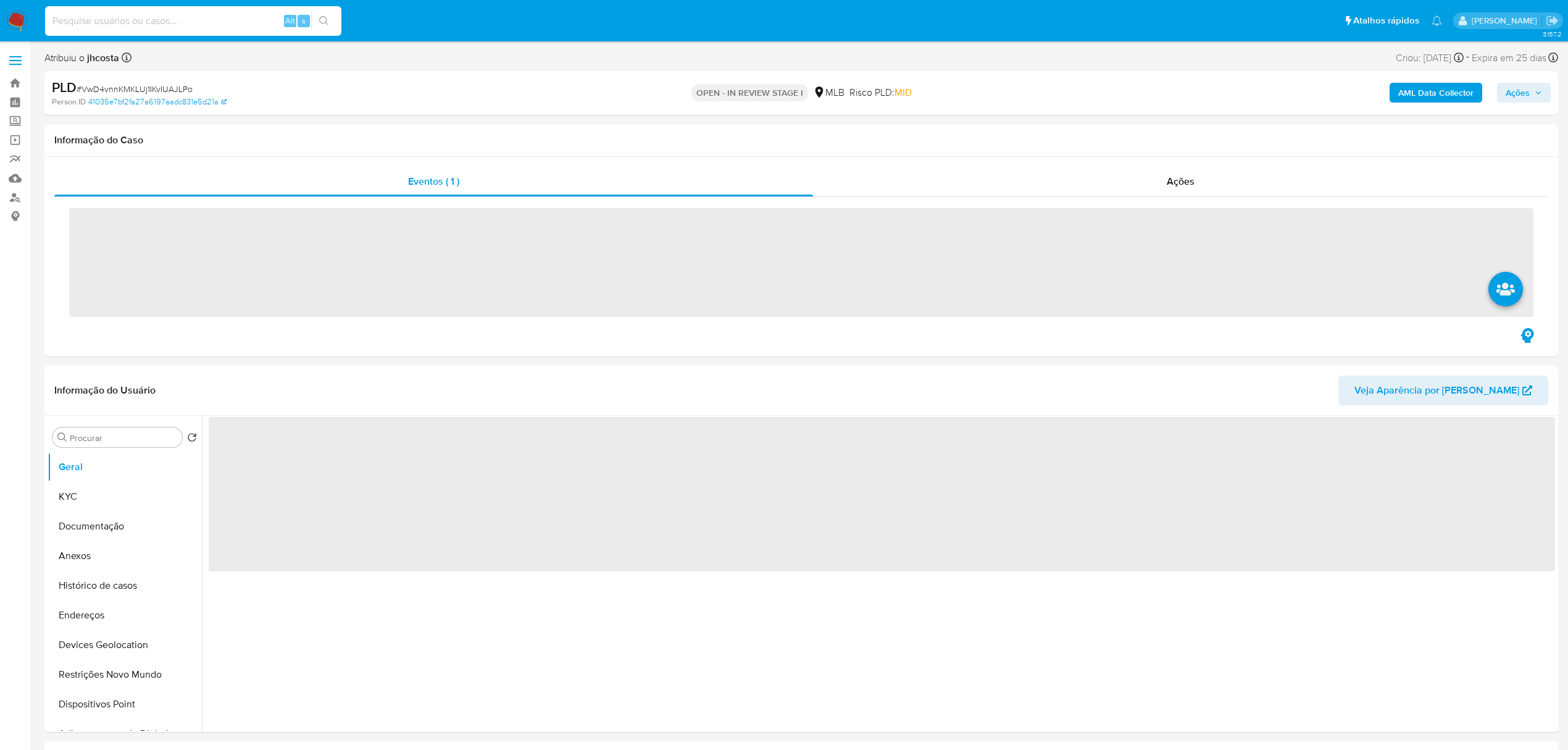
click at [204, 23] on input at bounding box center [194, 21] width 297 height 16
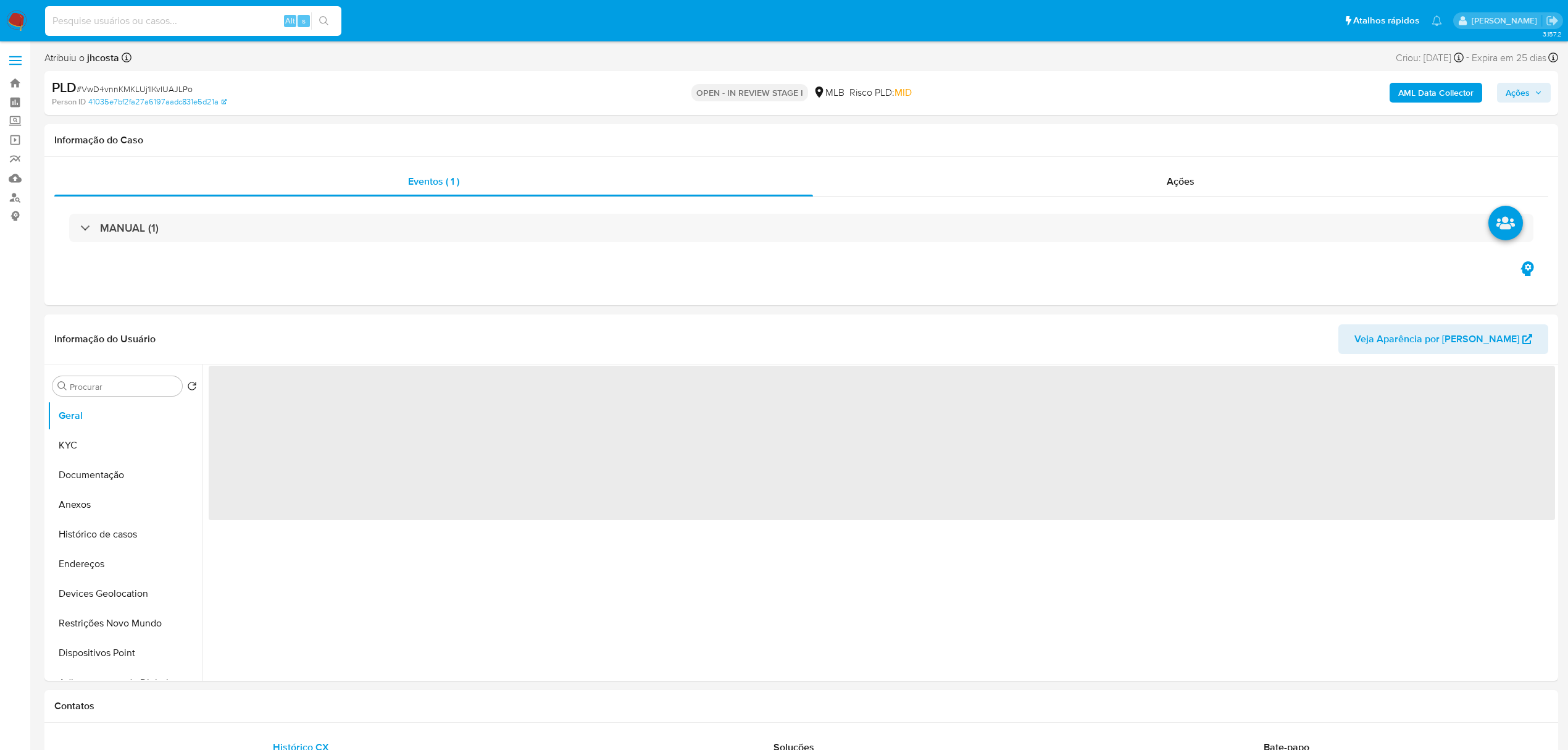
paste input "1139428919"
type input "1139428919"
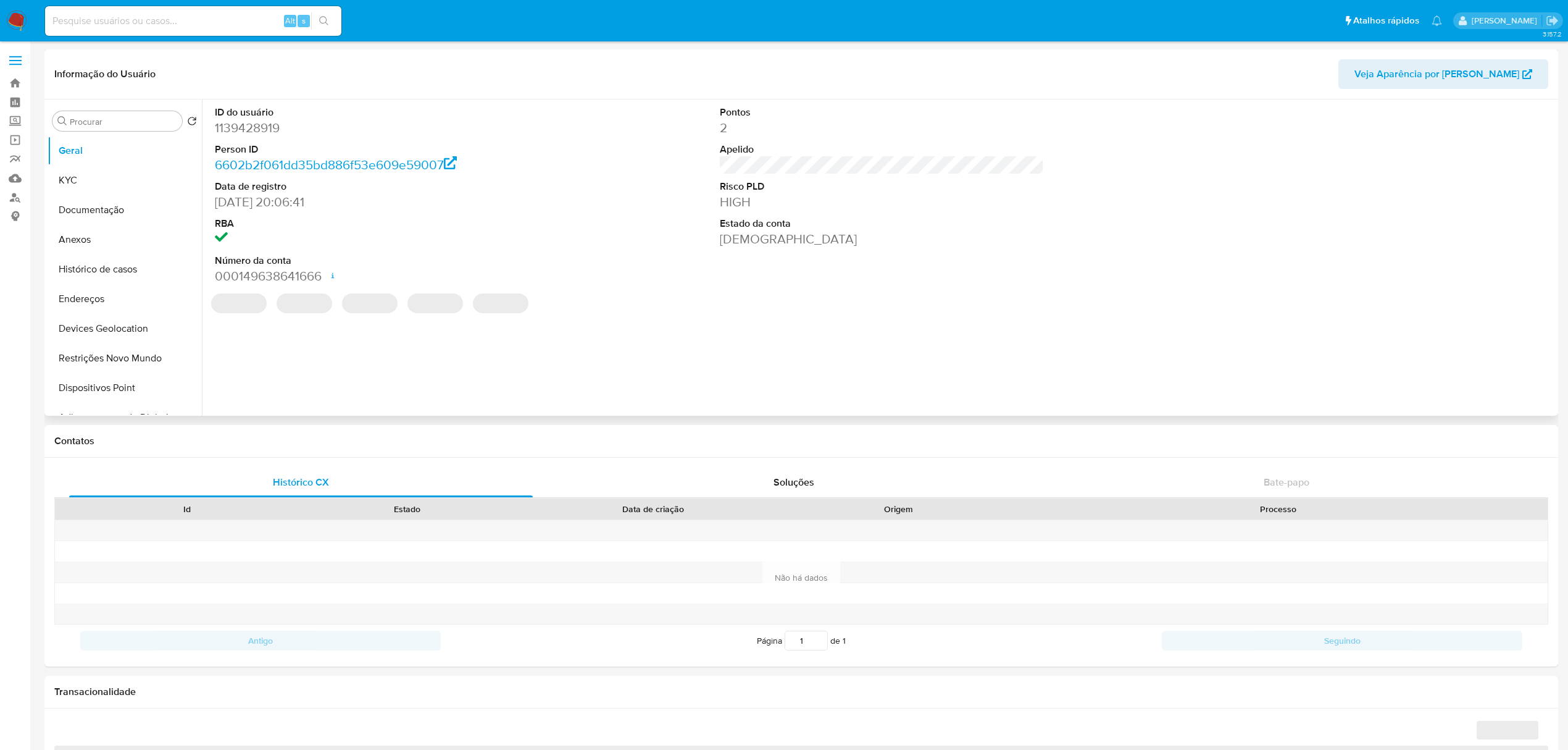
select select "10"
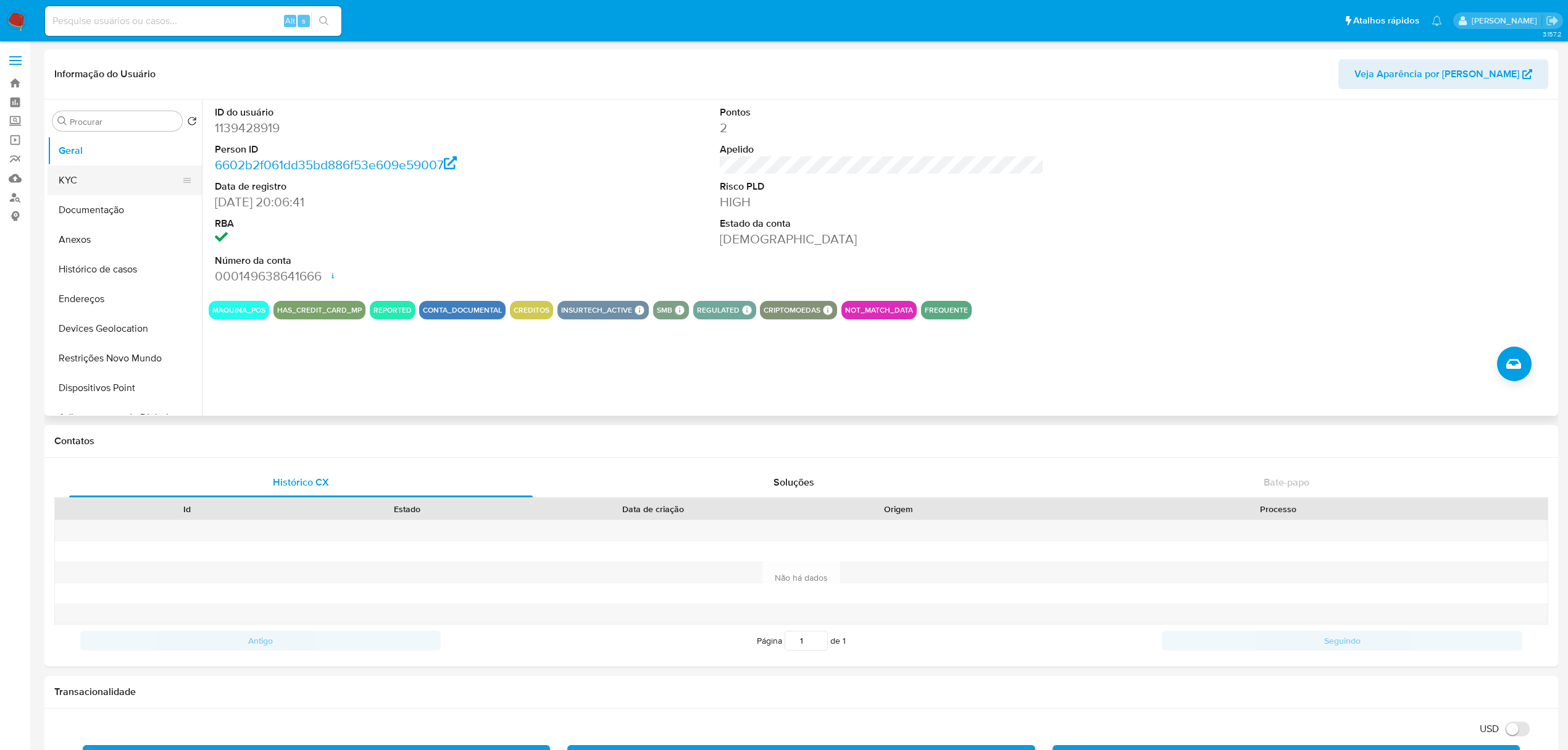
click at [86, 177] on button "KYC" at bounding box center [119, 181] width 144 height 30
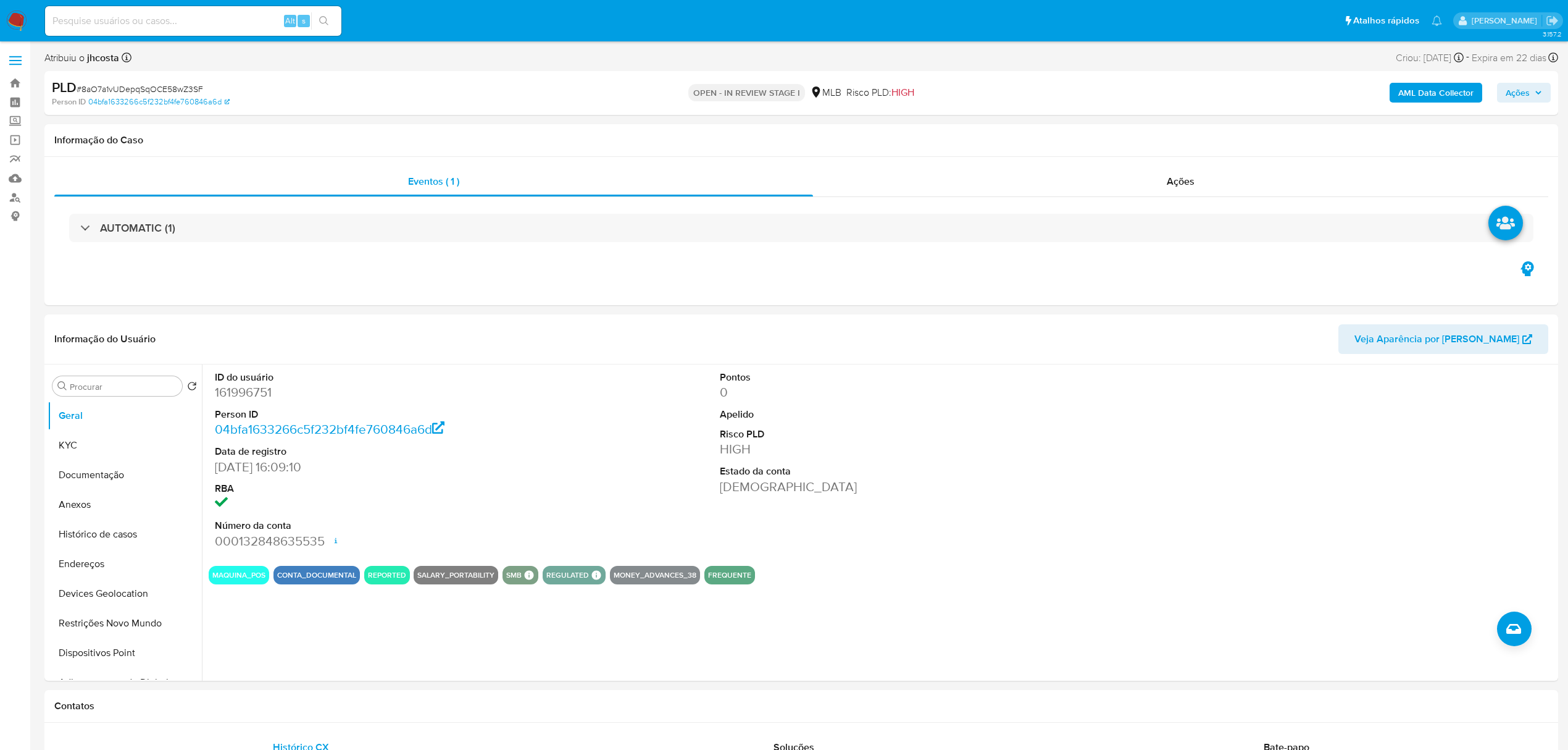
select select "10"
click at [258, 392] on dd "161996751" at bounding box center [377, 392] width 324 height 17
copy dd "161996751"
click at [131, 538] on button "Histórico de casos" at bounding box center [119, 534] width 144 height 30
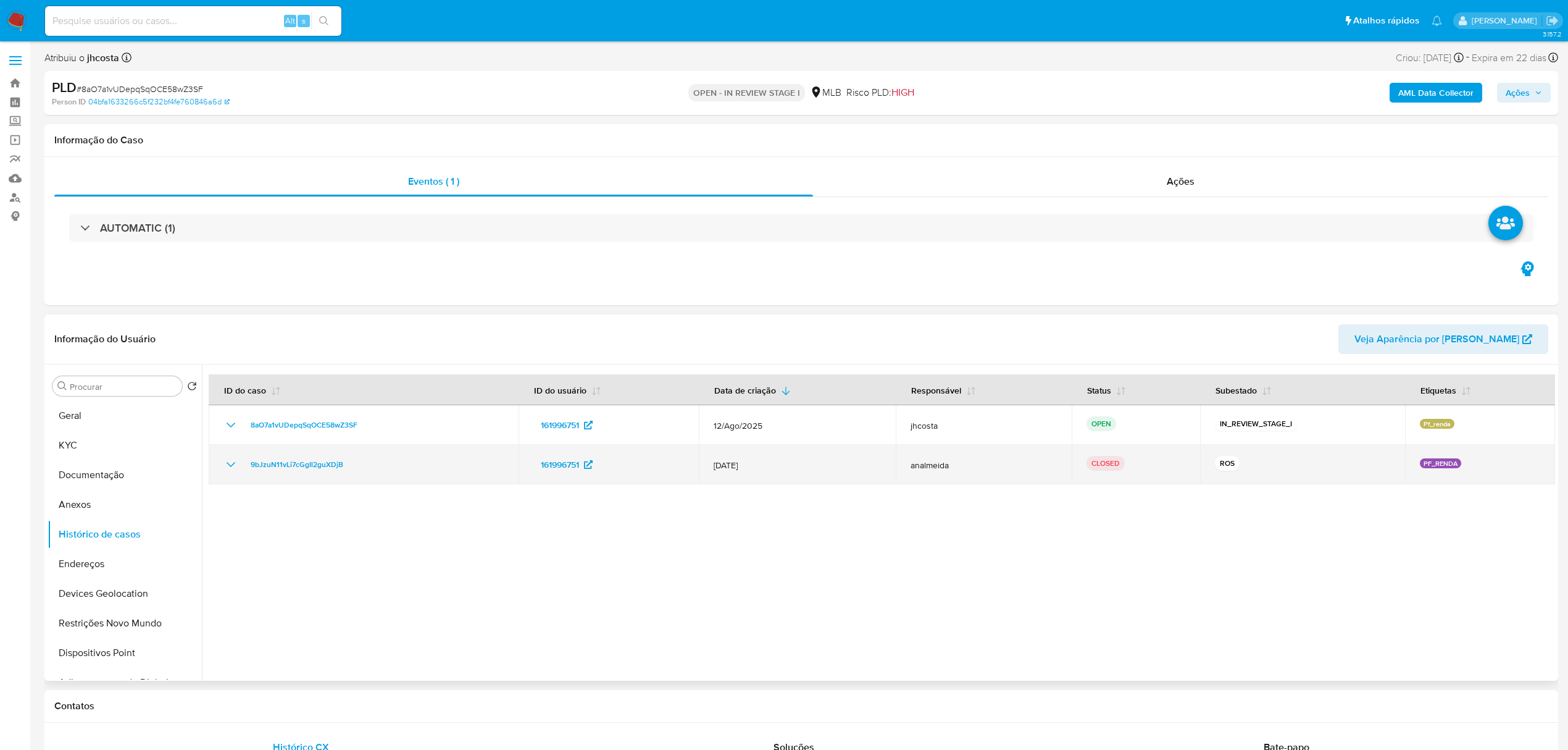
click at [231, 463] on icon "Mostrar/Ocultar" at bounding box center [230, 464] width 15 height 15
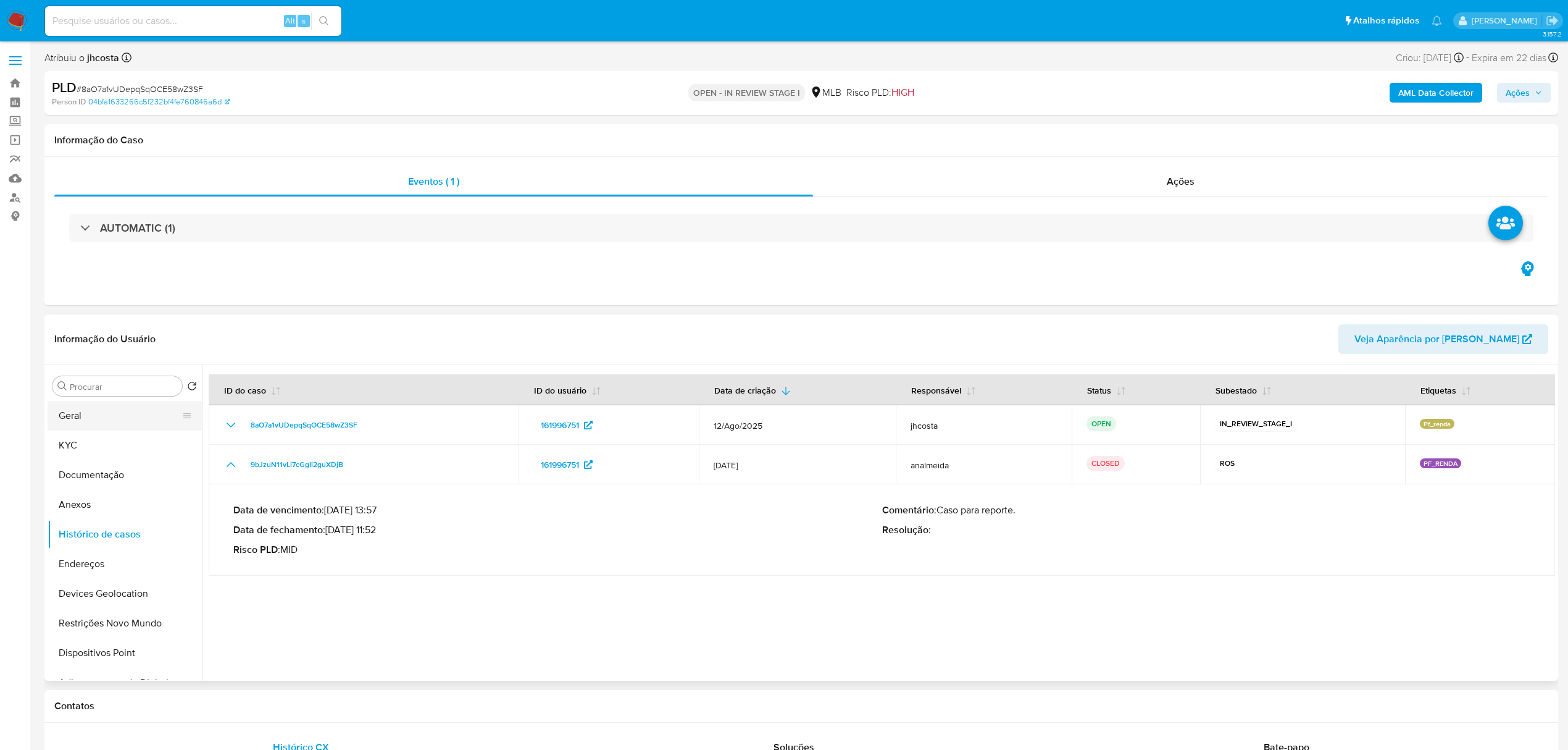
click at [82, 403] on button "Geral" at bounding box center [119, 416] width 144 height 30
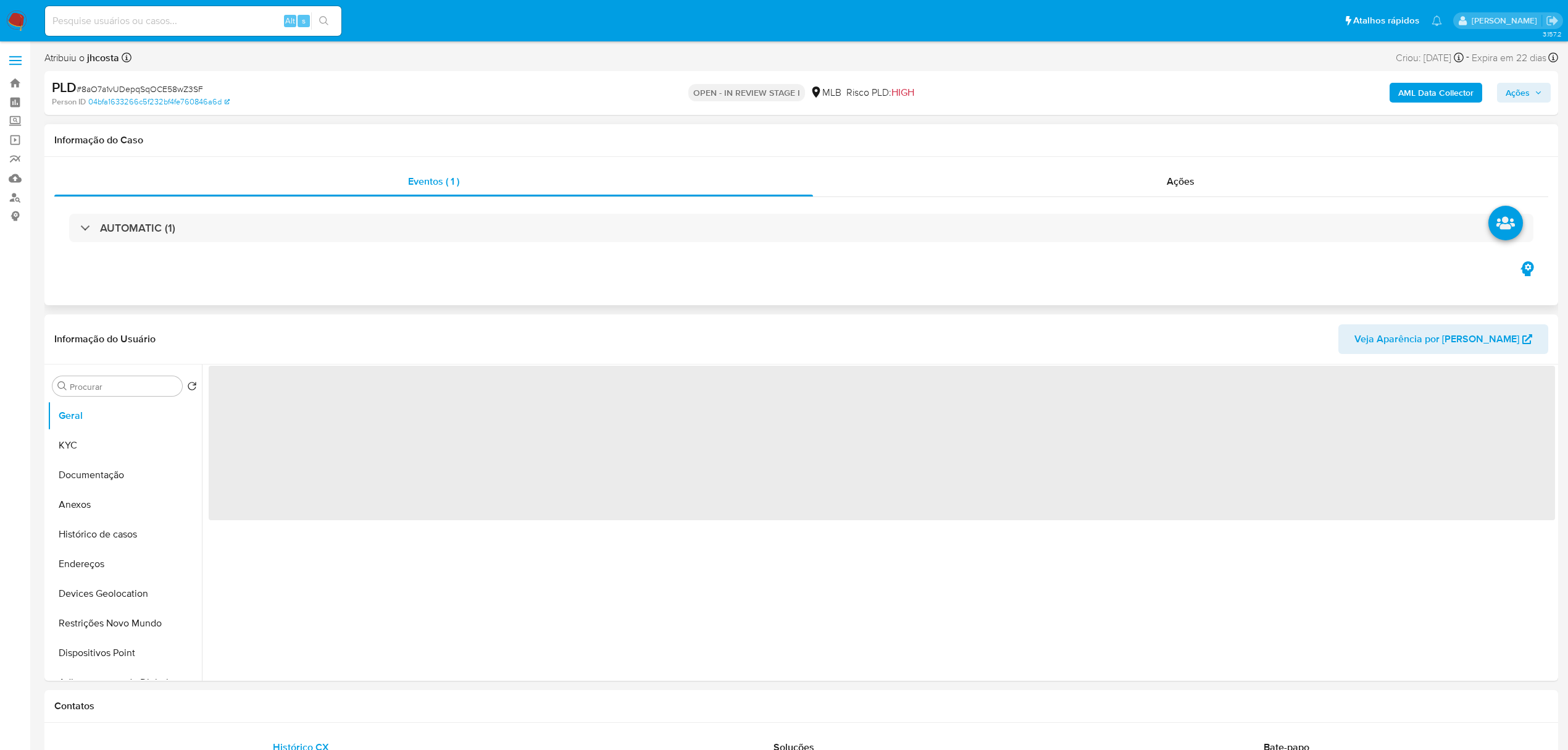
click at [324, 270] on div "Eventos ( 1 ) Ações AUTOMATIC (1)" at bounding box center [801, 231] width 1514 height 148
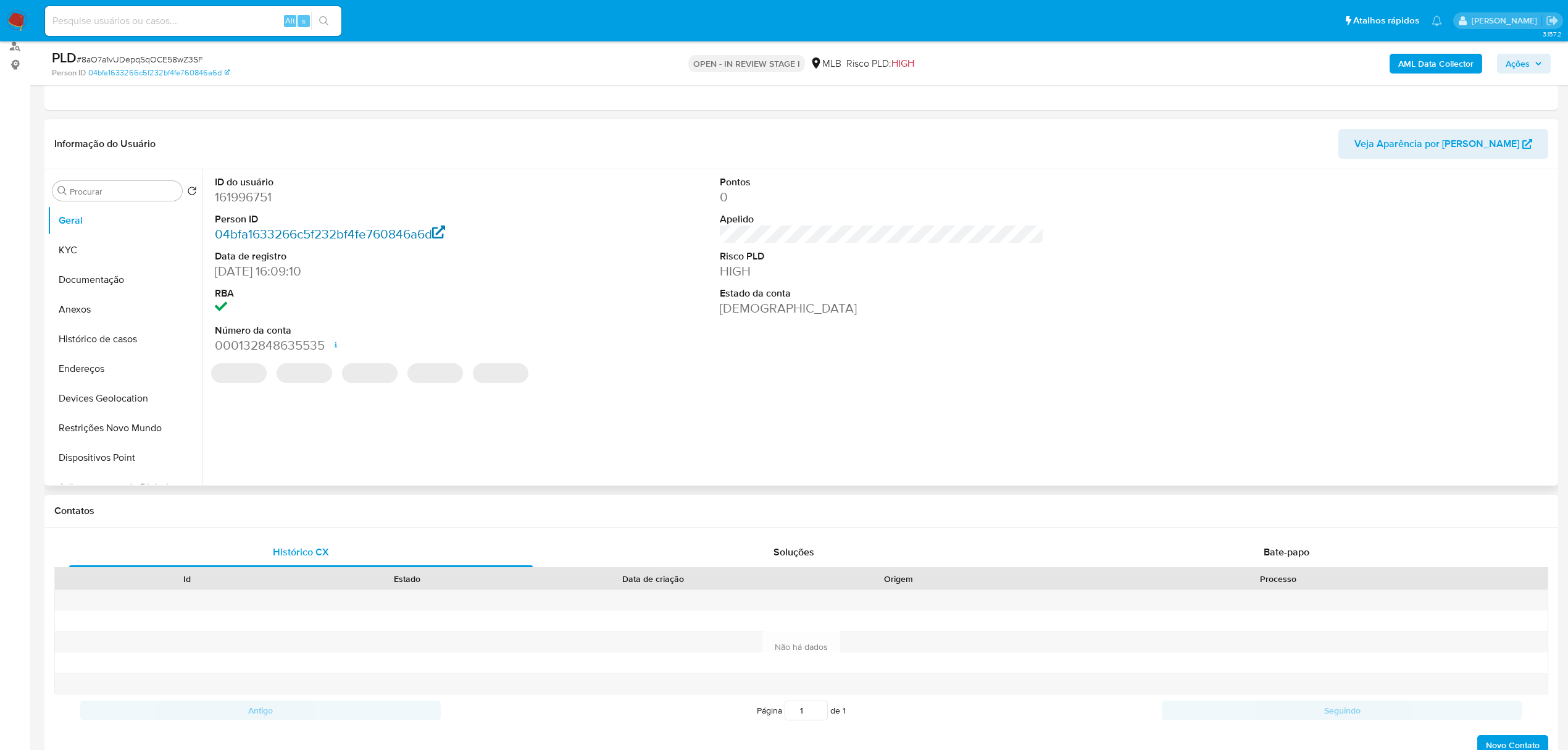
scroll to position [165, 0]
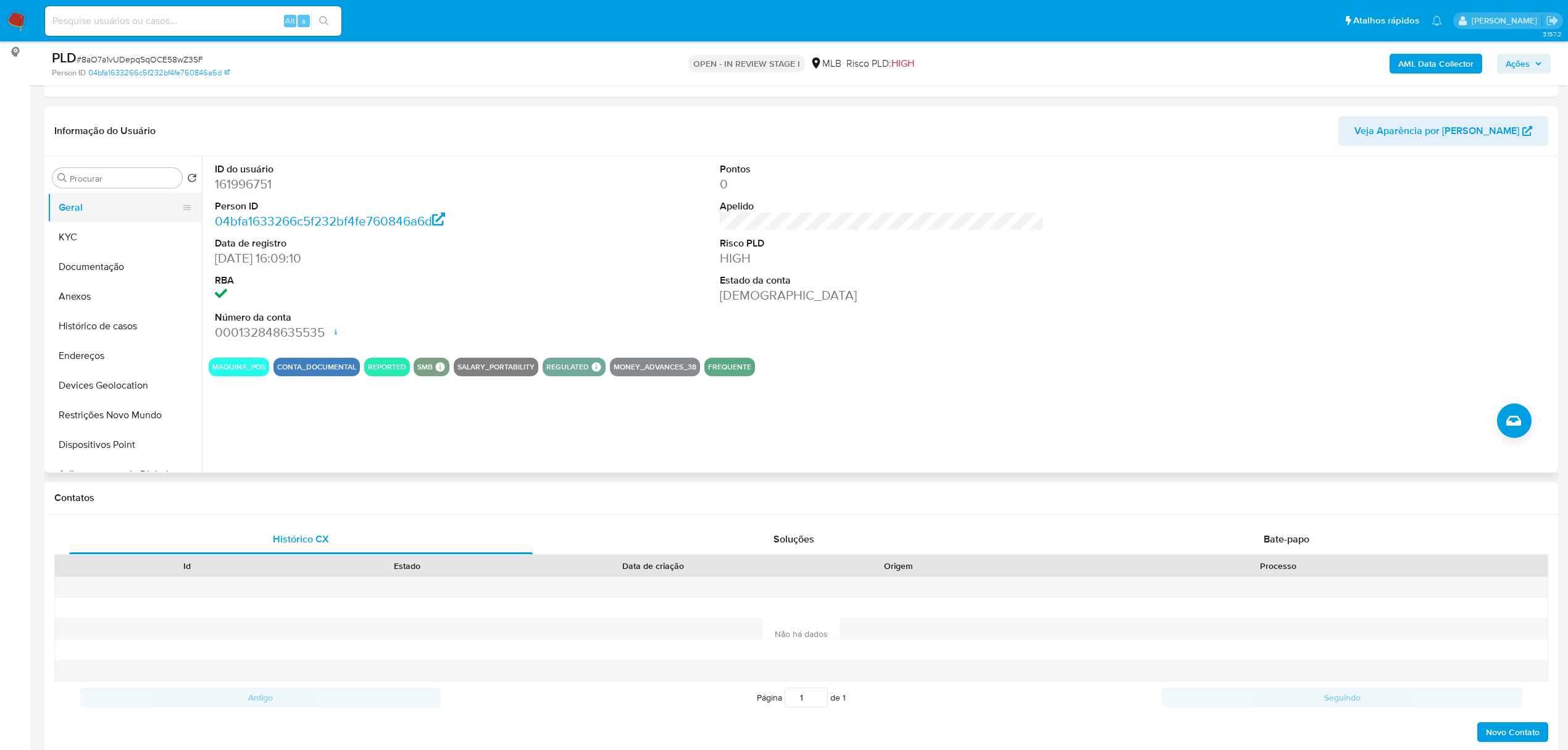
click at [107, 214] on button "Geral" at bounding box center [119, 207] width 144 height 30
click at [93, 238] on button "KYC" at bounding box center [119, 237] width 144 height 30
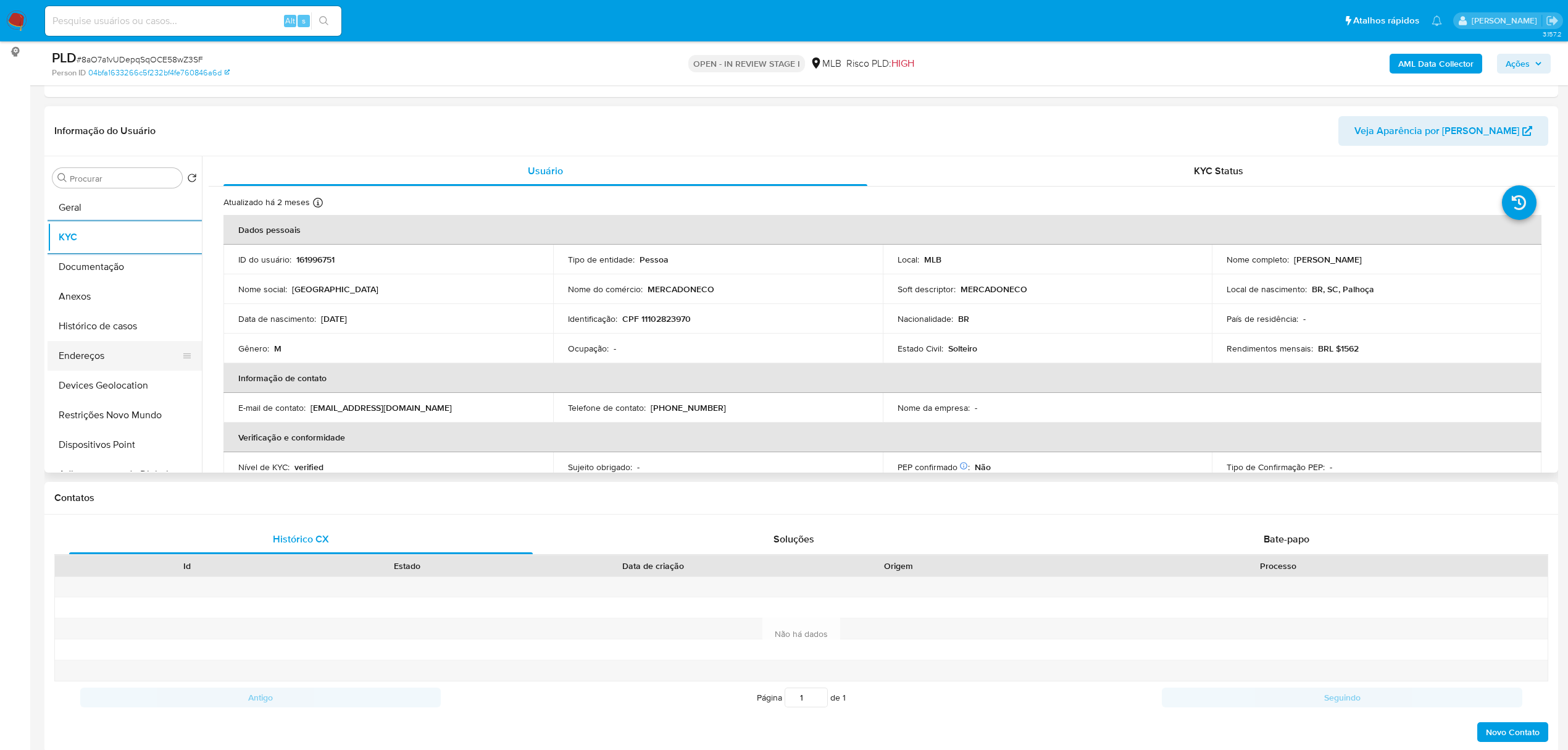
click at [104, 364] on button "Endereços" at bounding box center [119, 356] width 144 height 30
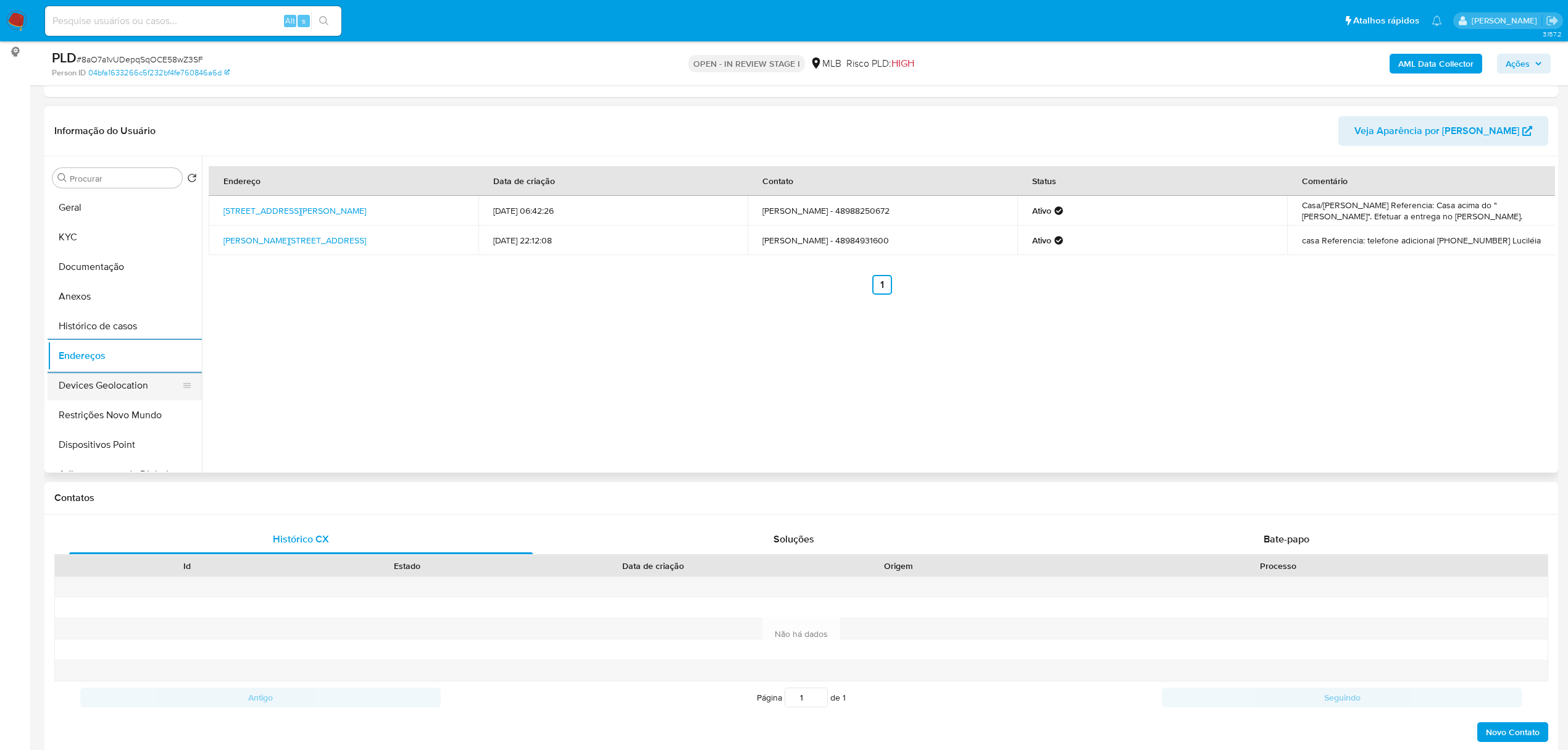
click at [113, 389] on button "Devices Geolocation" at bounding box center [119, 385] width 144 height 30
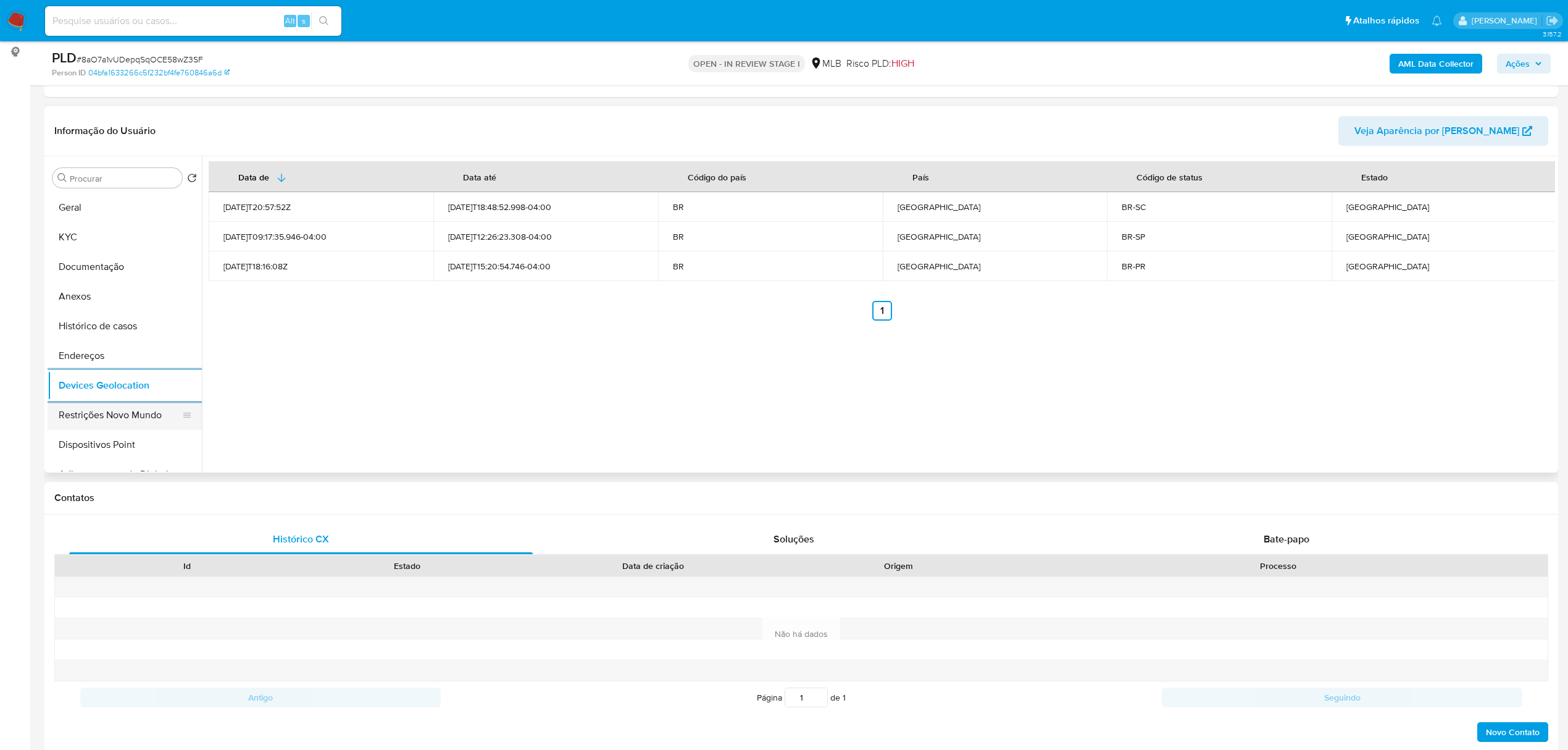
click at [122, 416] on button "Restrições Novo Mundo" at bounding box center [119, 415] width 144 height 30
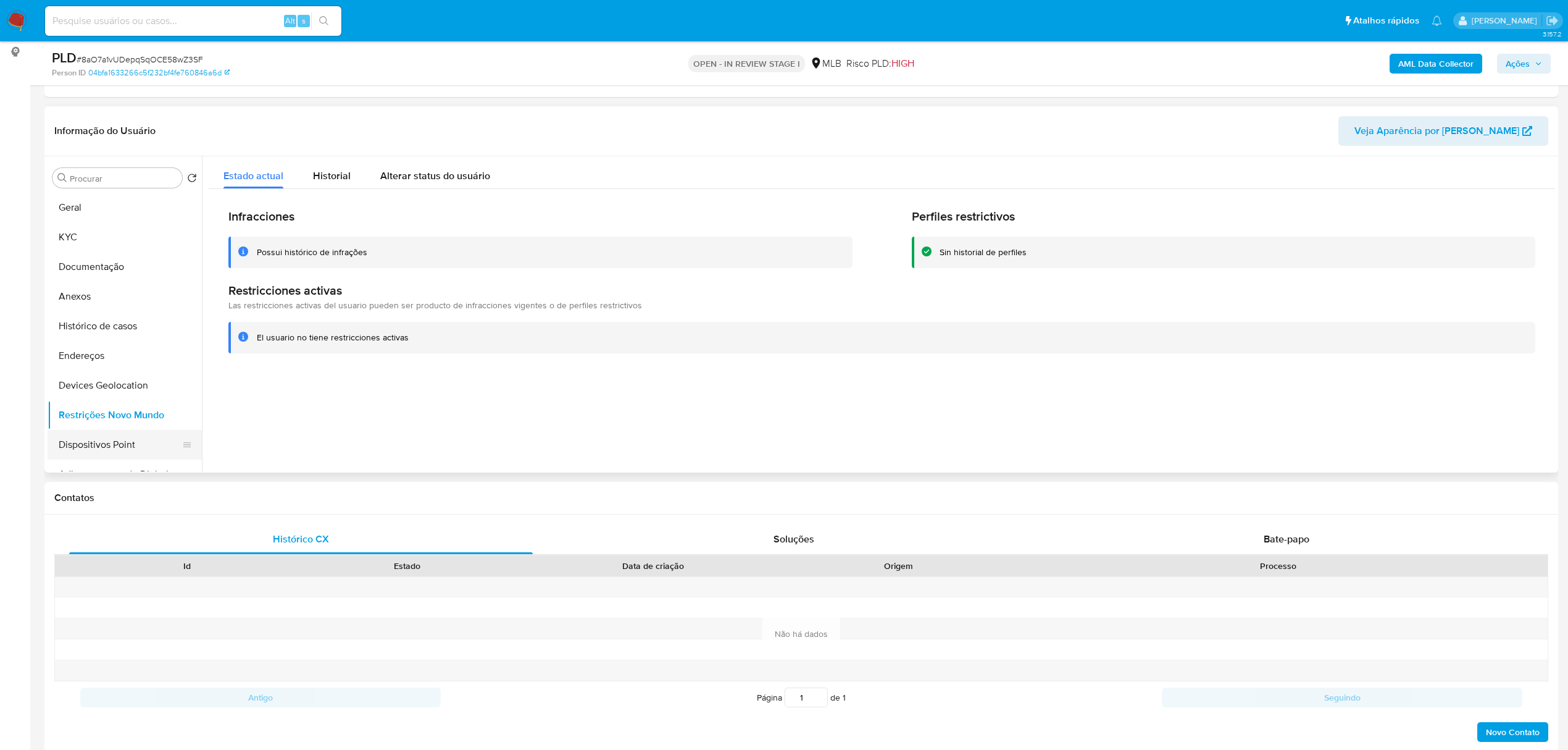
click at [109, 442] on button "Dispositivos Point" at bounding box center [119, 445] width 144 height 30
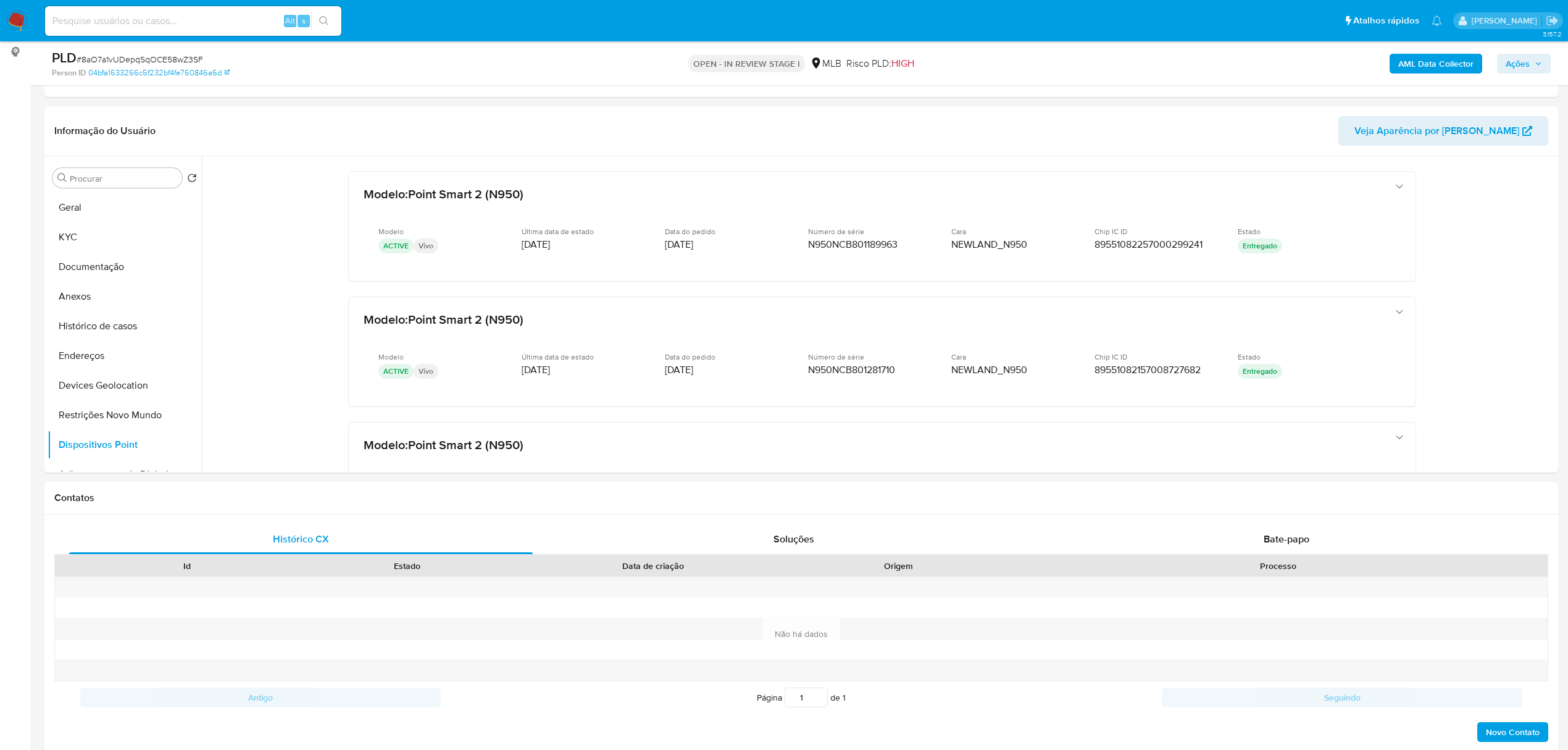
click at [1435, 75] on div "AML Data Collector Ações" at bounding box center [1303, 63] width 497 height 29
click at [1433, 62] on b "AML Data Collector" at bounding box center [1436, 63] width 75 height 20
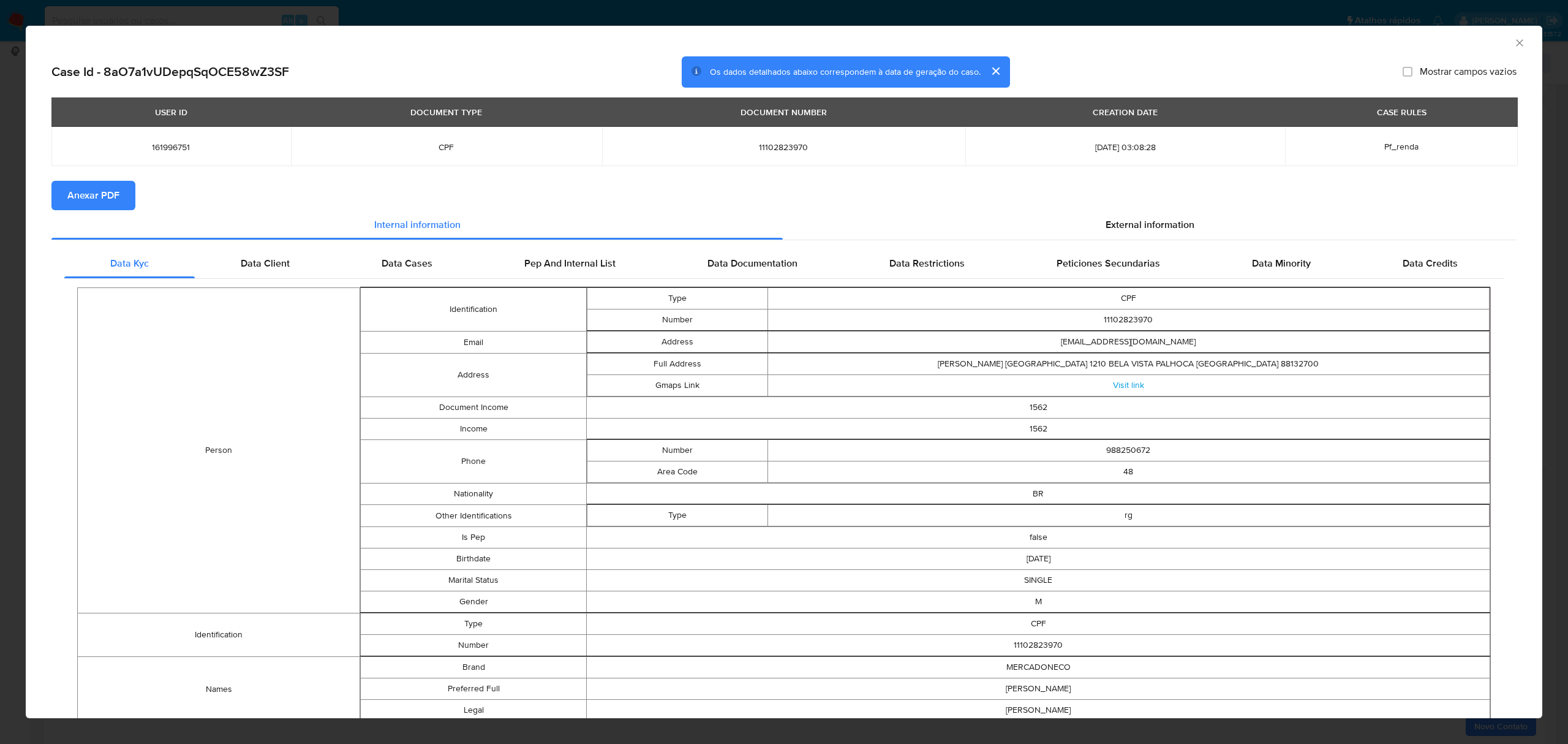
click at [118, 199] on span "Anexar PDF" at bounding box center [93, 195] width 52 height 27
click at [1155, 223] on span "External information" at bounding box center [1150, 227] width 89 height 14
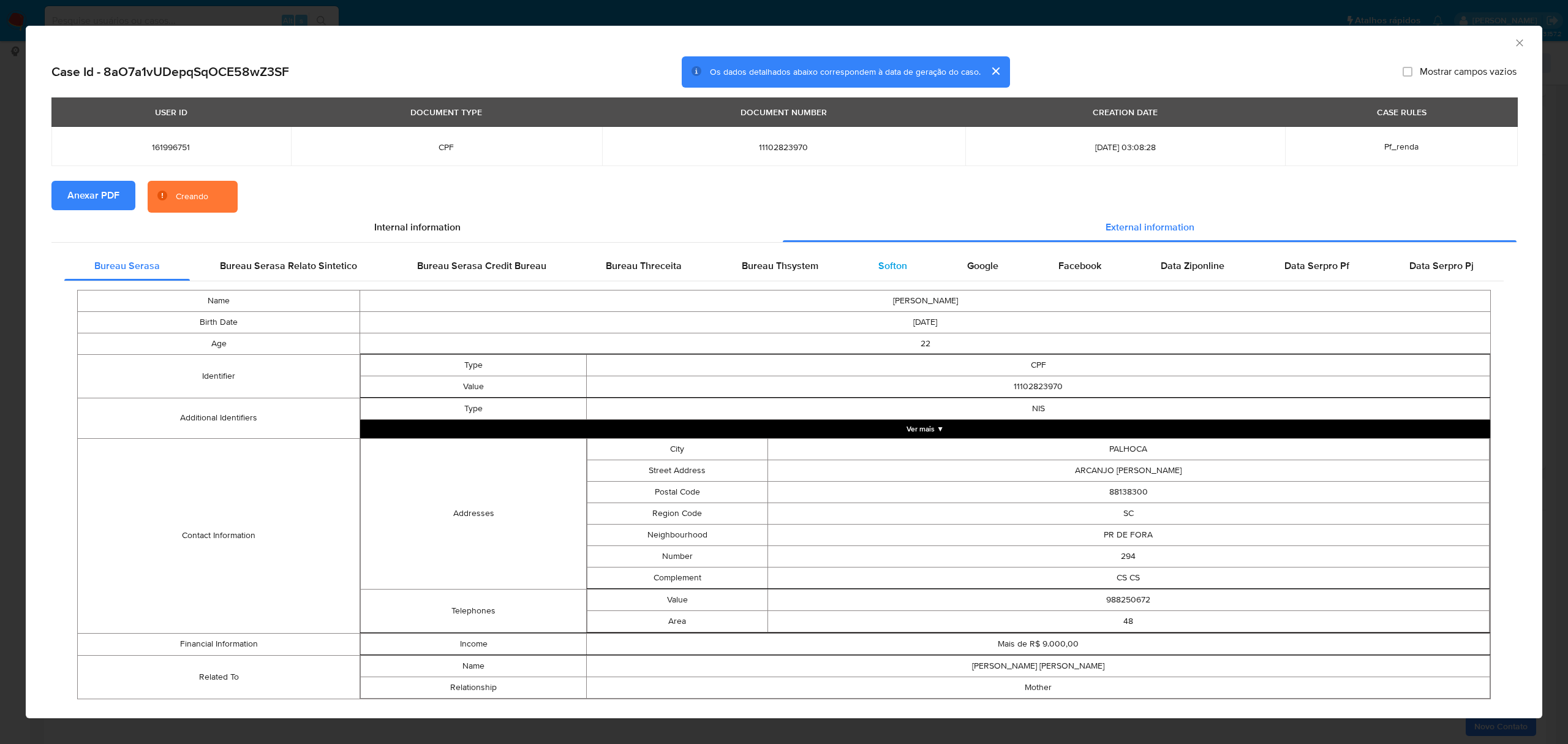
click at [888, 260] on span "Softon" at bounding box center [892, 265] width 29 height 14
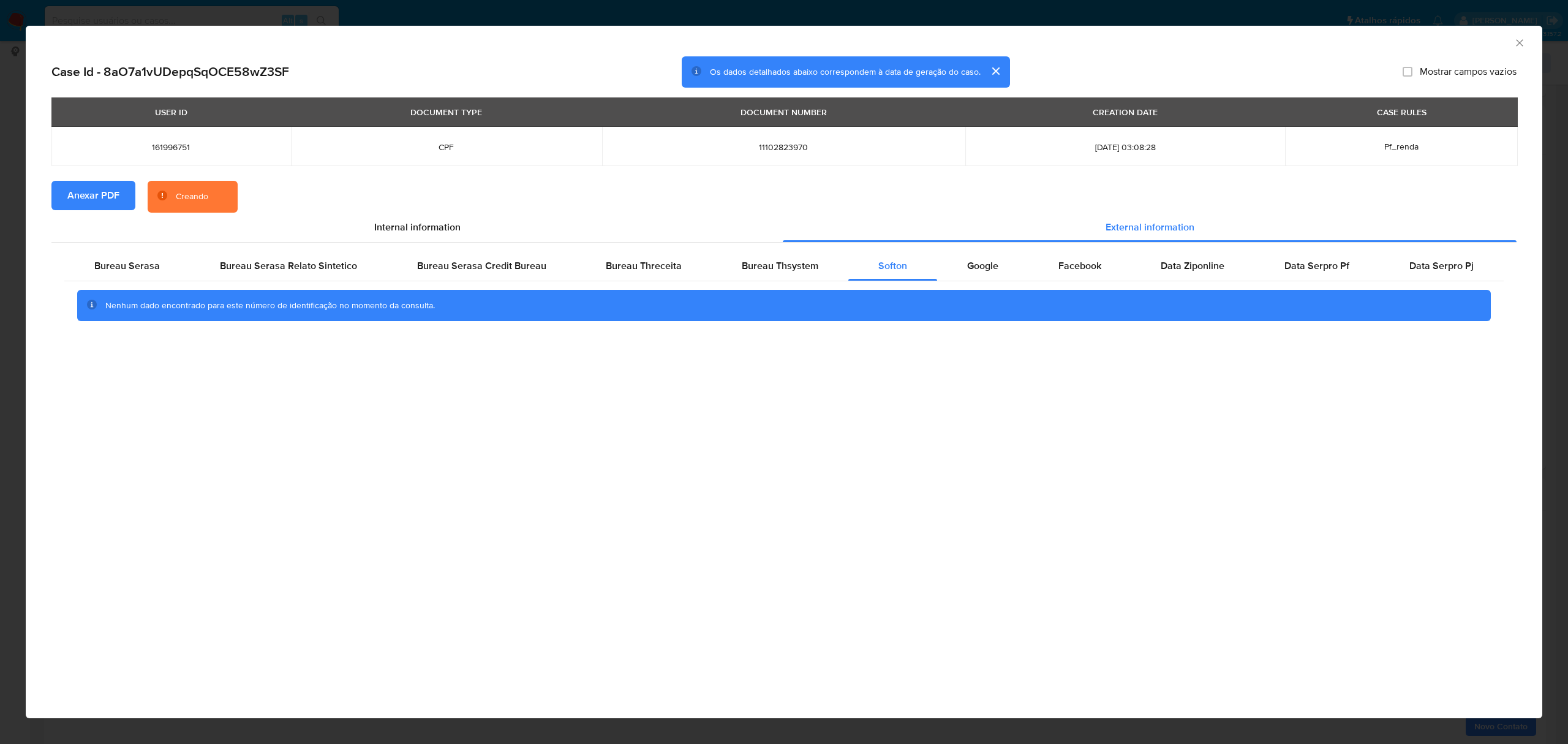
click at [576, 18] on div "AML Data Collector Case Id - 8aO7a1vUDepqSqOCE58wZ3SF Os dados detalhados abaix…" at bounding box center [784, 372] width 1568 height 744
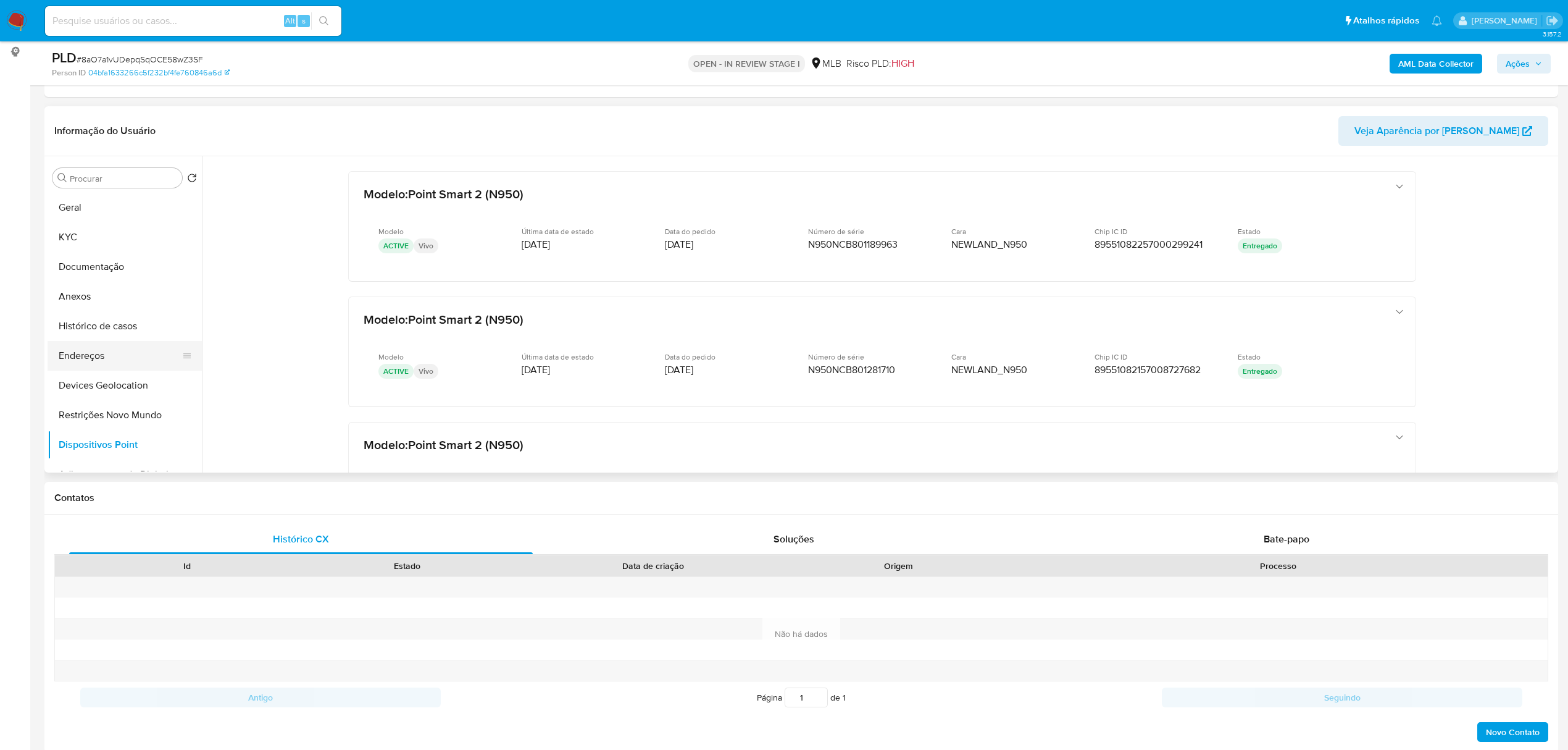
click at [110, 354] on button "Endereços" at bounding box center [119, 356] width 144 height 30
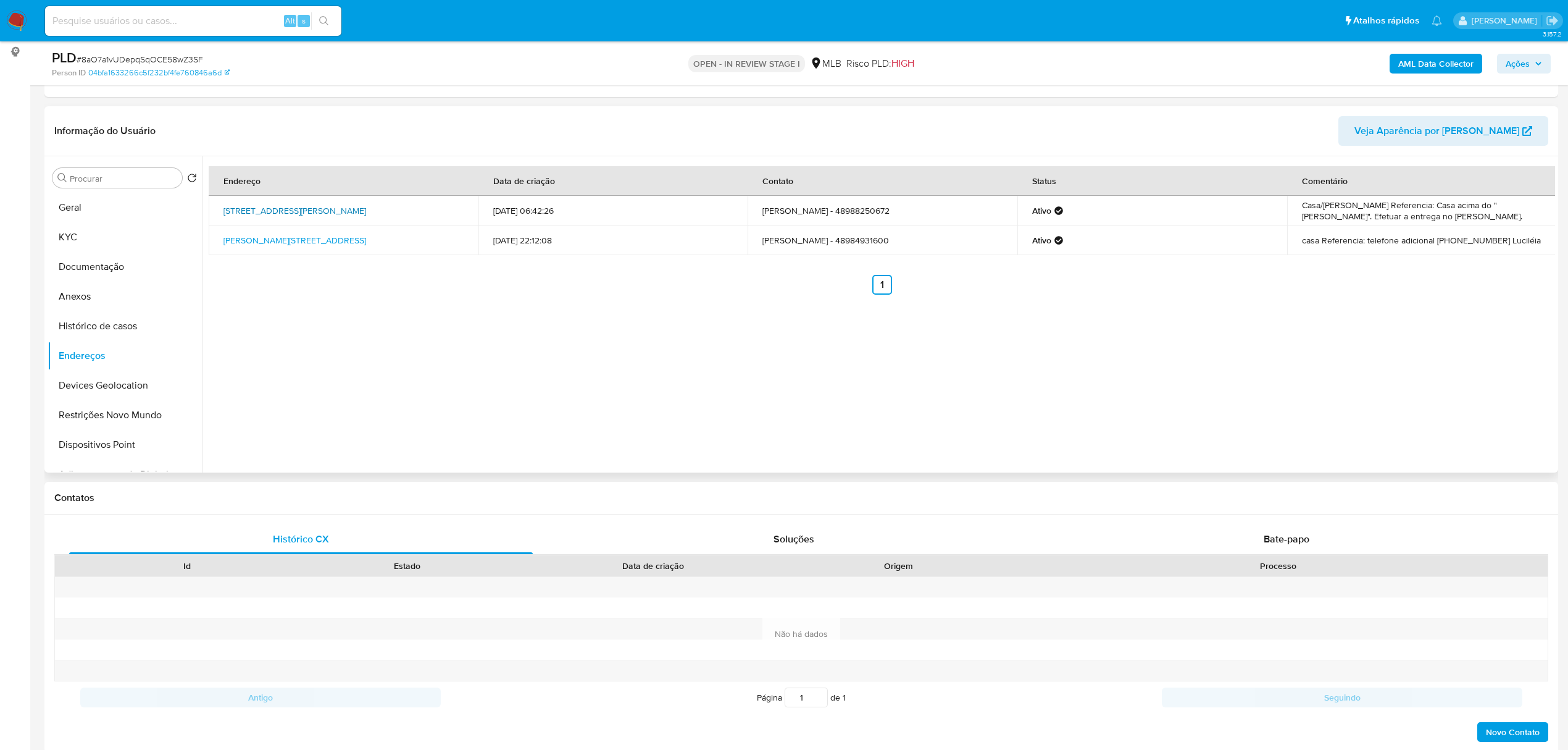
drag, startPoint x: 211, startPoint y: 207, endPoint x: 259, endPoint y: 216, distance: 48.8
click at [259, 216] on td "[STREET_ADDRESS][PERSON_NAME]" at bounding box center [343, 210] width 270 height 30
copy link "[STREET_ADDRESS][PERSON_NAME]"
click at [252, 216] on link "[STREET_ADDRESS][PERSON_NAME]" at bounding box center [295, 210] width 142 height 12
click at [106, 230] on button "KYC" at bounding box center [119, 237] width 144 height 30
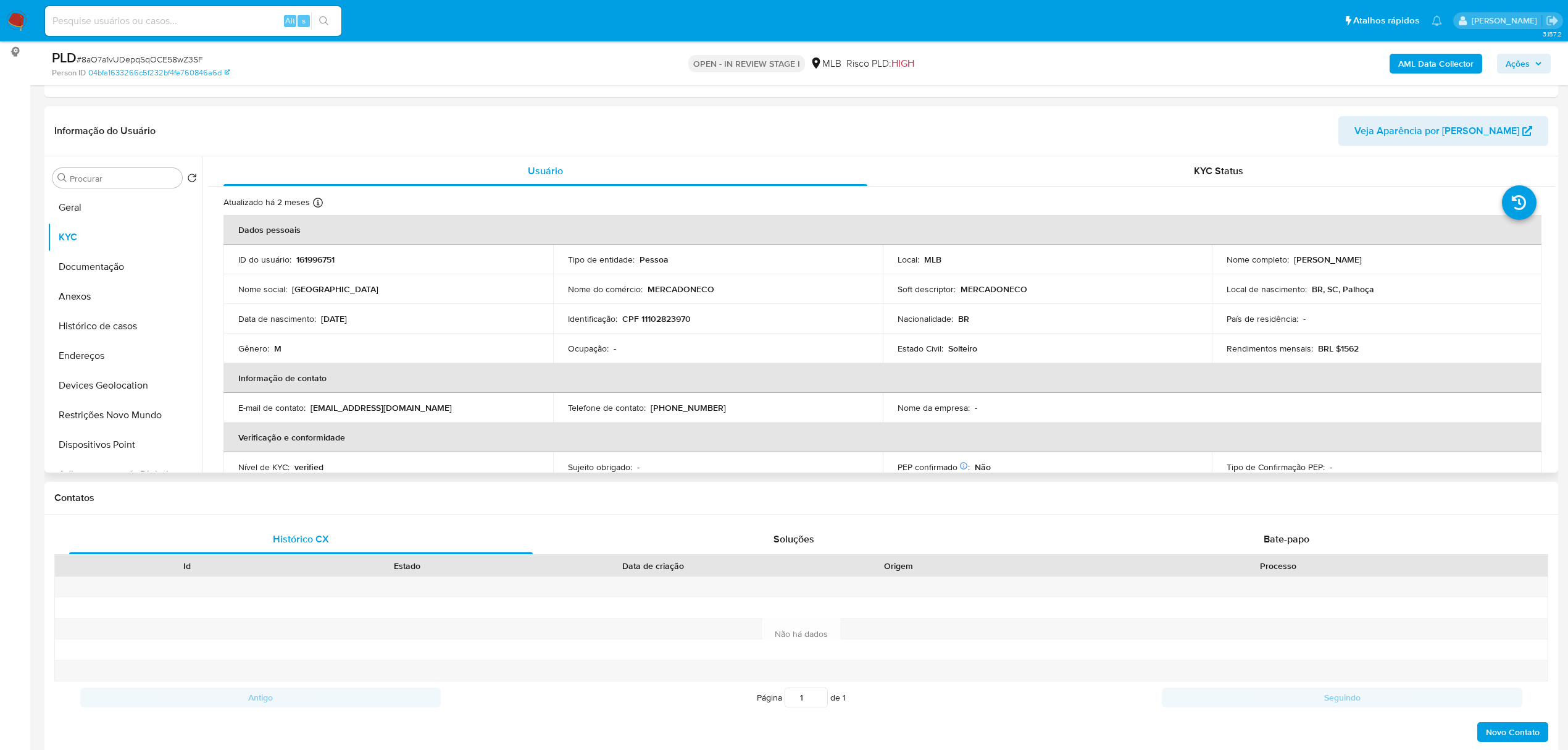
click at [667, 319] on p "CPF 11102823970" at bounding box center [656, 318] width 69 height 11
copy p "11102823970"
click at [98, 277] on button "Documentação" at bounding box center [119, 267] width 144 height 30
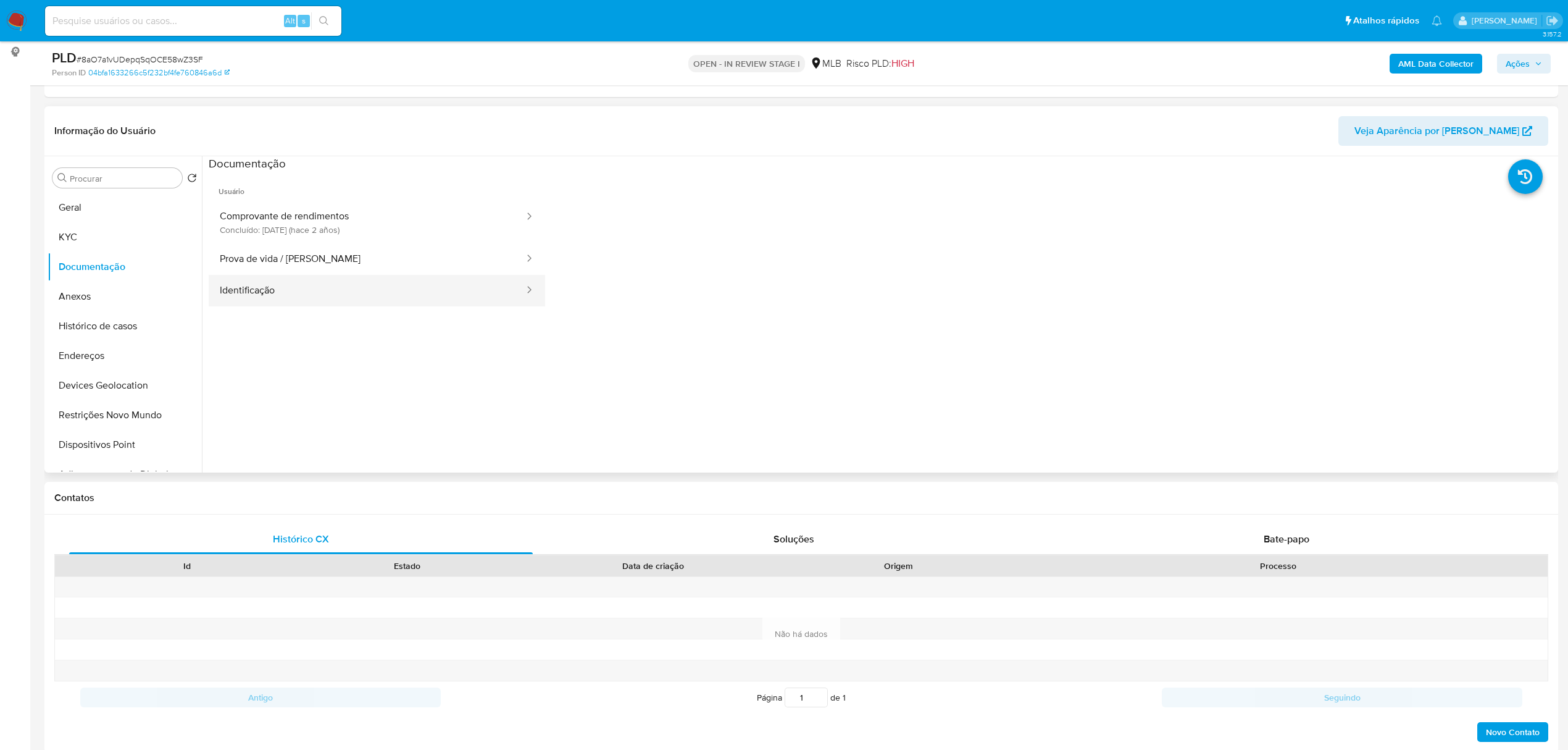
click at [307, 283] on button "Identificação" at bounding box center [366, 290] width 317 height 32
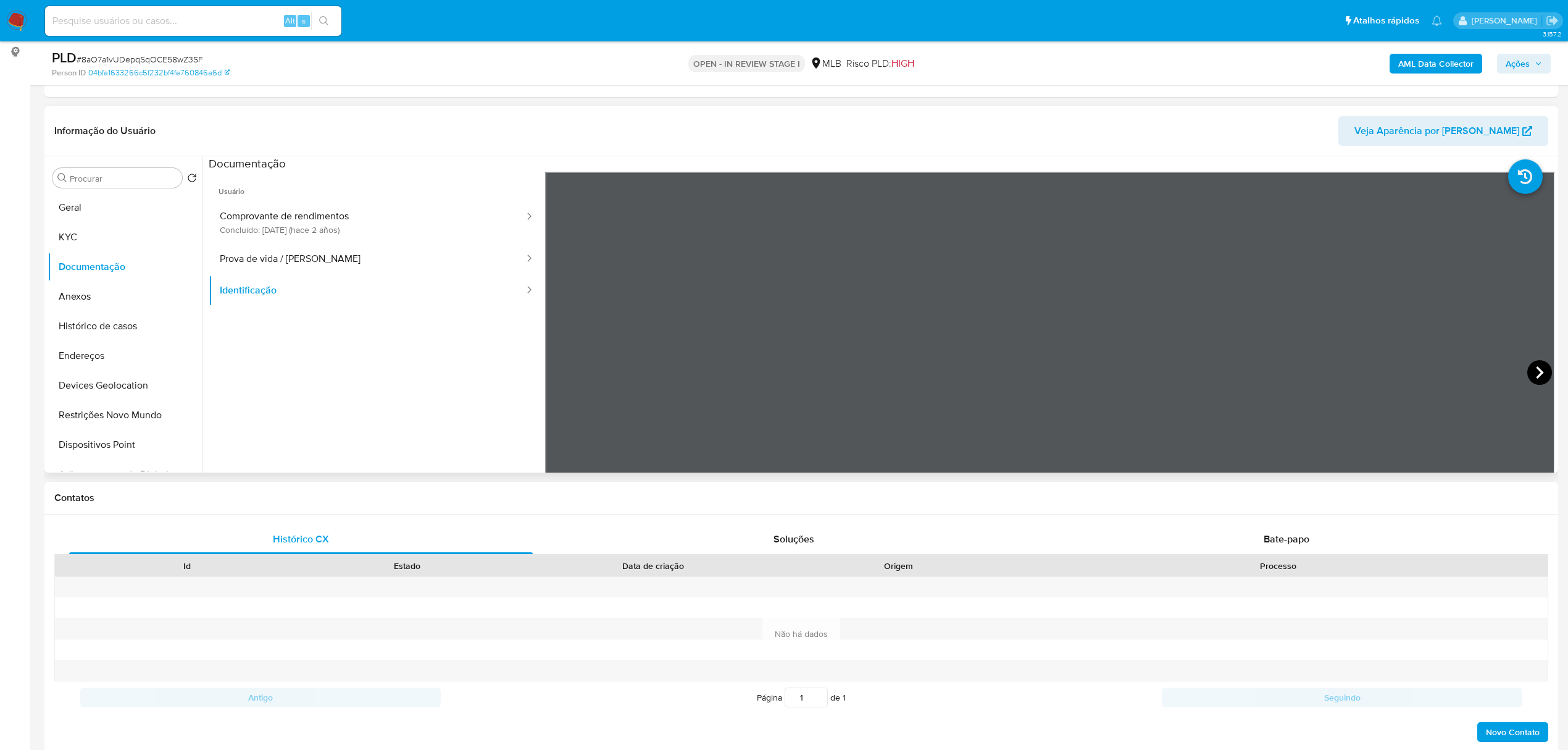
click at [1532, 366] on icon at bounding box center [1540, 372] width 25 height 25
click at [58, 226] on button "KYC" at bounding box center [119, 237] width 144 height 30
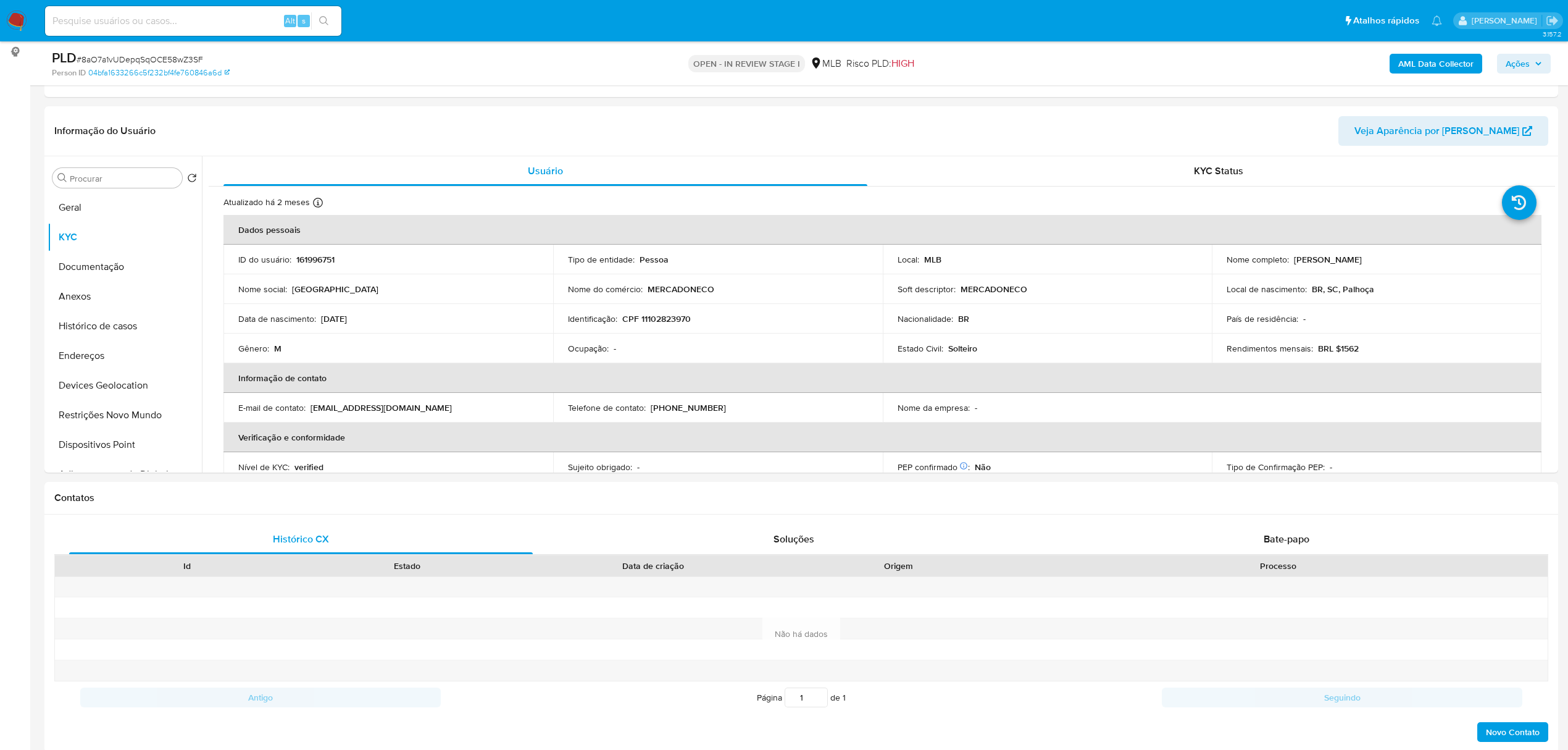
click at [667, 322] on p "CPF 11102823970" at bounding box center [656, 318] width 69 height 11
copy p "11102823970"
drag, startPoint x: 1293, startPoint y: 258, endPoint x: 1417, endPoint y: 259, distance: 124.0
click at [1417, 259] on div "Nome completo : [PERSON_NAME]" at bounding box center [1376, 259] width 300 height 11
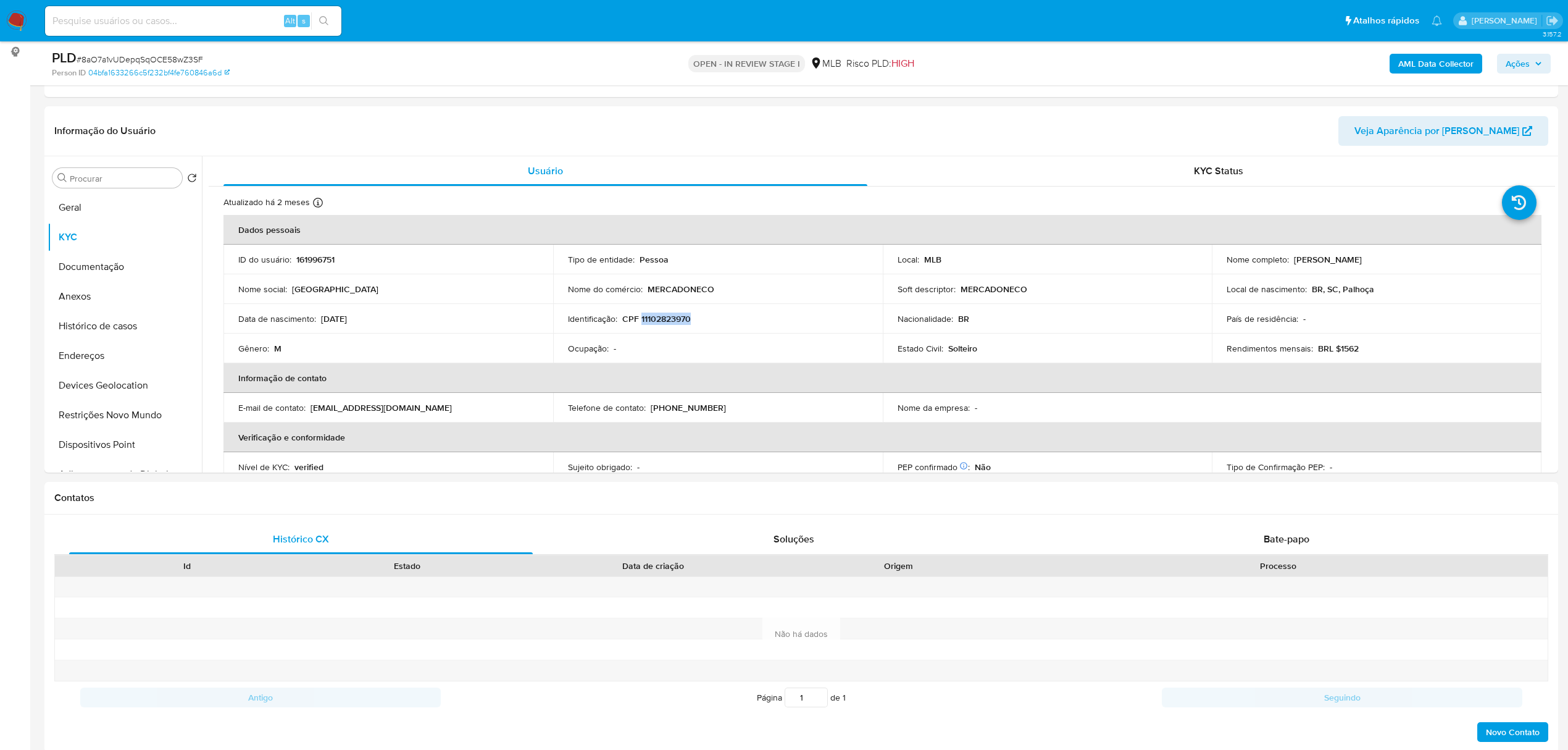
copy p "[PERSON_NAME]"
click at [665, 314] on p "CPF 11102823970" at bounding box center [656, 318] width 69 height 11
copy p "11102823970"
click at [97, 267] on button "Documentação" at bounding box center [119, 267] width 144 height 30
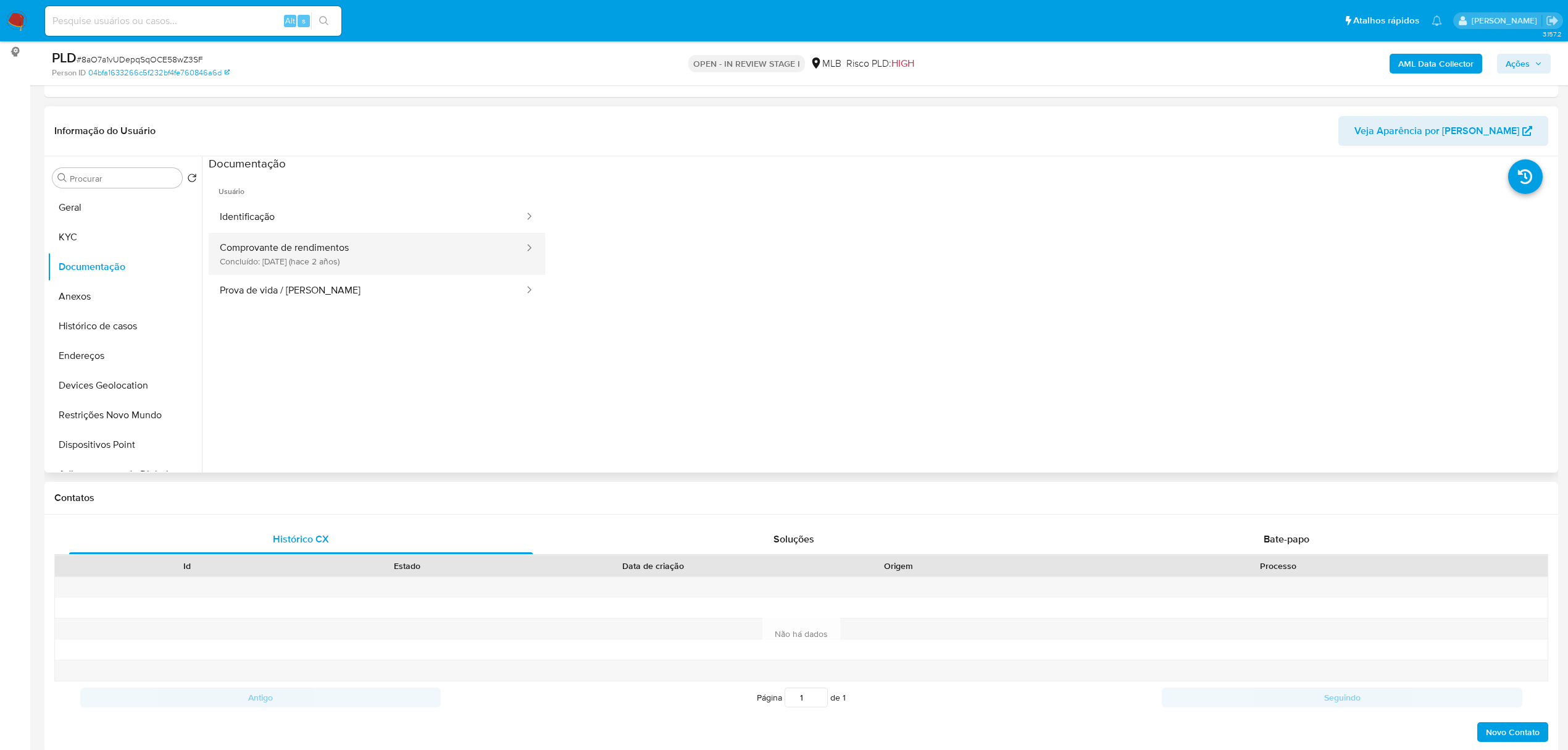
click at [485, 253] on button "Comprovante de rendimentos Concluído: [DATE] (hace 2 años)" at bounding box center [366, 253] width 317 height 42
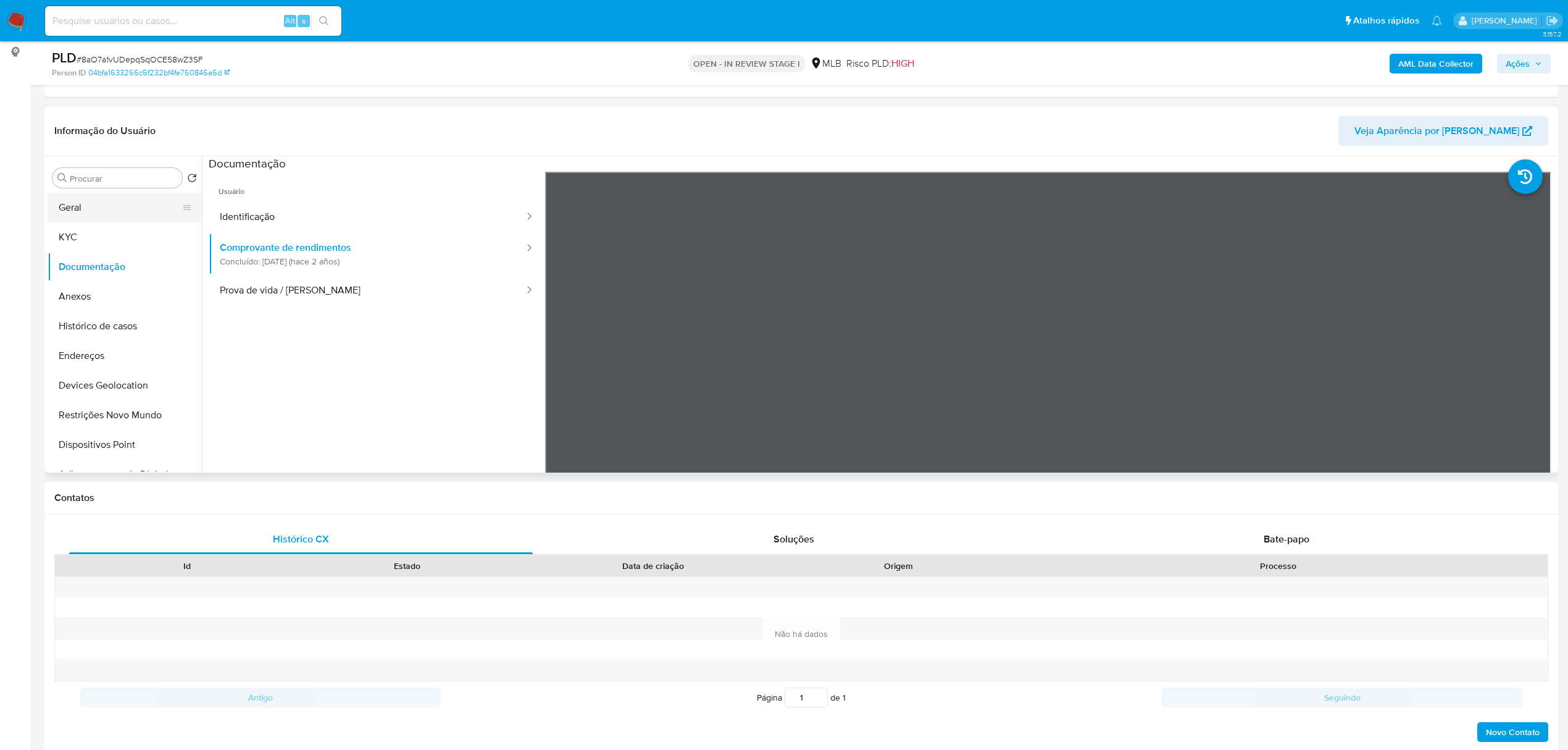
drag, startPoint x: 104, startPoint y: 199, endPoint x: 185, endPoint y: 210, distance: 81.7
click at [104, 199] on button "Geral" at bounding box center [119, 207] width 144 height 30
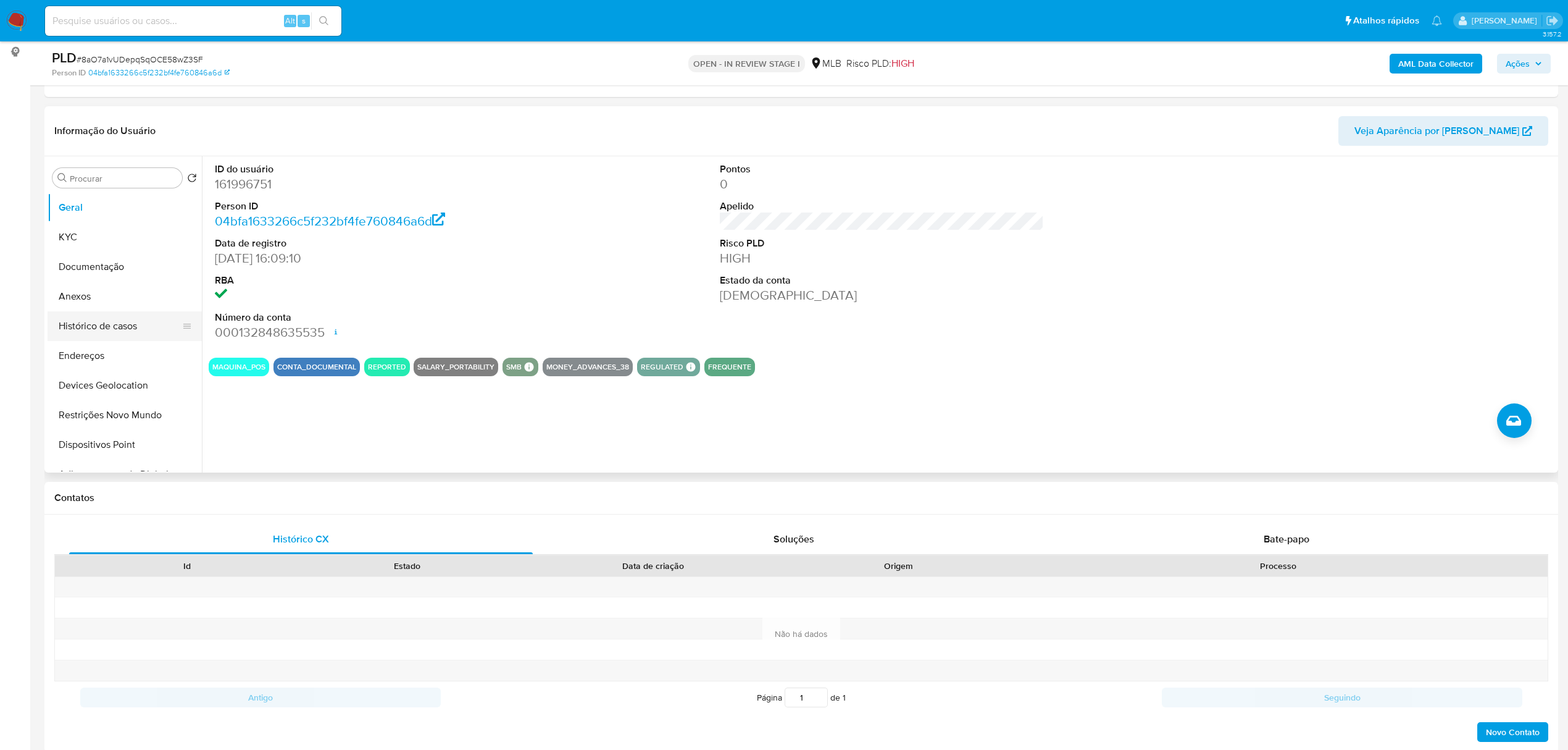
click at [119, 322] on button "Histórico de casos" at bounding box center [119, 326] width 144 height 30
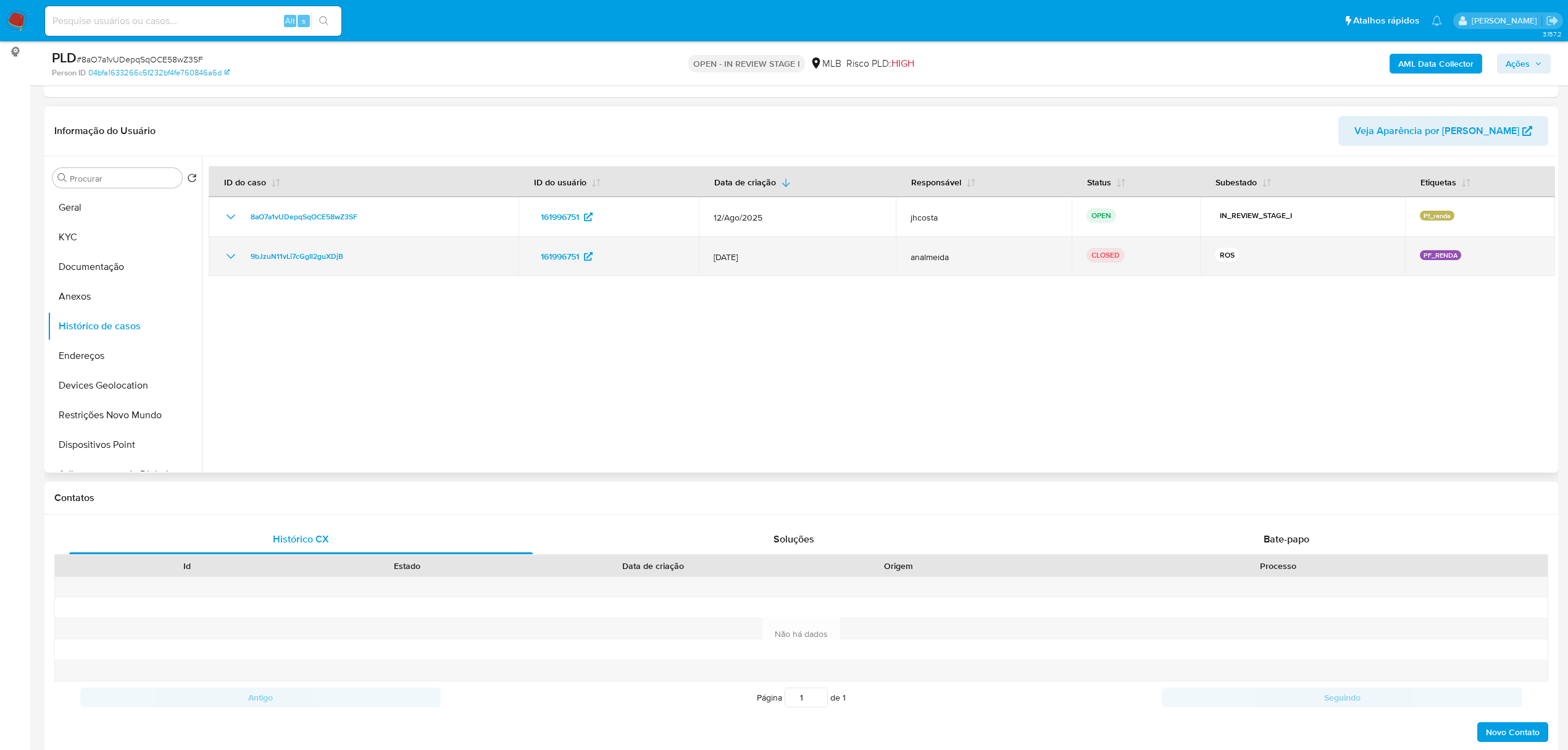
click at [225, 251] on icon "Mostrar/Ocultar" at bounding box center [230, 256] width 15 height 15
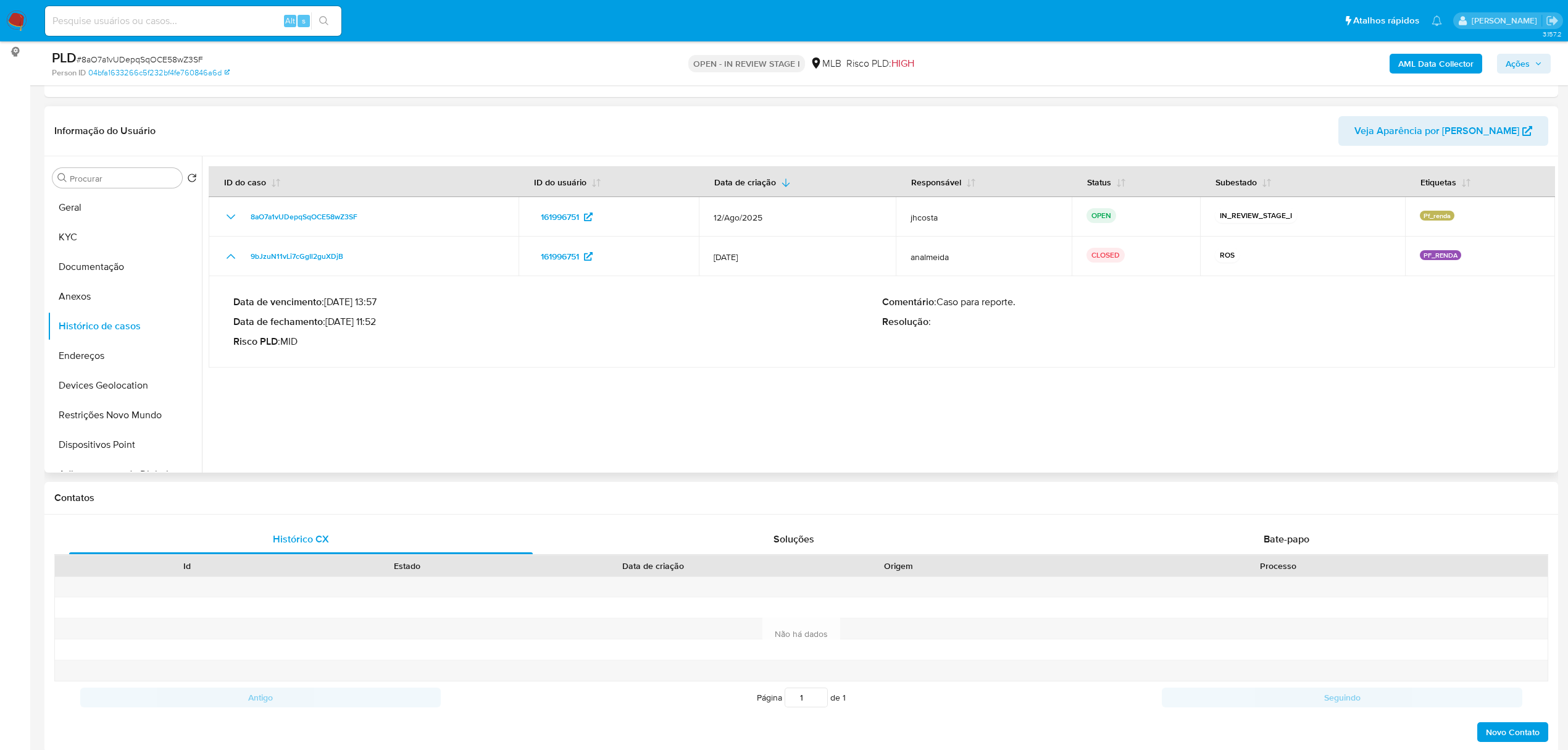
drag, startPoint x: 332, startPoint y: 324, endPoint x: 391, endPoint y: 321, distance: 59.1
click at [391, 321] on p "Data de fechamento : [DATE] 11:52" at bounding box center [557, 321] width 649 height 12
click at [395, 377] on div at bounding box center [879, 314] width 1353 height 316
click at [112, 237] on button "KYC" at bounding box center [119, 237] width 144 height 30
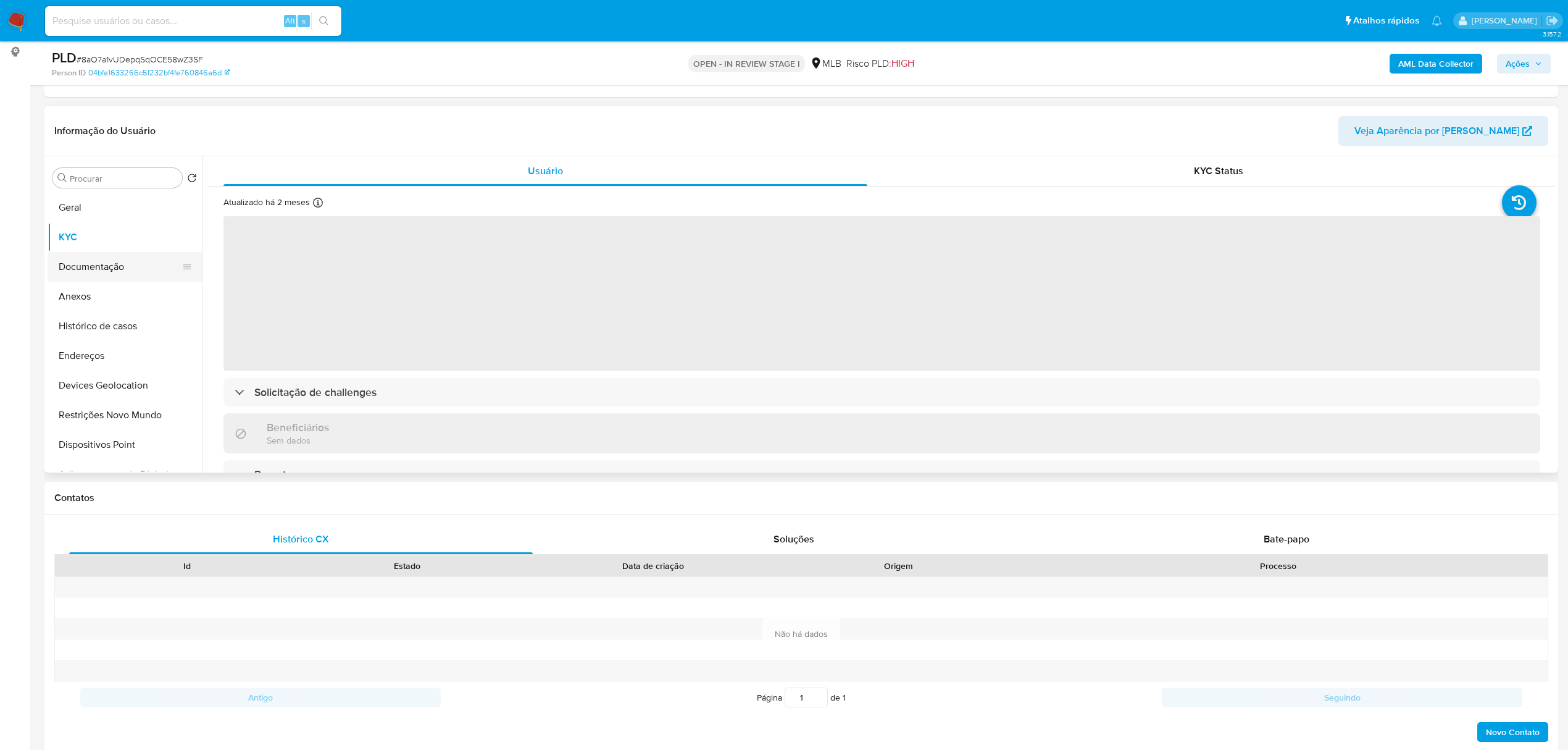
click at [141, 267] on button "Documentação" at bounding box center [119, 267] width 144 height 30
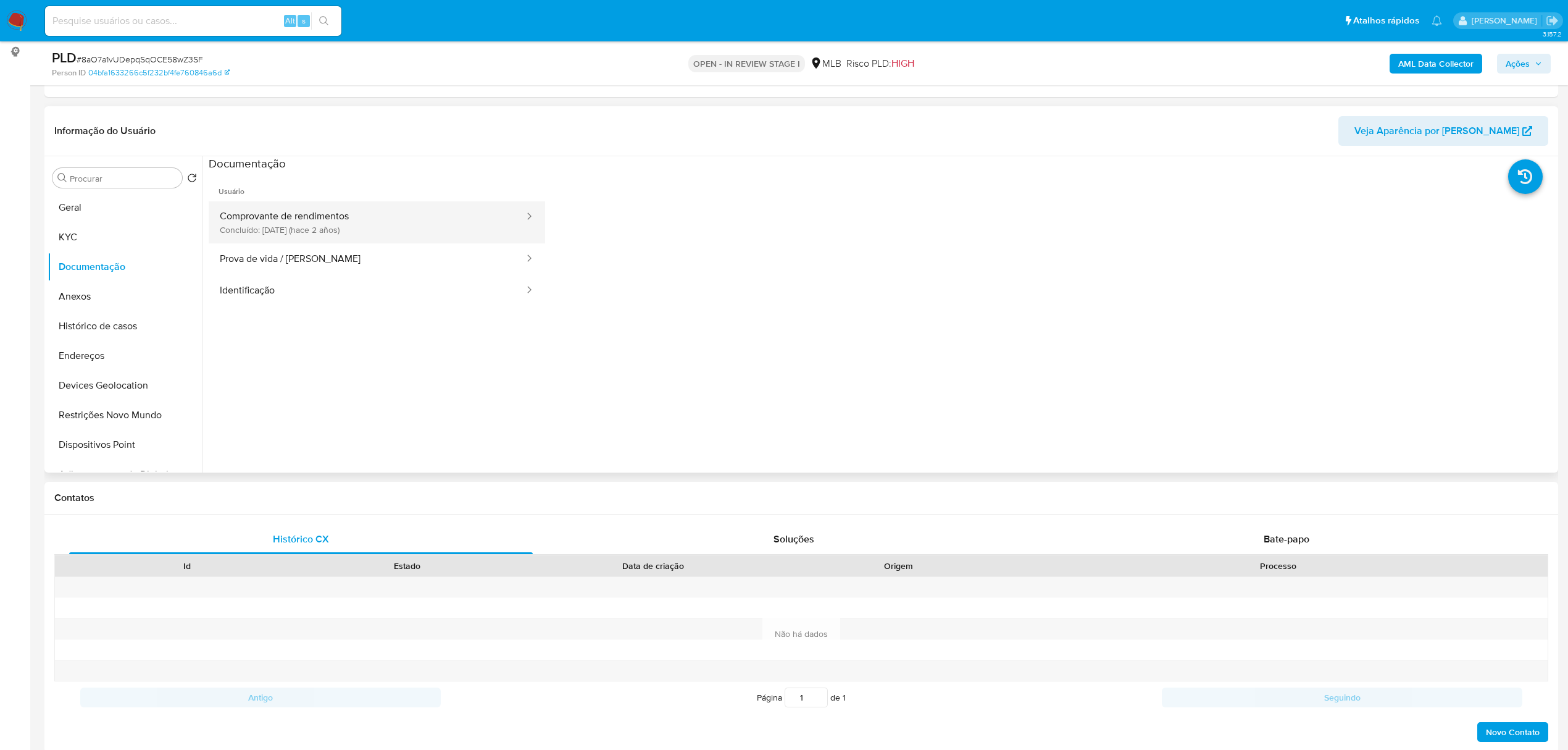
click at [432, 222] on button "Comprovante de rendimentos Concluído: [DATE] (hace 2 años)" at bounding box center [366, 222] width 317 height 42
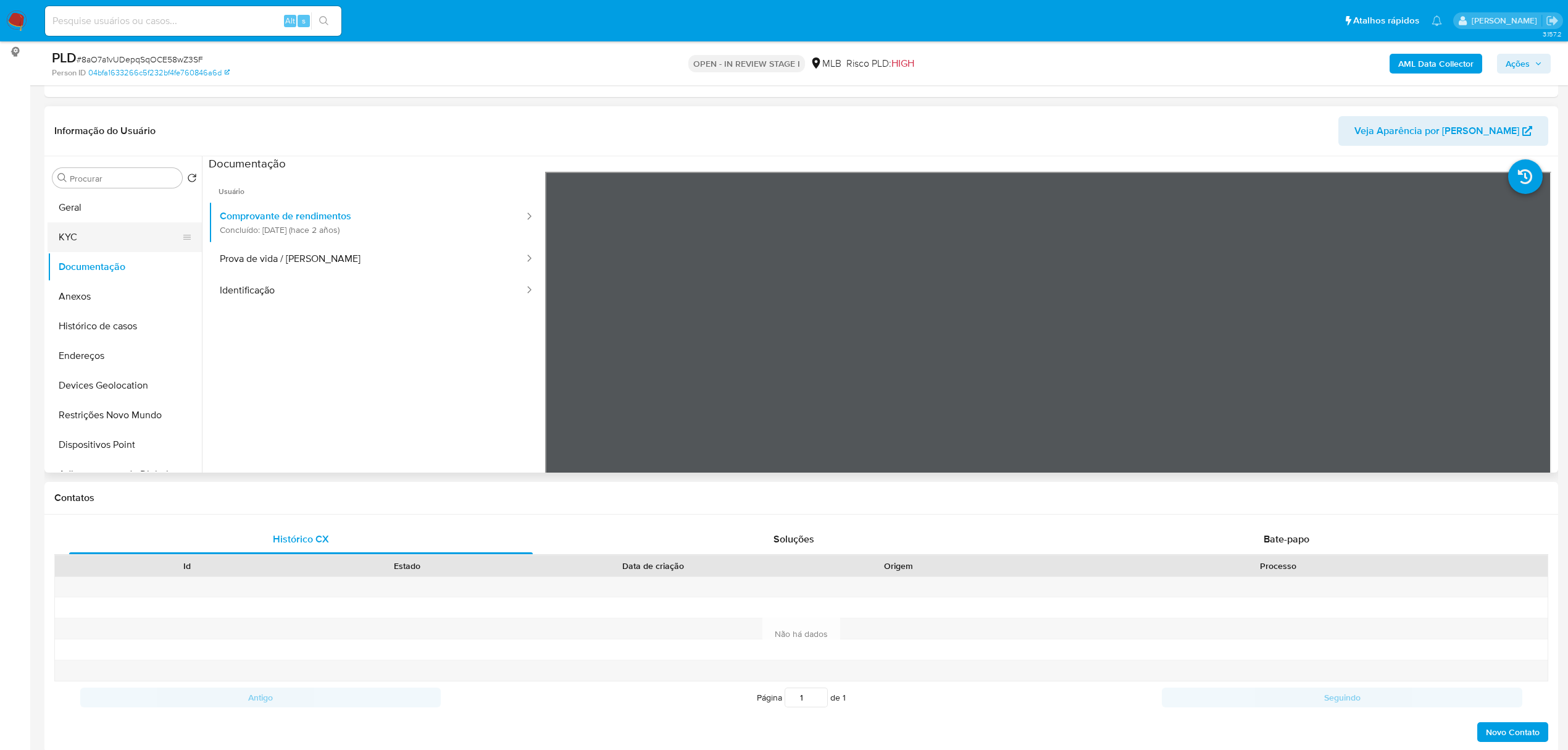
click at [139, 247] on button "KYC" at bounding box center [119, 237] width 144 height 30
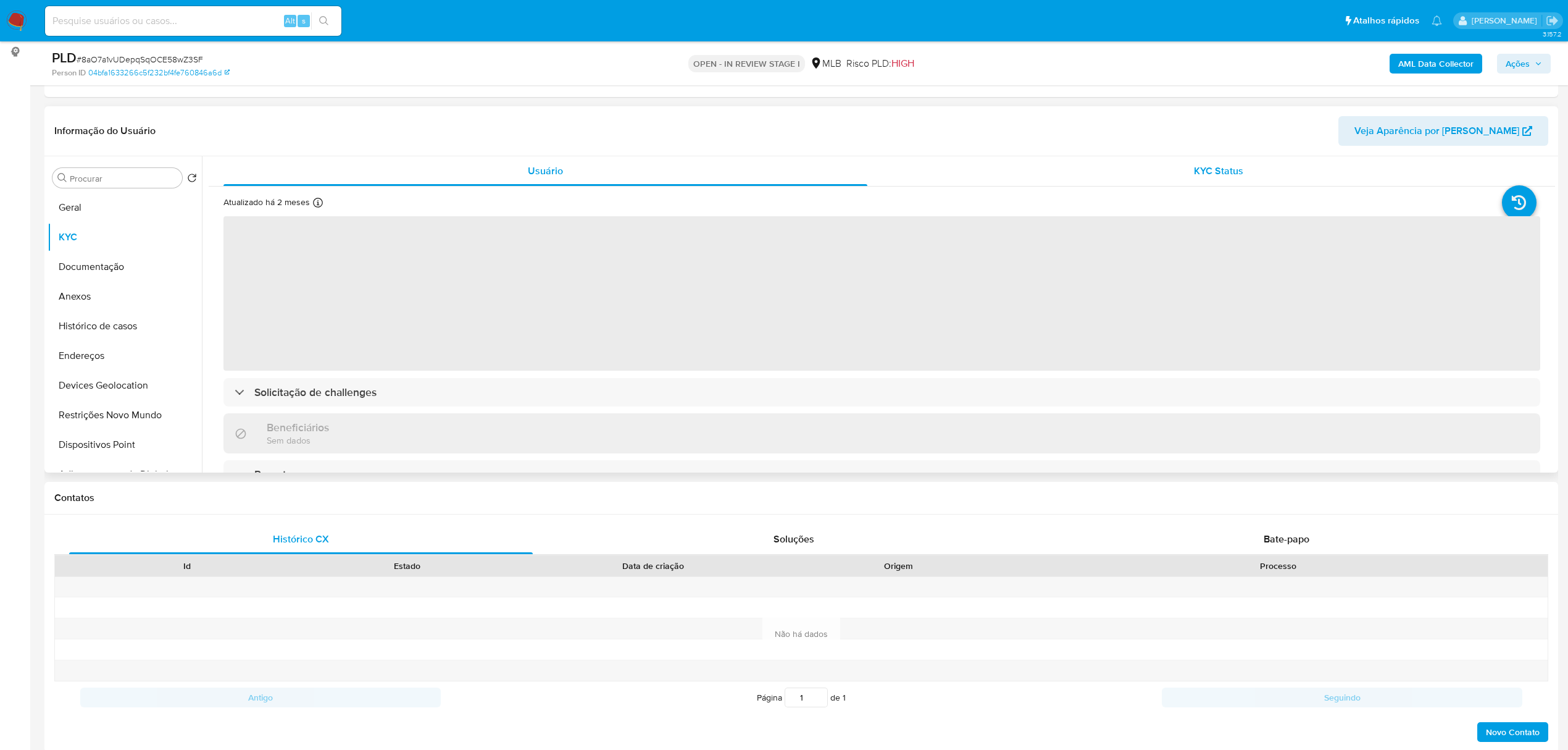
click at [1226, 179] on div "KYC Status" at bounding box center [1218, 171] width 644 height 30
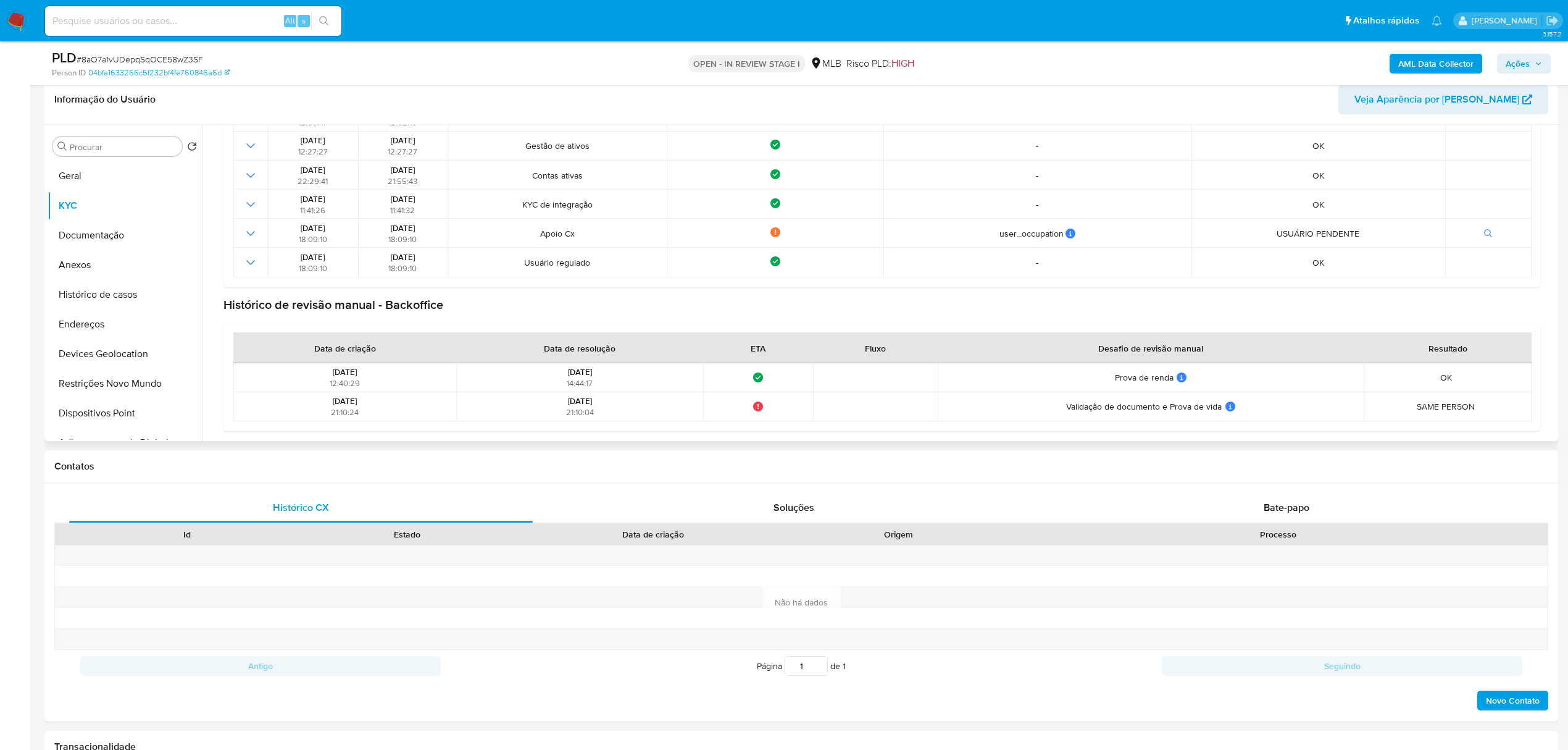
scroll to position [247, 0]
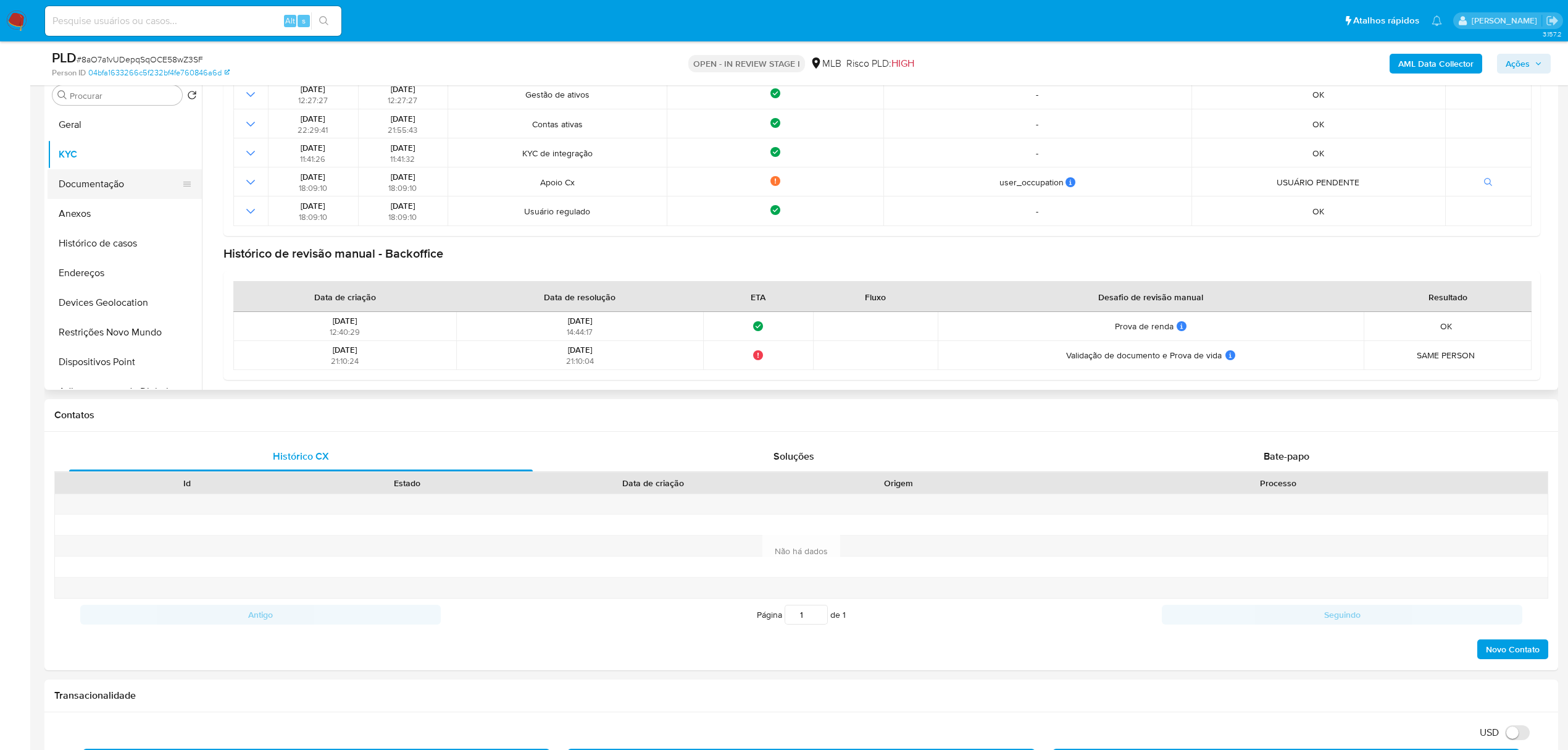
click at [73, 179] on button "Documentação" at bounding box center [119, 184] width 144 height 30
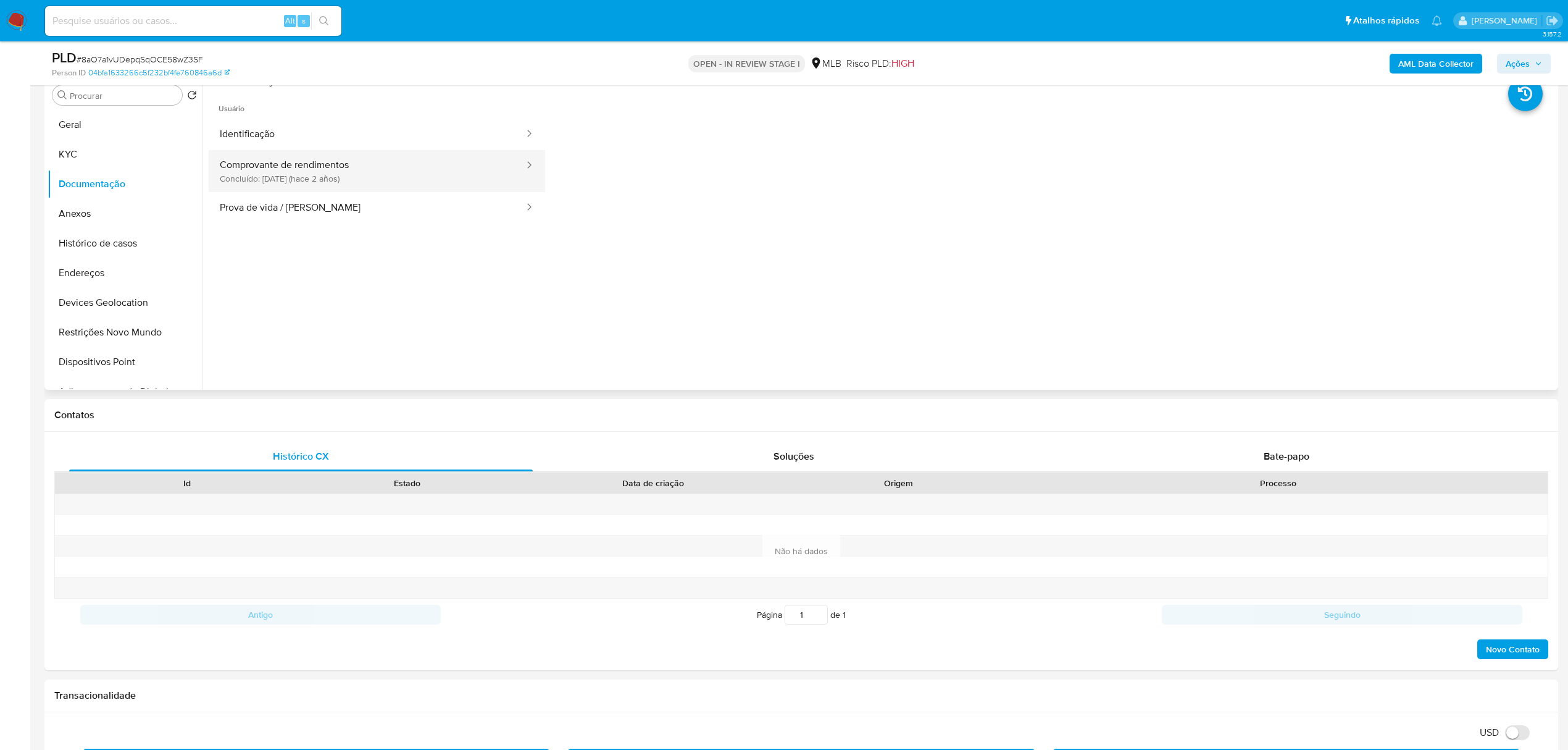
click at [298, 173] on button "Comprovante de rendimentos Concluído: [DATE] (hace 2 años)" at bounding box center [366, 171] width 317 height 42
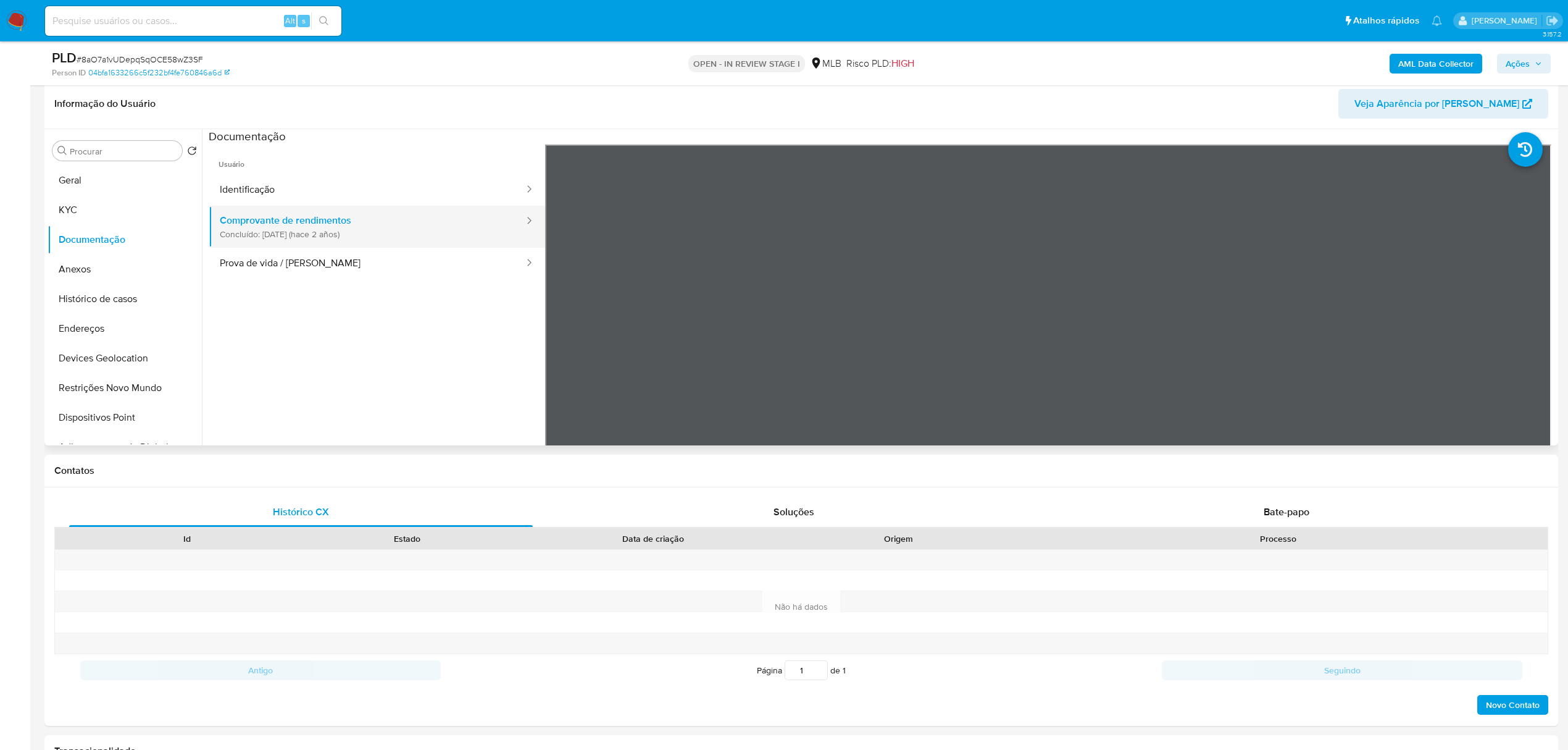
scroll to position [165, 0]
